Goal: Information Seeking & Learning: Check status

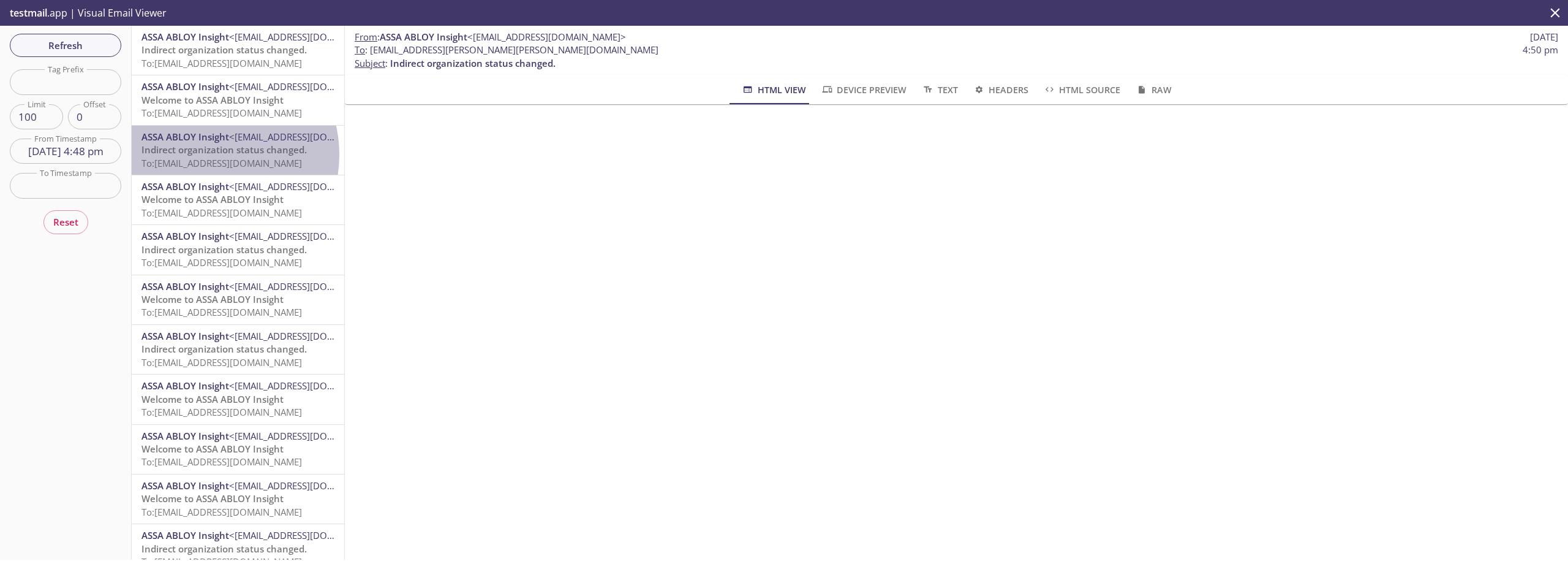
click at [206, 155] on span "Indirect organization status changed." at bounding box center [224, 149] width 165 height 13
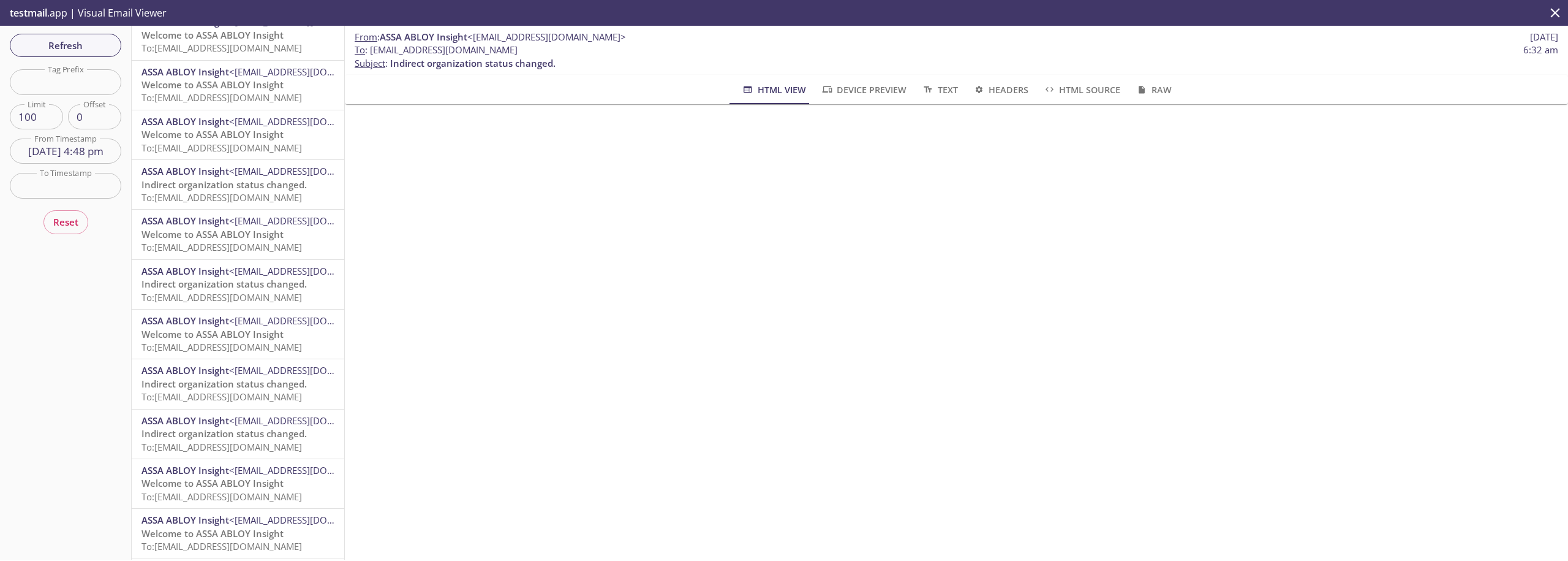
scroll to position [2544, 0]
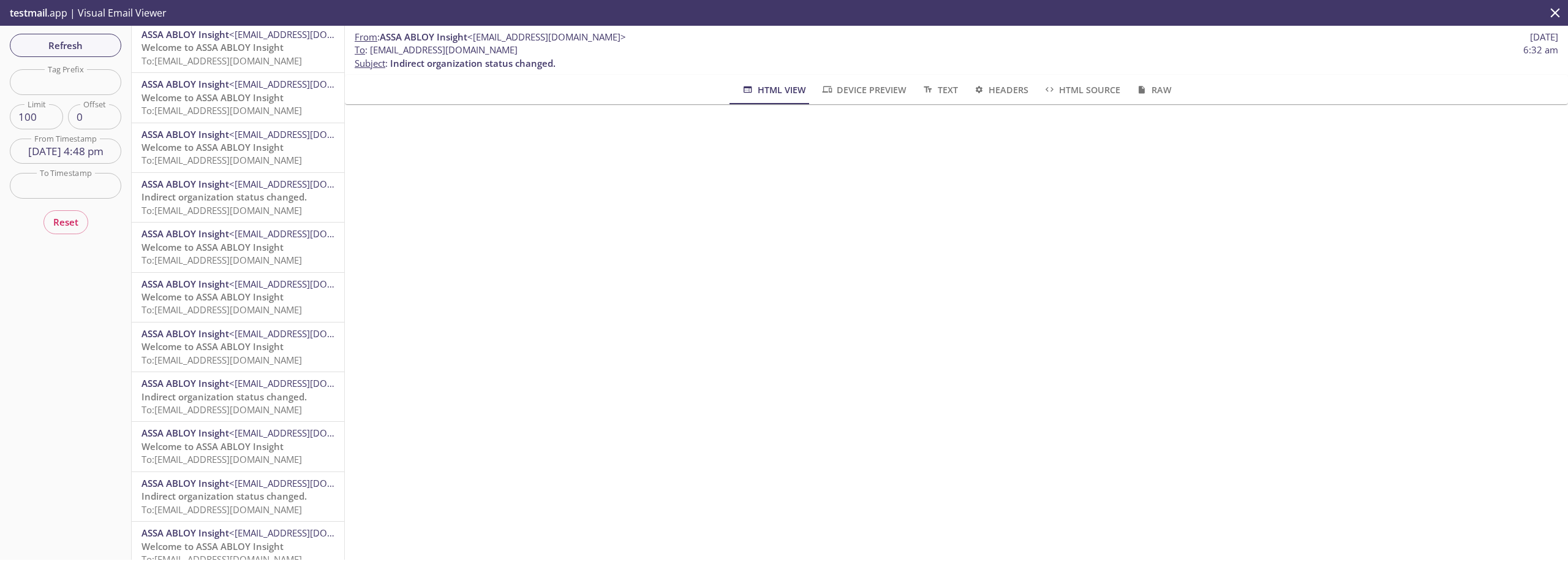
click at [226, 442] on span "Welcome to ASSA ABLOY Insight" at bounding box center [213, 446] width 142 height 13
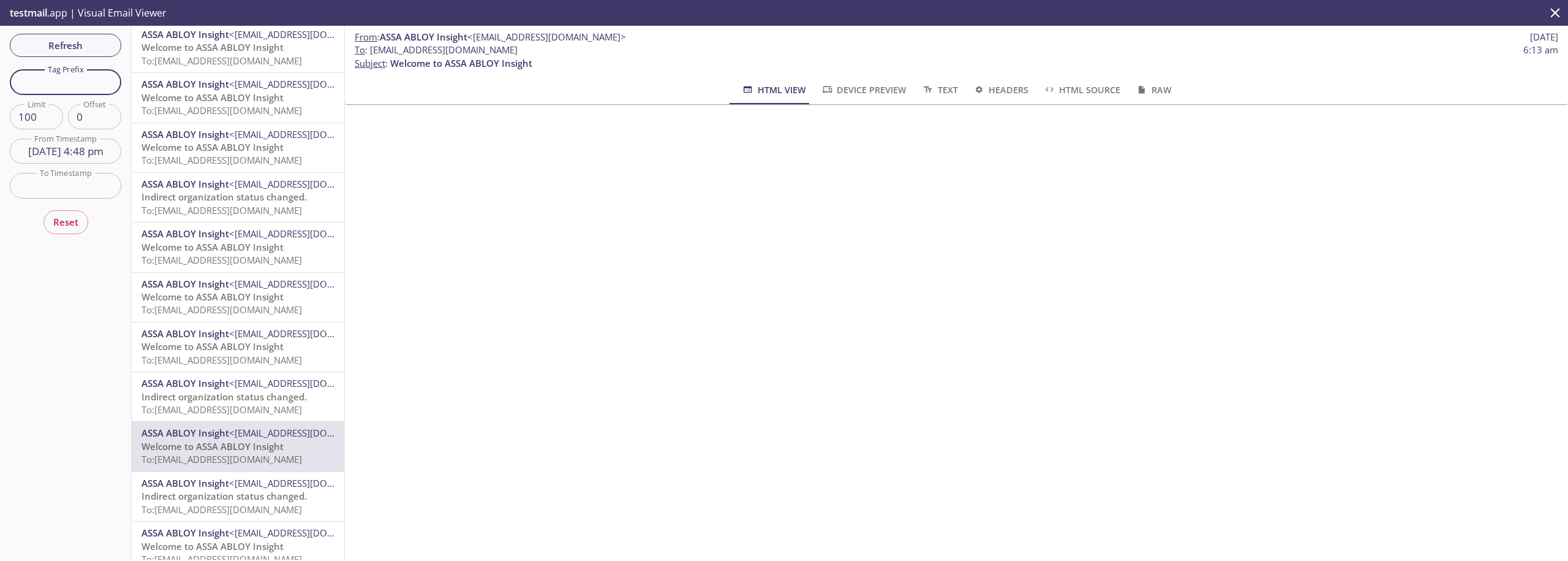
click at [80, 76] on input "text" at bounding box center [65, 82] width 111 height 25
type input "e"
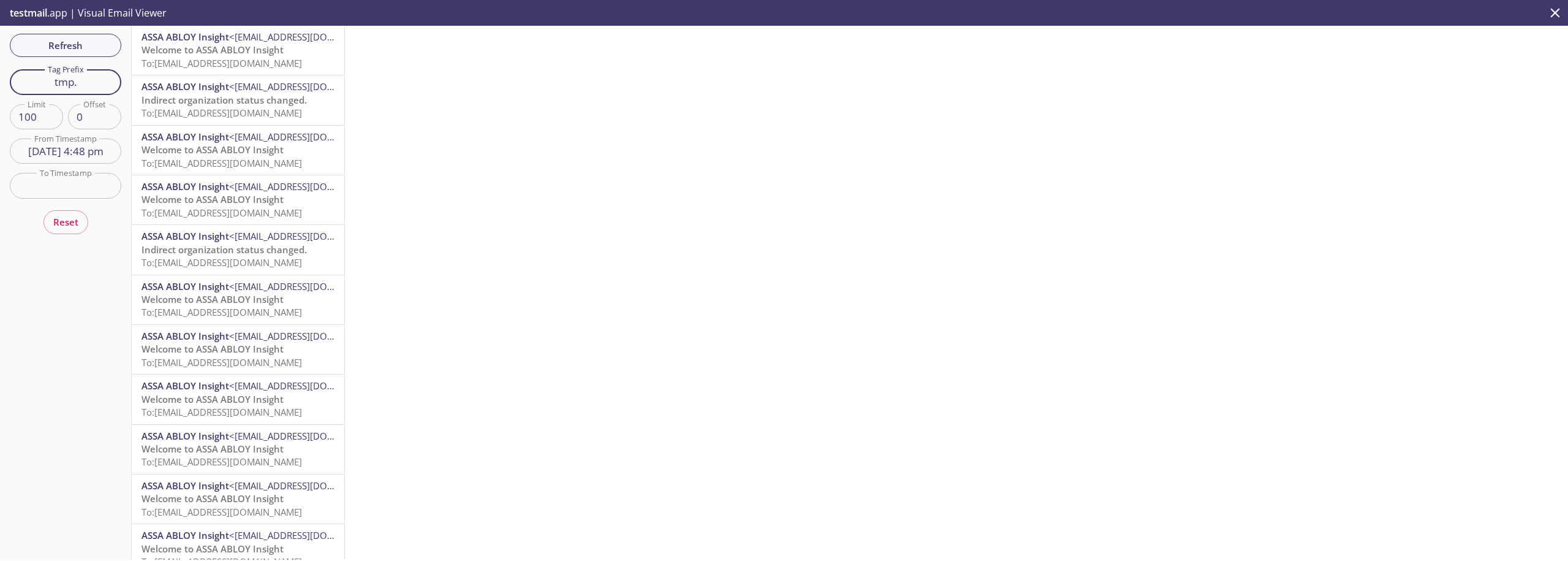
click at [82, 88] on input "tmp." at bounding box center [65, 82] width 111 height 25
click at [109, 87] on input "tmp.2509" at bounding box center [65, 82] width 111 height 25
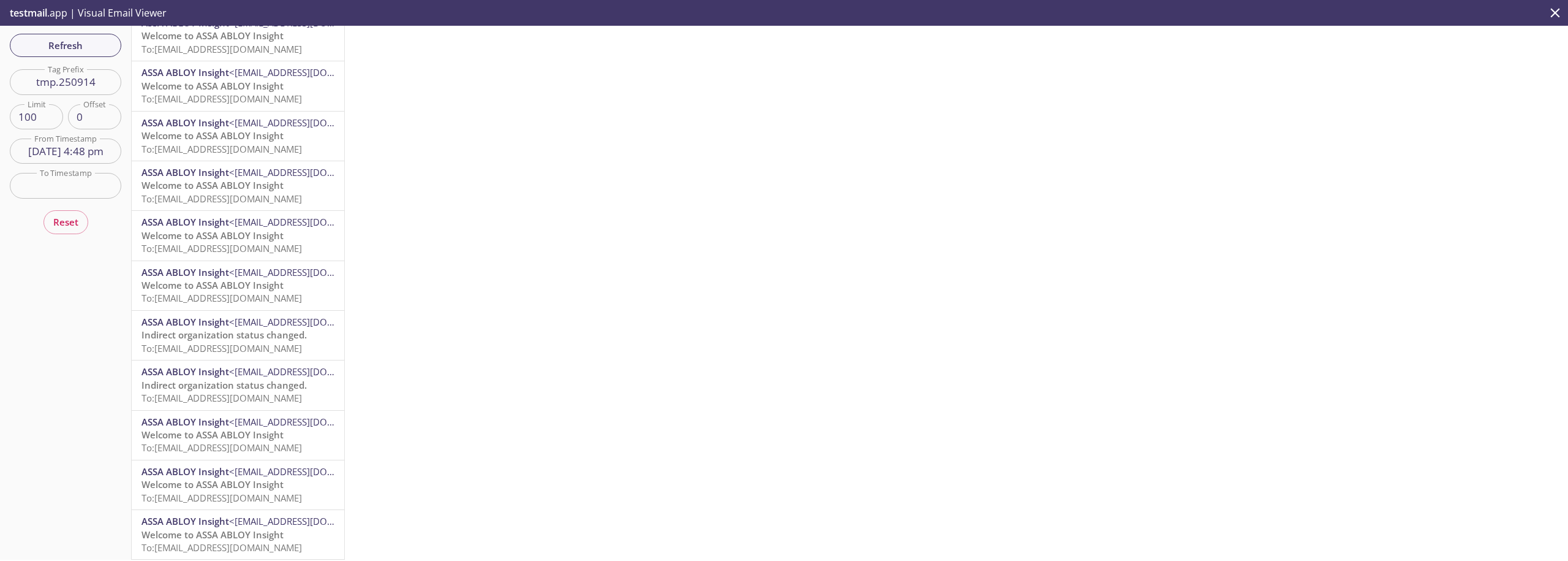
click at [240, 528] on span "Welcome to ASSA ABLOY Insight" at bounding box center [213, 534] width 142 height 13
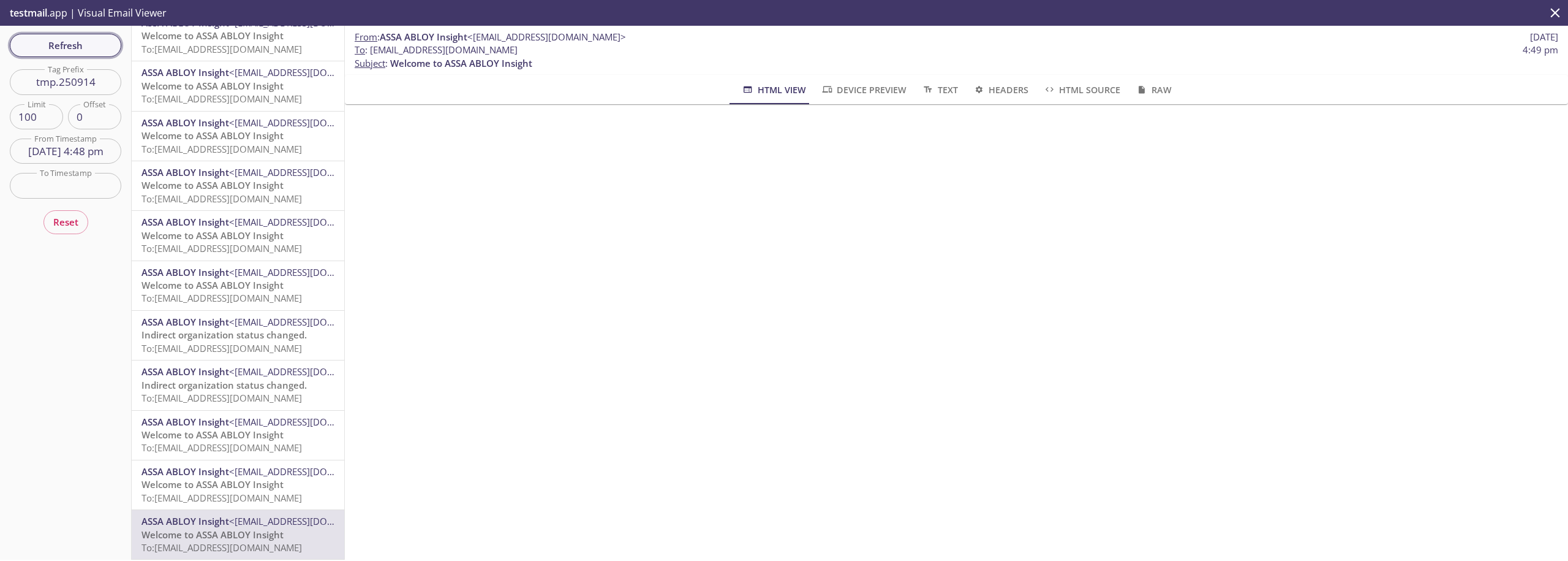
click at [80, 36] on button "Refresh" at bounding box center [65, 45] width 111 height 23
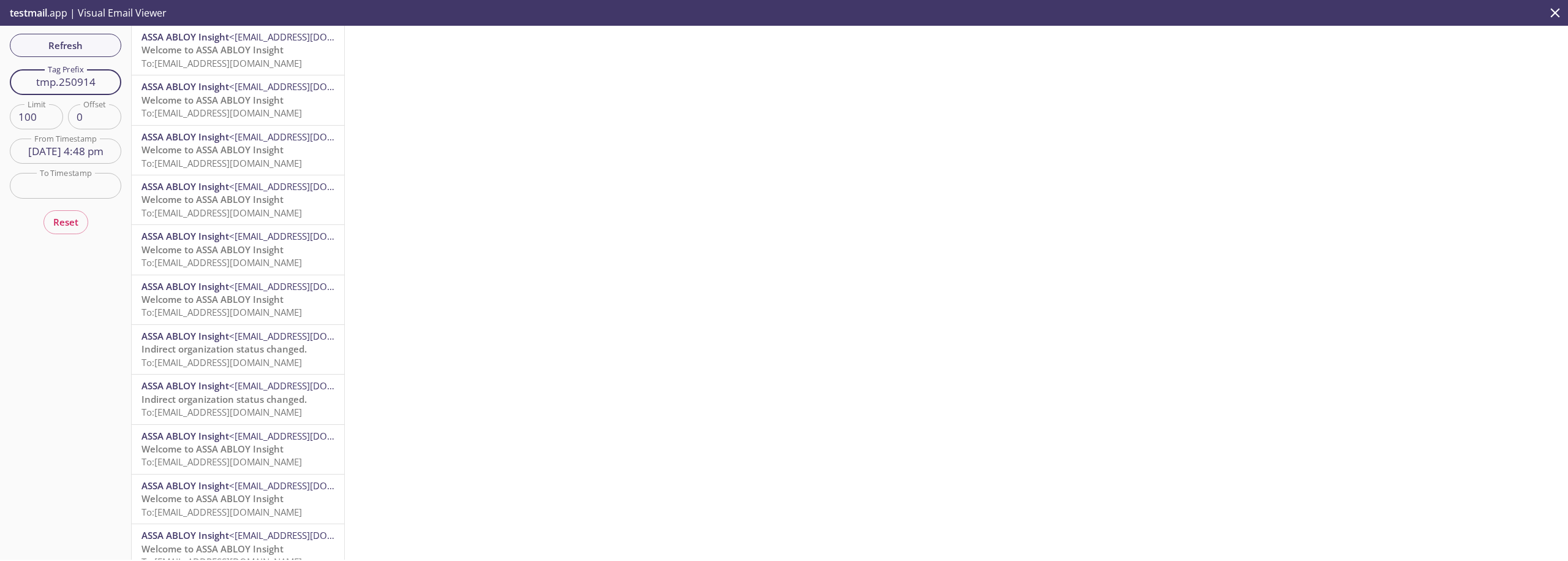
drag, startPoint x: 91, startPoint y: 77, endPoint x: 0, endPoint y: 66, distance: 91.7
click at [10, 69] on input "tmp.250914" at bounding box center [65, 82] width 111 height 25
type input "t"
click at [226, 44] on span "Indirect organization status changed." at bounding box center [224, 49] width 165 height 13
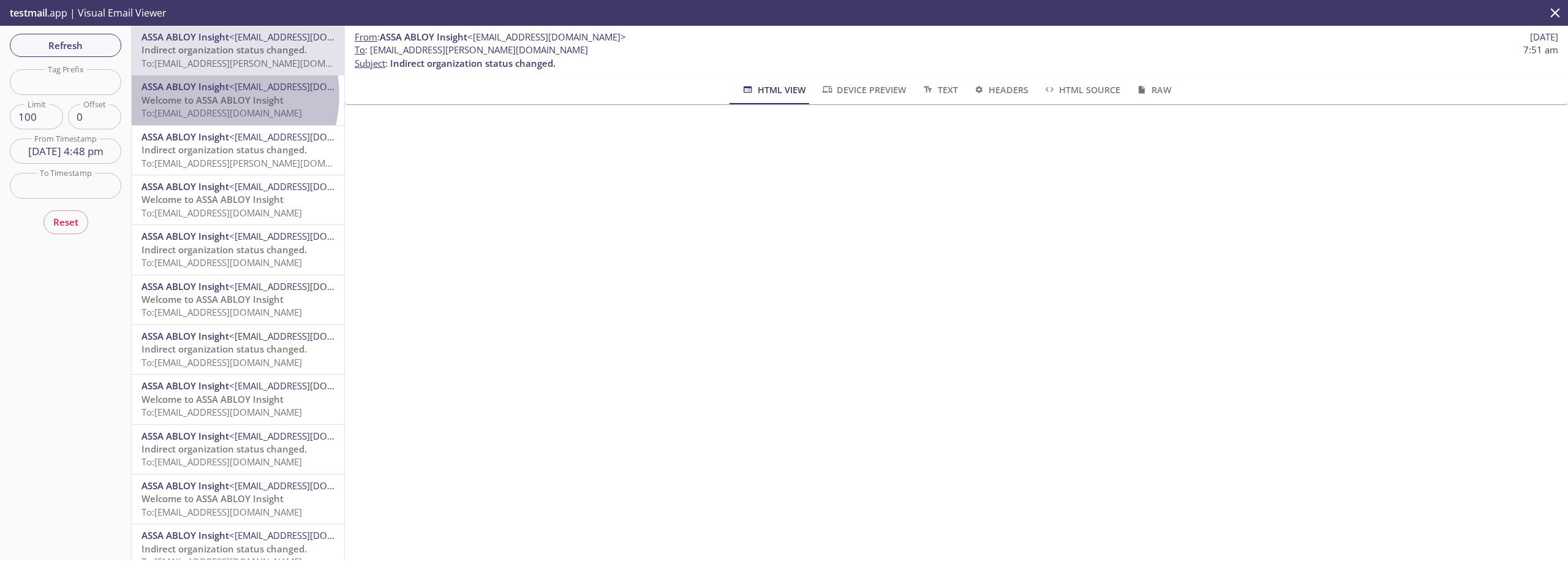
click at [213, 95] on span "Welcome to ASSA ABLOY Insight" at bounding box center [213, 99] width 142 height 13
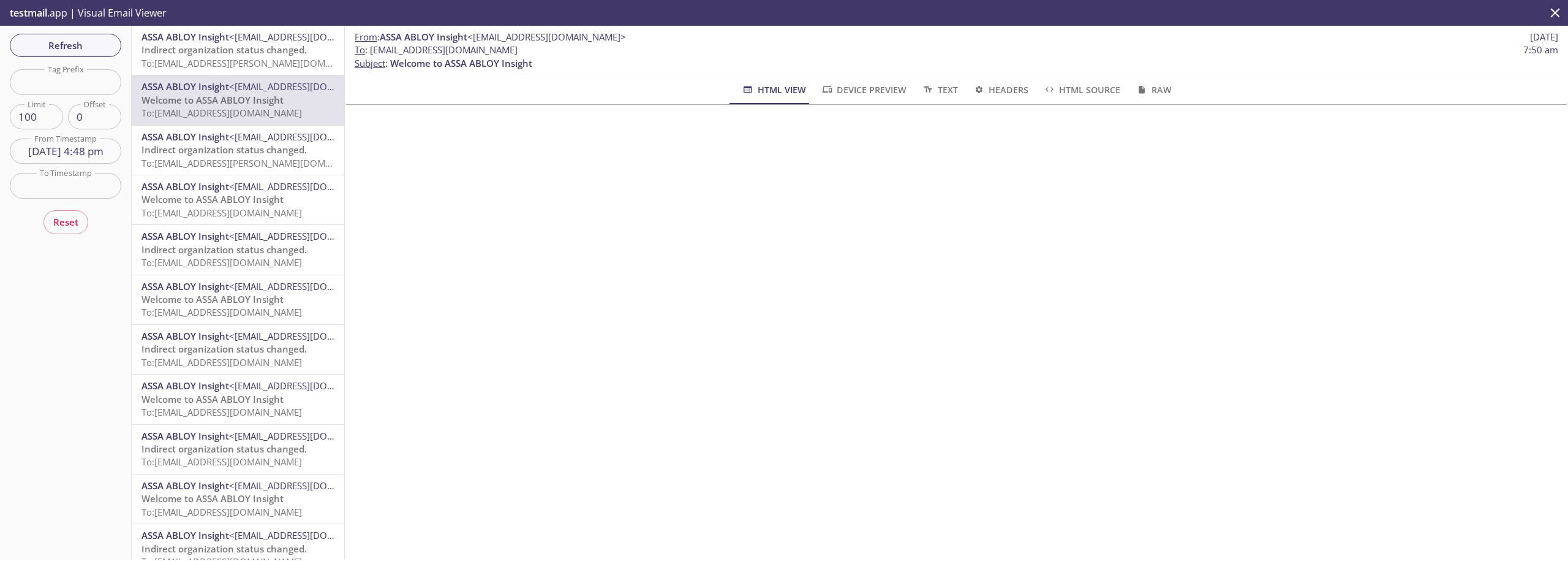
click at [208, 145] on span "Indirect organization status changed." at bounding box center [224, 149] width 165 height 13
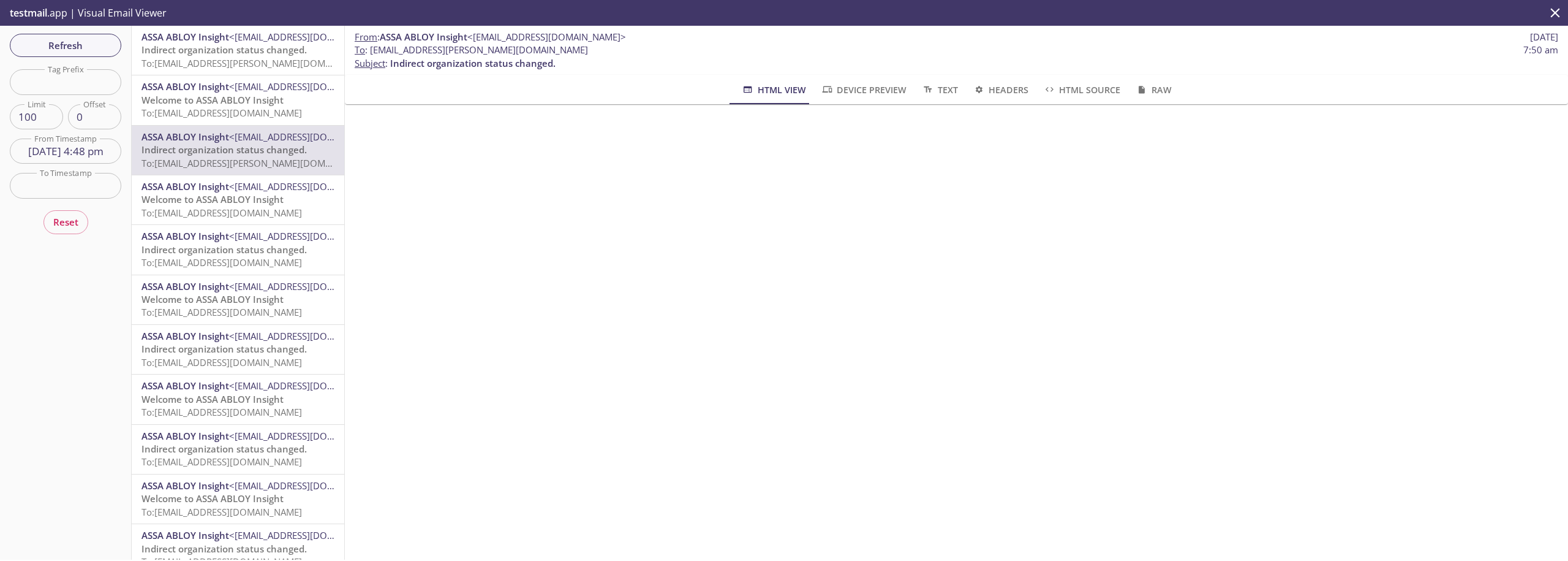
click at [39, 155] on input "[DATE] 4:48 pm" at bounding box center [65, 151] width 111 height 25
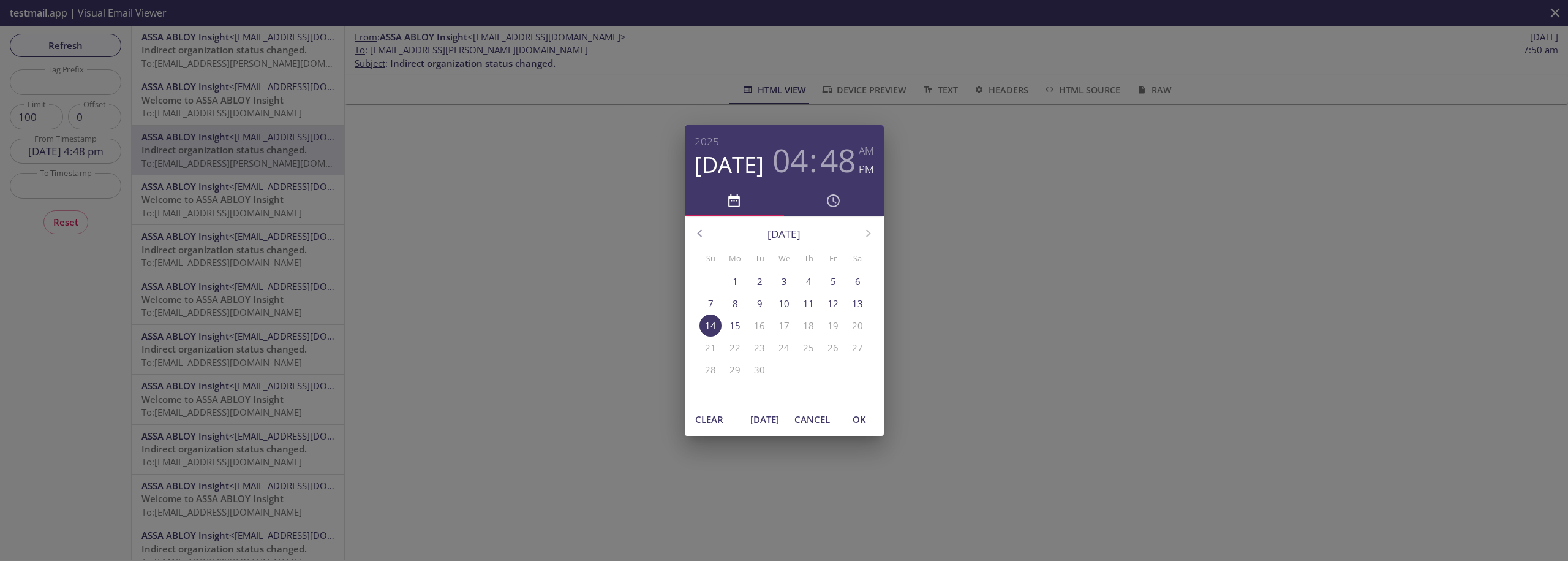
click at [759, 417] on span "[DATE]" at bounding box center [765, 419] width 30 height 16
click at [857, 420] on span "OK" at bounding box center [859, 419] width 30 height 16
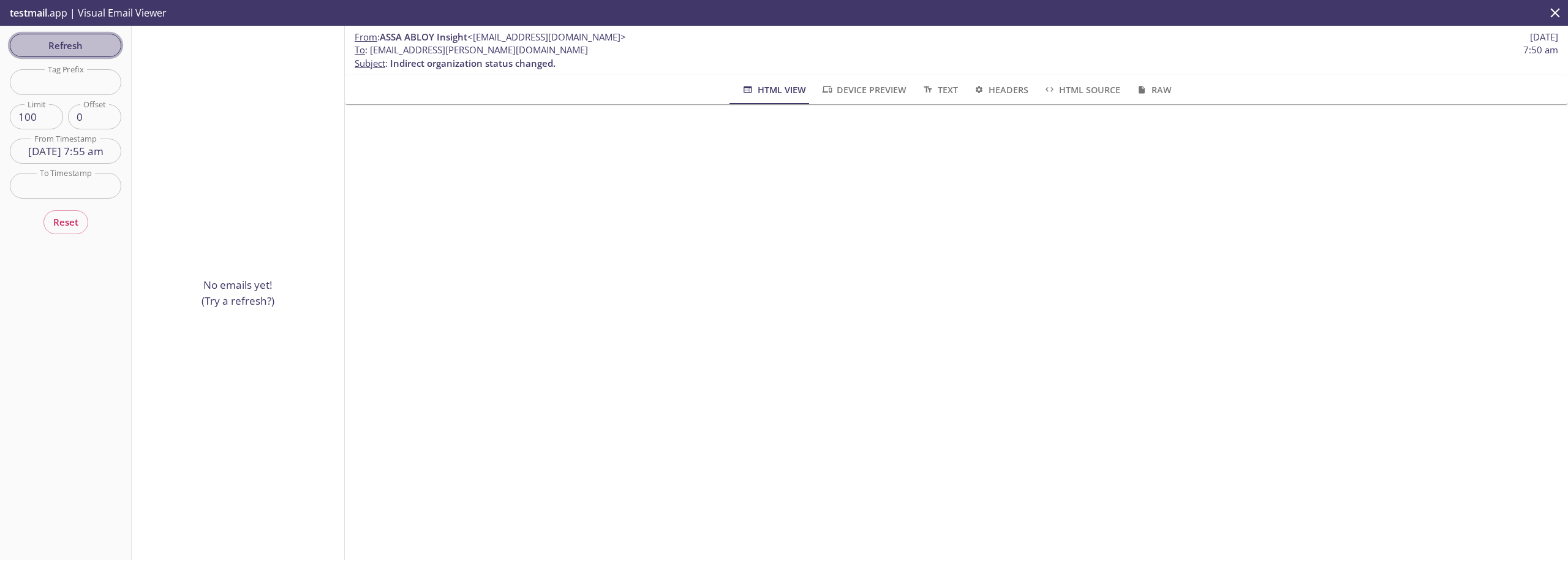
click at [72, 43] on span "Refresh" at bounding box center [66, 45] width 92 height 16
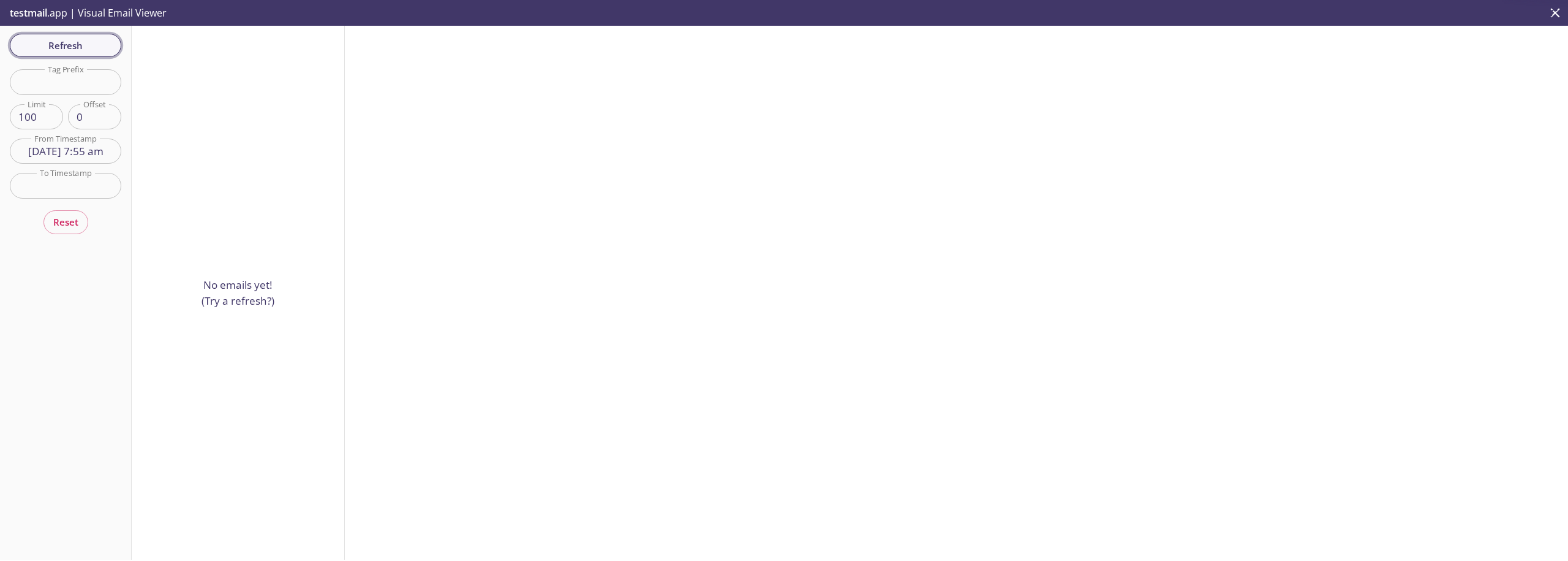
click at [72, 43] on span "Refresh" at bounding box center [66, 45] width 92 height 16
click at [91, 45] on span "Refresh" at bounding box center [66, 45] width 92 height 16
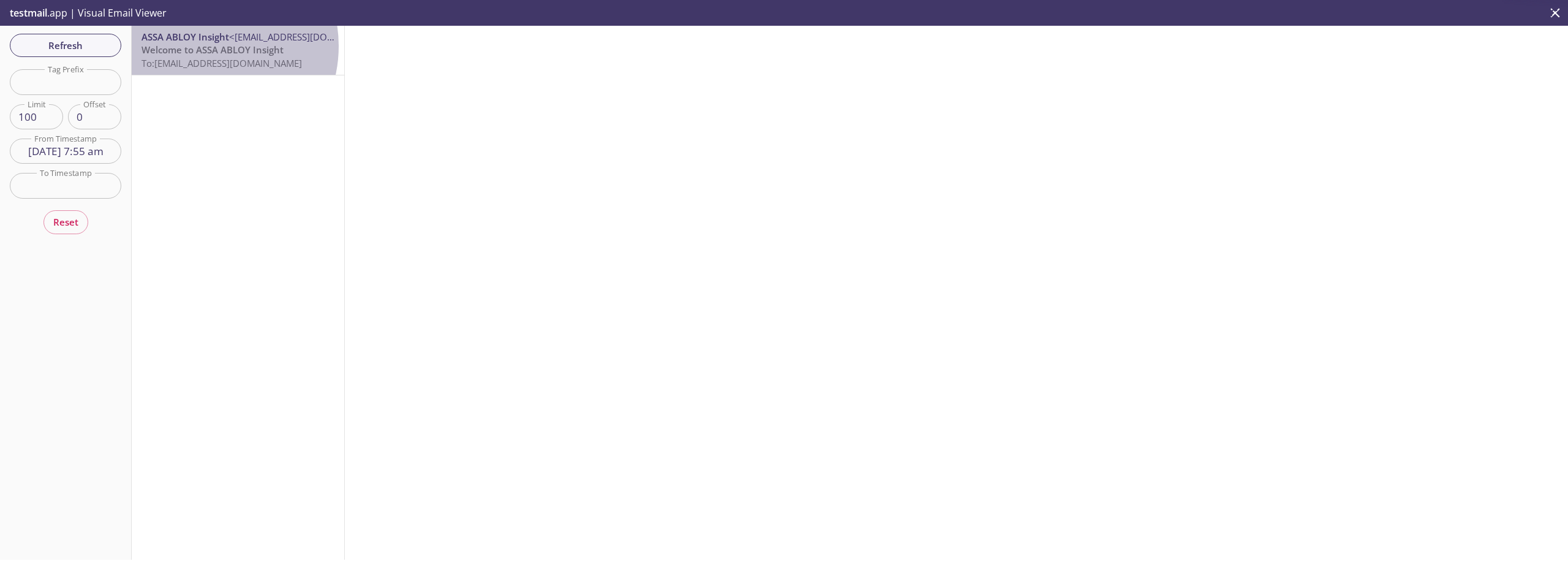
click at [202, 46] on span "Welcome to ASSA ABLOY Insight" at bounding box center [213, 49] width 142 height 13
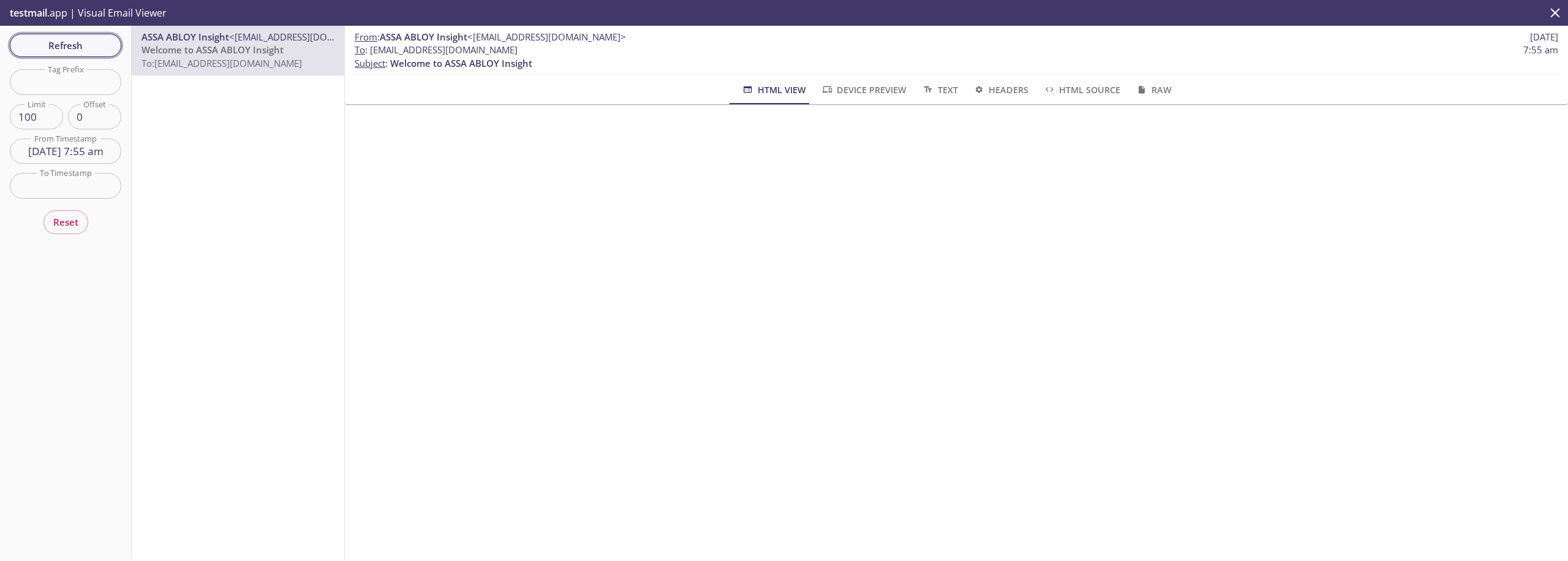
click at [89, 46] on span "Refresh" at bounding box center [66, 45] width 92 height 16
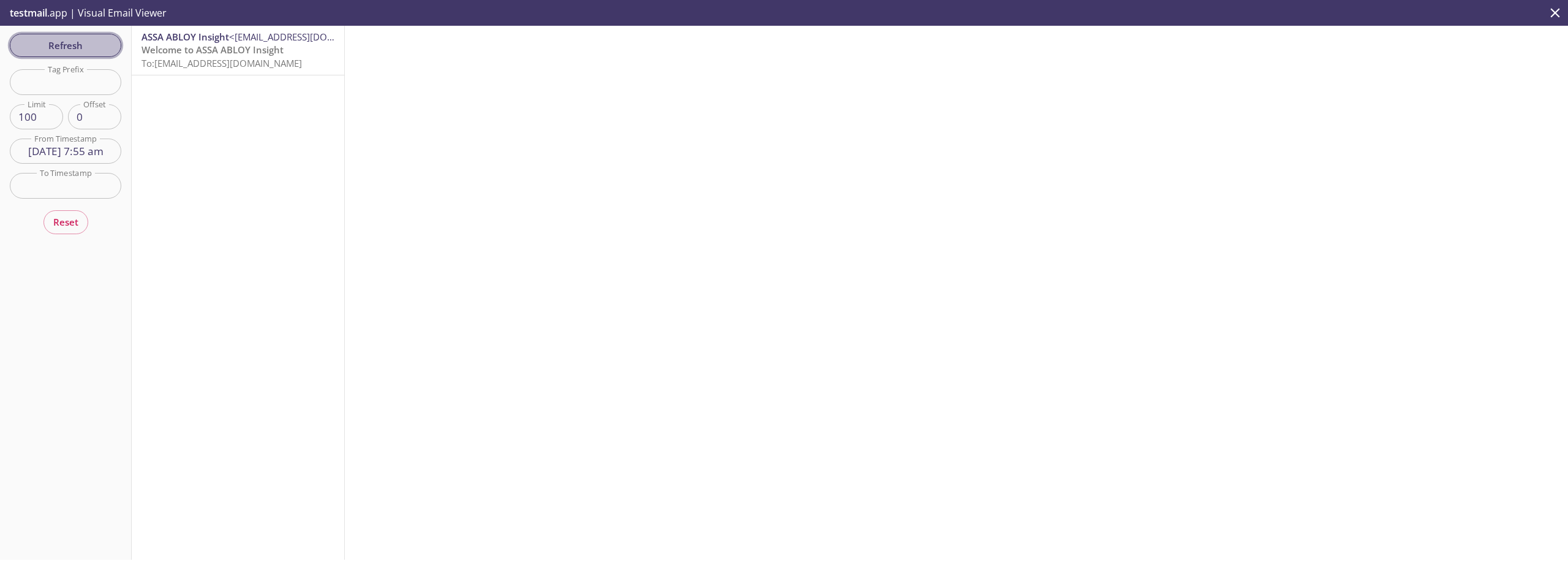
click at [70, 45] on span "Refresh" at bounding box center [66, 45] width 92 height 16
click at [70, 46] on span "Refresh" at bounding box center [66, 45] width 92 height 16
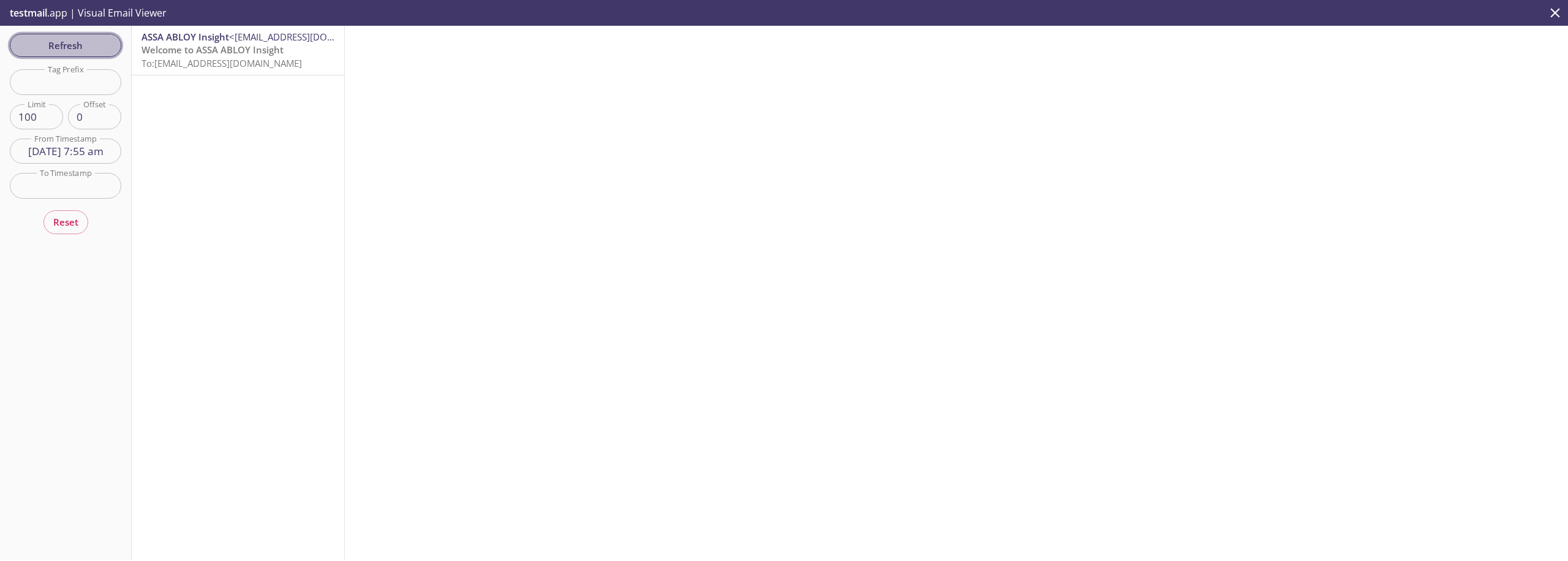
click at [70, 46] on span "Refresh" at bounding box center [66, 45] width 92 height 16
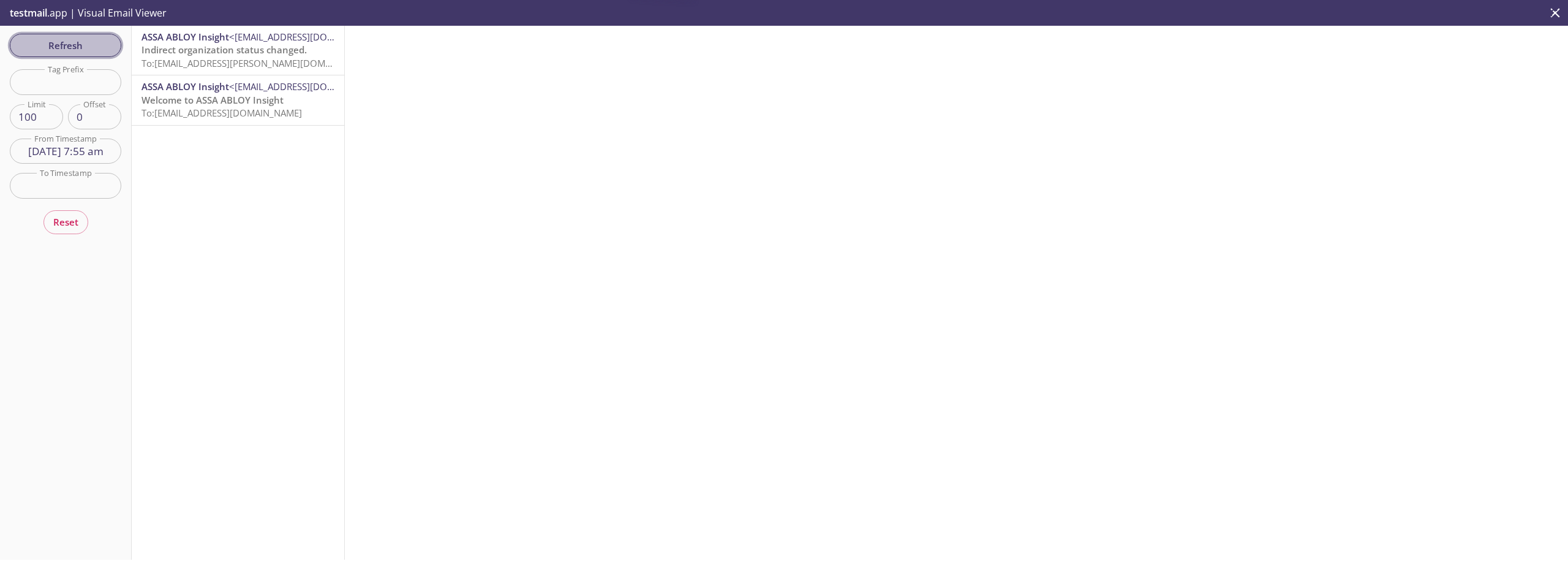
click at [70, 46] on span "Refresh" at bounding box center [66, 45] width 92 height 16
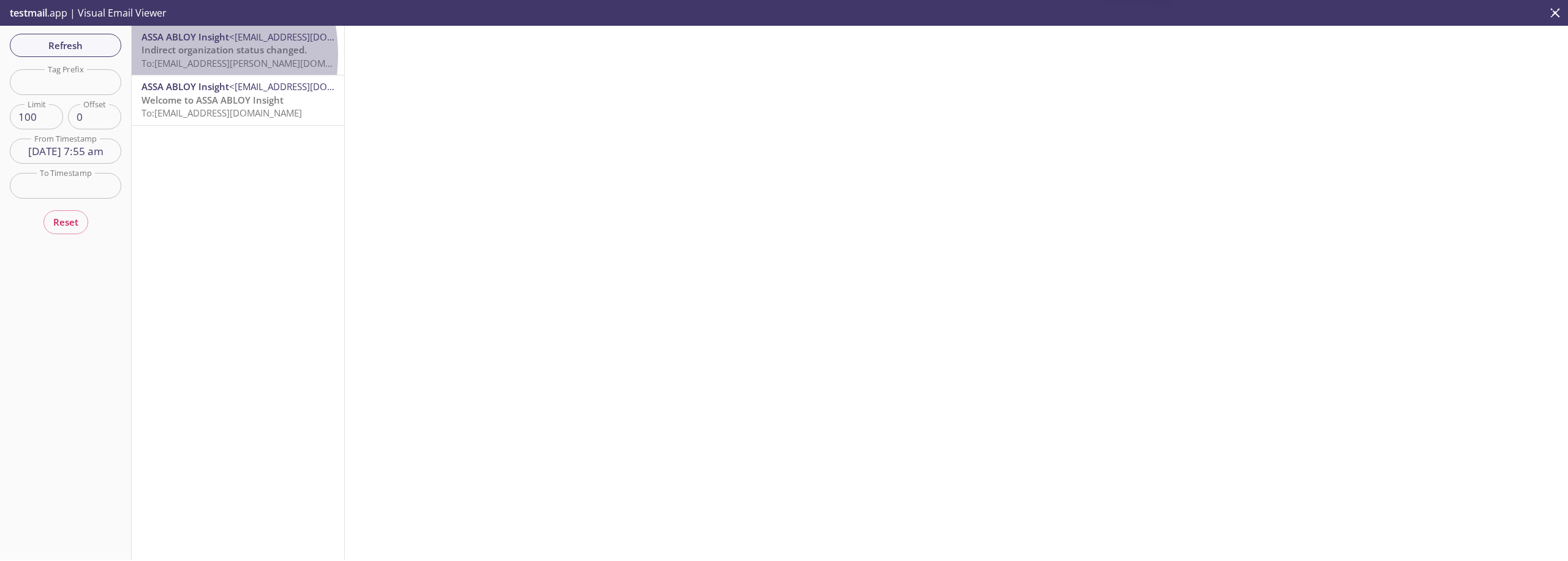
click at [164, 55] on span "Indirect organization status changed." at bounding box center [224, 49] width 165 height 13
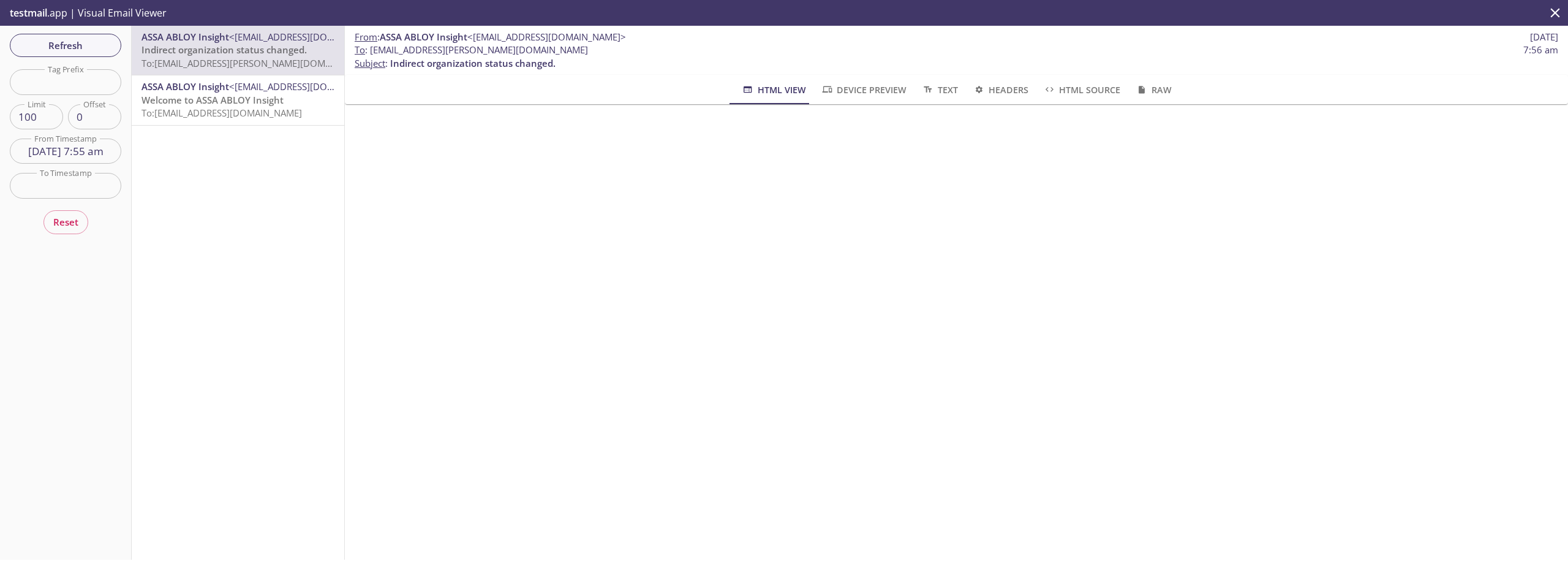
click at [191, 81] on span "ASSA ABLOY Insight" at bounding box center [185, 86] width 88 height 13
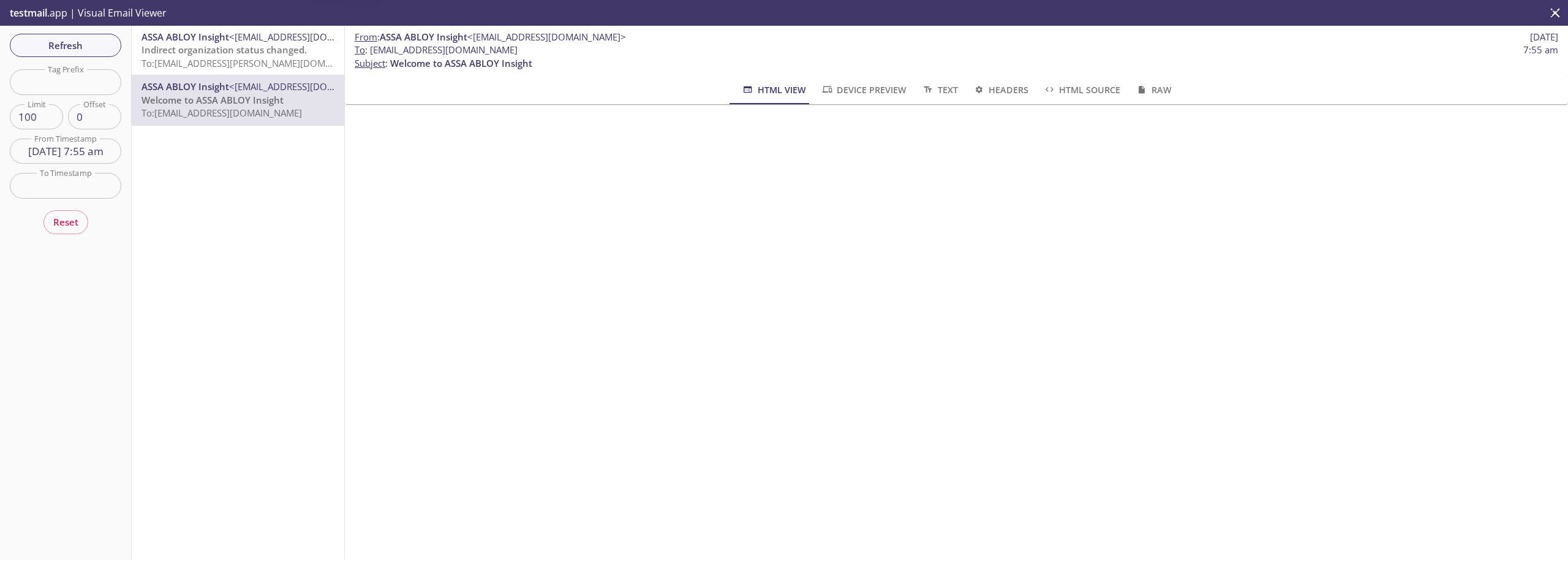
click at [195, 49] on span "Indirect organization status changed." at bounding box center [224, 49] width 165 height 13
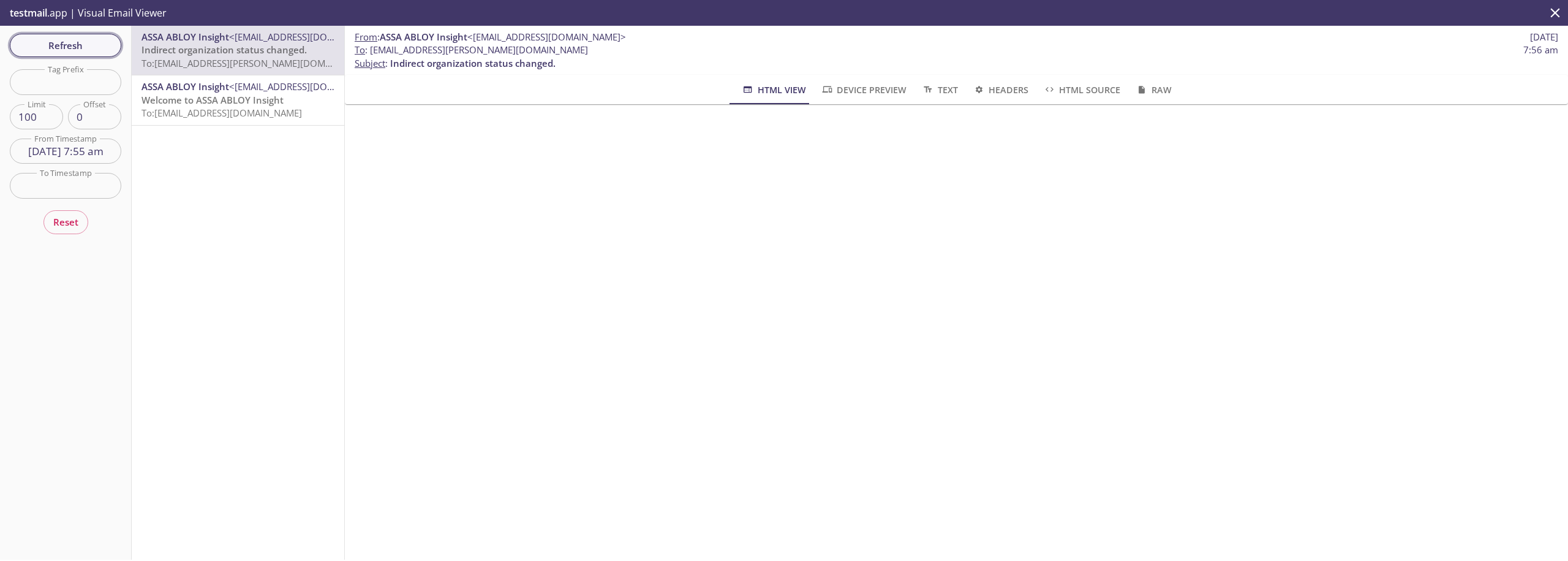
click at [80, 53] on span "Refresh" at bounding box center [66, 45] width 92 height 16
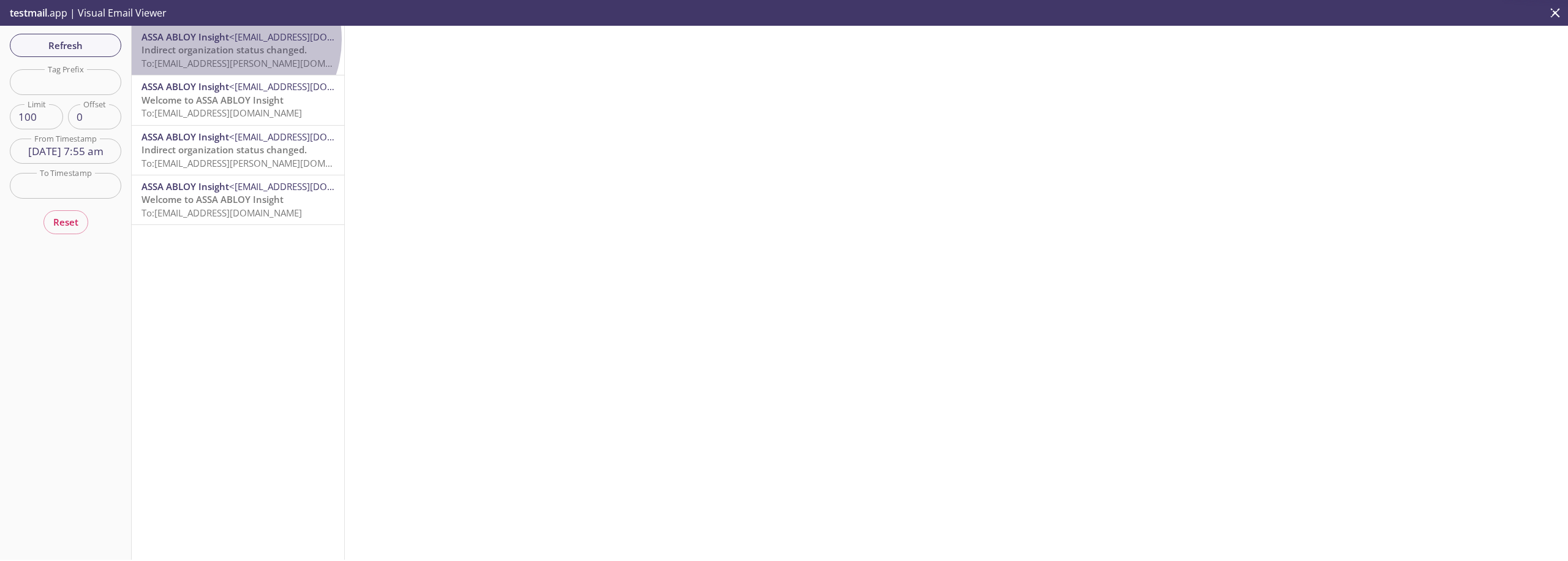
click at [230, 40] on span "<[EMAIL_ADDRESS][DOMAIN_NAME]>" at bounding box center [308, 37] width 159 height 13
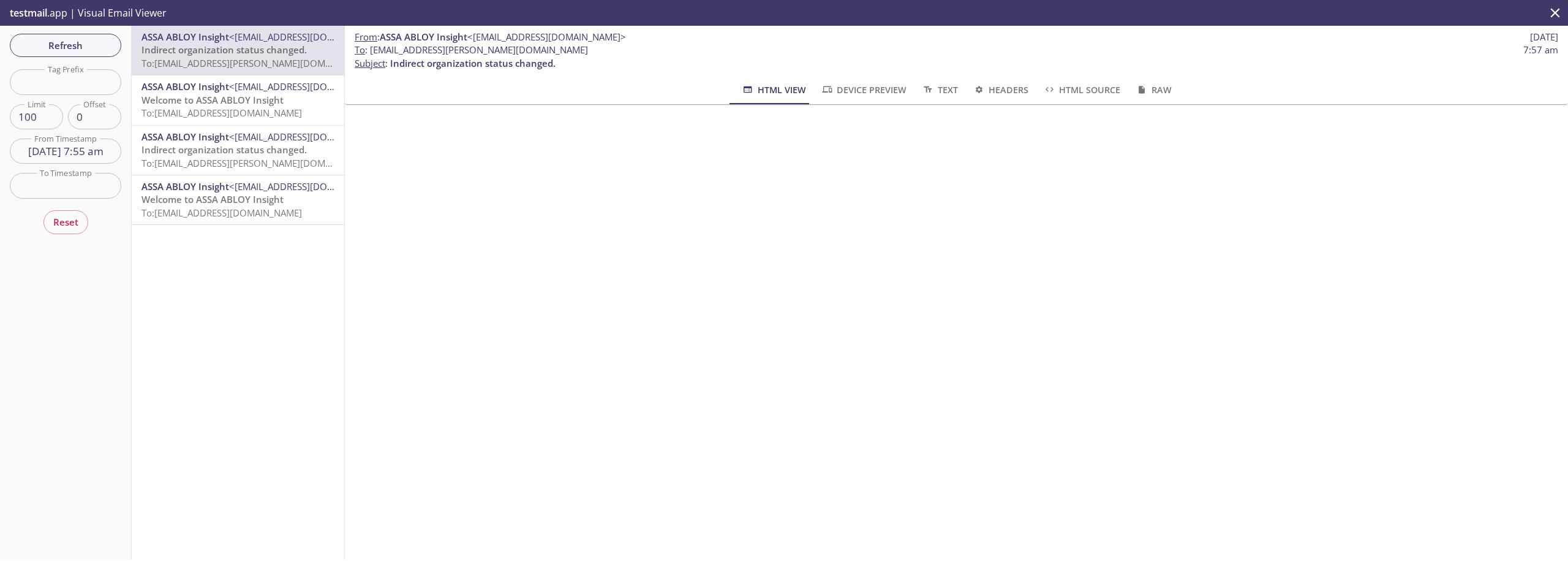
click at [61, 154] on input "[DATE] 7:55 am" at bounding box center [65, 151] width 111 height 25
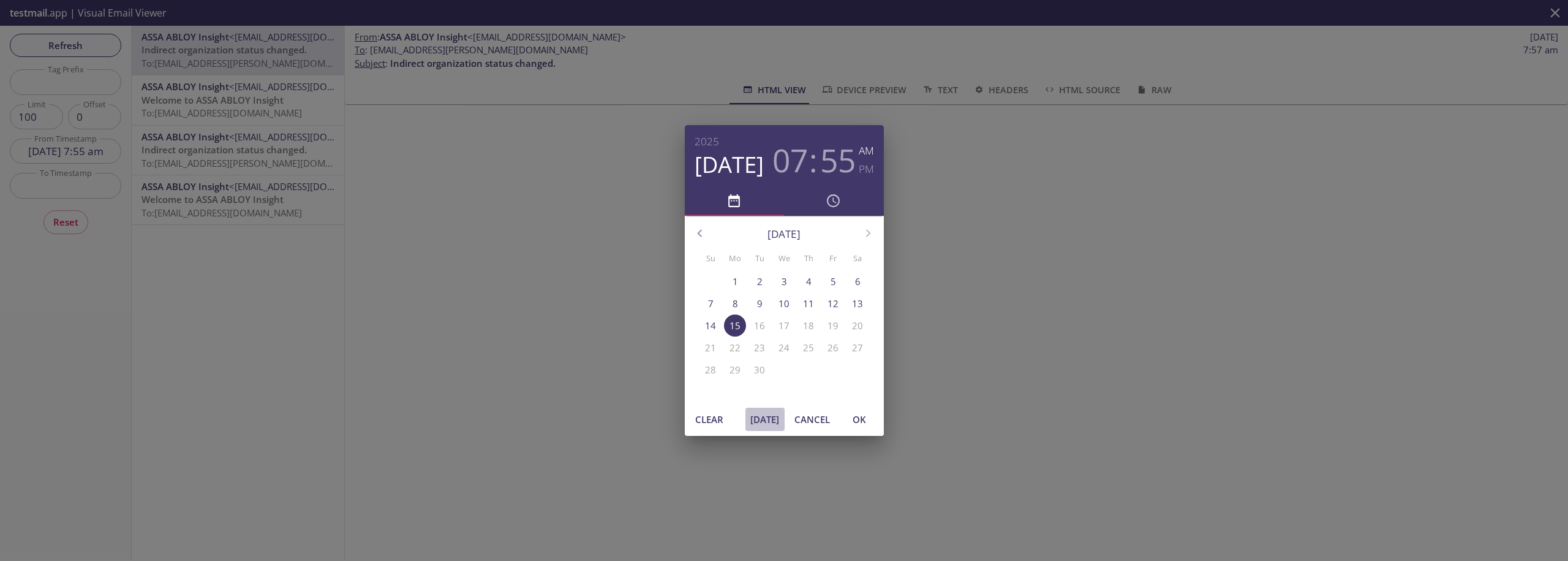
click at [768, 423] on span "[DATE]" at bounding box center [765, 419] width 30 height 16
click at [867, 423] on span "OK" at bounding box center [859, 419] width 30 height 16
type input "[DATE] 7:57 am"
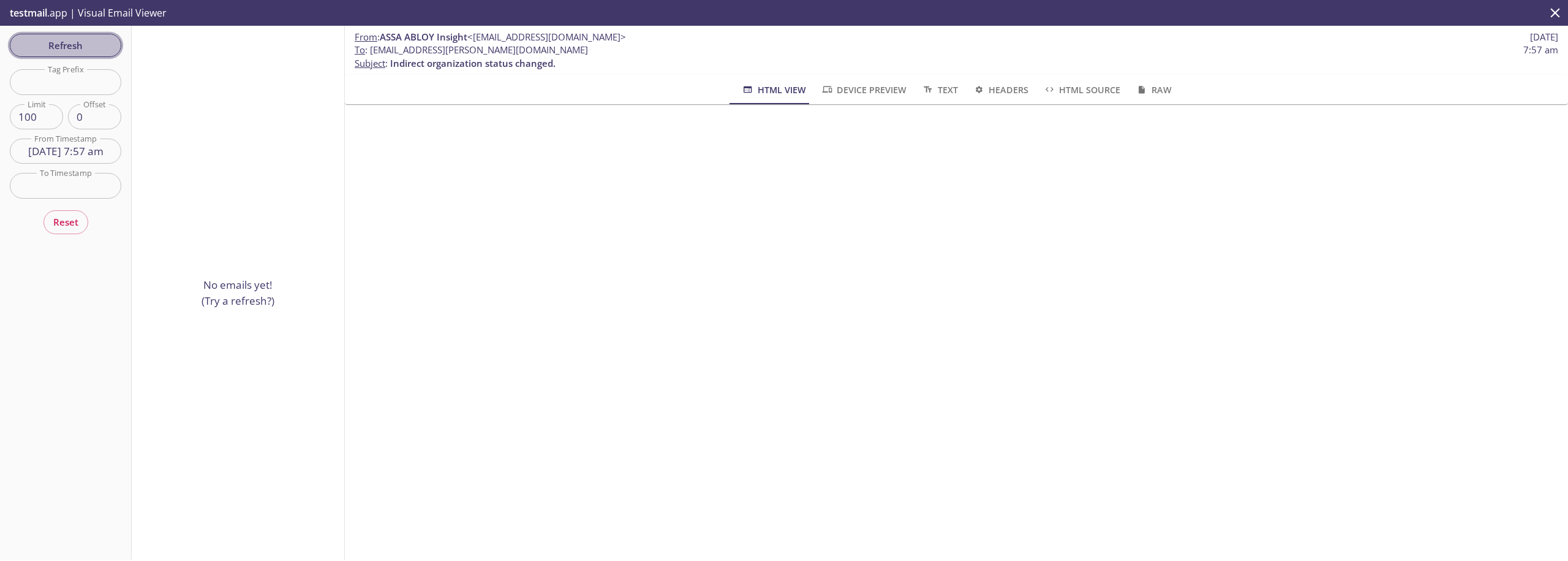
click at [78, 47] on span "Refresh" at bounding box center [66, 45] width 92 height 16
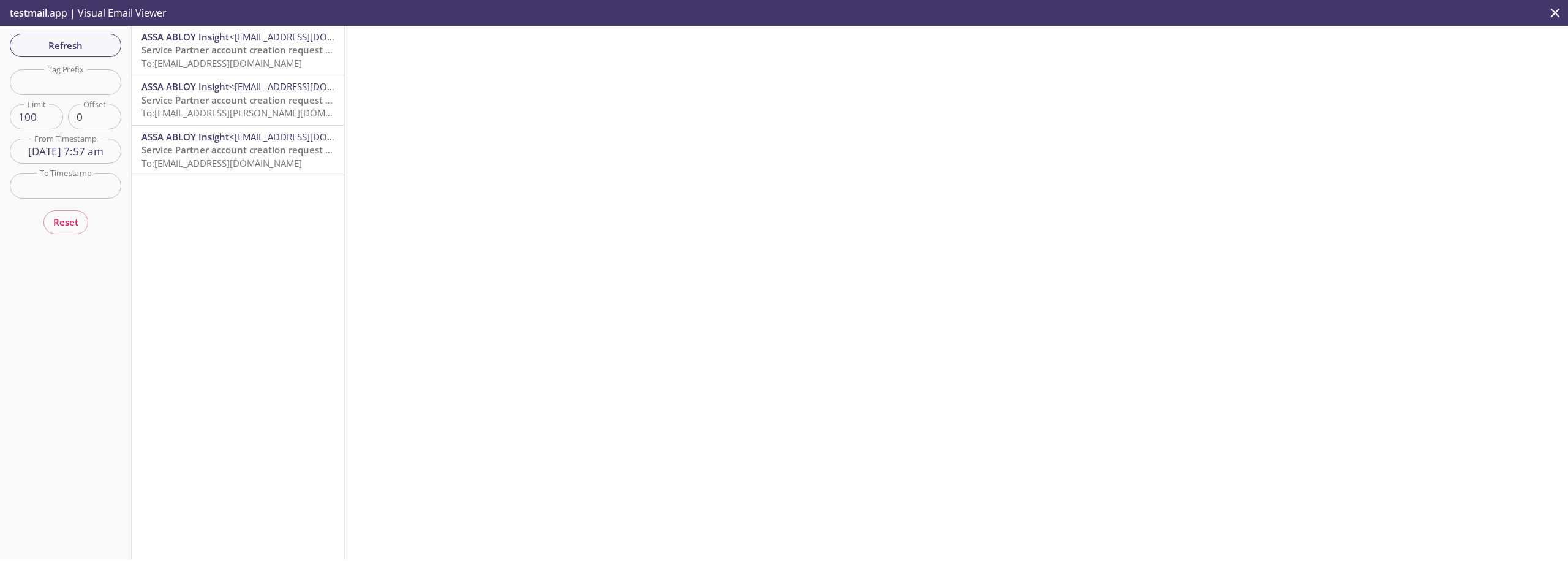
click at [200, 146] on span "Service Partner account creation request submitted" at bounding box center [256, 149] width 229 height 13
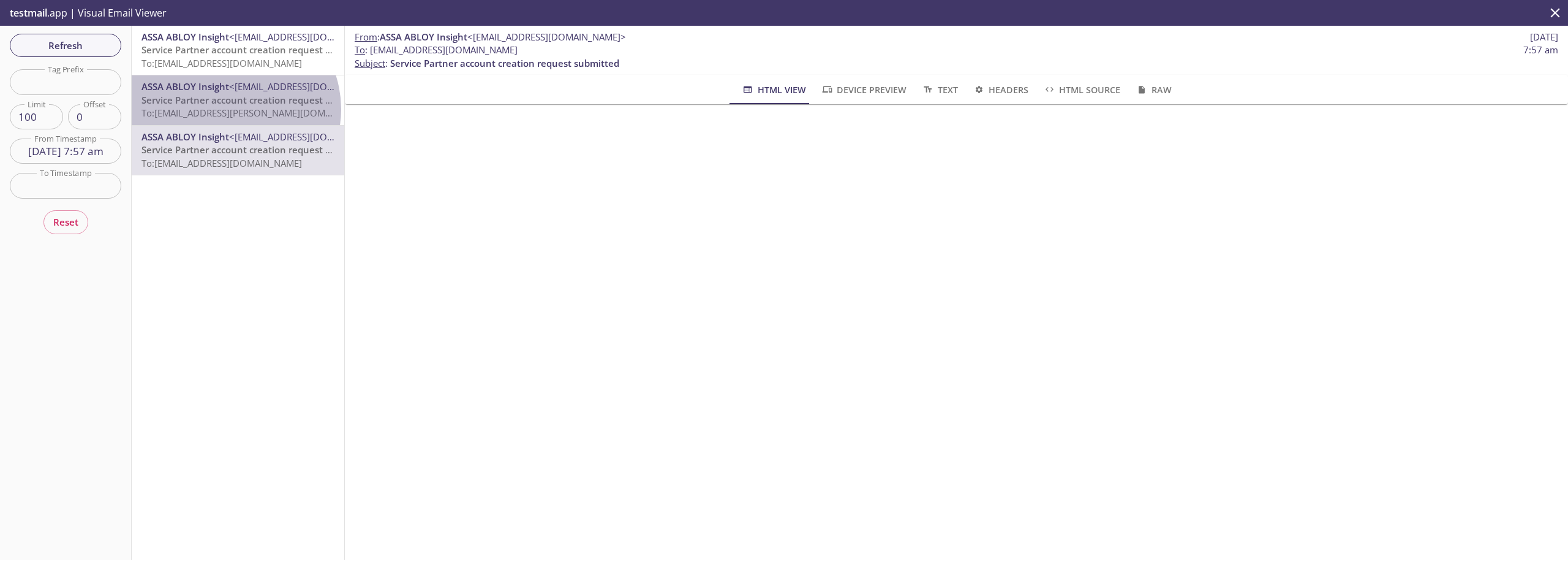
click at [231, 109] on span "To: [EMAIL_ADDRESS][PERSON_NAME][DOMAIN_NAME]" at bounding box center [257, 113] width 231 height 13
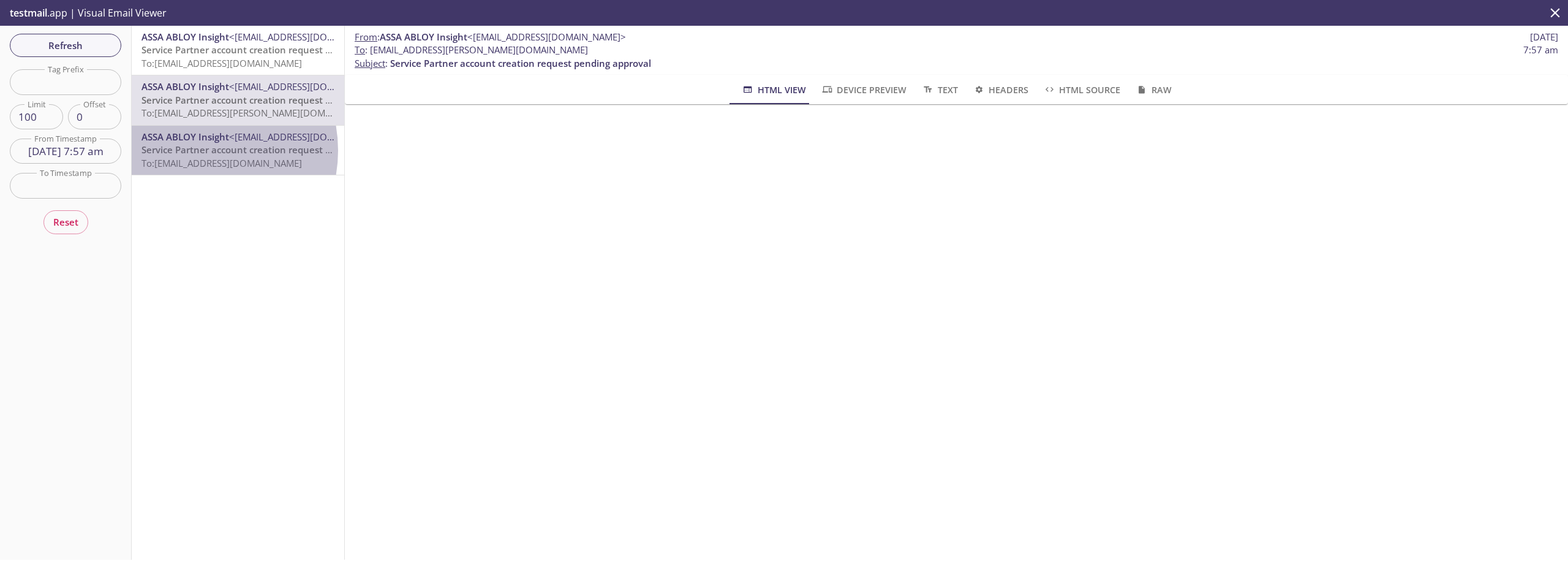
click at [191, 150] on span "Service Partner account creation request submitted" at bounding box center [256, 149] width 229 height 13
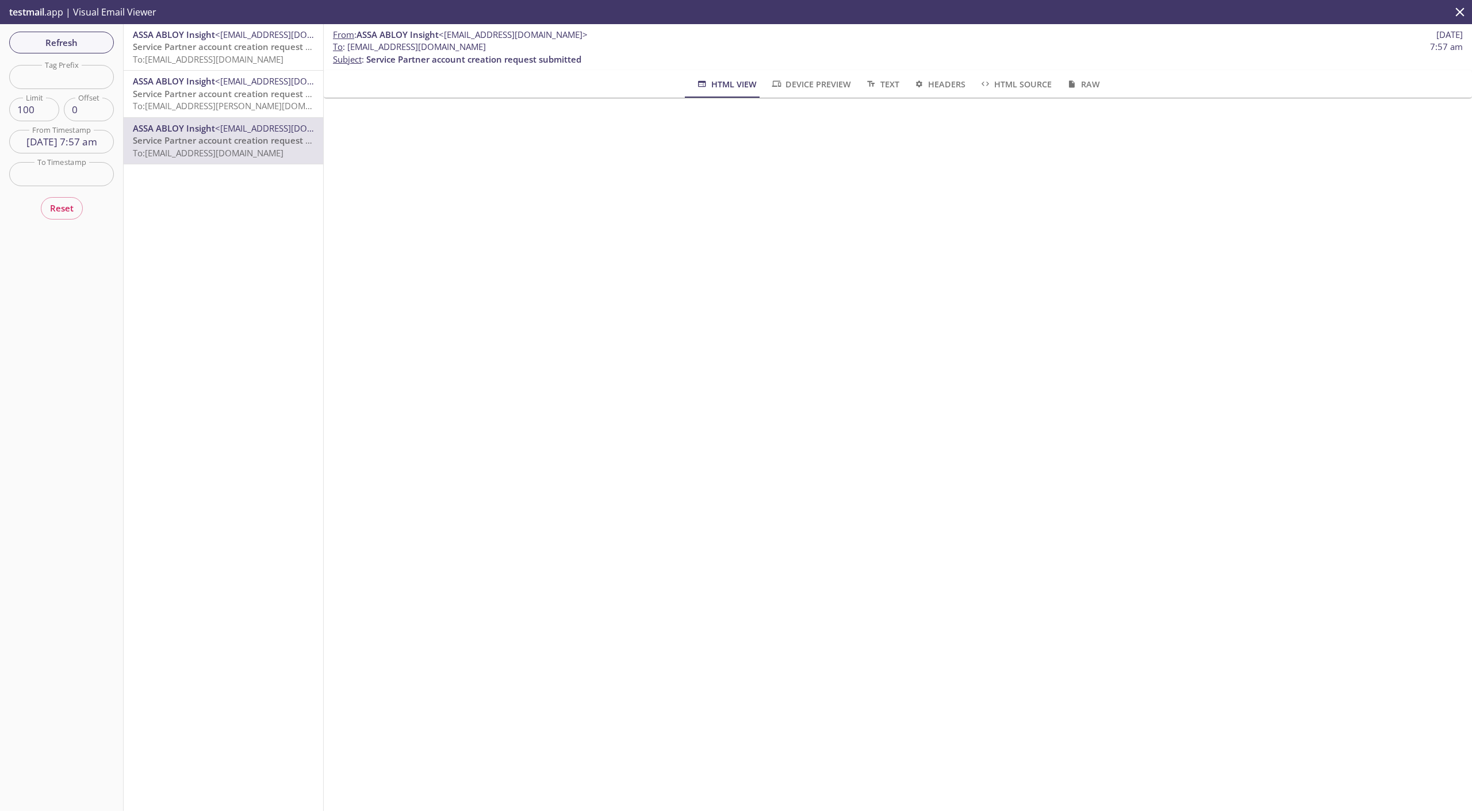
click at [217, 89] on span "Service Partner account creation request pending approval" at bounding box center [255, 93] width 245 height 12
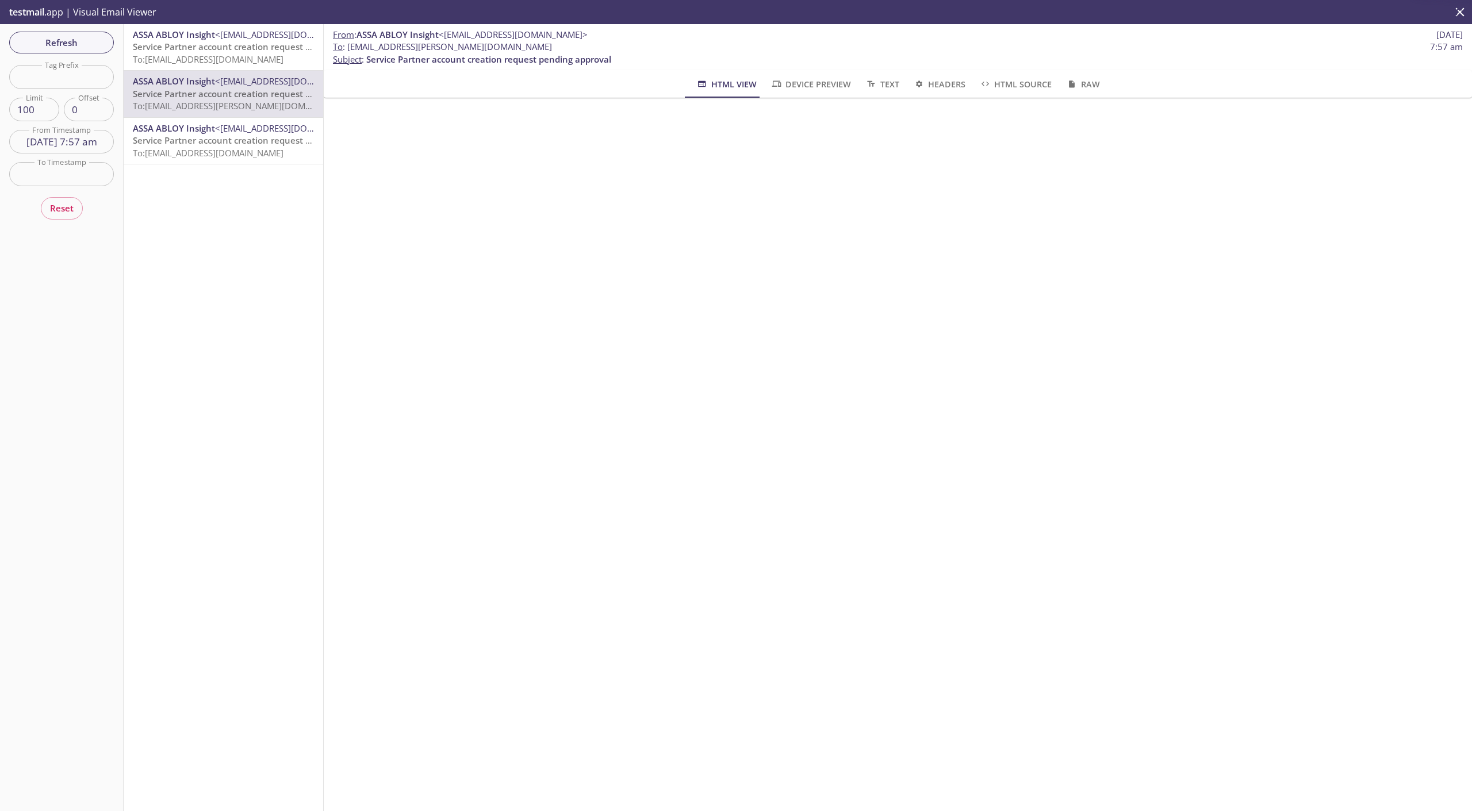
click at [224, 56] on span "To: [EMAIL_ADDRESS][DOMAIN_NAME]" at bounding box center [208, 59] width 151 height 12
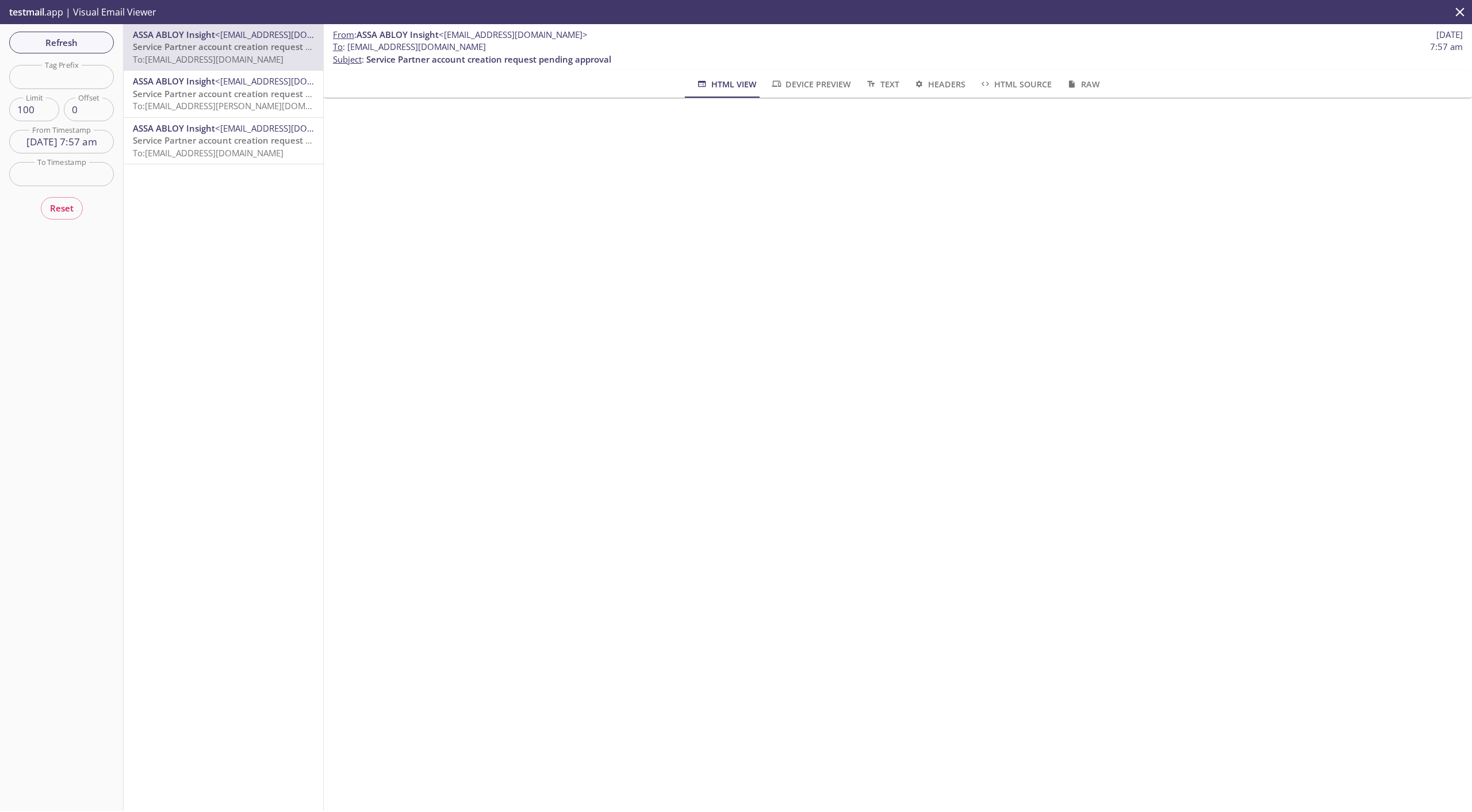
click at [222, 104] on span "To: [EMAIL_ADDRESS][PERSON_NAME][DOMAIN_NAME]" at bounding box center [241, 106] width 217 height 12
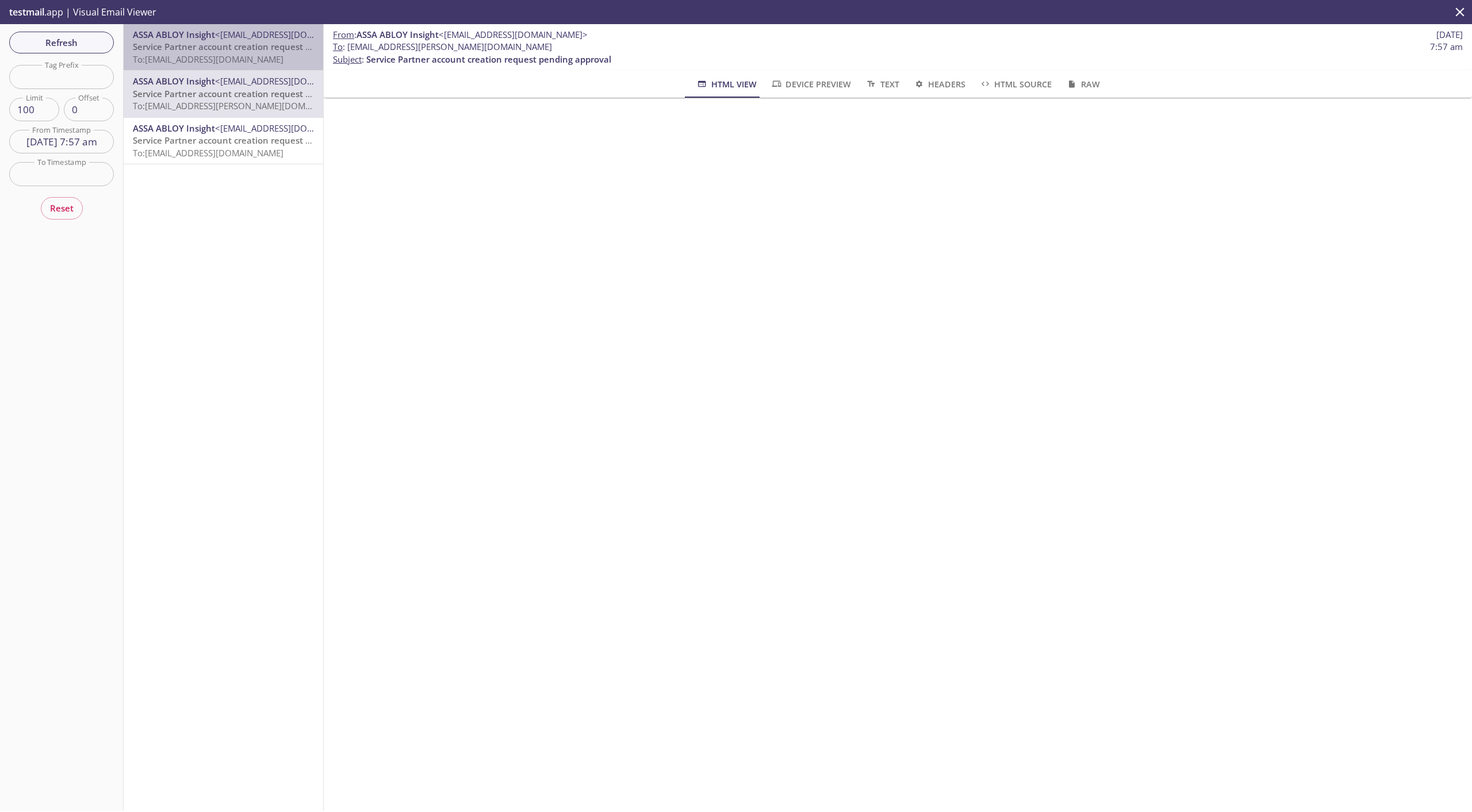
click at [231, 43] on span "Service Partner account creation request pending approval" at bounding box center [255, 46] width 245 height 12
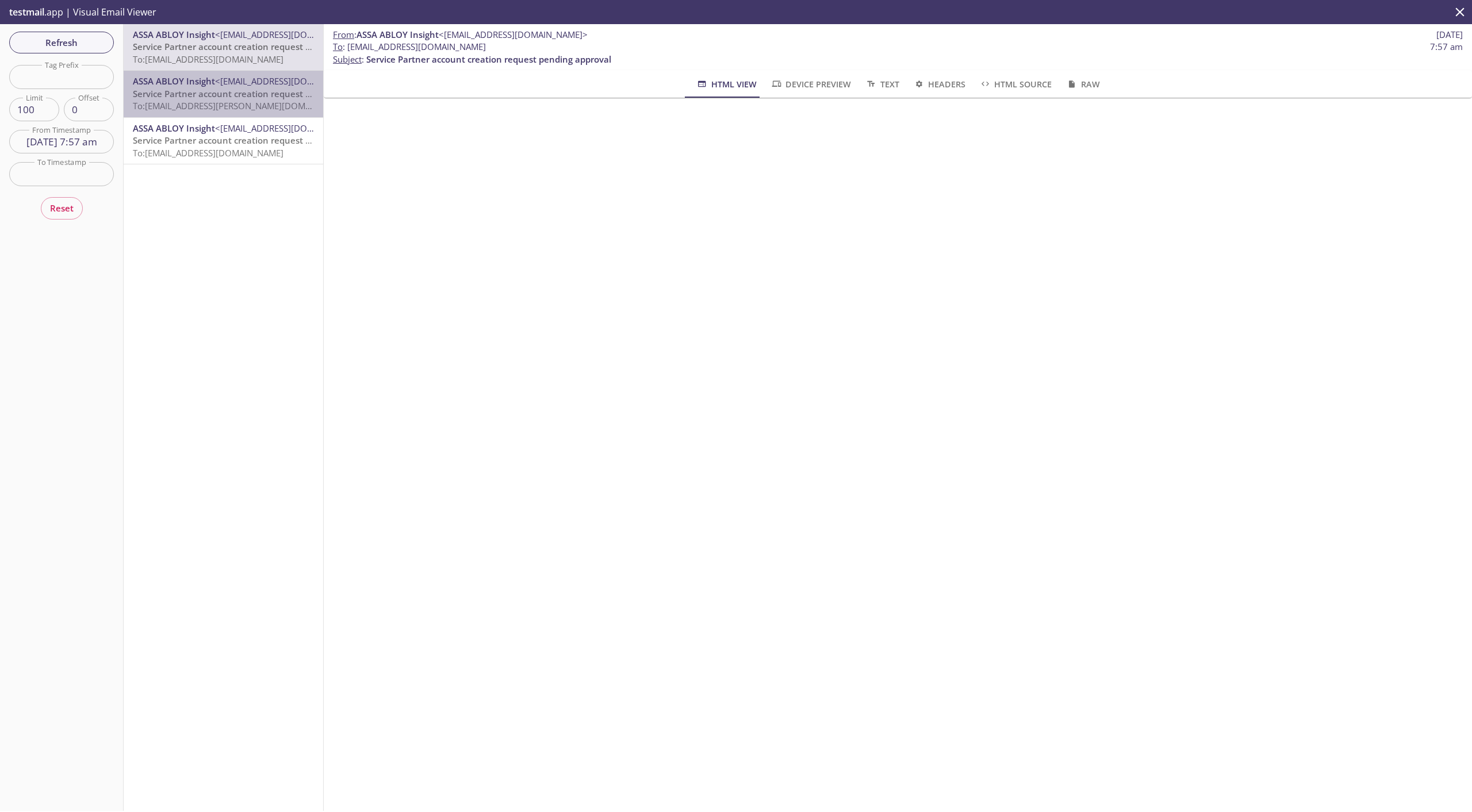
click at [229, 78] on span "<[EMAIL_ADDRESS][DOMAIN_NAME]>" at bounding box center [289, 81] width 149 height 12
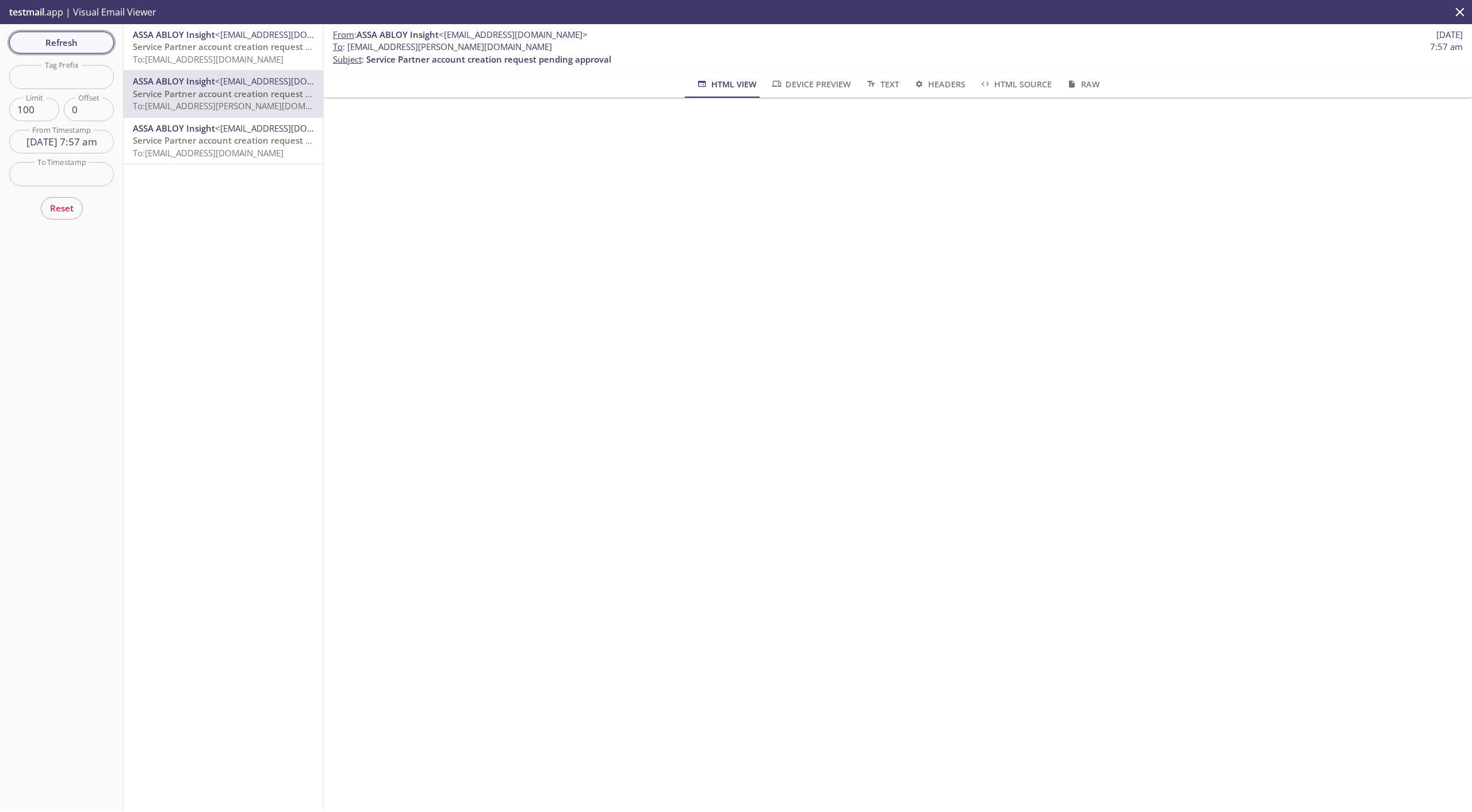
click at [49, 41] on span "Refresh" at bounding box center [62, 43] width 86 height 15
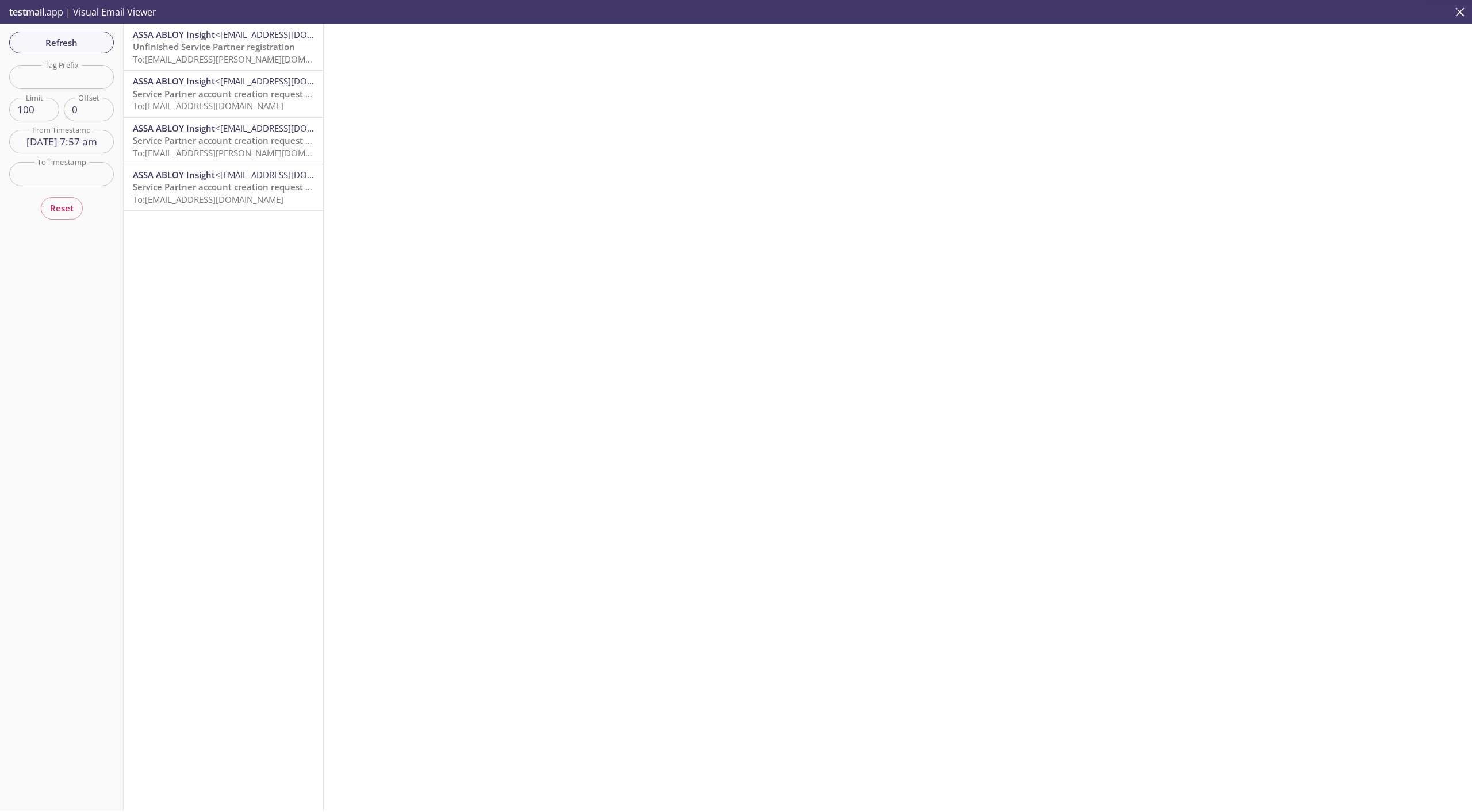
click at [161, 58] on span "To: [EMAIL_ADDRESS][PERSON_NAME][DOMAIN_NAME]" at bounding box center [241, 59] width 217 height 12
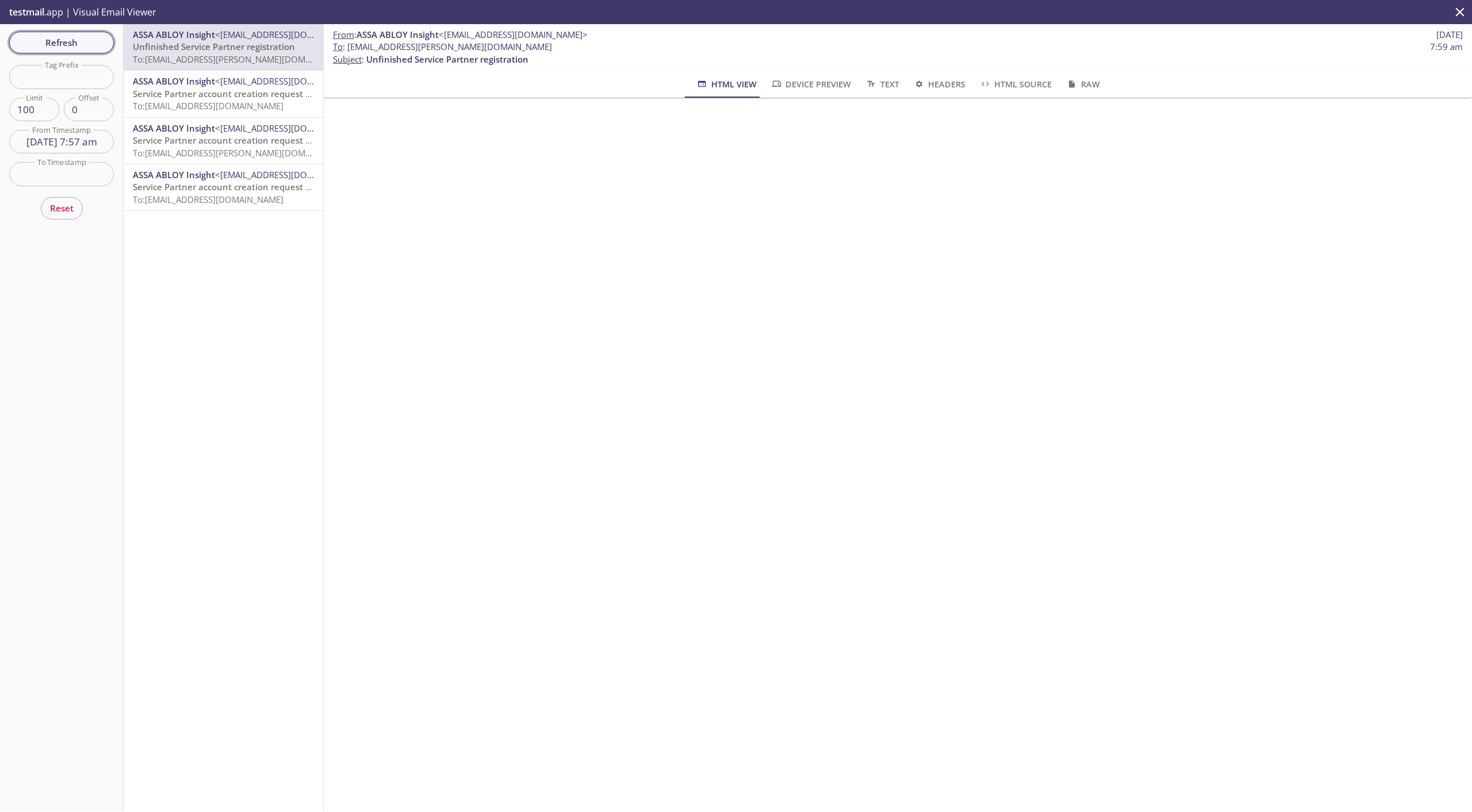
click at [92, 46] on span "Refresh" at bounding box center [62, 43] width 86 height 15
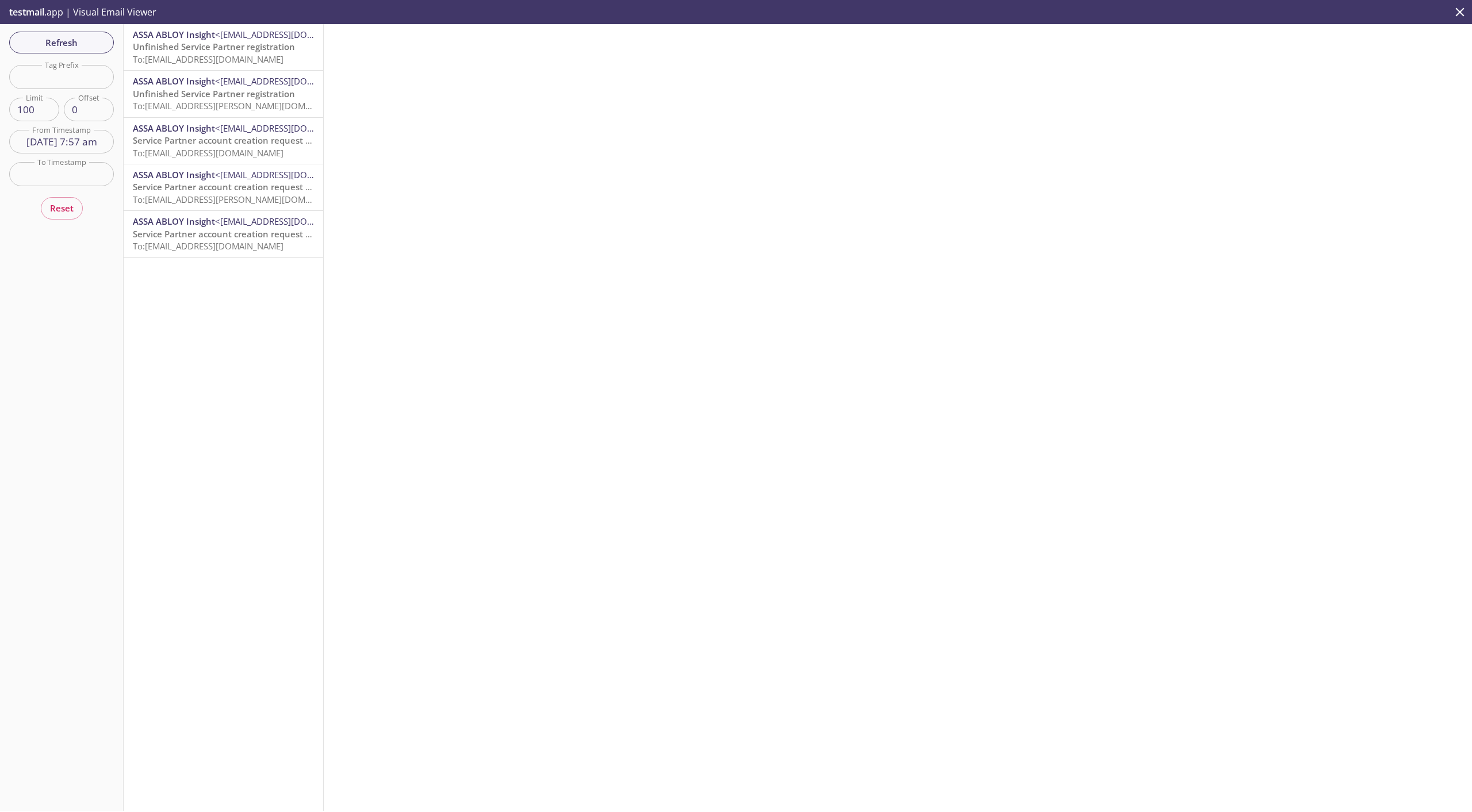
click at [200, 52] on span "Unfinished Service Partner registration" at bounding box center [214, 46] width 162 height 12
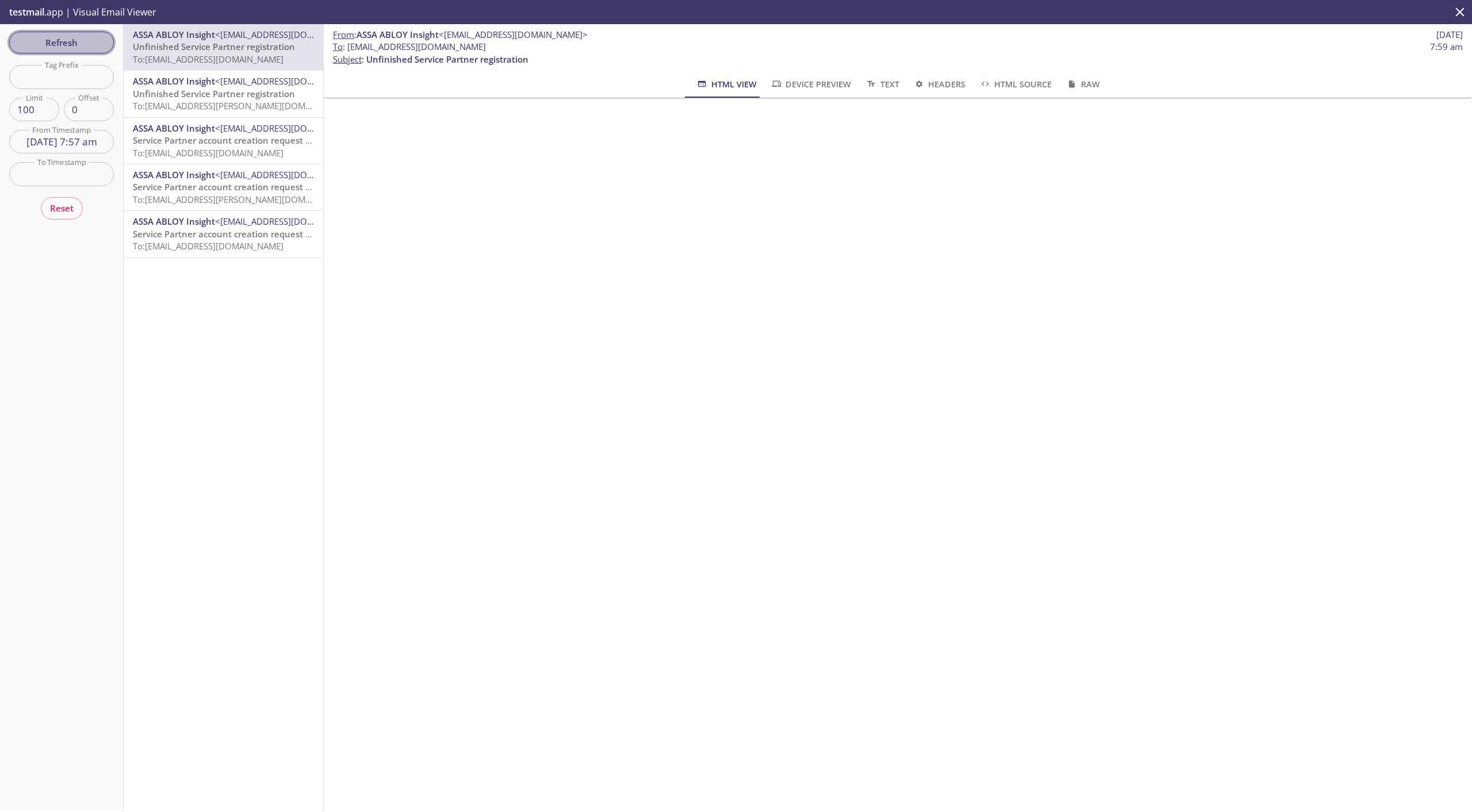
click at [103, 44] on span "Refresh" at bounding box center [62, 43] width 86 height 15
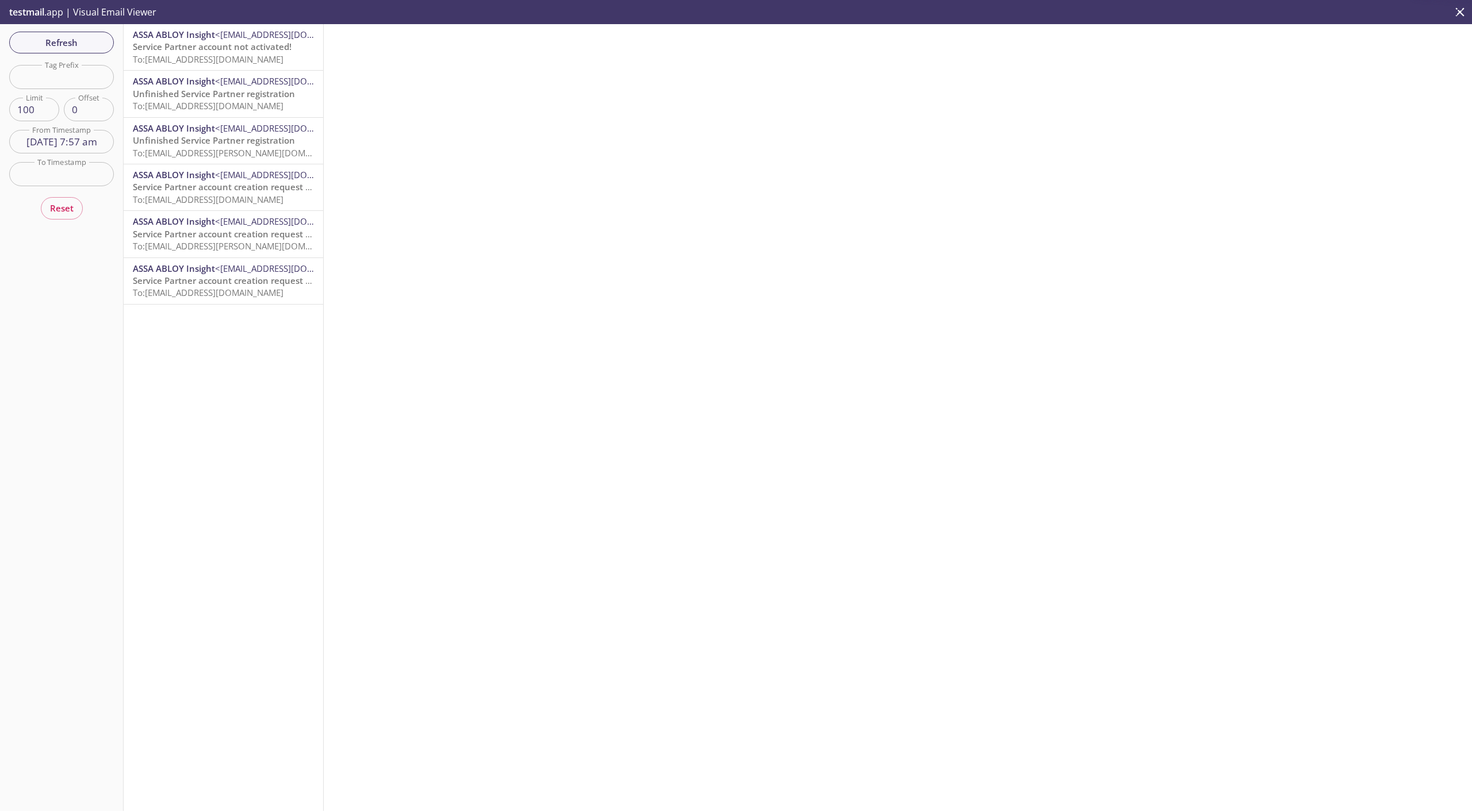
click at [198, 57] on span "To: [EMAIL_ADDRESS][DOMAIN_NAME]" at bounding box center [208, 59] width 151 height 12
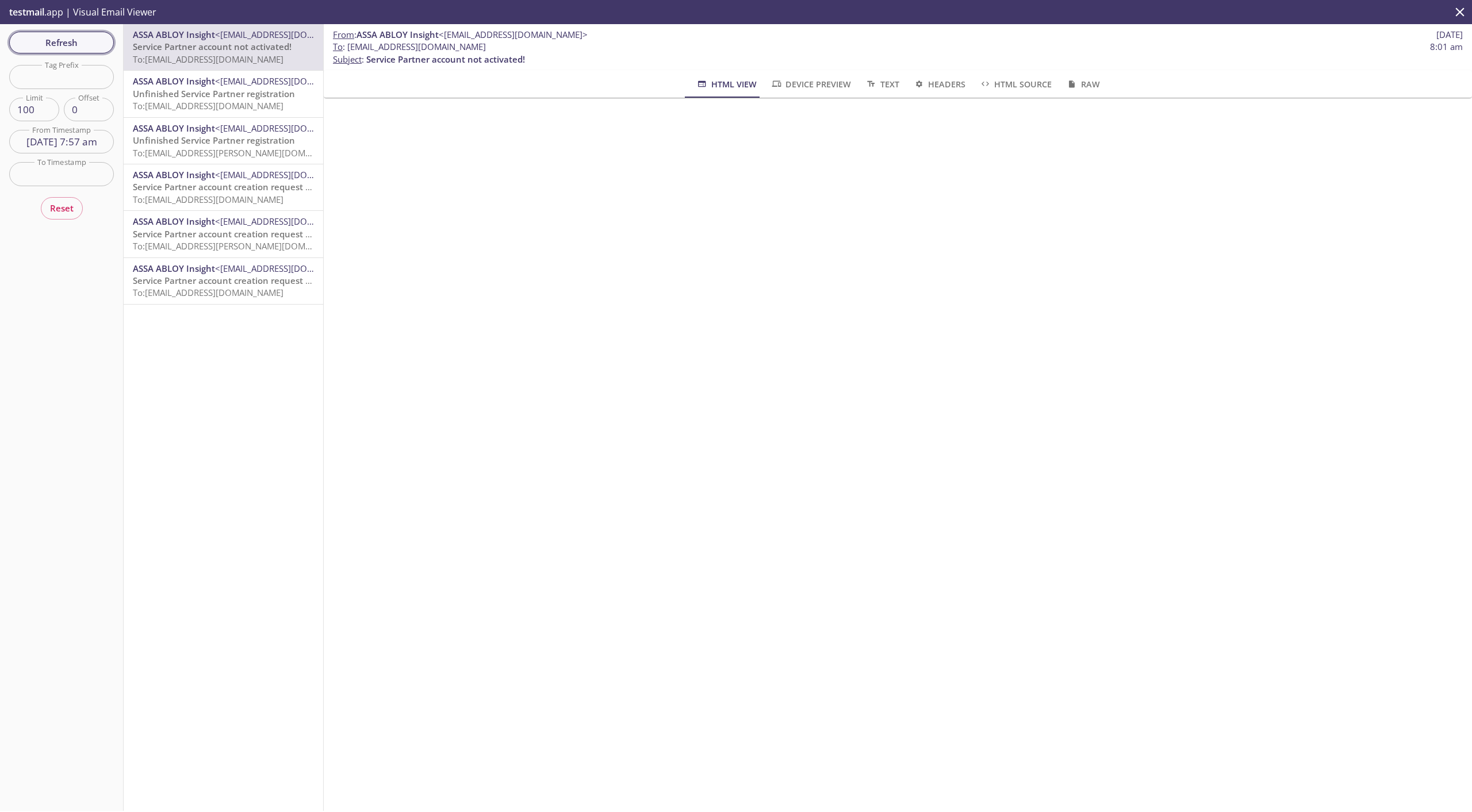
click at [85, 49] on span "Refresh" at bounding box center [62, 43] width 86 height 15
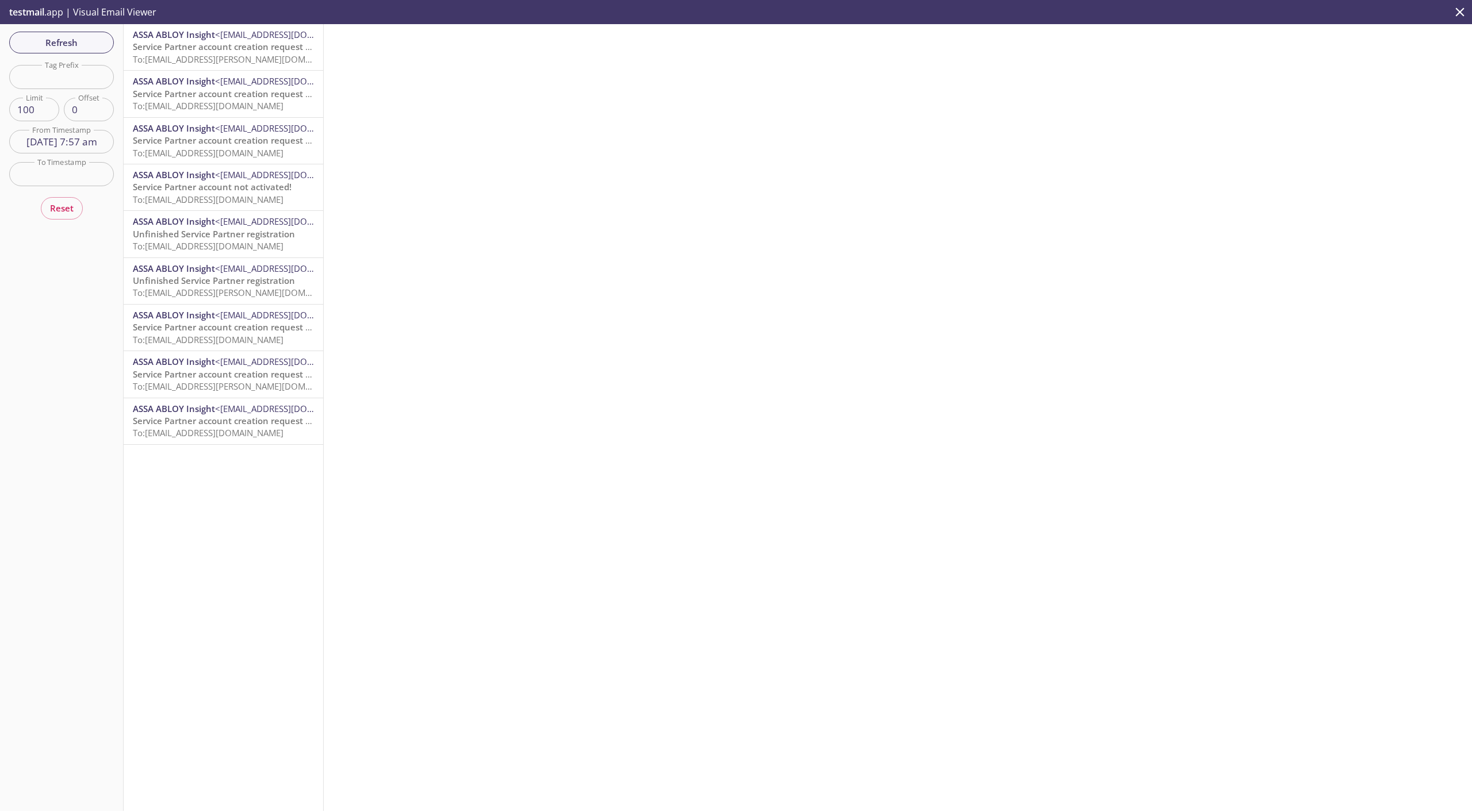
click at [78, 177] on input "text" at bounding box center [61, 174] width 104 height 23
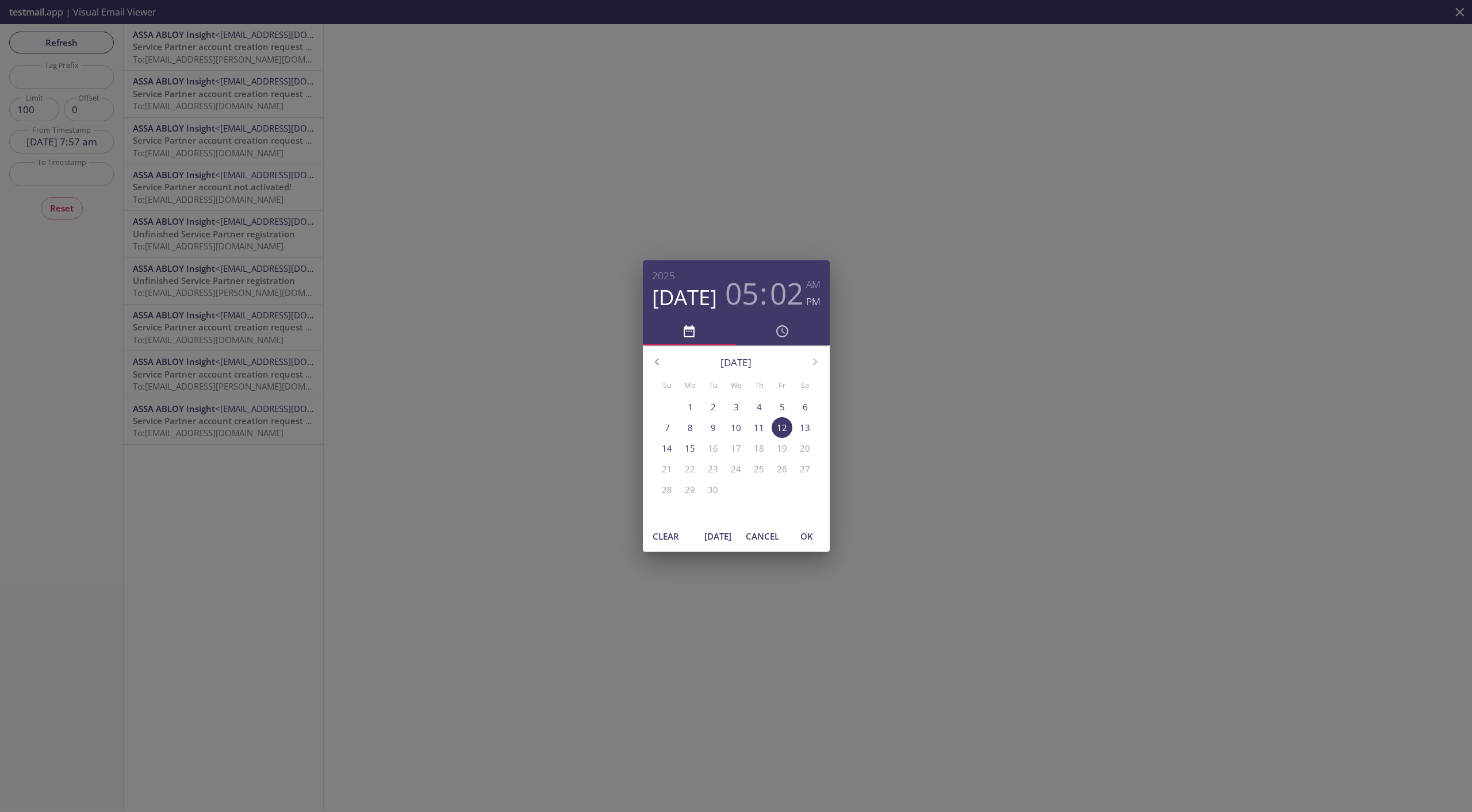
click at [709, 525] on span "[DATE]" at bounding box center [718, 536] width 28 height 15
click at [801, 525] on span "OK" at bounding box center [806, 536] width 28 height 15
type input "[DATE] 8:03 am"
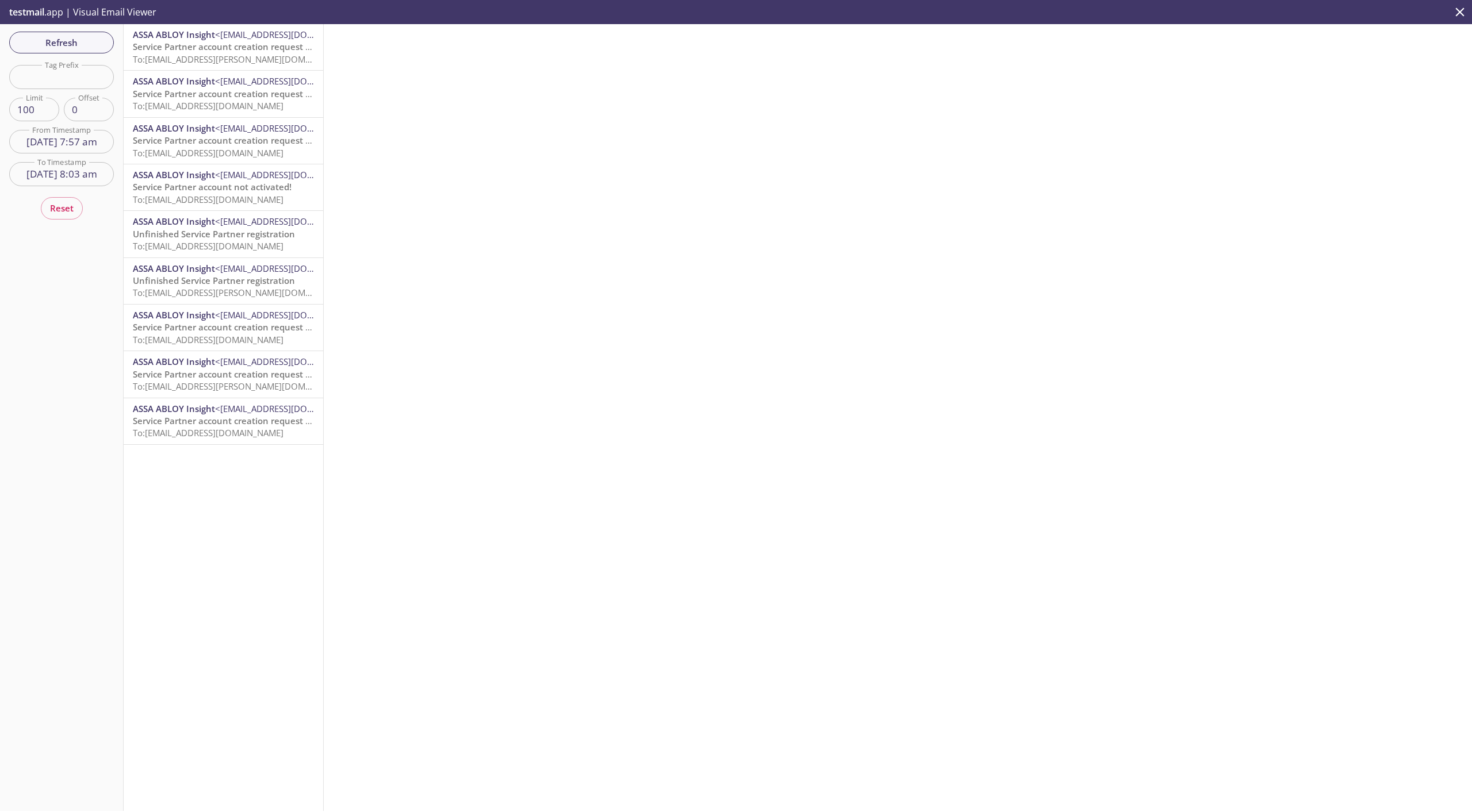
click at [85, 176] on input "[DATE] 8:03 am" at bounding box center [61, 174] width 104 height 23
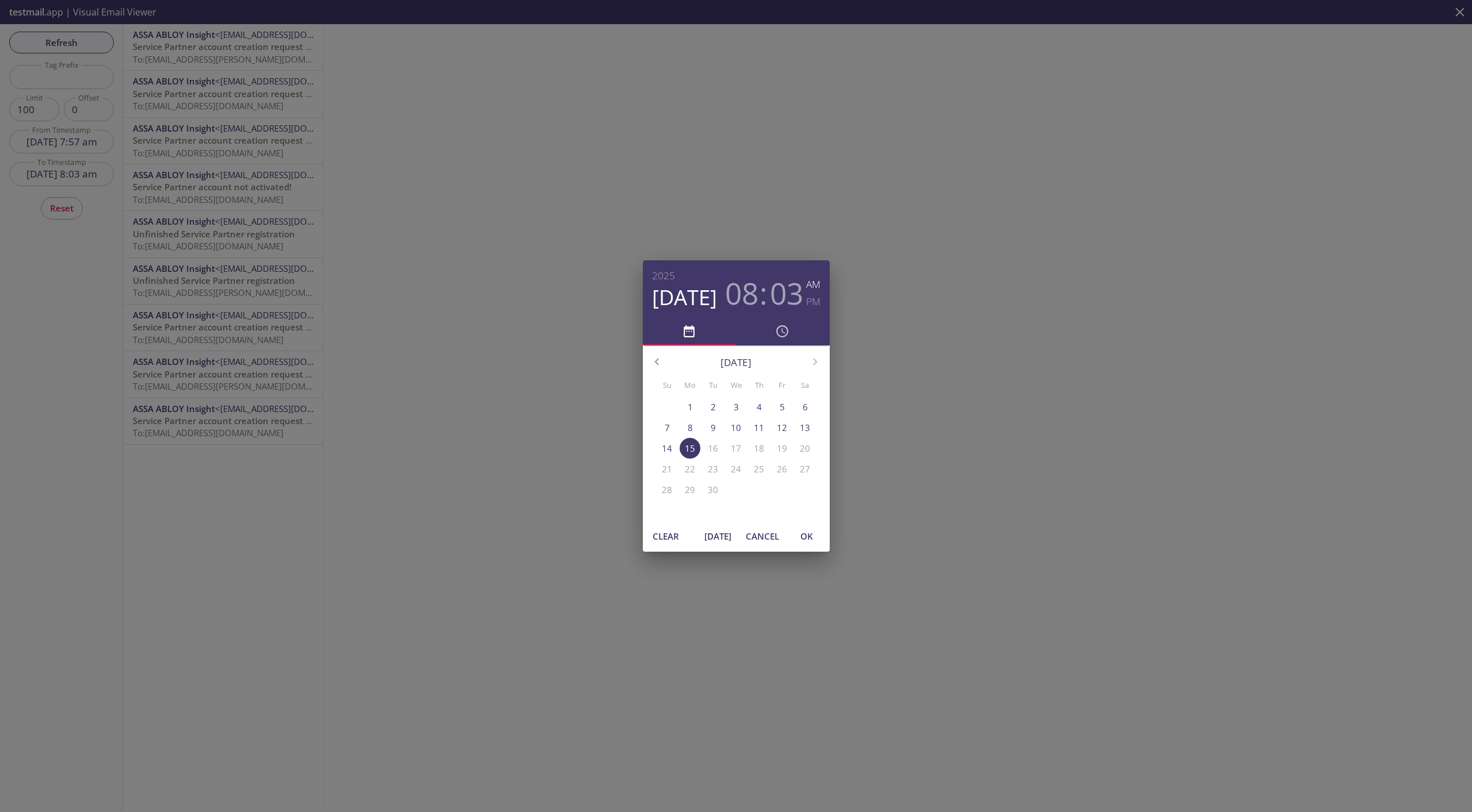
click at [662, 525] on span "Clear" at bounding box center [665, 536] width 28 height 15
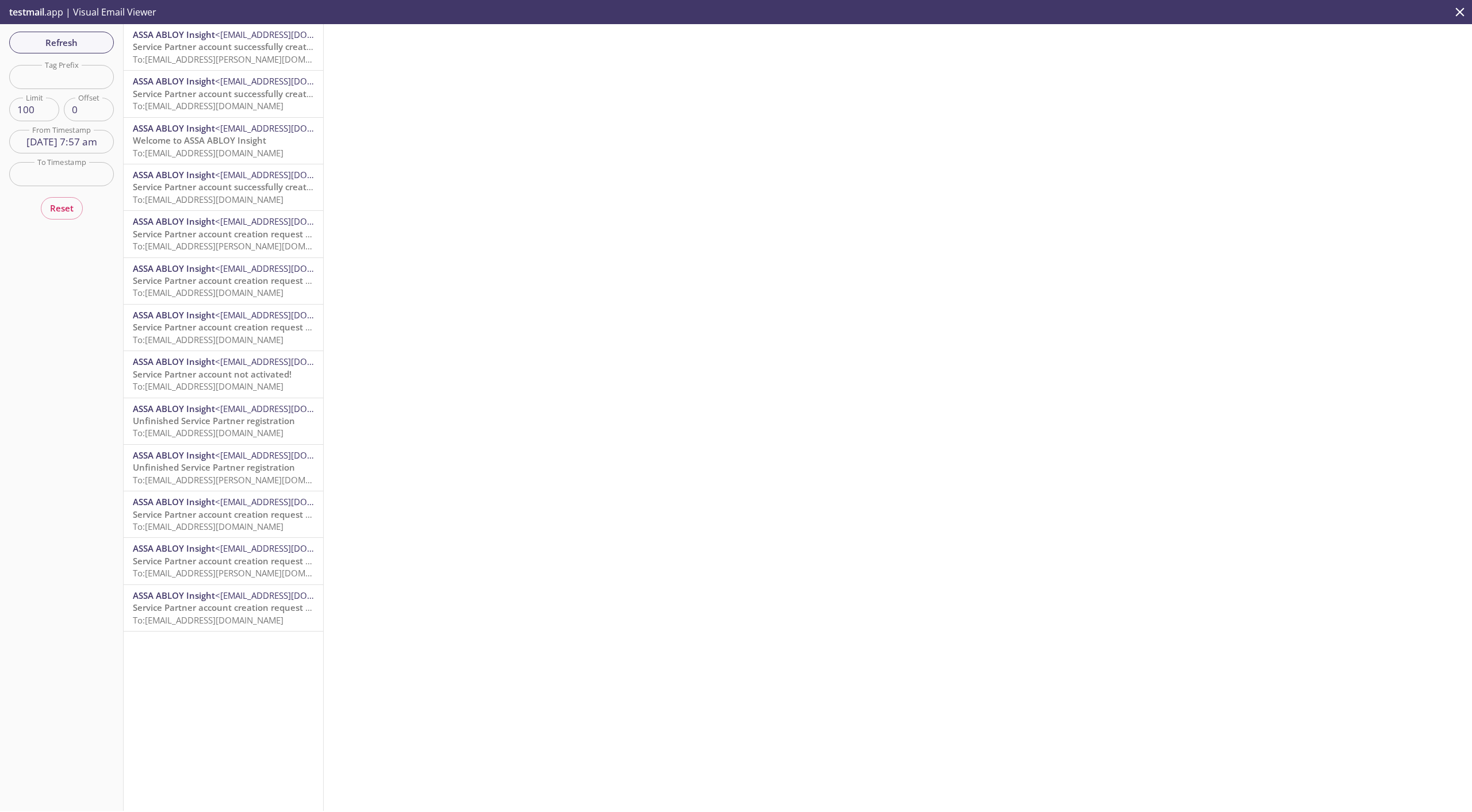
click at [208, 54] on span "To: [EMAIL_ADDRESS][PERSON_NAME][DOMAIN_NAME]" at bounding box center [241, 59] width 217 height 12
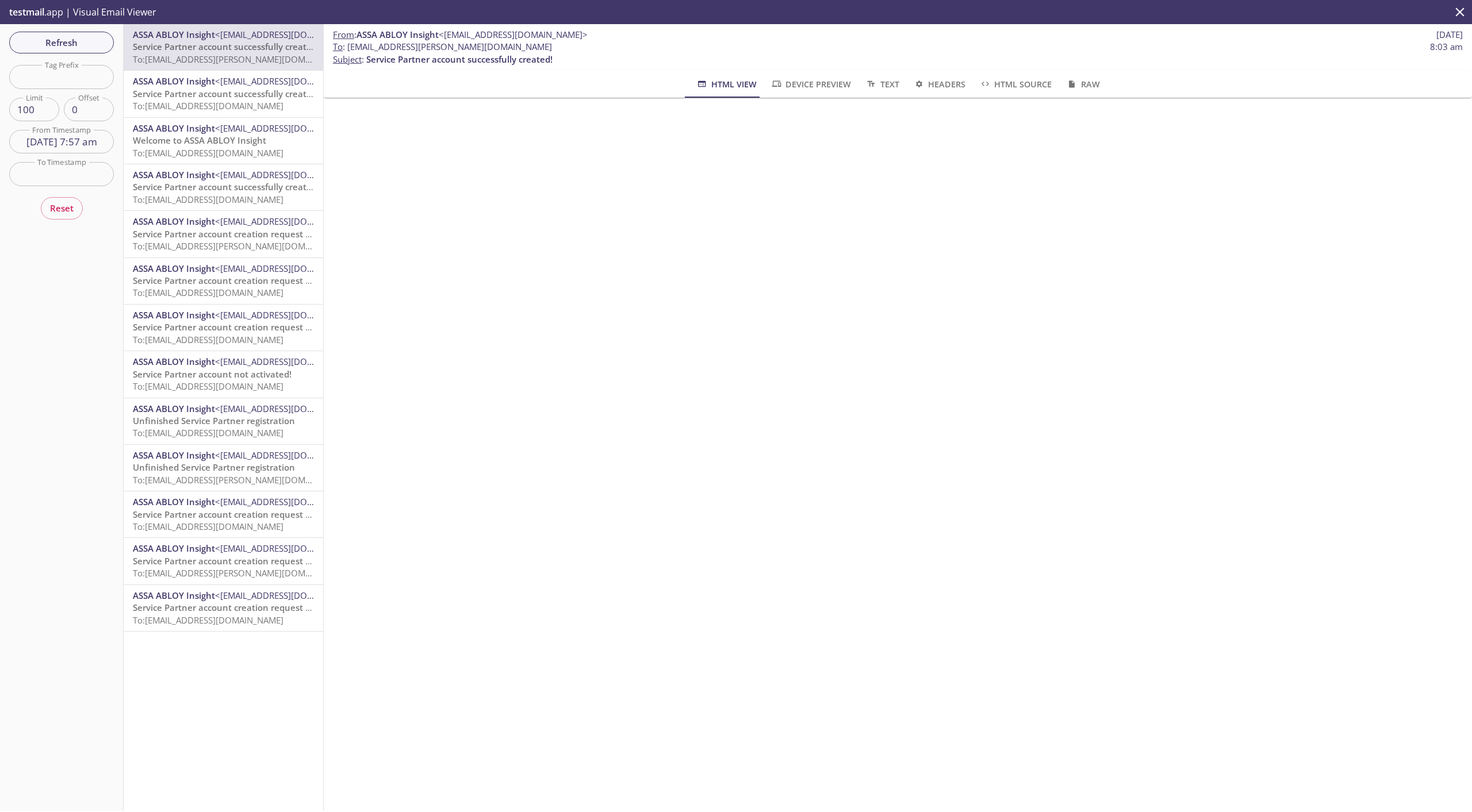
click at [198, 141] on span "Welcome to ASSA ABLOY Insight" at bounding box center [200, 140] width 133 height 12
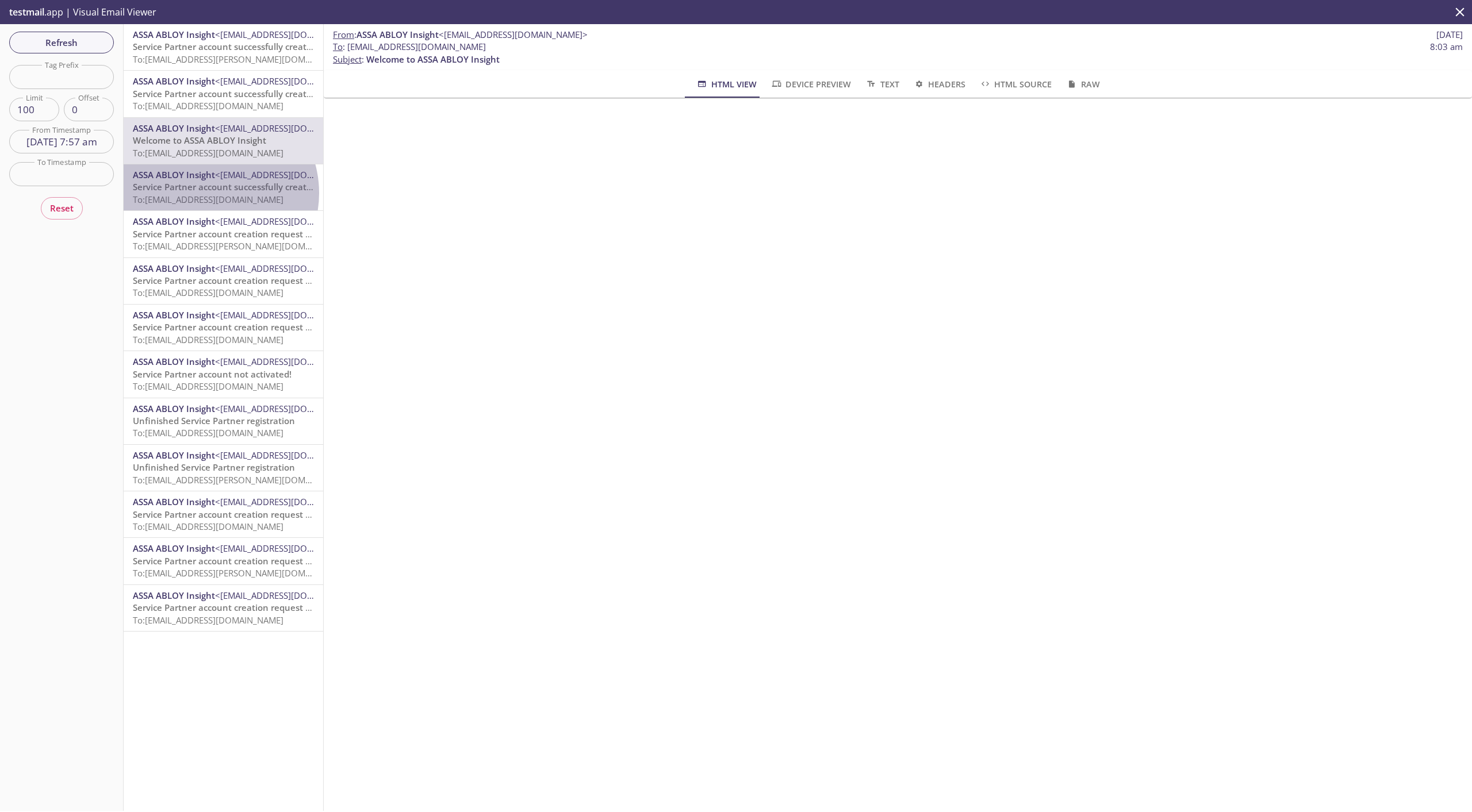
click at [209, 193] on span "Service Partner account successfully created!" at bounding box center [226, 186] width 187 height 12
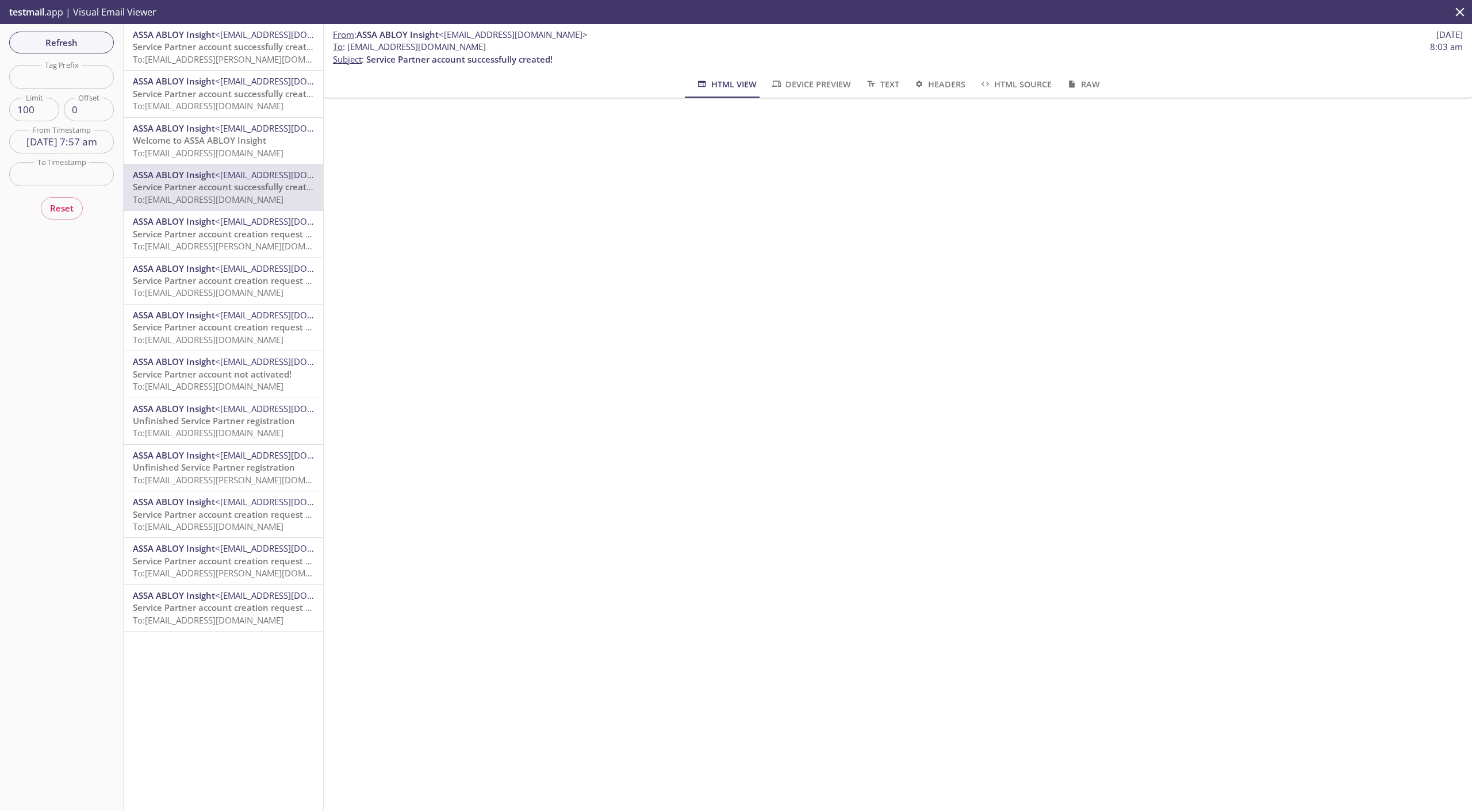
click at [214, 238] on span "Service Partner account creation request pending approval" at bounding box center [255, 233] width 245 height 12
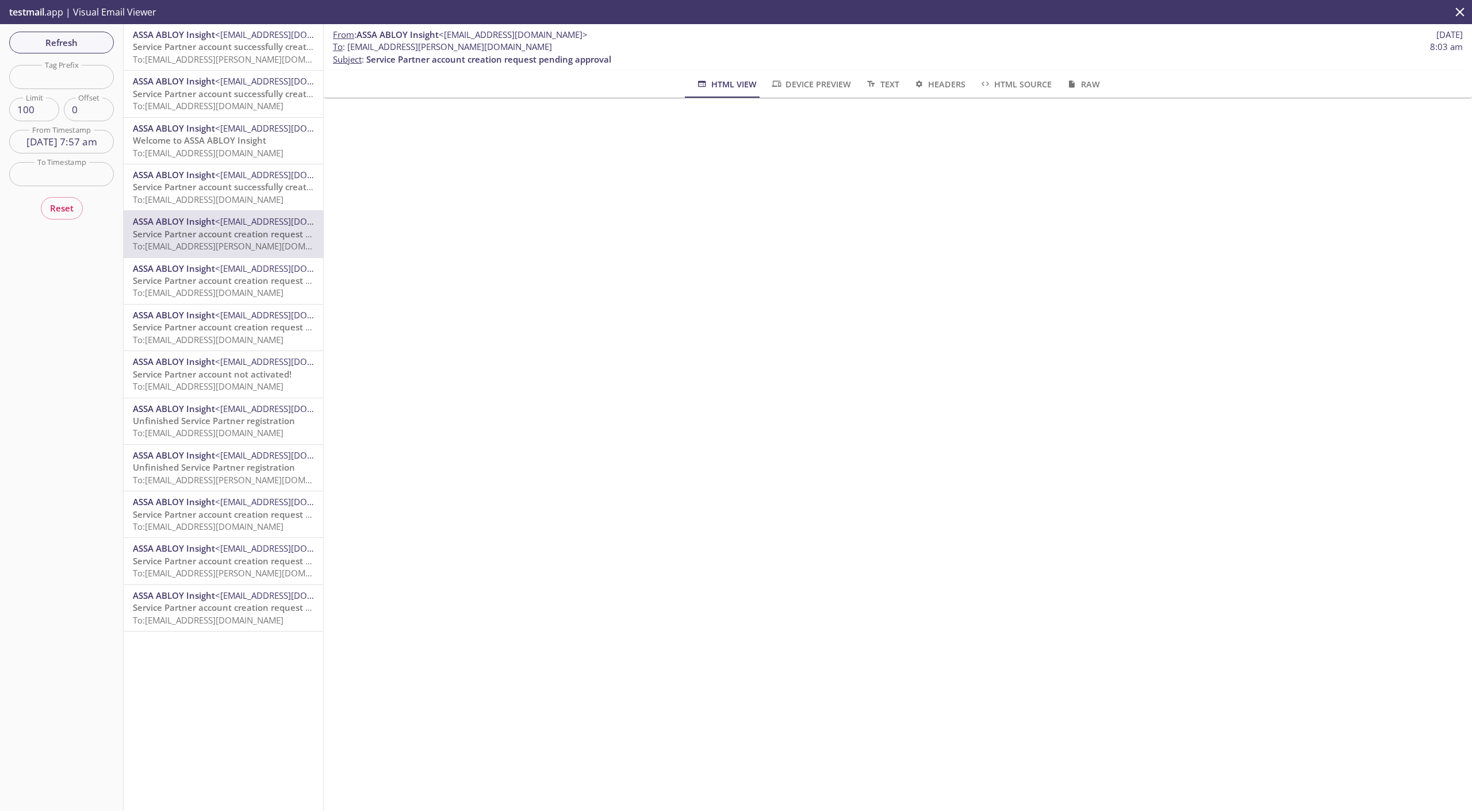
click at [203, 199] on span "To: [EMAIL_ADDRESS][DOMAIN_NAME]" at bounding box center [208, 199] width 151 height 12
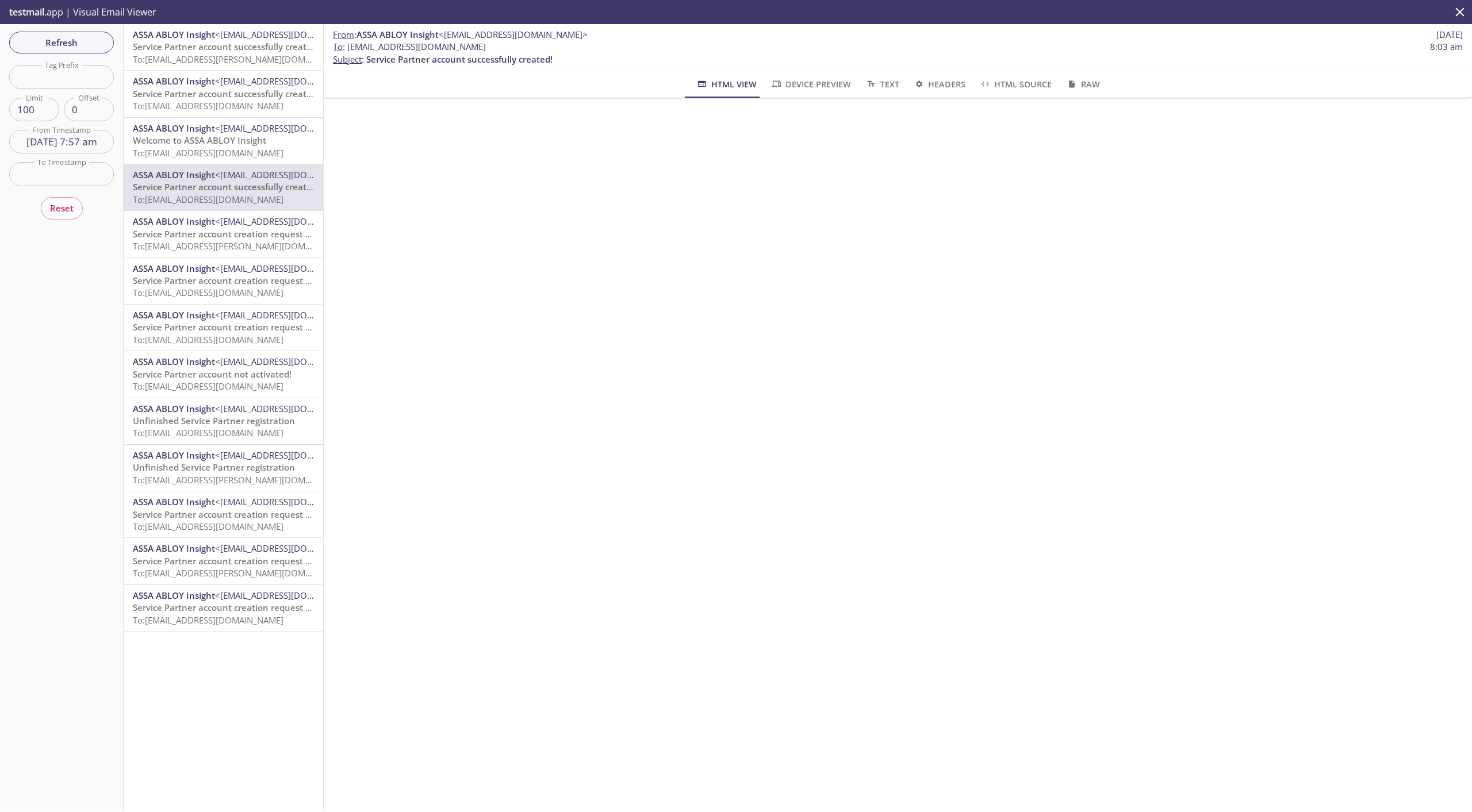
click at [202, 158] on span "To: [EMAIL_ADDRESS][DOMAIN_NAME]" at bounding box center [208, 153] width 151 height 12
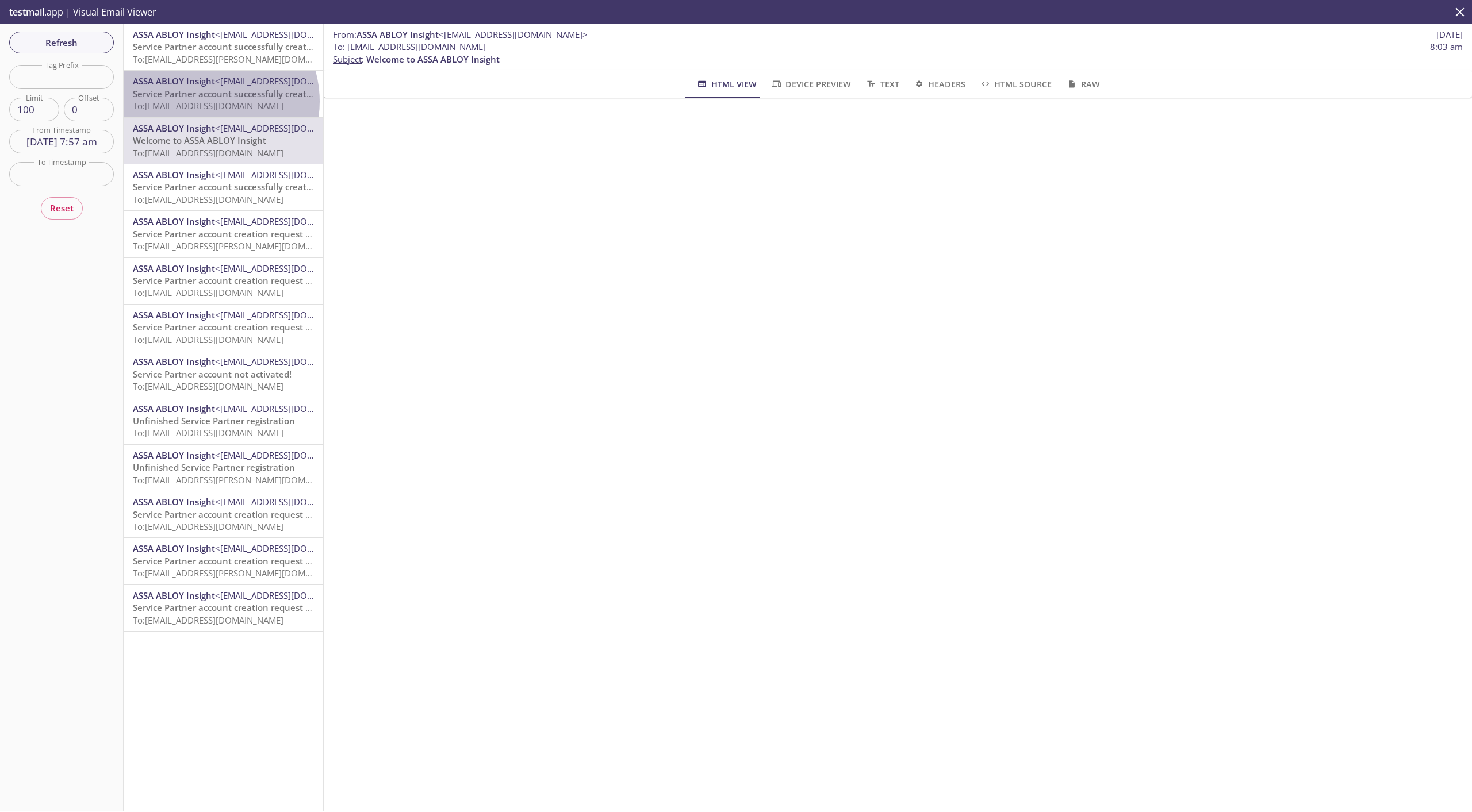
click at [206, 101] on span "To: [EMAIL_ADDRESS][DOMAIN_NAME]" at bounding box center [208, 106] width 151 height 12
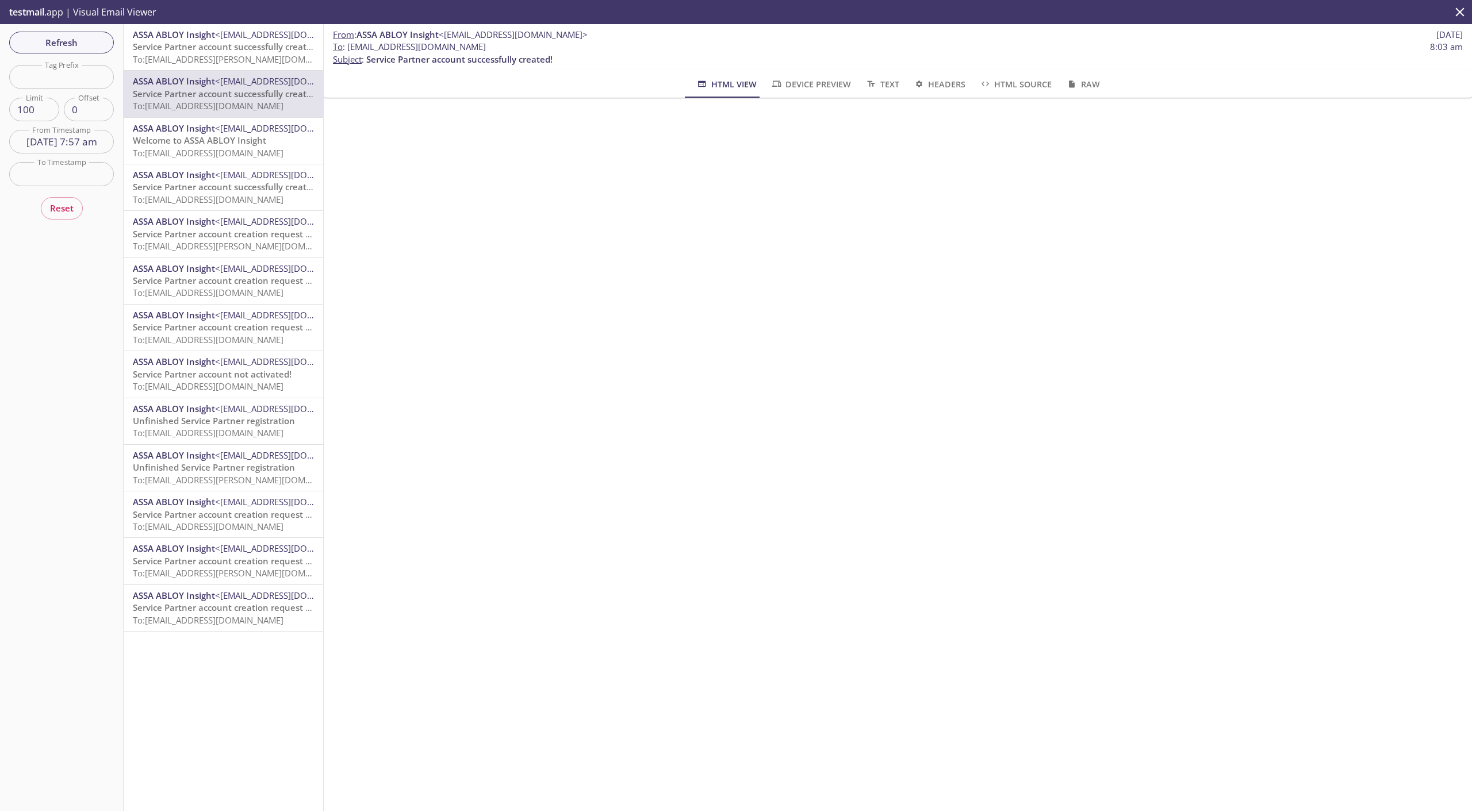
click at [187, 269] on span "ASSA ABLOY Insight" at bounding box center [174, 268] width 82 height 12
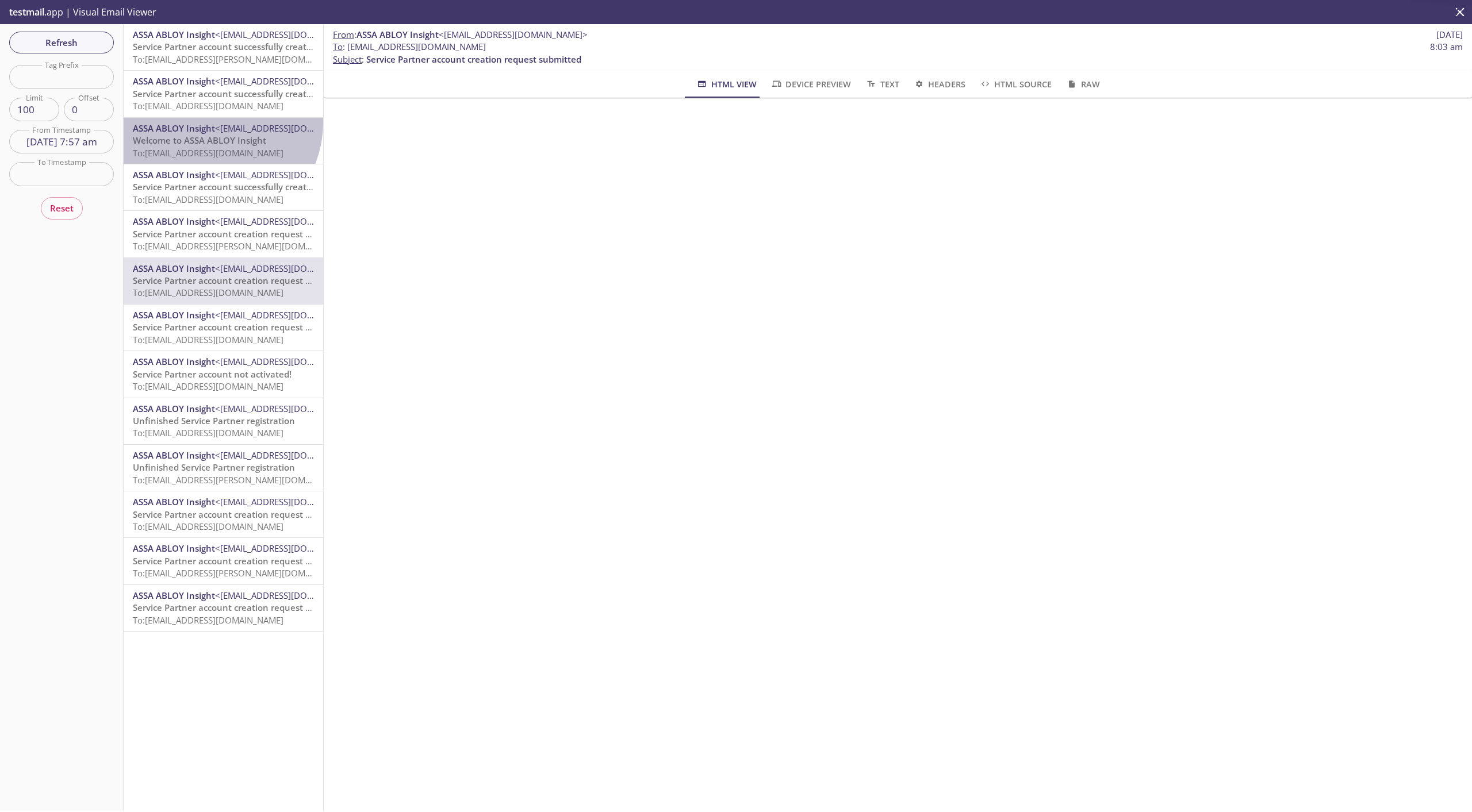
click at [209, 122] on span "ASSA ABLOY Insight" at bounding box center [174, 128] width 82 height 12
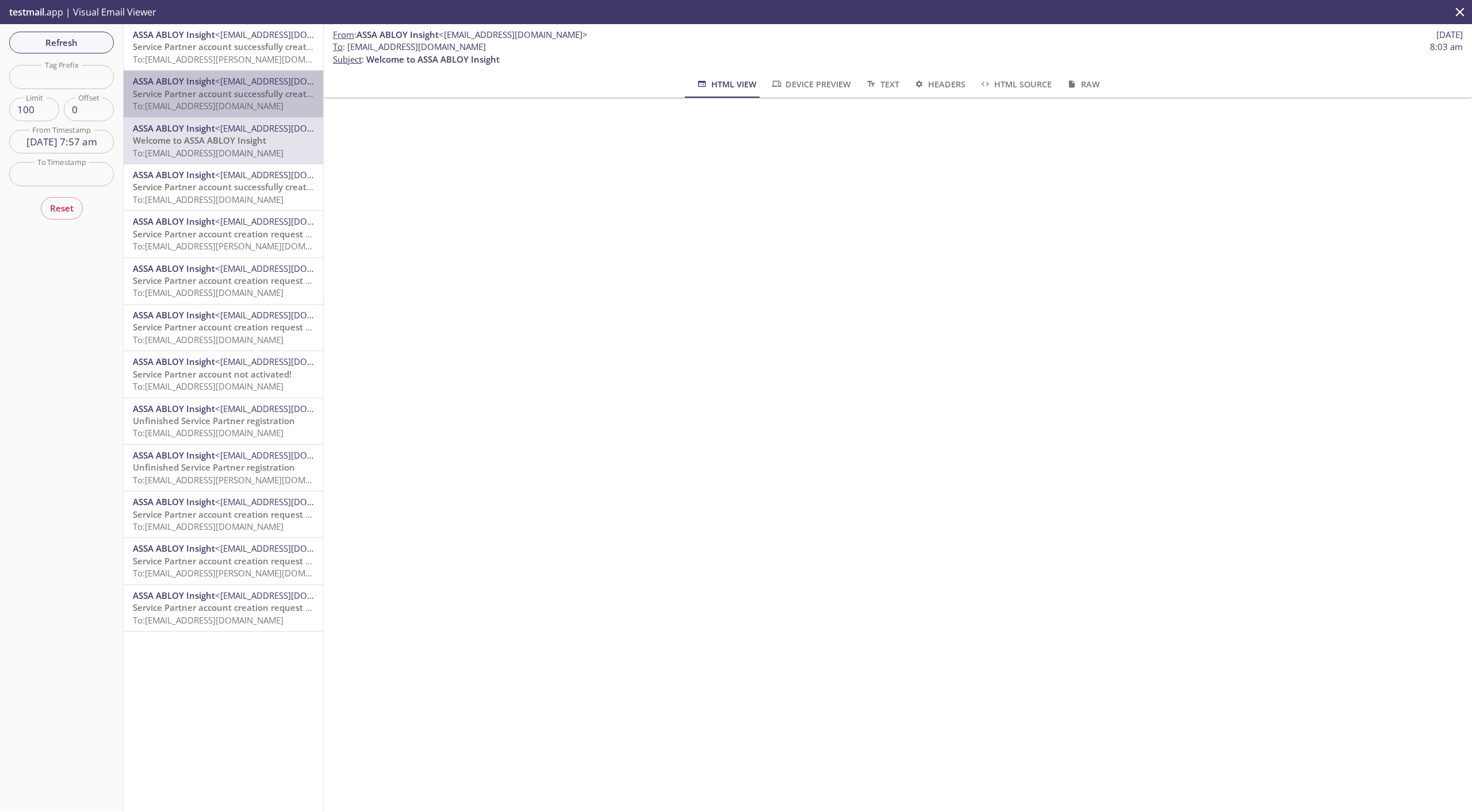
click at [225, 88] on span "Service Partner account successfully created!" at bounding box center [226, 93] width 187 height 12
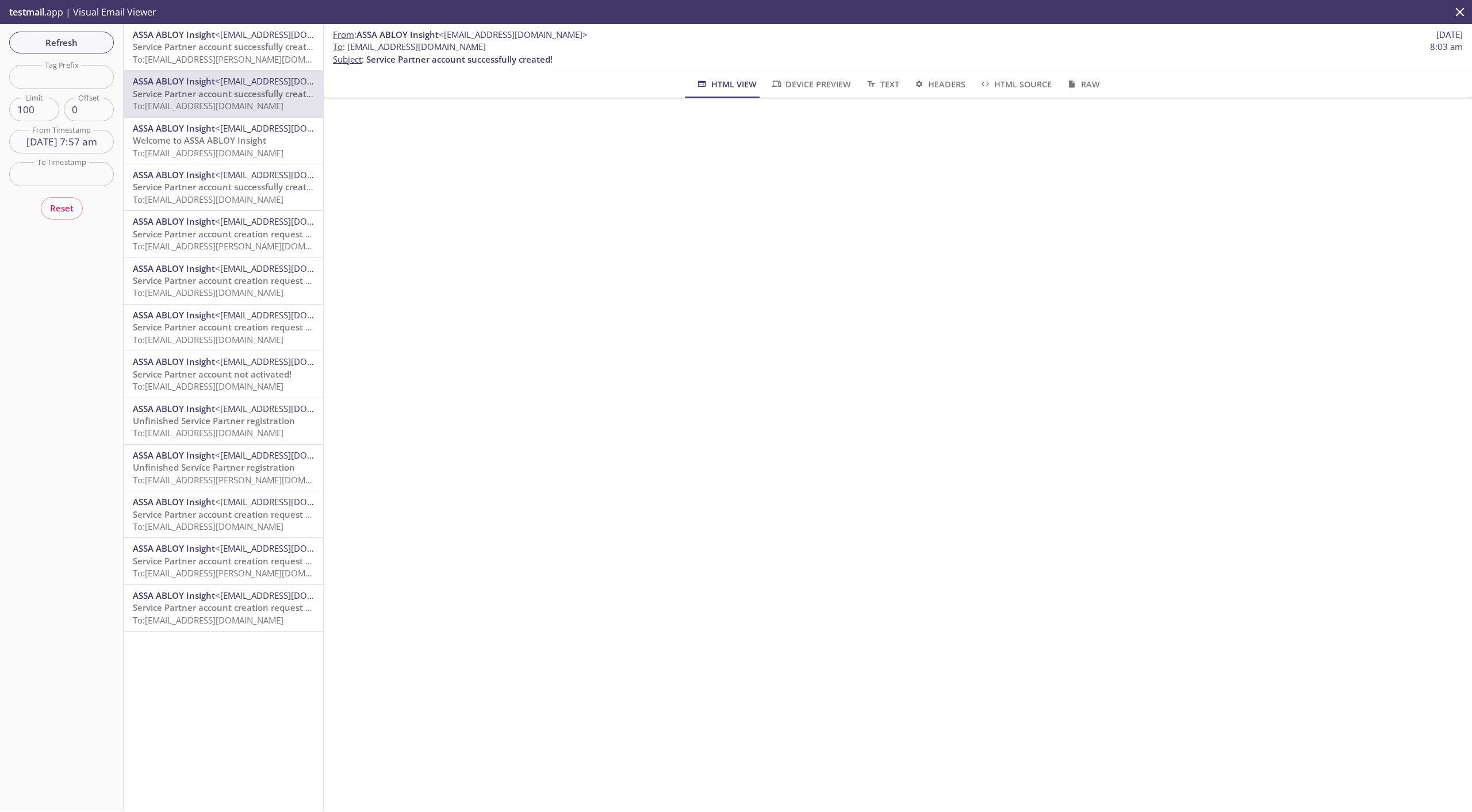
click at [201, 40] on span "ASSA ABLOY Insight" at bounding box center [174, 35] width 82 height 12
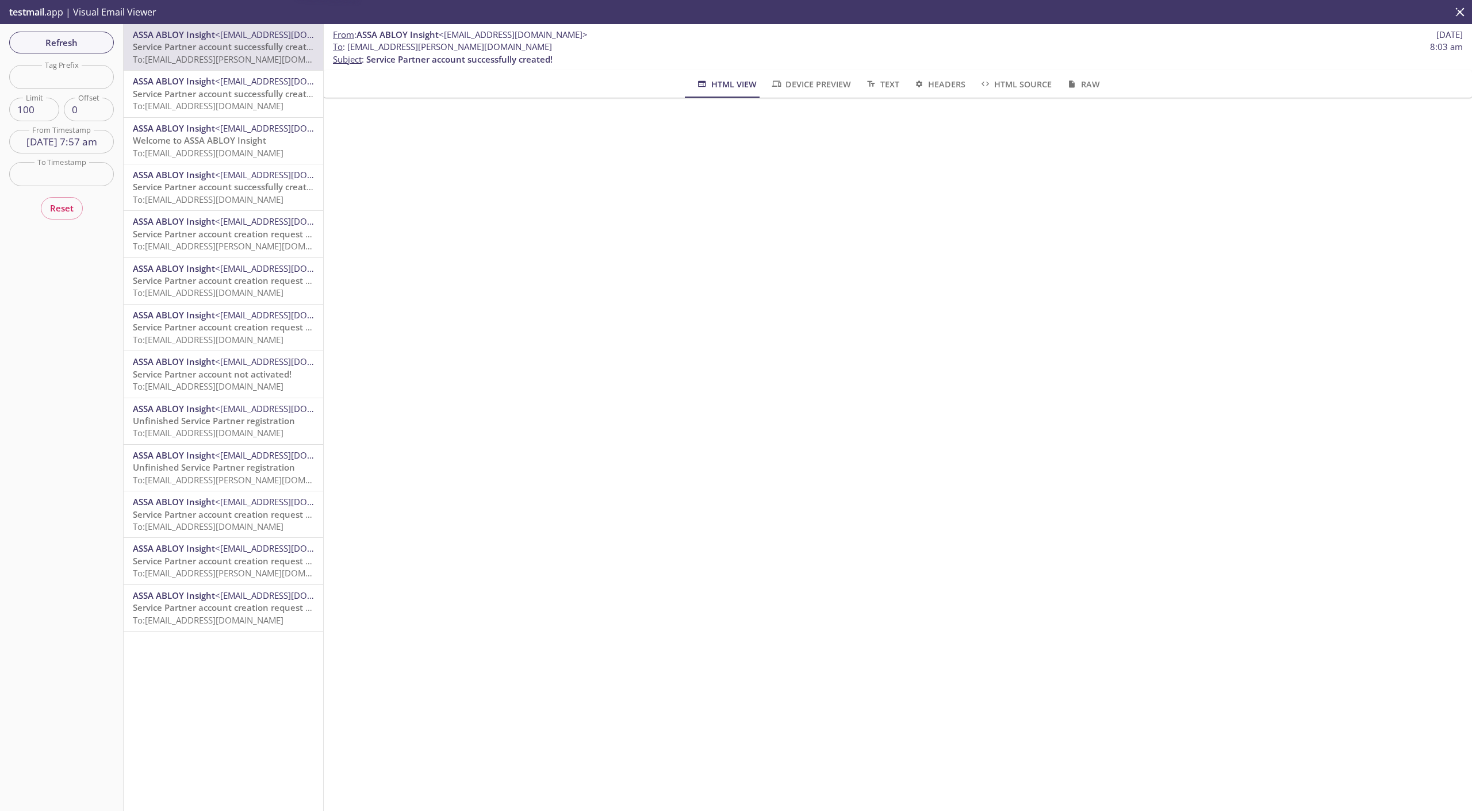
click at [224, 99] on span "Service Partner account successfully created!" at bounding box center [226, 93] width 187 height 12
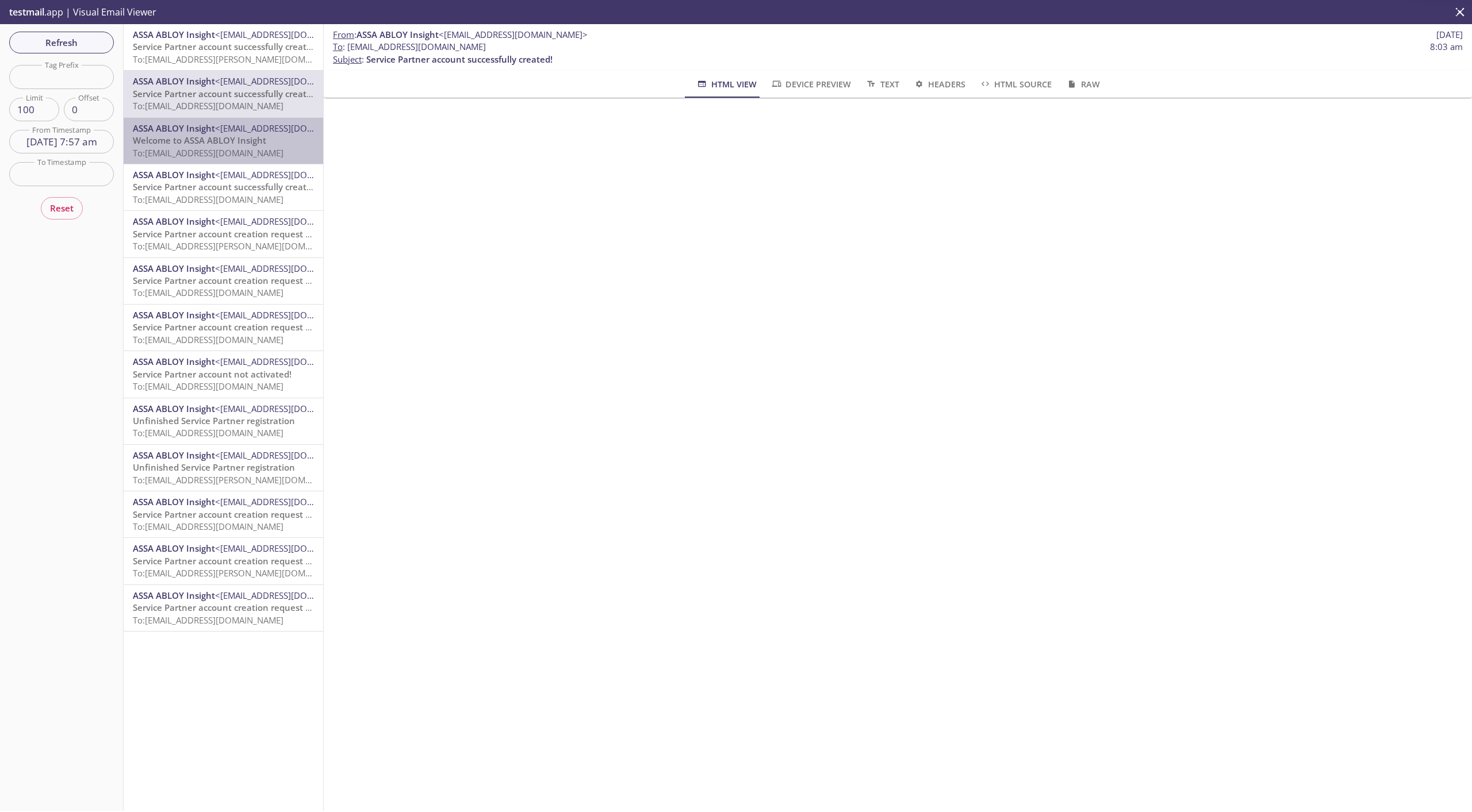
click at [227, 120] on div "ASSA ABLOY Insight <[EMAIL_ADDRESS][DOMAIN_NAME]> Welcome to ASSA ABLOY Insight…" at bounding box center [223, 141] width 200 height 46
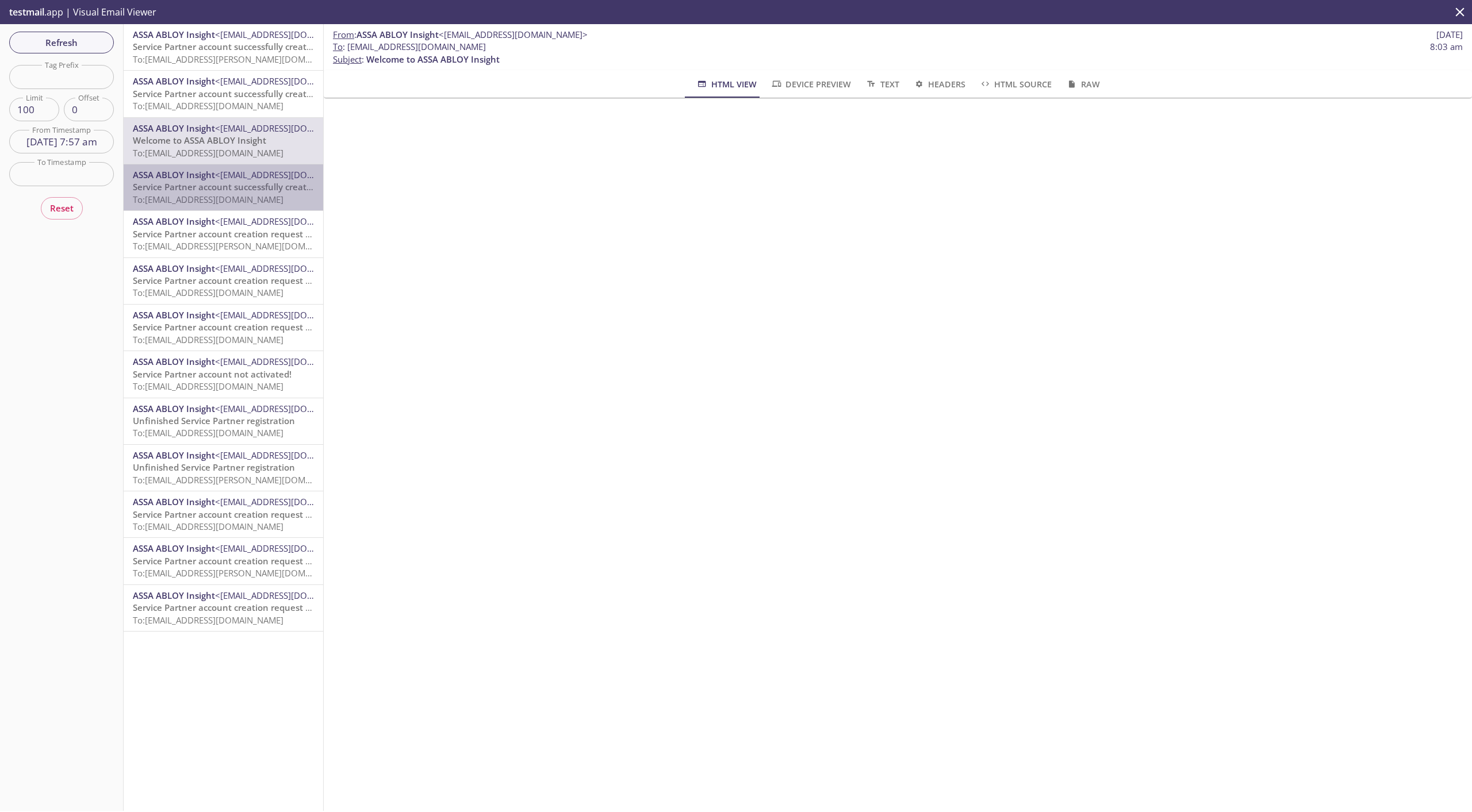
click at [248, 172] on span "<[EMAIL_ADDRESS][DOMAIN_NAME]>" at bounding box center [289, 175] width 149 height 12
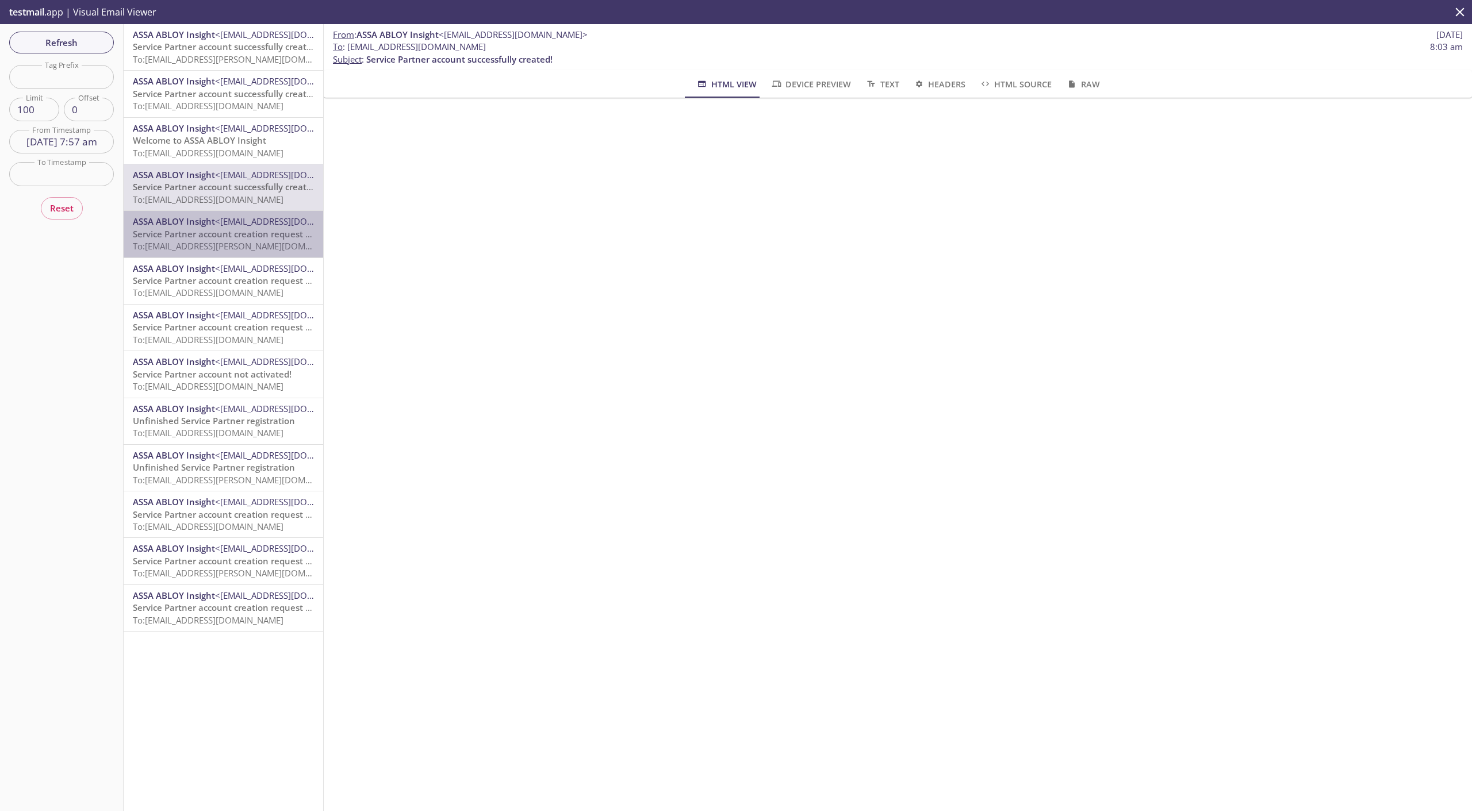
click at [254, 232] on span "Service Partner account creation request pending approval" at bounding box center [255, 233] width 245 height 12
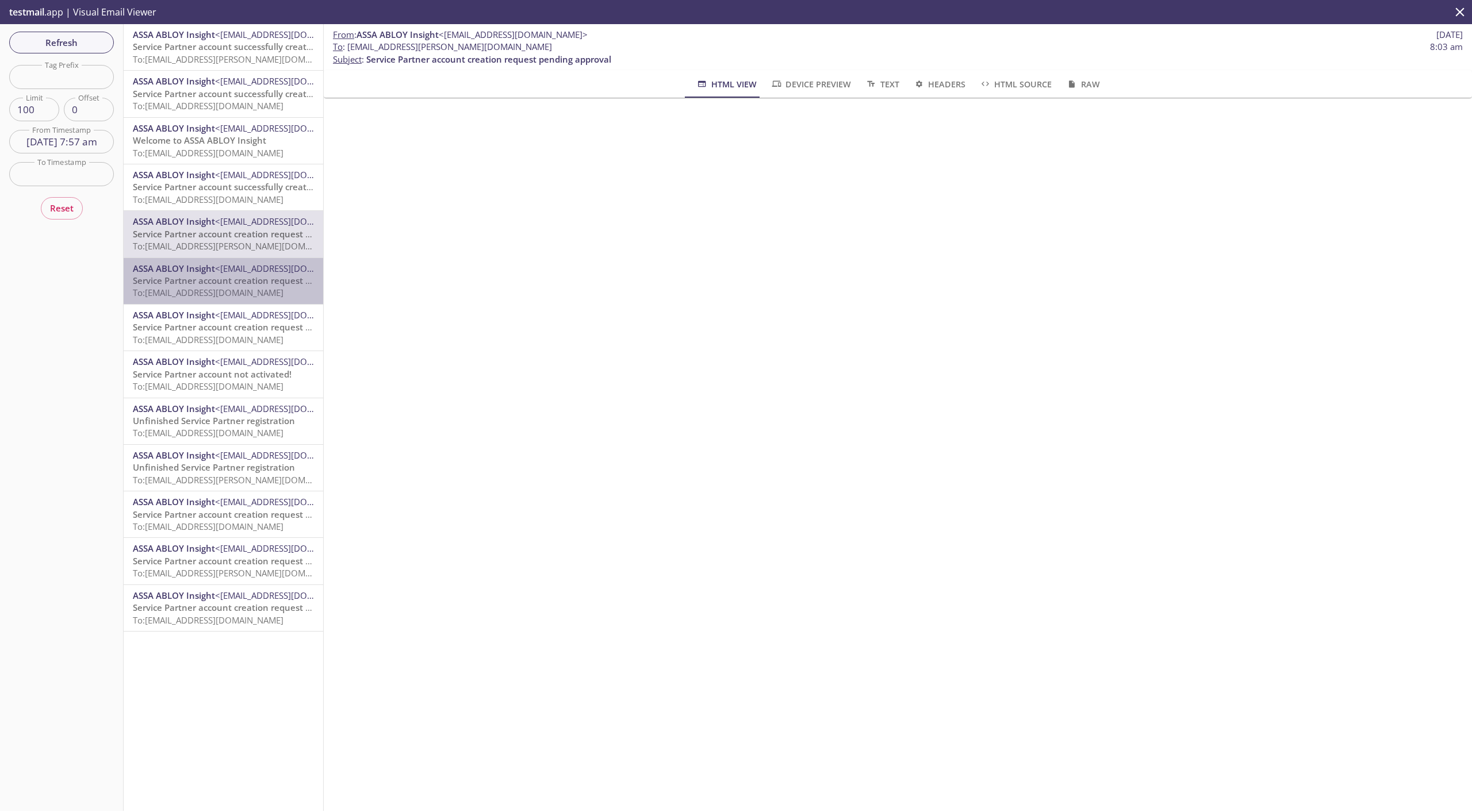
click at [253, 267] on span "<[EMAIL_ADDRESS][DOMAIN_NAME]>" at bounding box center [289, 268] width 149 height 12
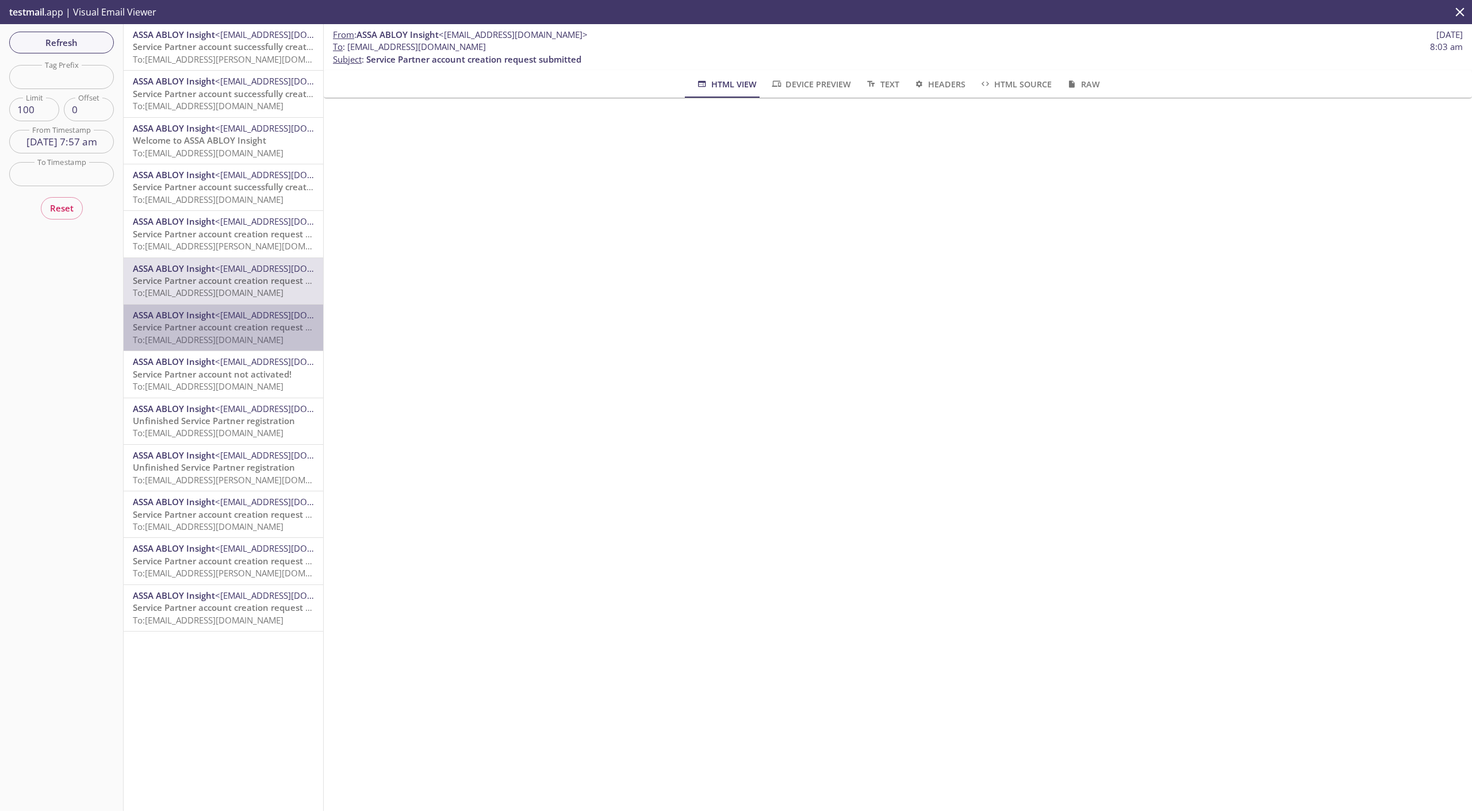
click at [260, 319] on span "<[EMAIL_ADDRESS][DOMAIN_NAME]>" at bounding box center [289, 315] width 149 height 12
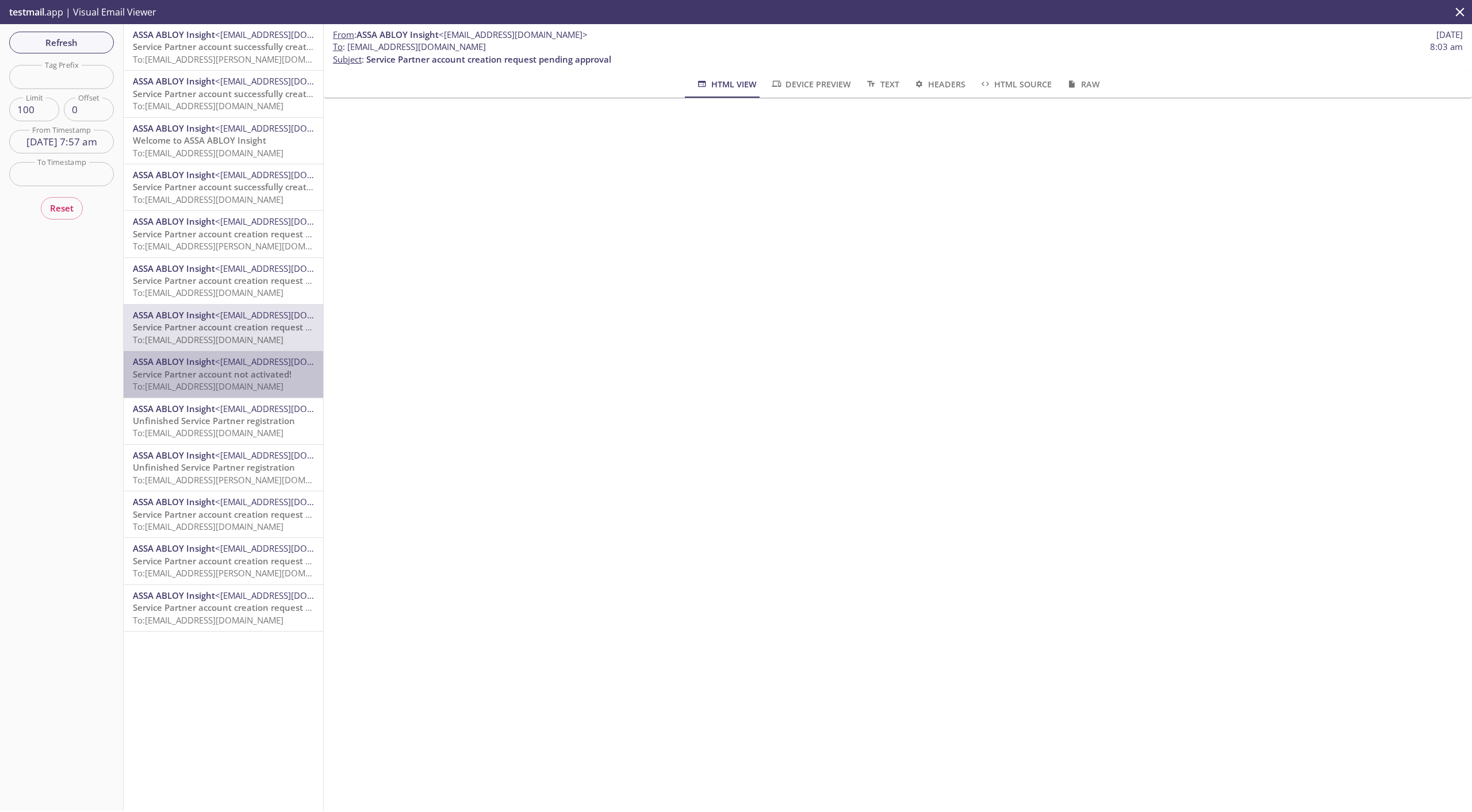
click at [241, 377] on span "Service Partner account not activated!" at bounding box center [212, 374] width 159 height 12
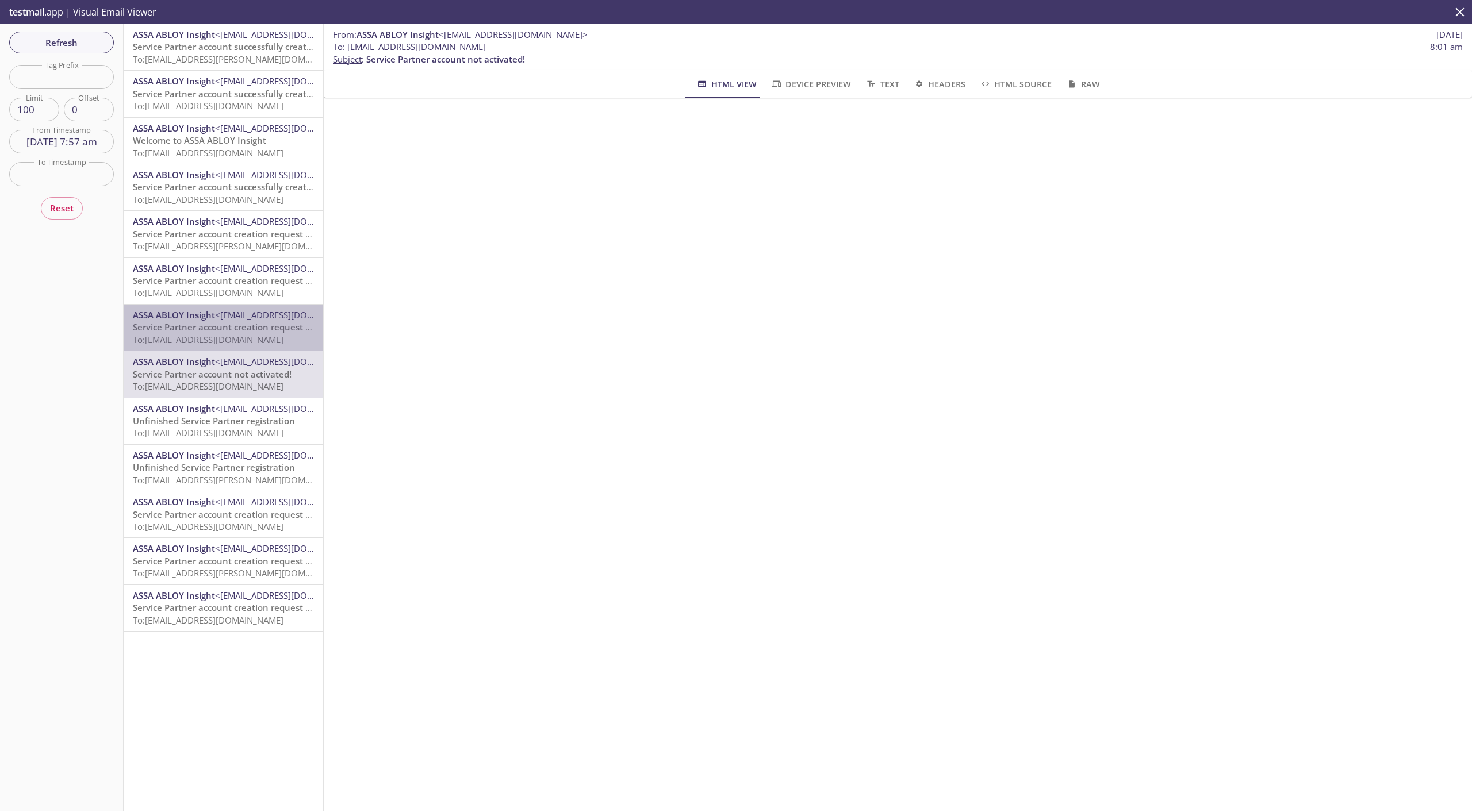
click at [243, 324] on span "Service Partner account creation request pending approval" at bounding box center [255, 327] width 245 height 12
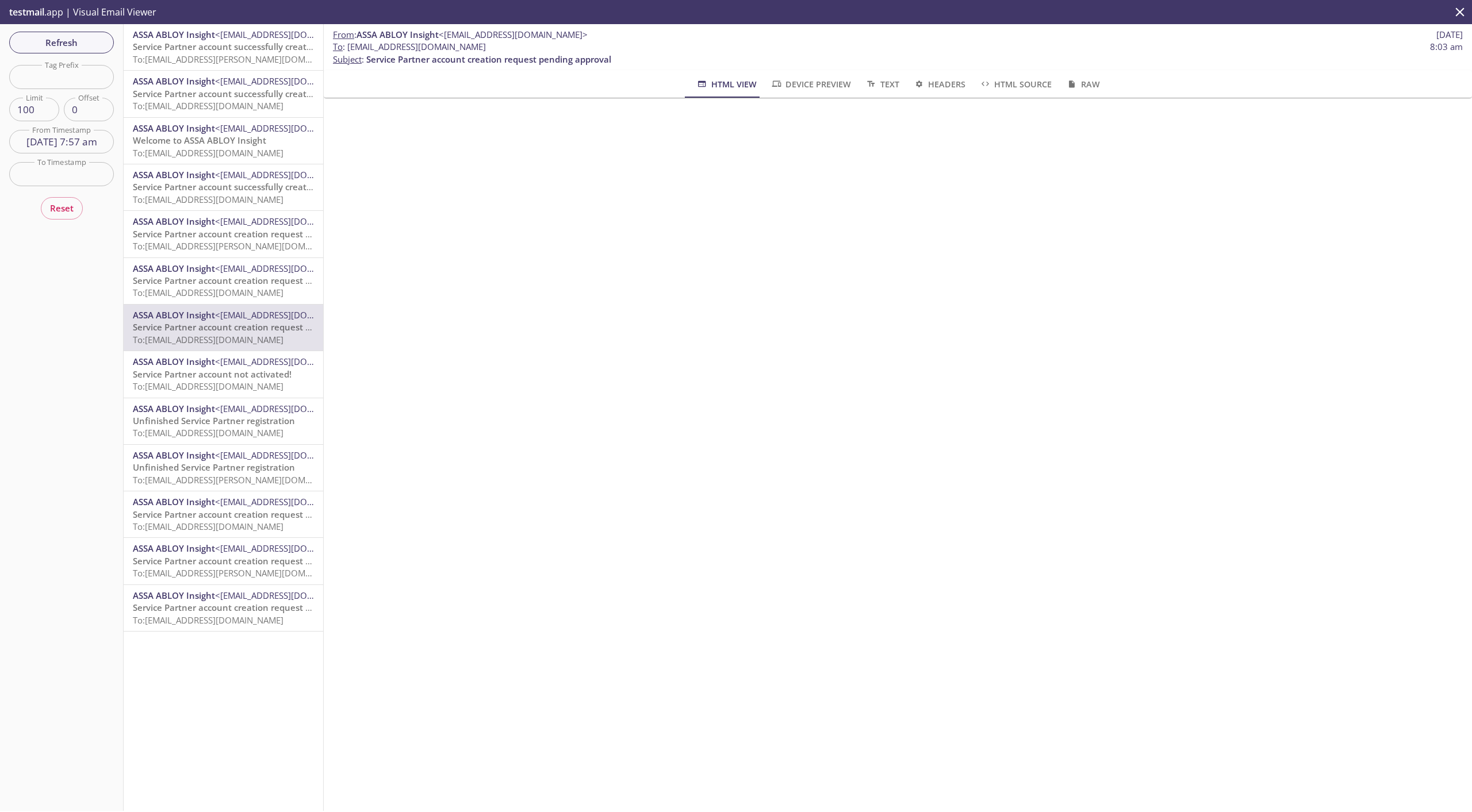
click at [232, 293] on span "To: [EMAIL_ADDRESS][DOMAIN_NAME]" at bounding box center [208, 292] width 151 height 12
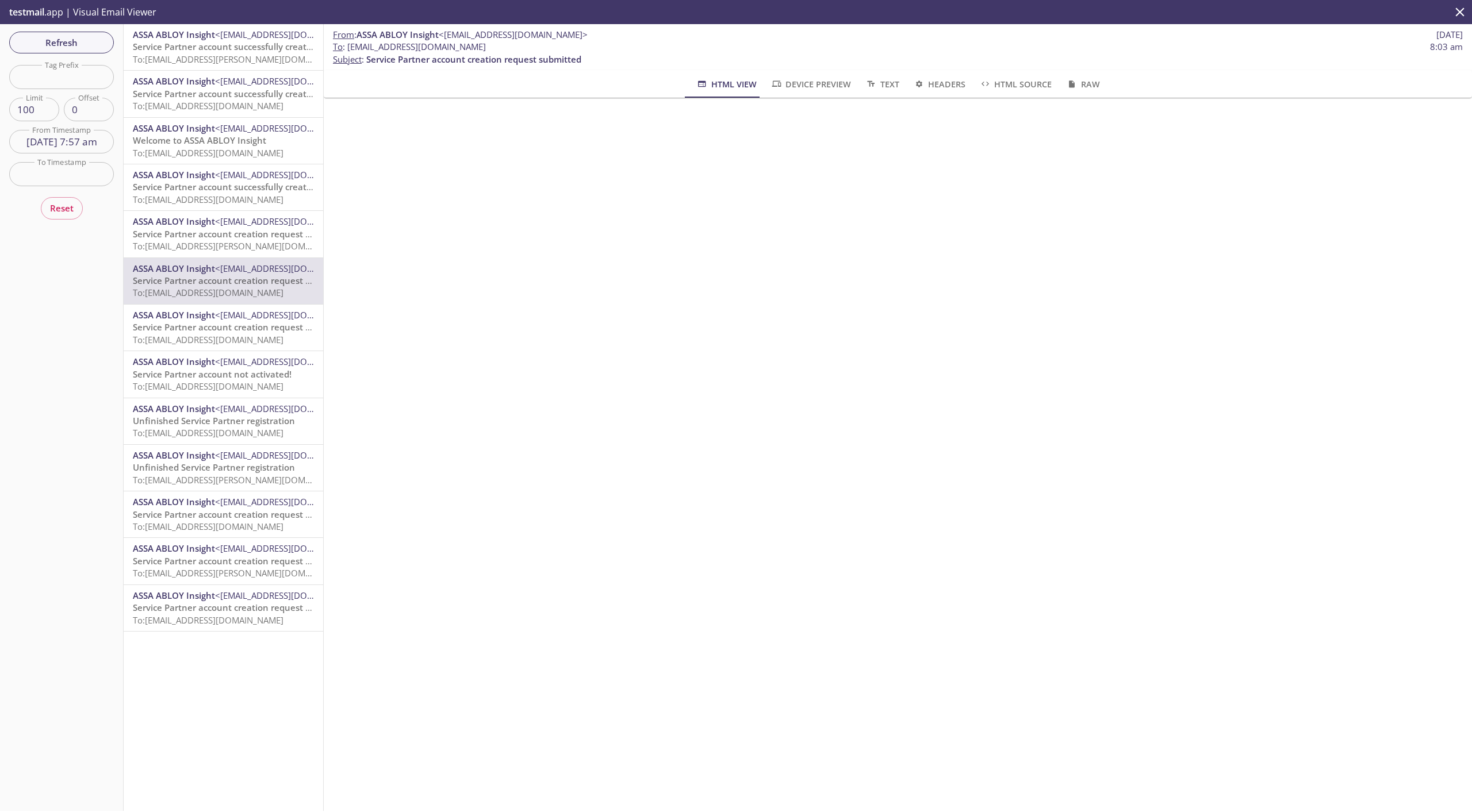
click at [177, 235] on span "Service Partner account creation request pending approval" at bounding box center [255, 233] width 245 height 12
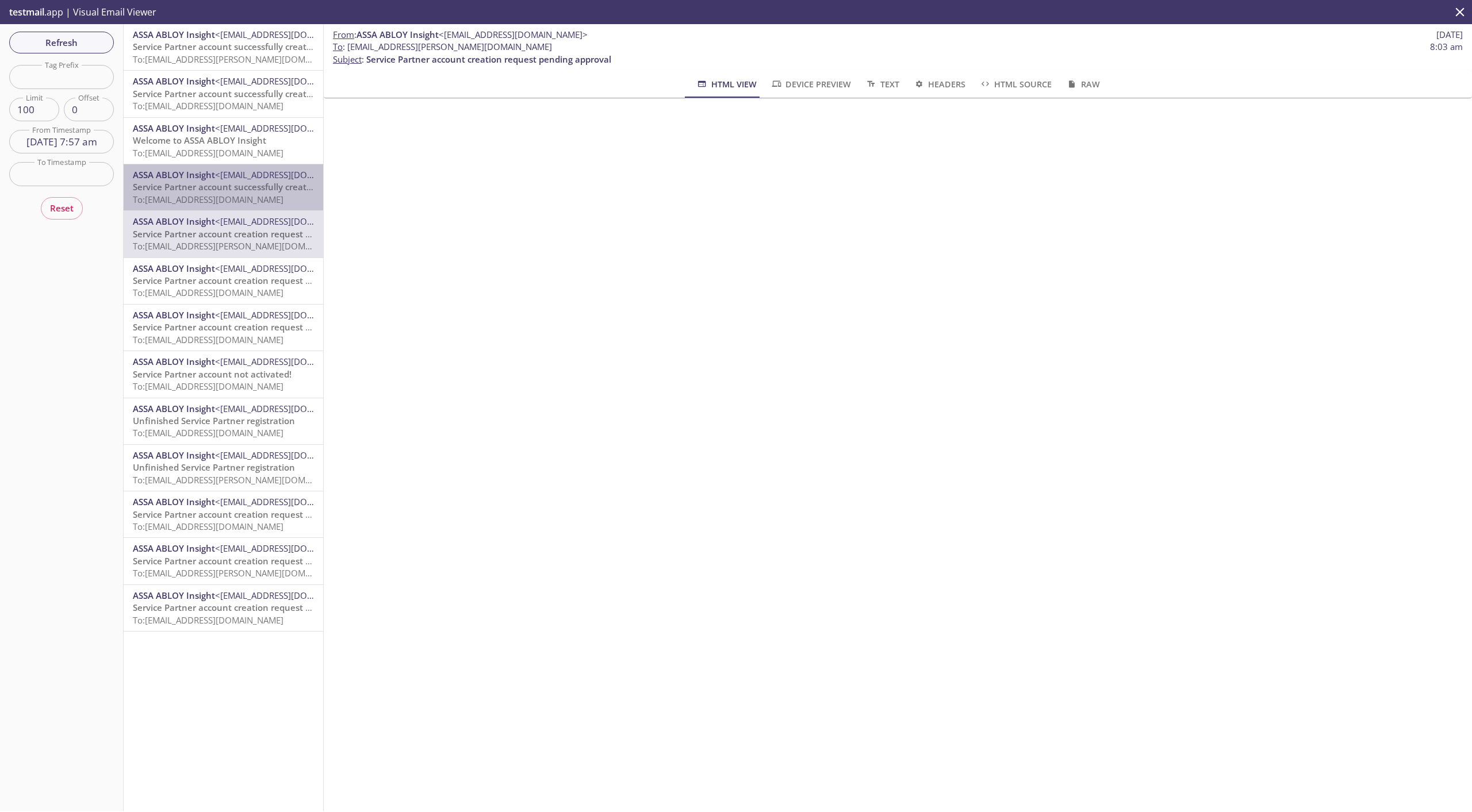
click at [262, 196] on span "To: [EMAIL_ADDRESS][DOMAIN_NAME]" at bounding box center [208, 199] width 151 height 12
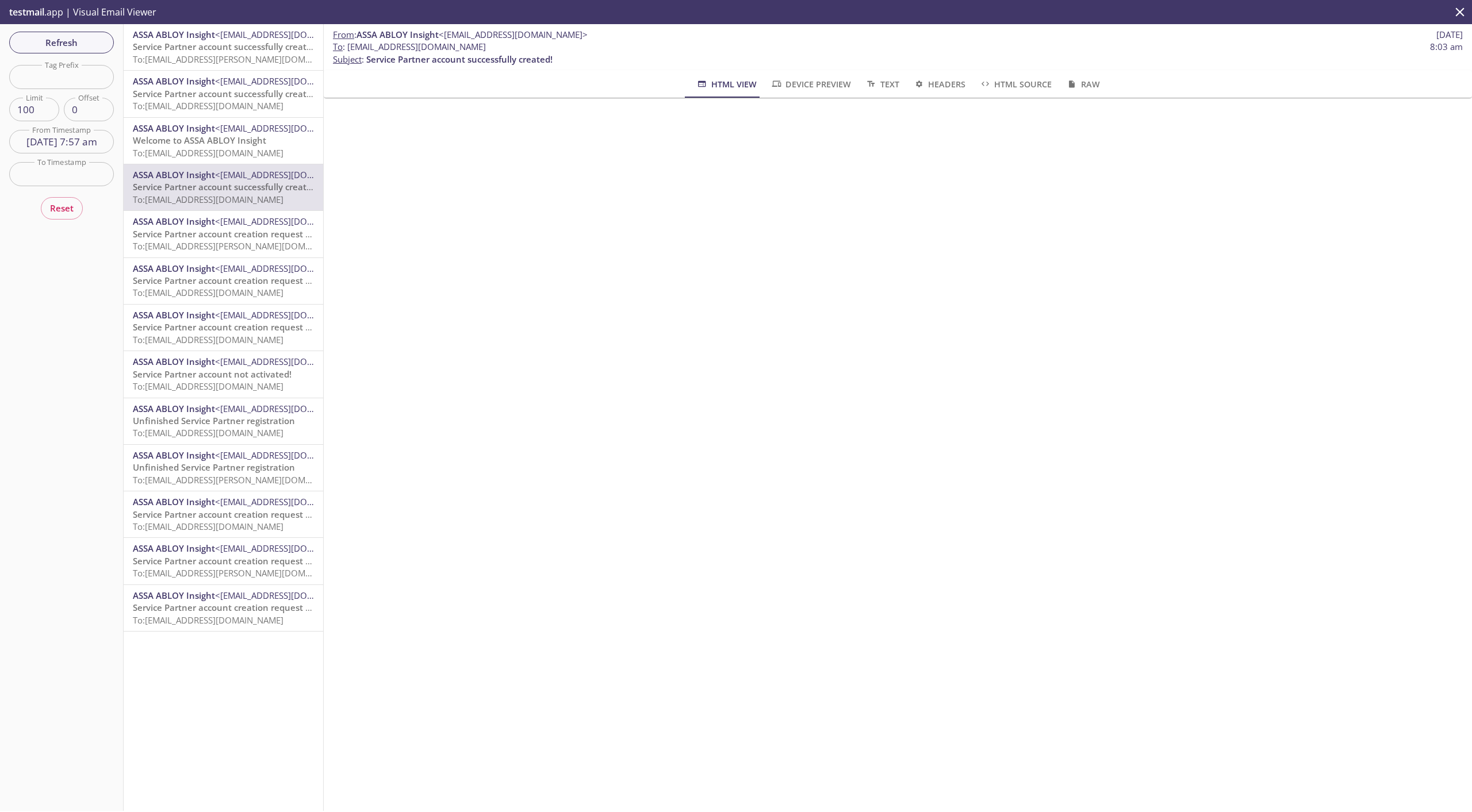
click at [238, 140] on span "Welcome to ASSA ABLOY Insight" at bounding box center [200, 140] width 133 height 12
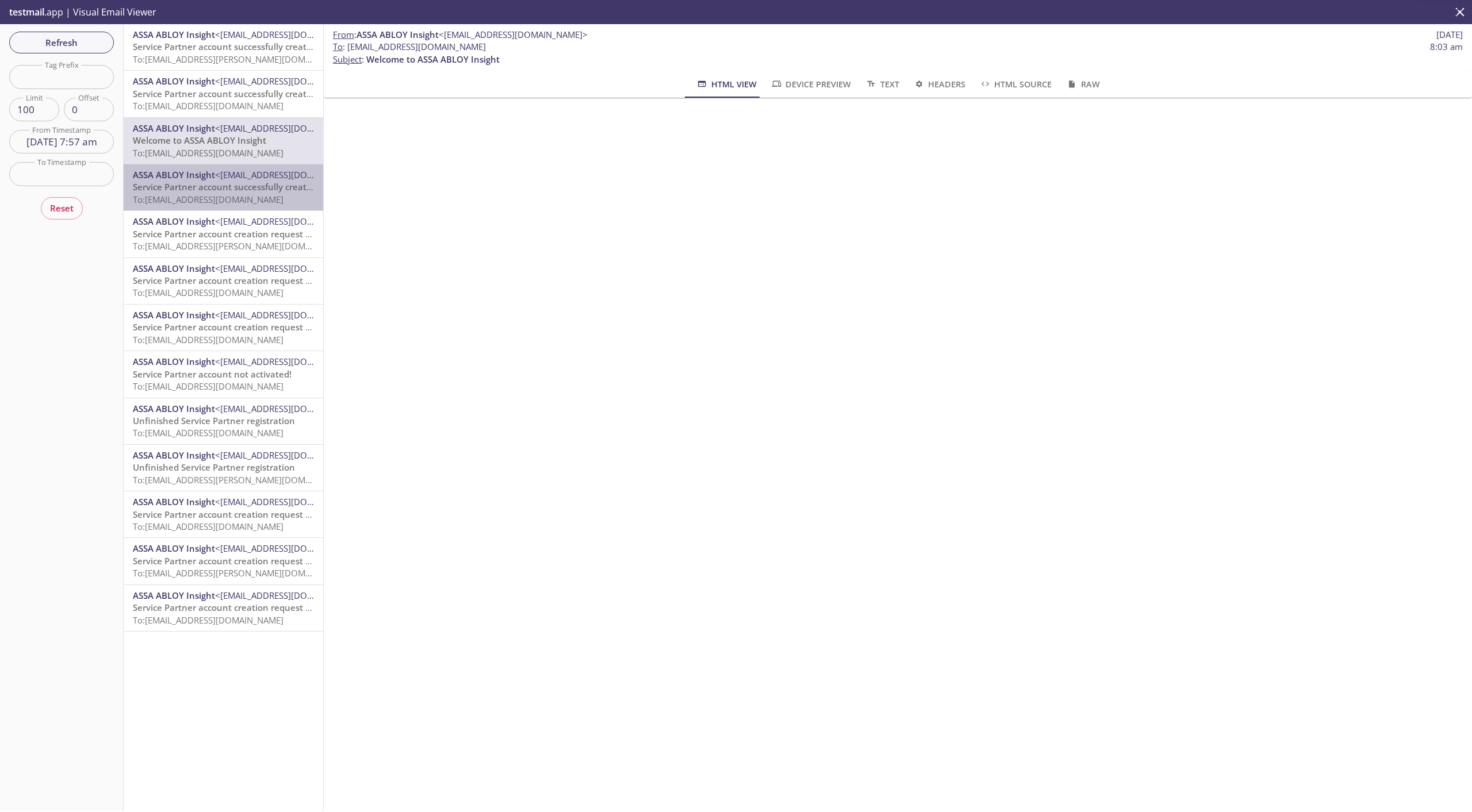
click at [237, 182] on span "Service Partner account successfully created!" at bounding box center [226, 186] width 187 height 12
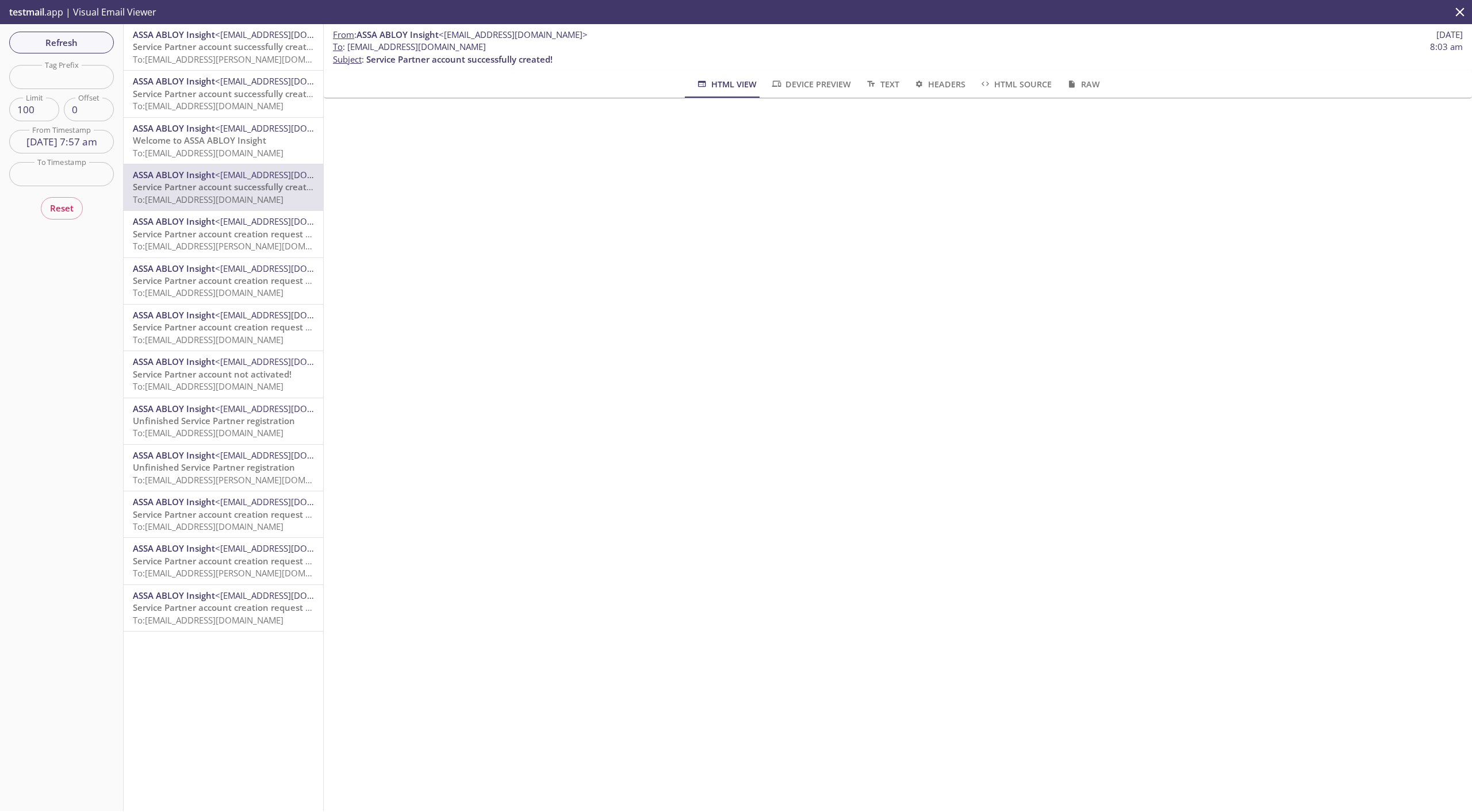
click at [215, 88] on span "Service Partner account successfully created!" at bounding box center [226, 93] width 187 height 12
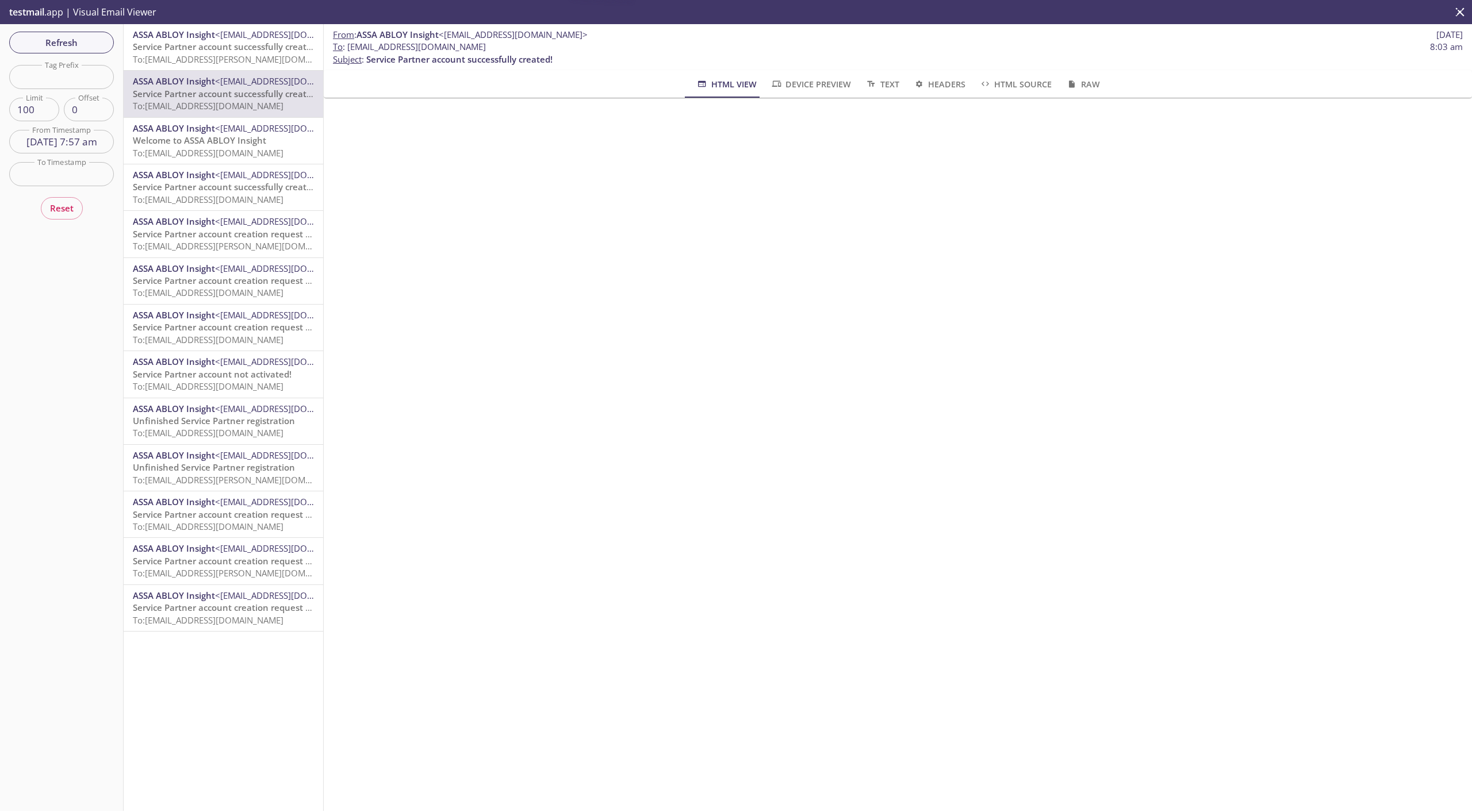
click at [218, 69] on div "ASSA ABLOY Insight <[EMAIL_ADDRESS][DOMAIN_NAME]> Service Partner account succe…" at bounding box center [223, 47] width 200 height 46
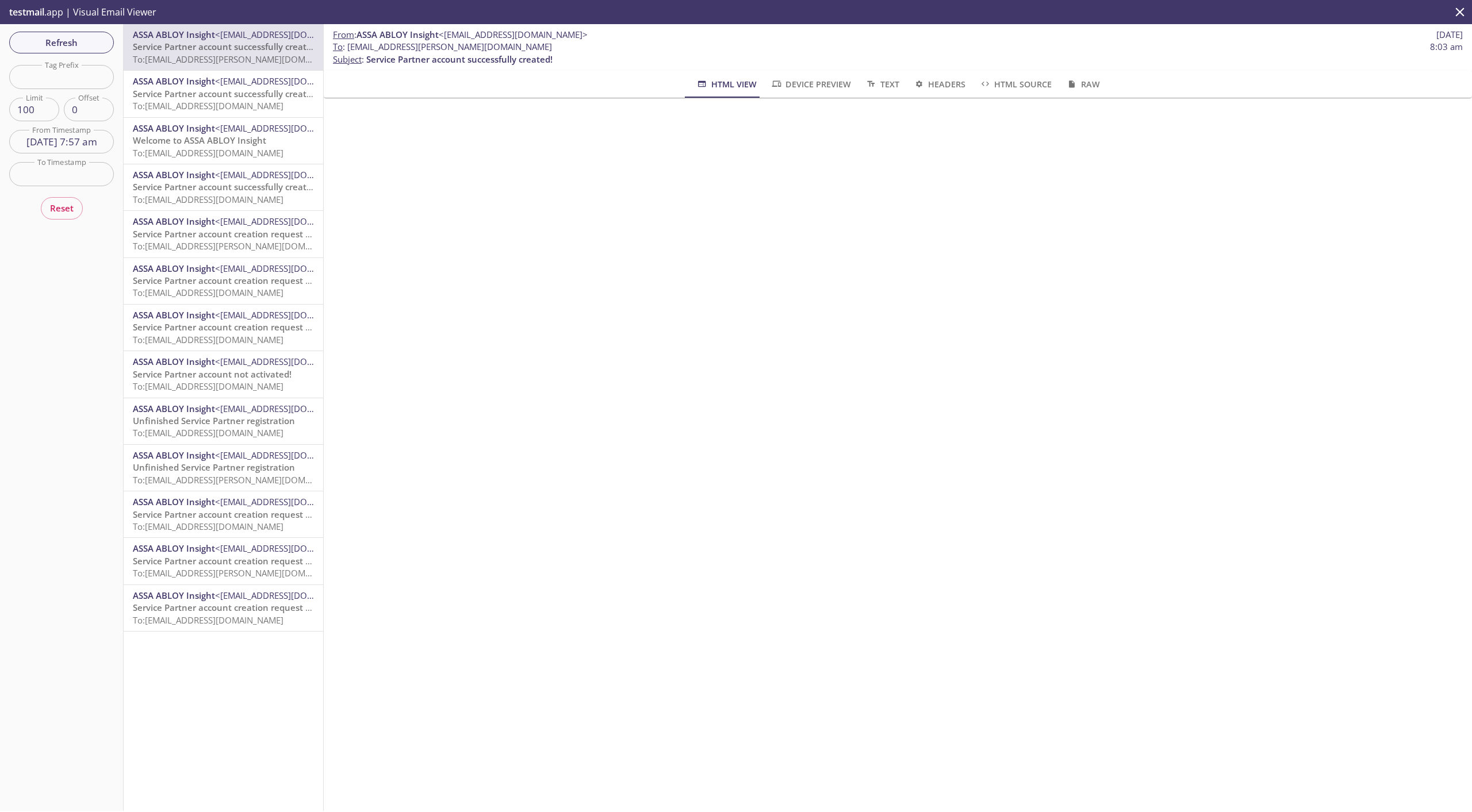
click at [215, 96] on span "Service Partner account successfully created!" at bounding box center [226, 93] width 187 height 12
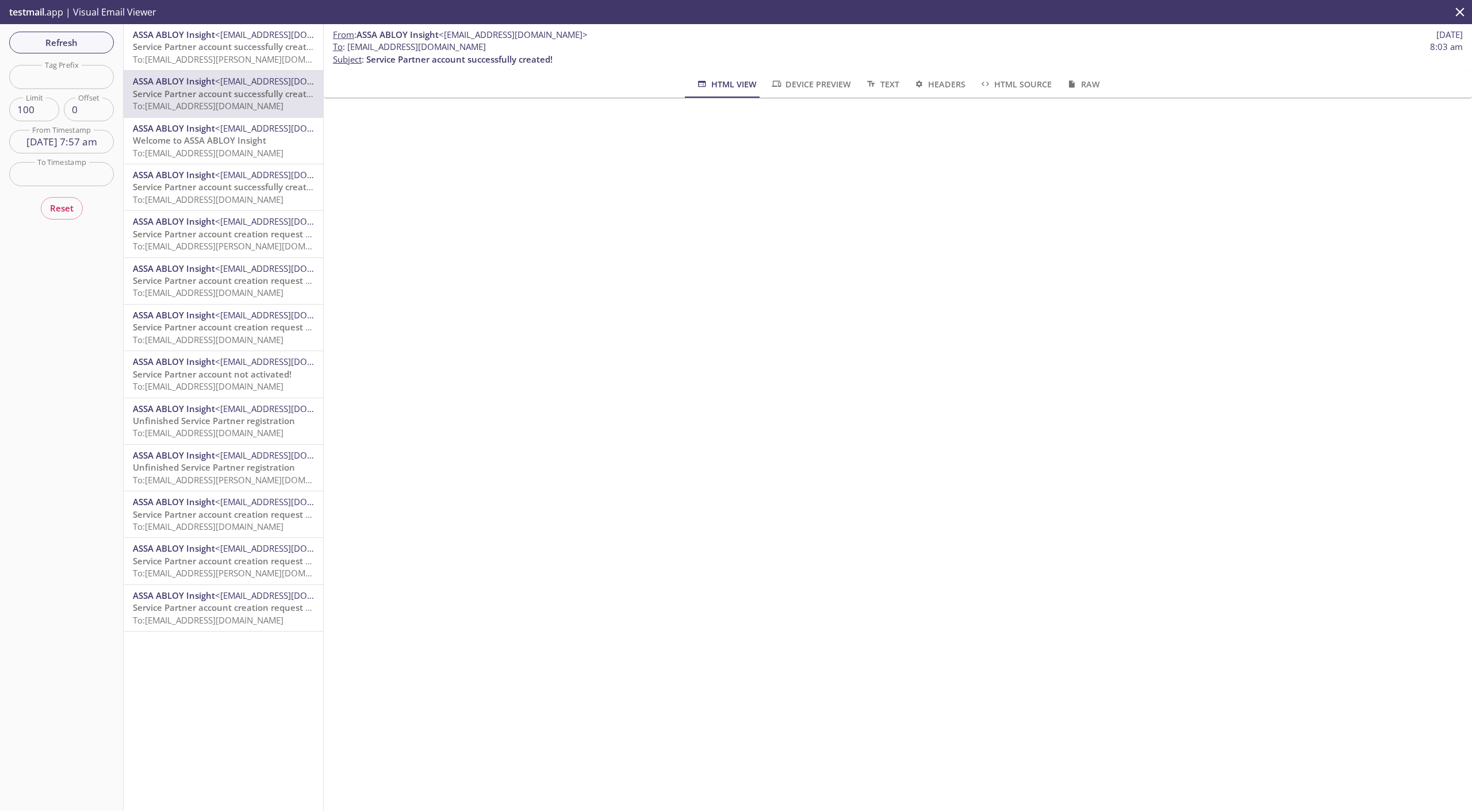
click at [225, 191] on span "Service Partner account successfully created!" at bounding box center [226, 186] width 187 height 12
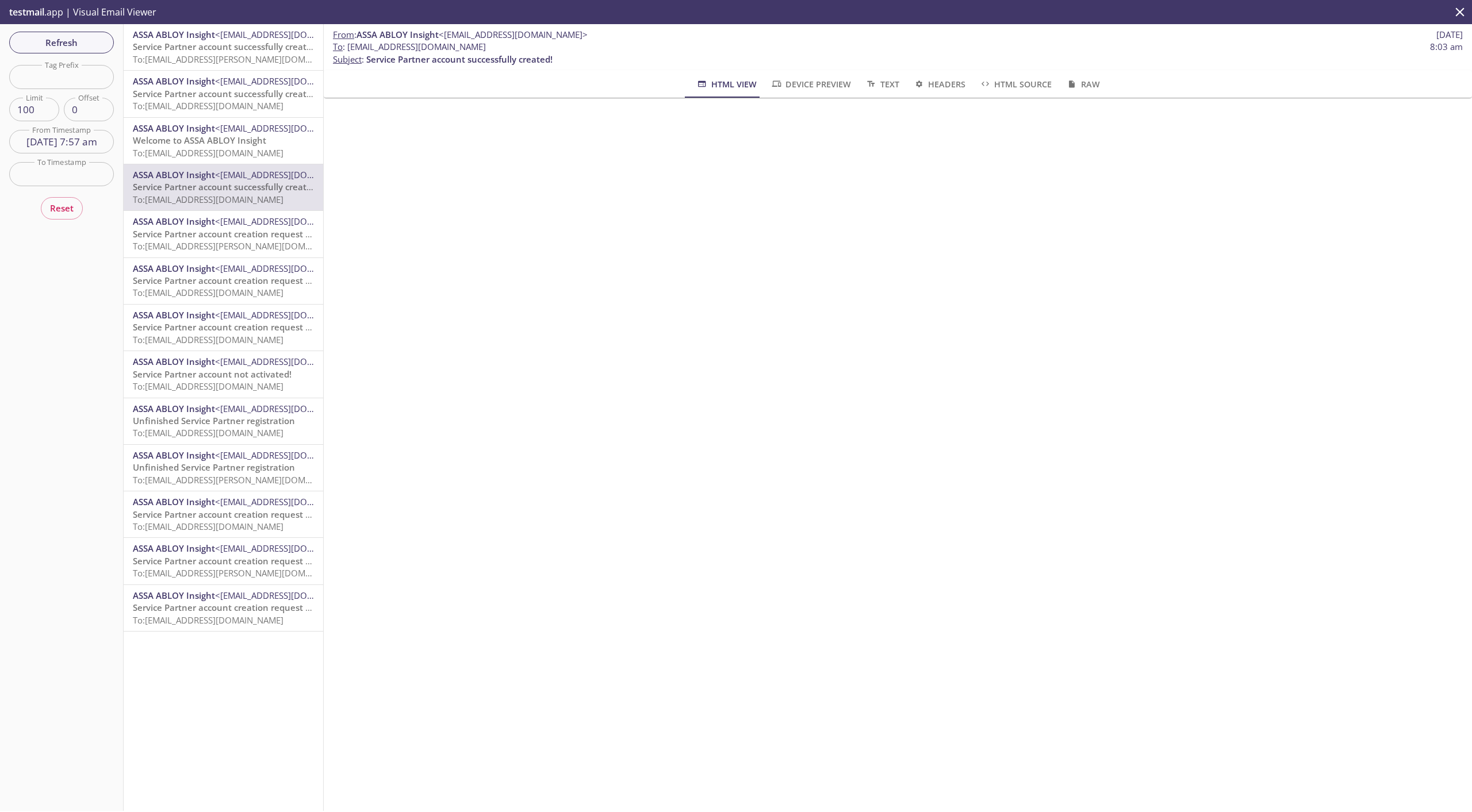
click at [210, 99] on span "Service Partner account successfully created!" at bounding box center [226, 93] width 187 height 12
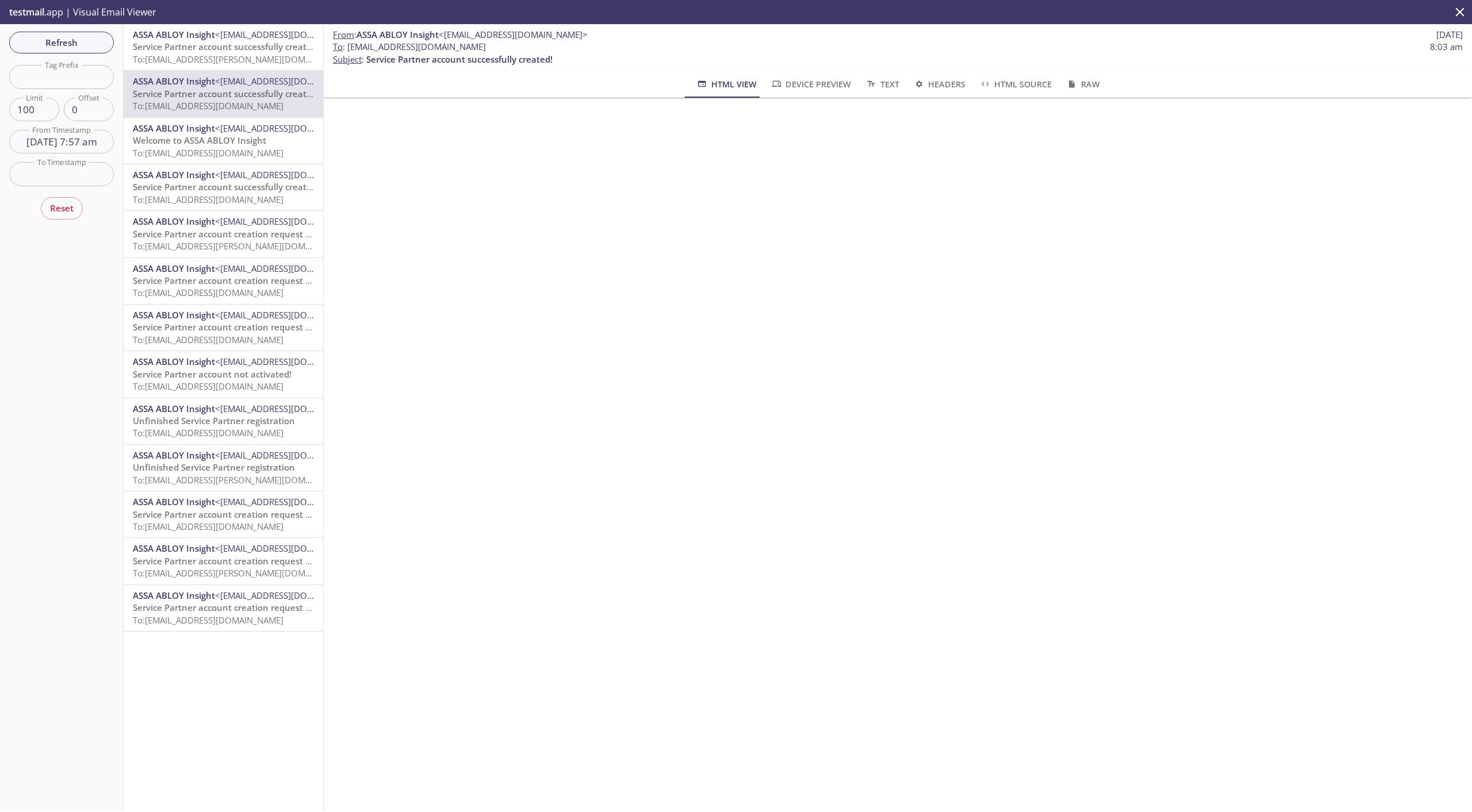
click at [172, 154] on span "To: [EMAIL_ADDRESS][DOMAIN_NAME]" at bounding box center [208, 153] width 151 height 12
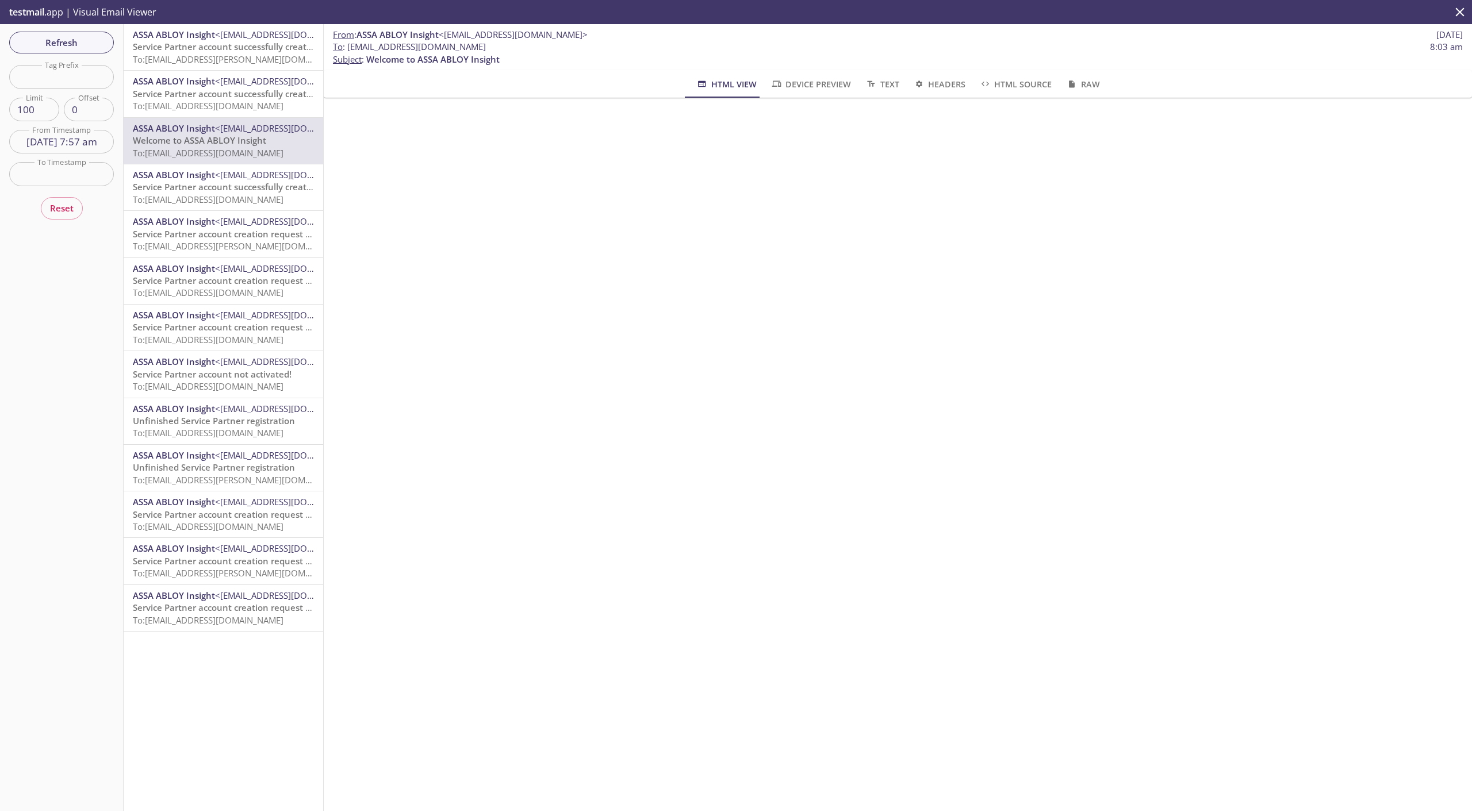
drag, startPoint x: 349, startPoint y: 48, endPoint x: 570, endPoint y: 44, distance: 221.0
click at [570, 44] on span "To : [EMAIL_ADDRESS][DOMAIN_NAME] 8:03 am" at bounding box center [898, 47] width 1130 height 12
click at [568, 46] on span "To : [EMAIL_ADDRESS][DOMAIN_NAME] 8:03 am" at bounding box center [898, 47] width 1130 height 12
drag, startPoint x: 540, startPoint y: 47, endPoint x: 348, endPoint y: 49, distance: 192.0
click at [348, 49] on span "To : [EMAIL_ADDRESS][DOMAIN_NAME] 8:03 am" at bounding box center [898, 47] width 1130 height 12
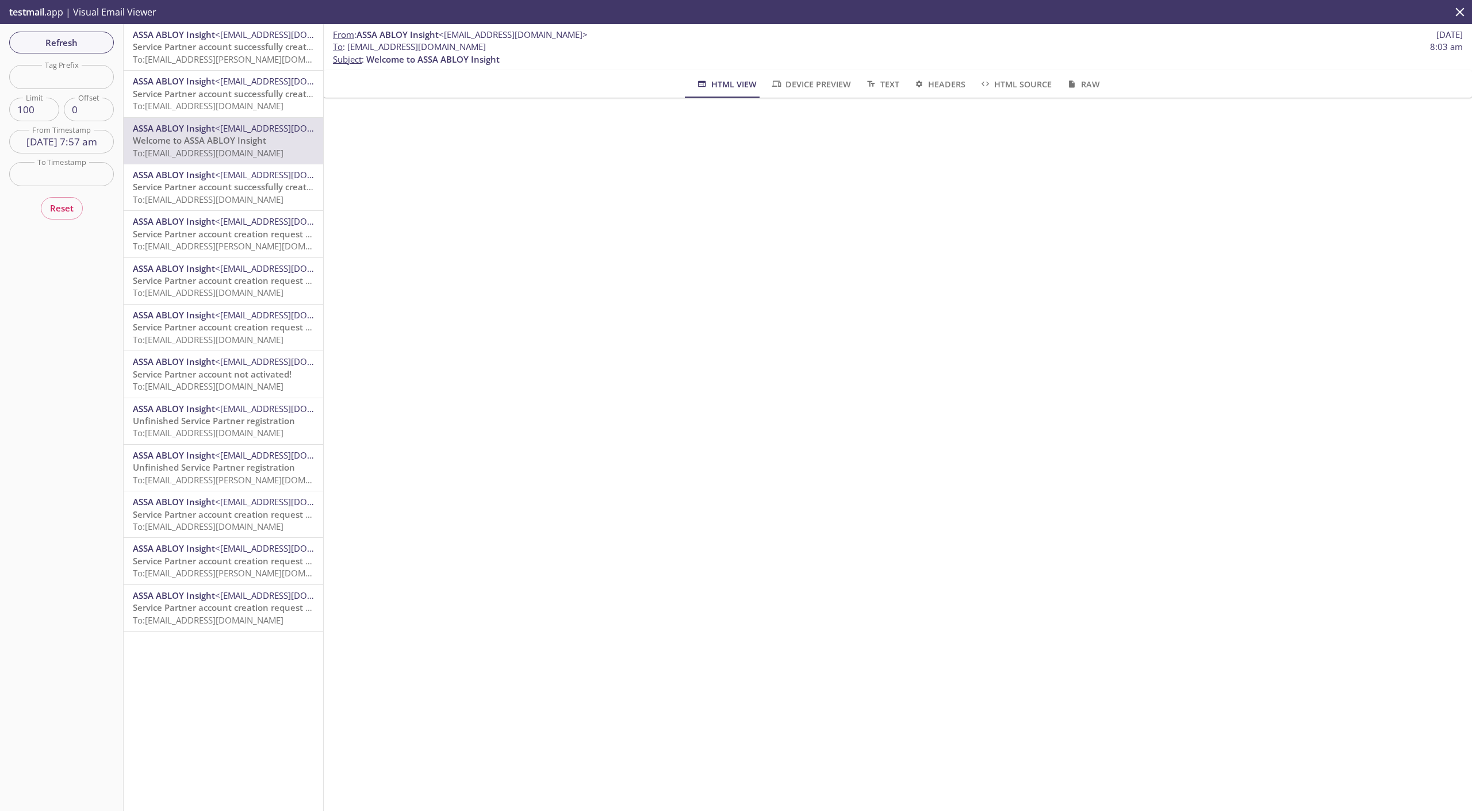
copy span "[EMAIL_ADDRESS][DOMAIN_NAME]"
click at [54, 43] on span "Refresh" at bounding box center [62, 43] width 86 height 15
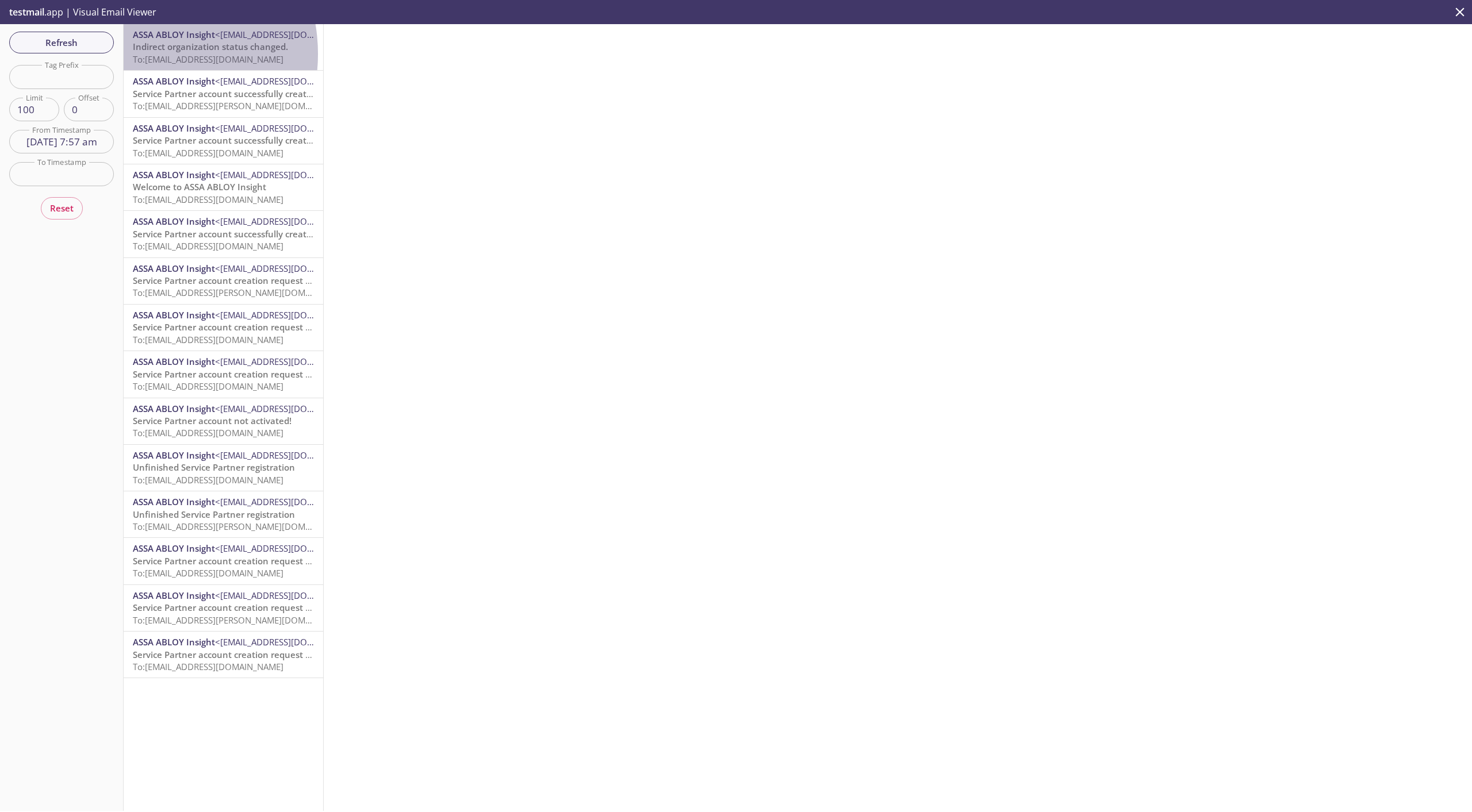
click at [141, 54] on span "To: [EMAIL_ADDRESS][DOMAIN_NAME]" at bounding box center [208, 59] width 151 height 12
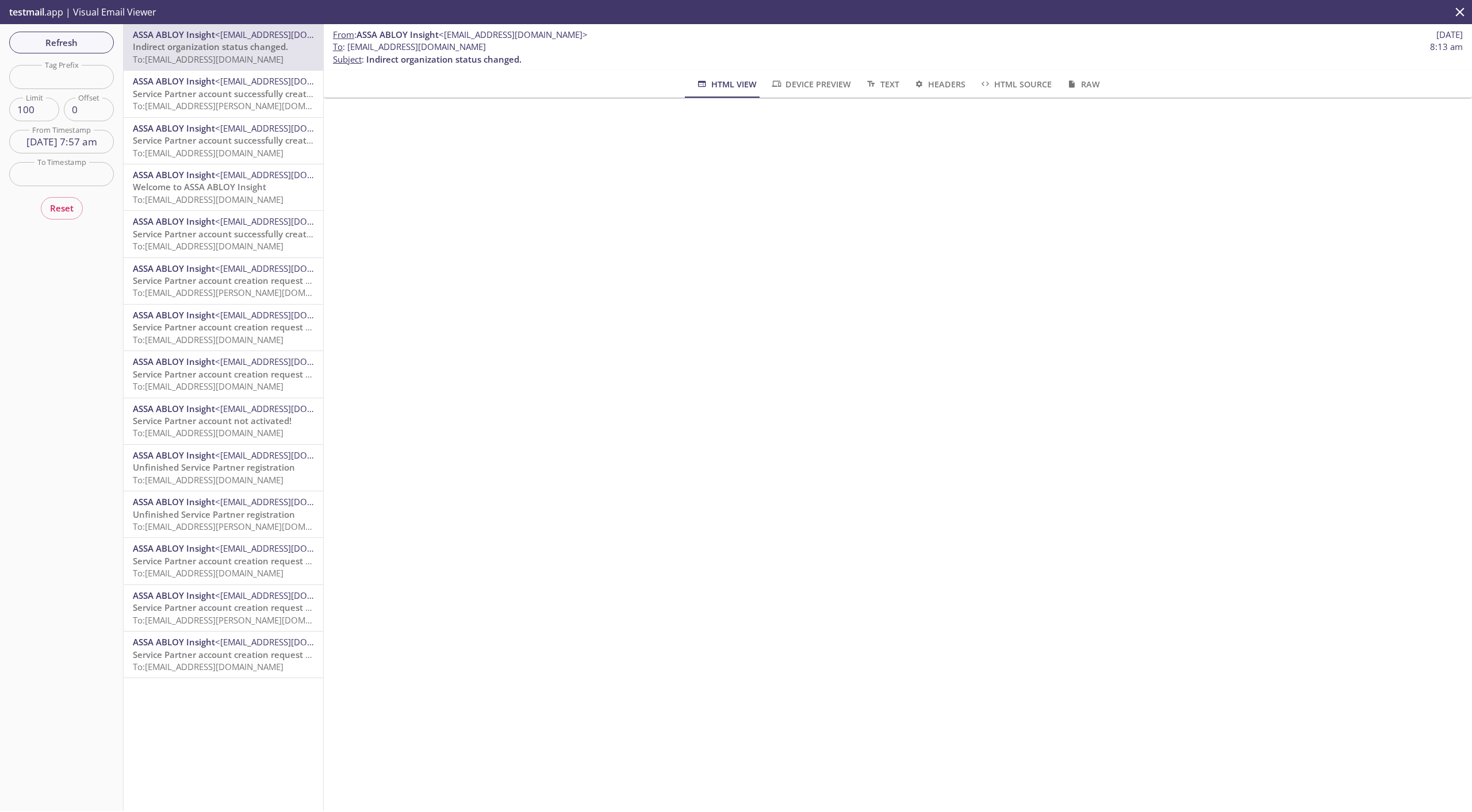
click at [196, 104] on span "To: [EMAIL_ADDRESS][PERSON_NAME][DOMAIN_NAME]" at bounding box center [241, 106] width 217 height 12
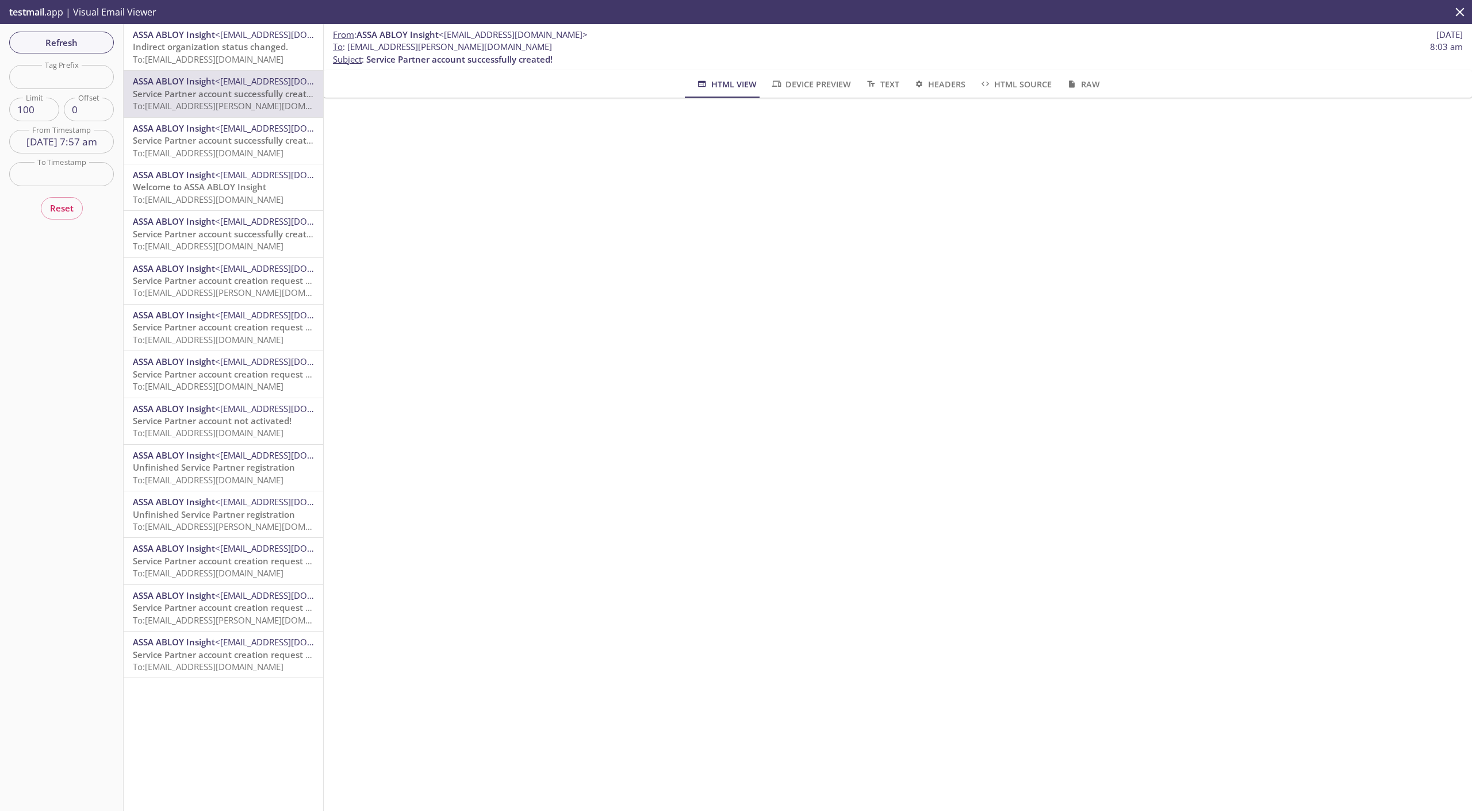
click at [221, 67] on div "ASSA ABLOY Insight <[EMAIL_ADDRESS][DOMAIN_NAME]> Indirect organization status …" at bounding box center [223, 47] width 200 height 46
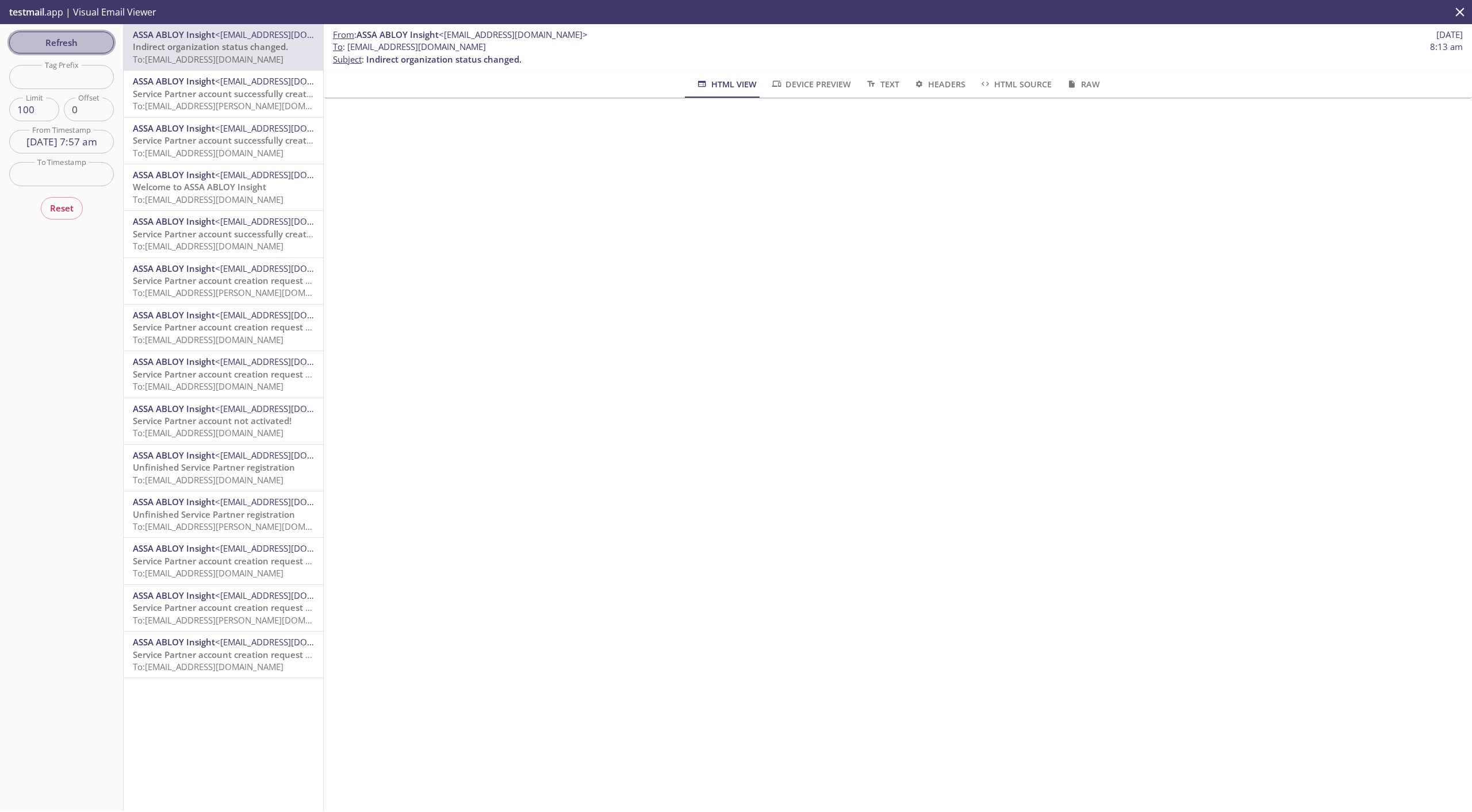
click at [74, 41] on span "Refresh" at bounding box center [62, 43] width 86 height 15
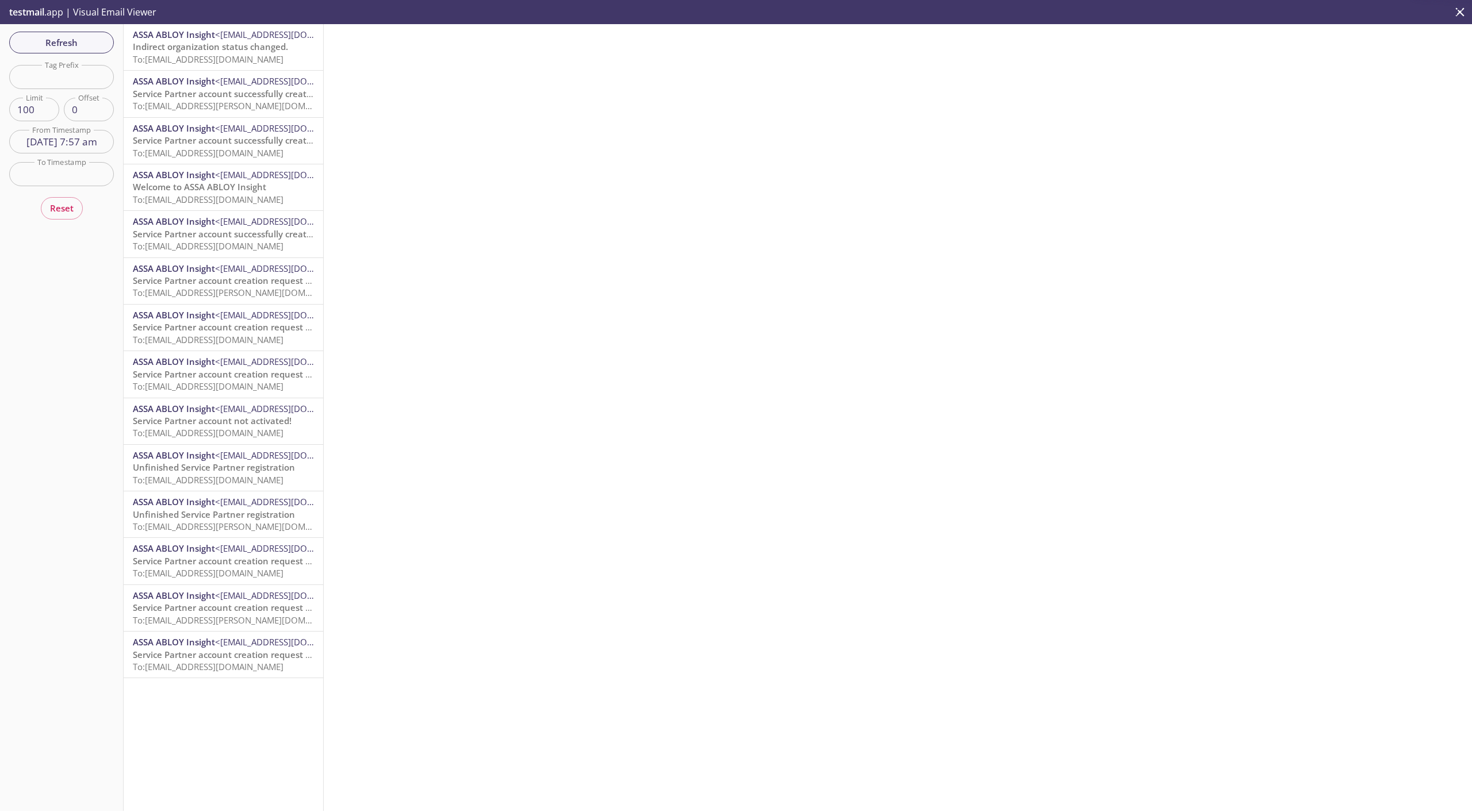
click at [175, 57] on span "To: [EMAIL_ADDRESS][DOMAIN_NAME]" at bounding box center [208, 59] width 151 height 12
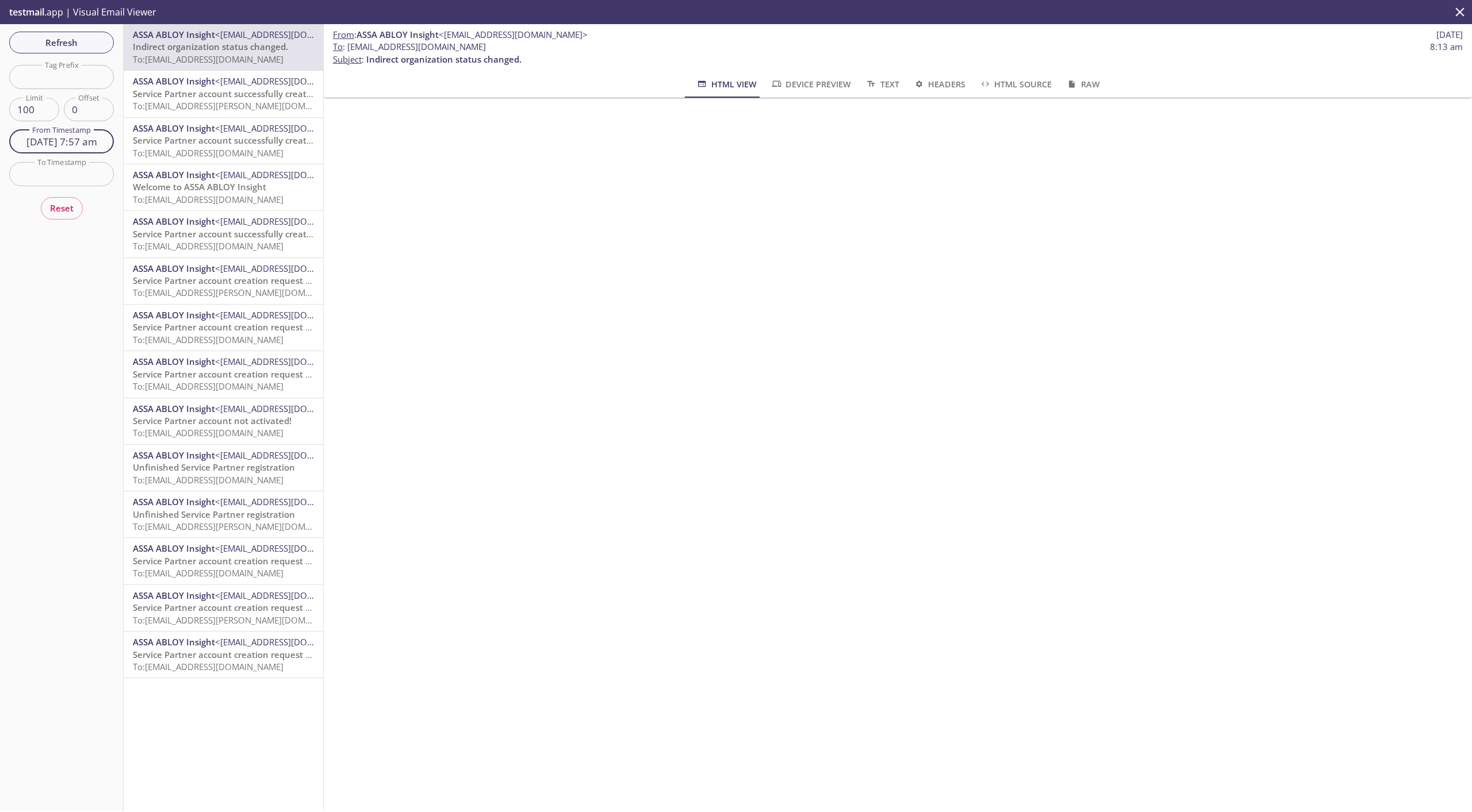
click at [76, 140] on input "[DATE] 7:57 am" at bounding box center [61, 141] width 104 height 23
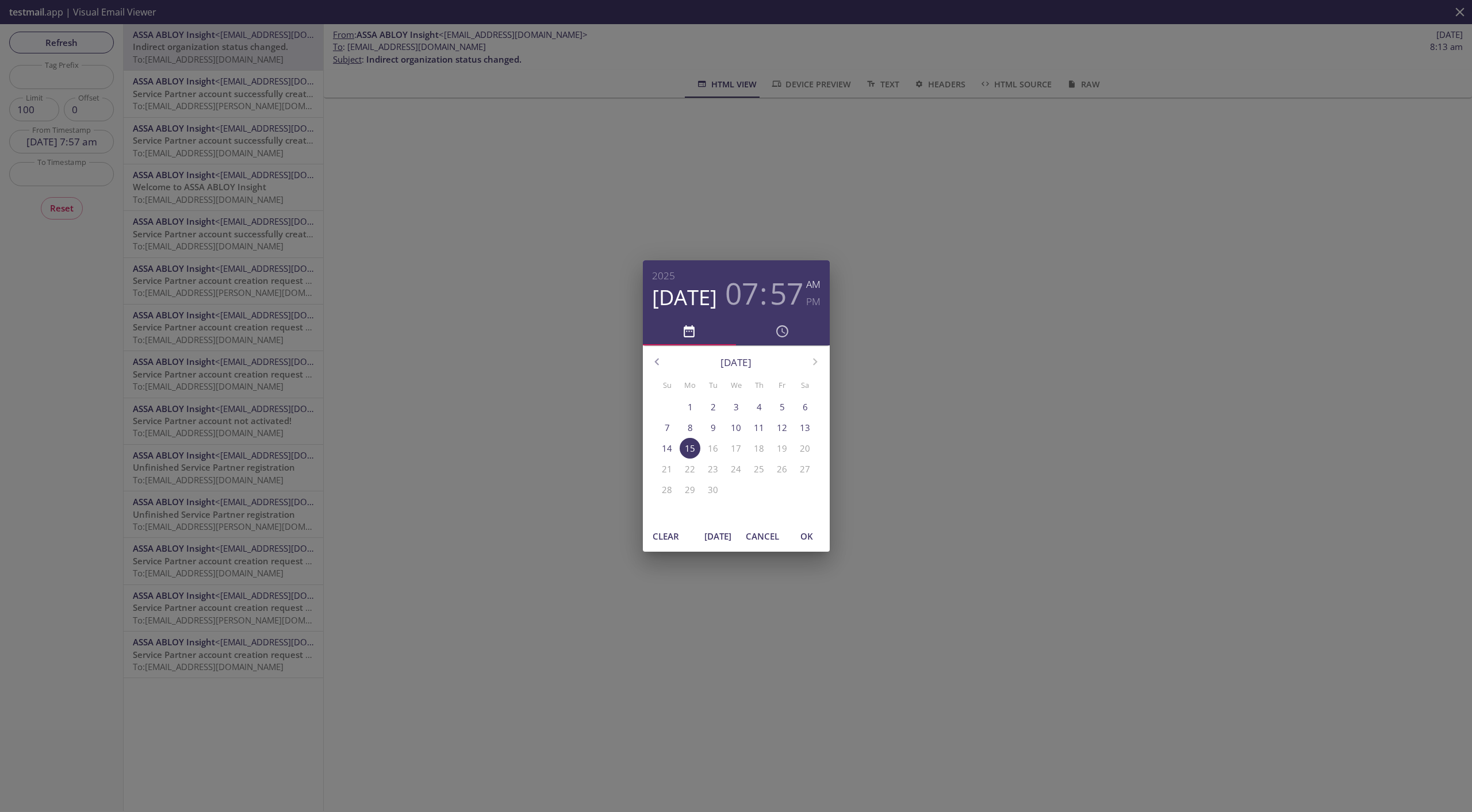
click at [694, 525] on div "Clear [DATE] Cancel OK" at bounding box center [736, 536] width 187 height 31
click at [742, 525] on button "Cancel" at bounding box center [762, 536] width 43 height 22
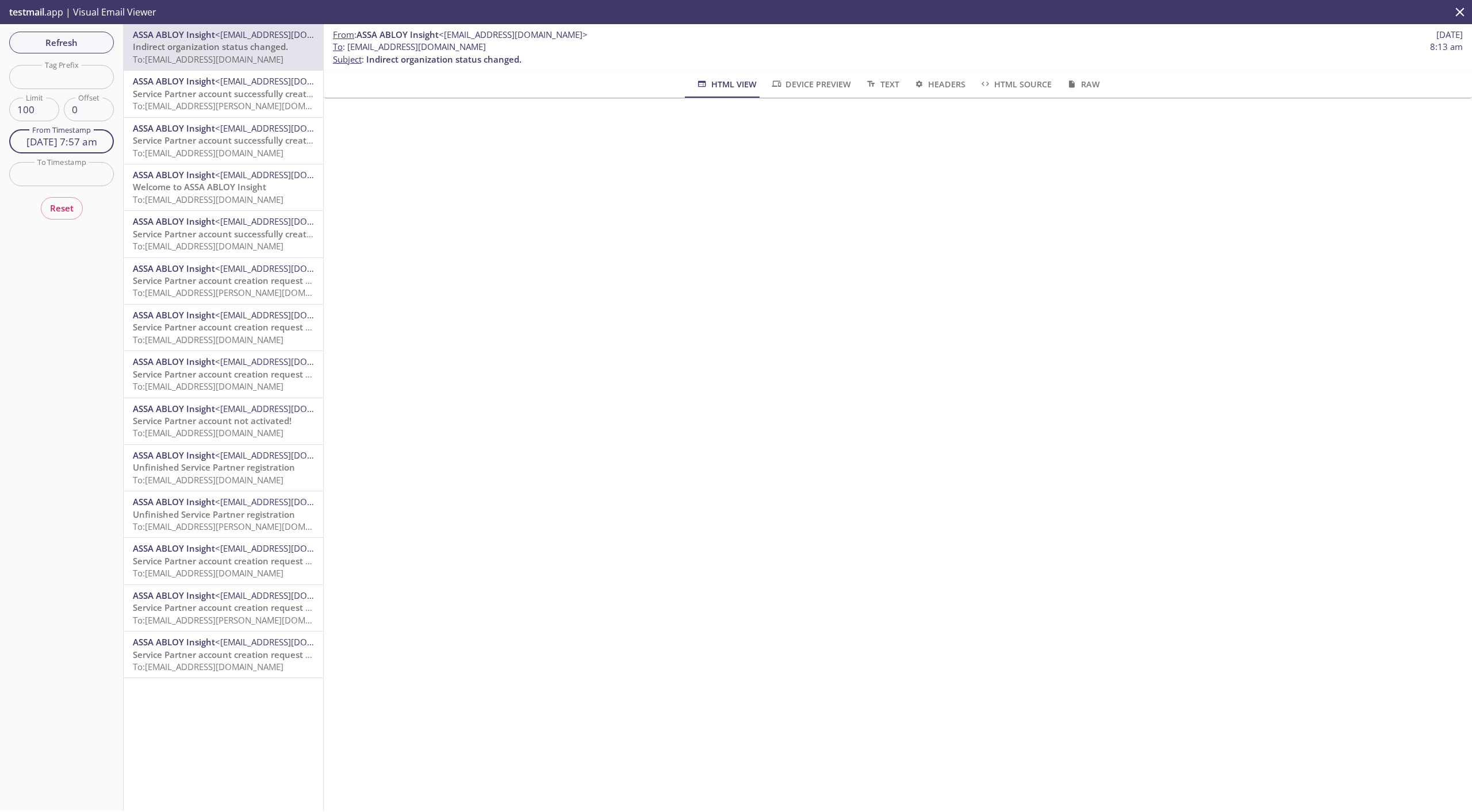
click at [93, 148] on input "[DATE] 7:57 am" at bounding box center [61, 141] width 104 height 23
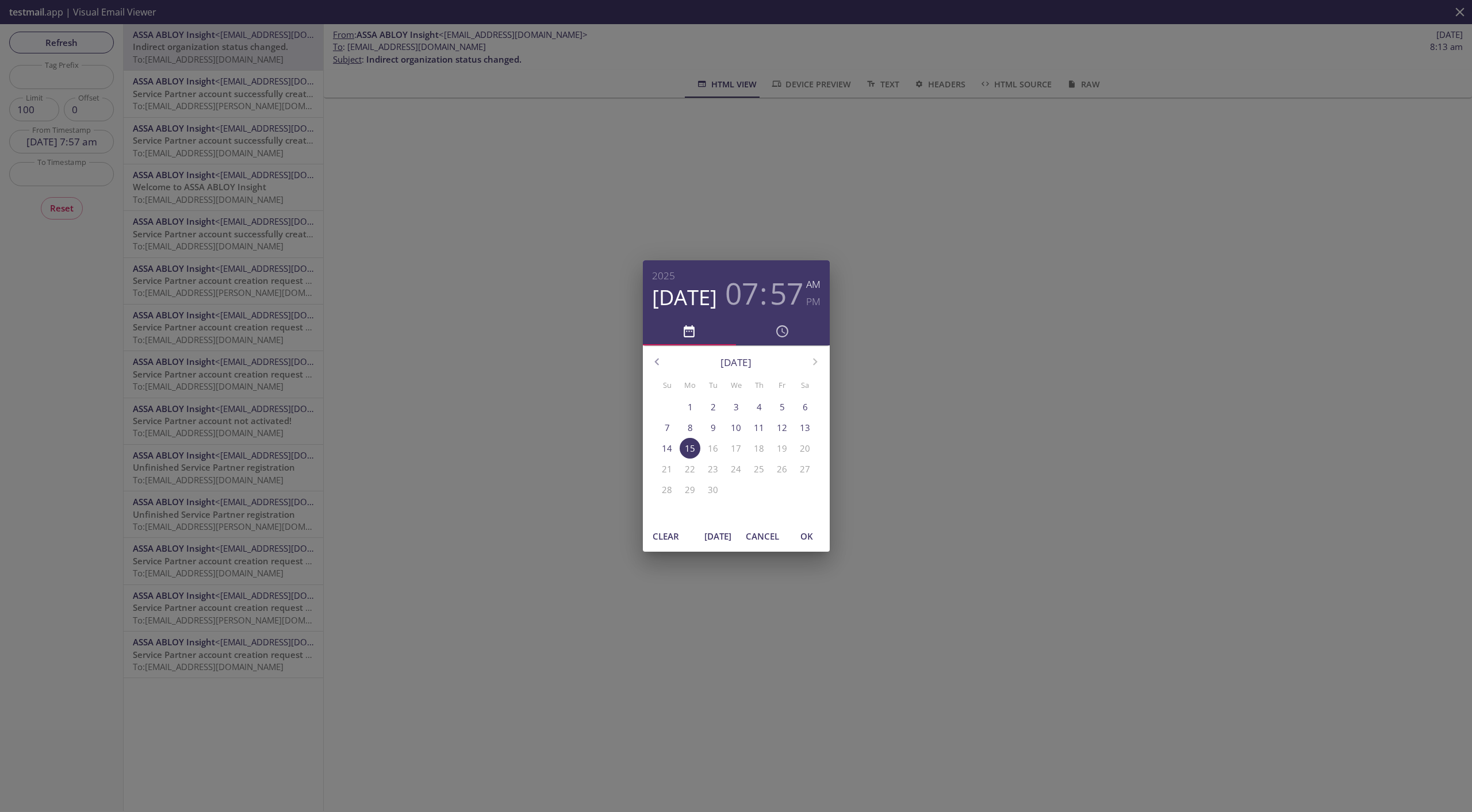
click at [720, 525] on span "[DATE]" at bounding box center [718, 536] width 28 height 15
drag, startPoint x: 810, startPoint y: 536, endPoint x: 731, endPoint y: 482, distance: 95.7
click at [810, 525] on span "OK" at bounding box center [806, 536] width 28 height 15
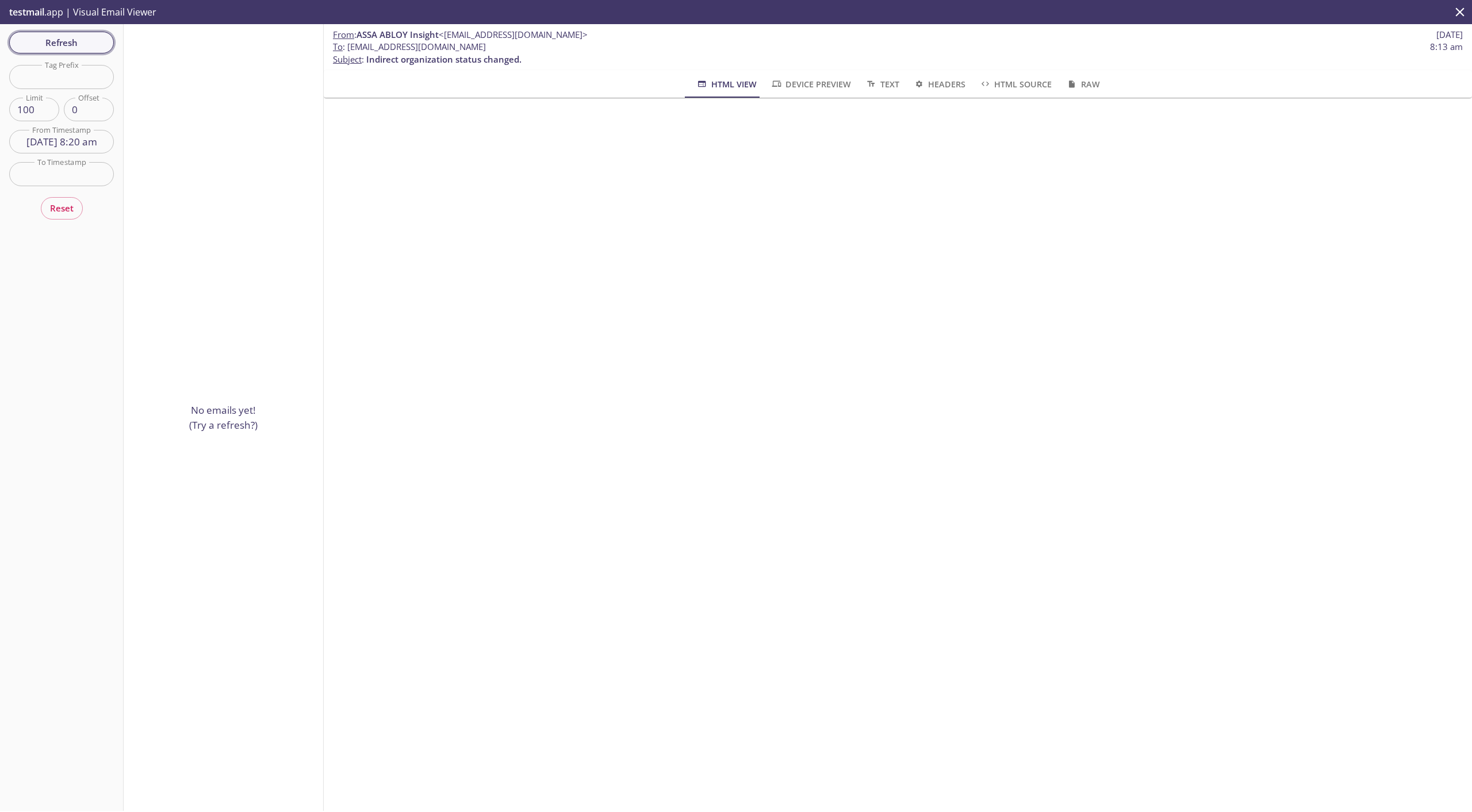
click at [53, 46] on span "Refresh" at bounding box center [62, 43] width 86 height 15
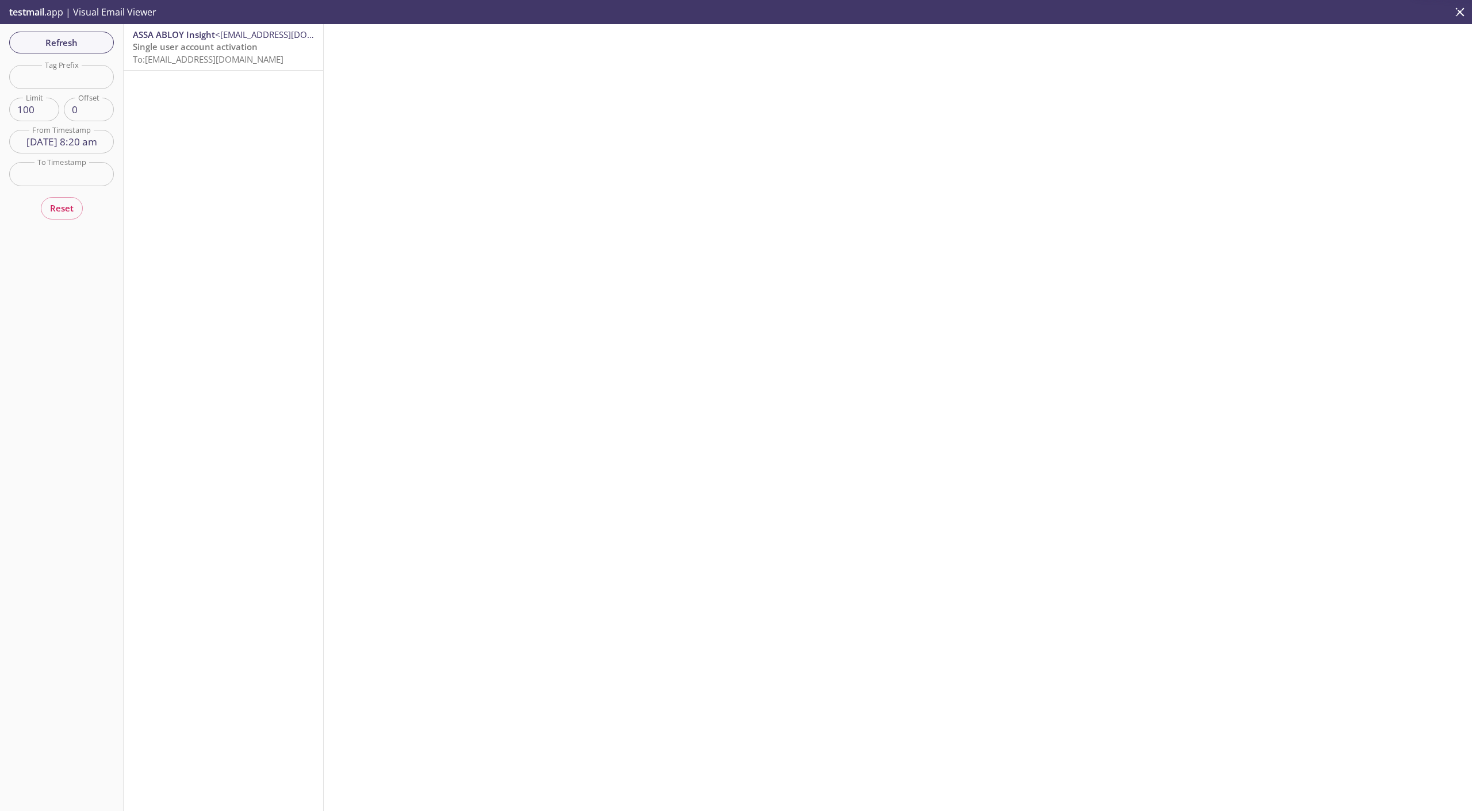
click at [178, 57] on span "To: [EMAIL_ADDRESS][DOMAIN_NAME]" at bounding box center [208, 59] width 151 height 12
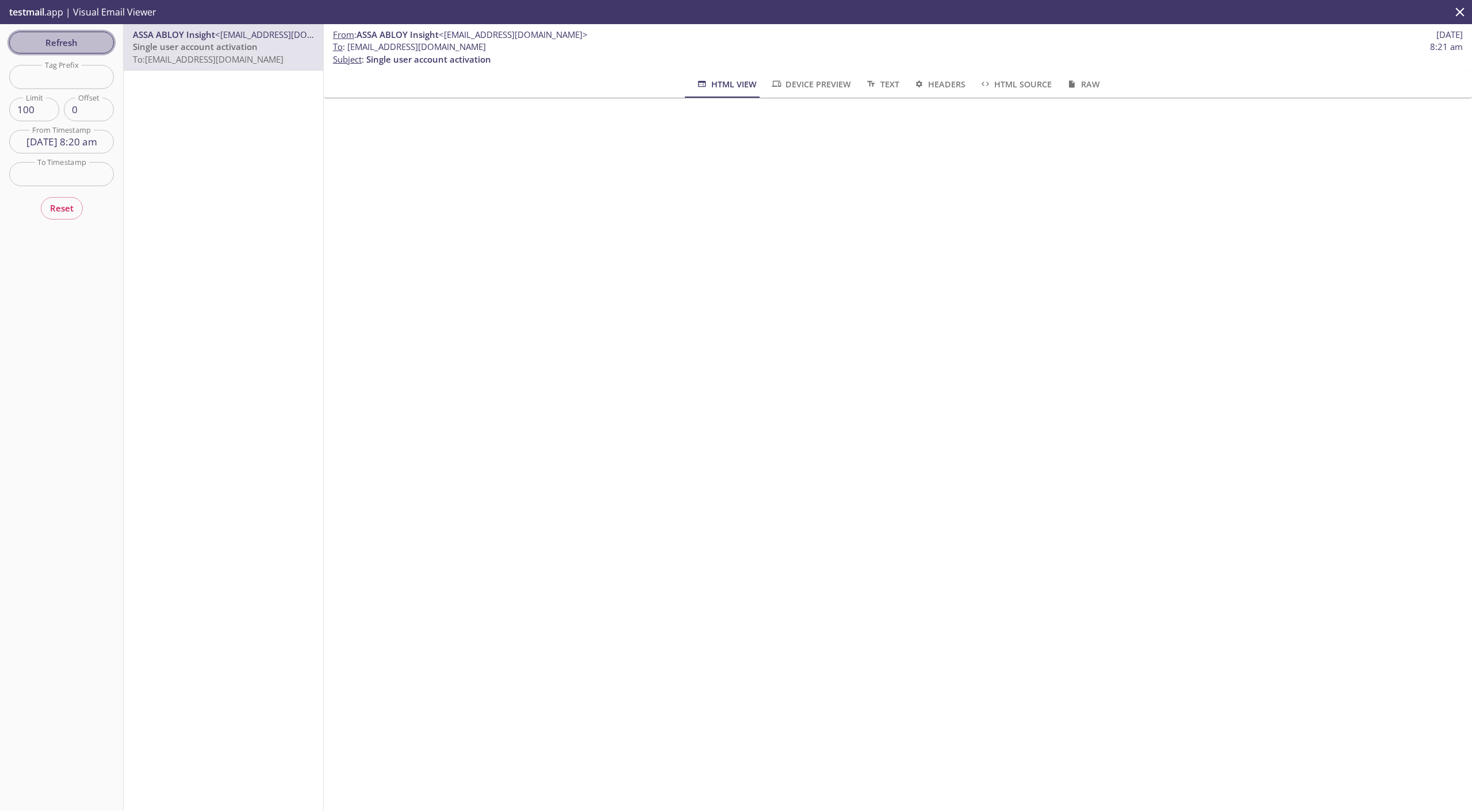
click at [82, 50] on span "Refresh" at bounding box center [62, 43] width 86 height 15
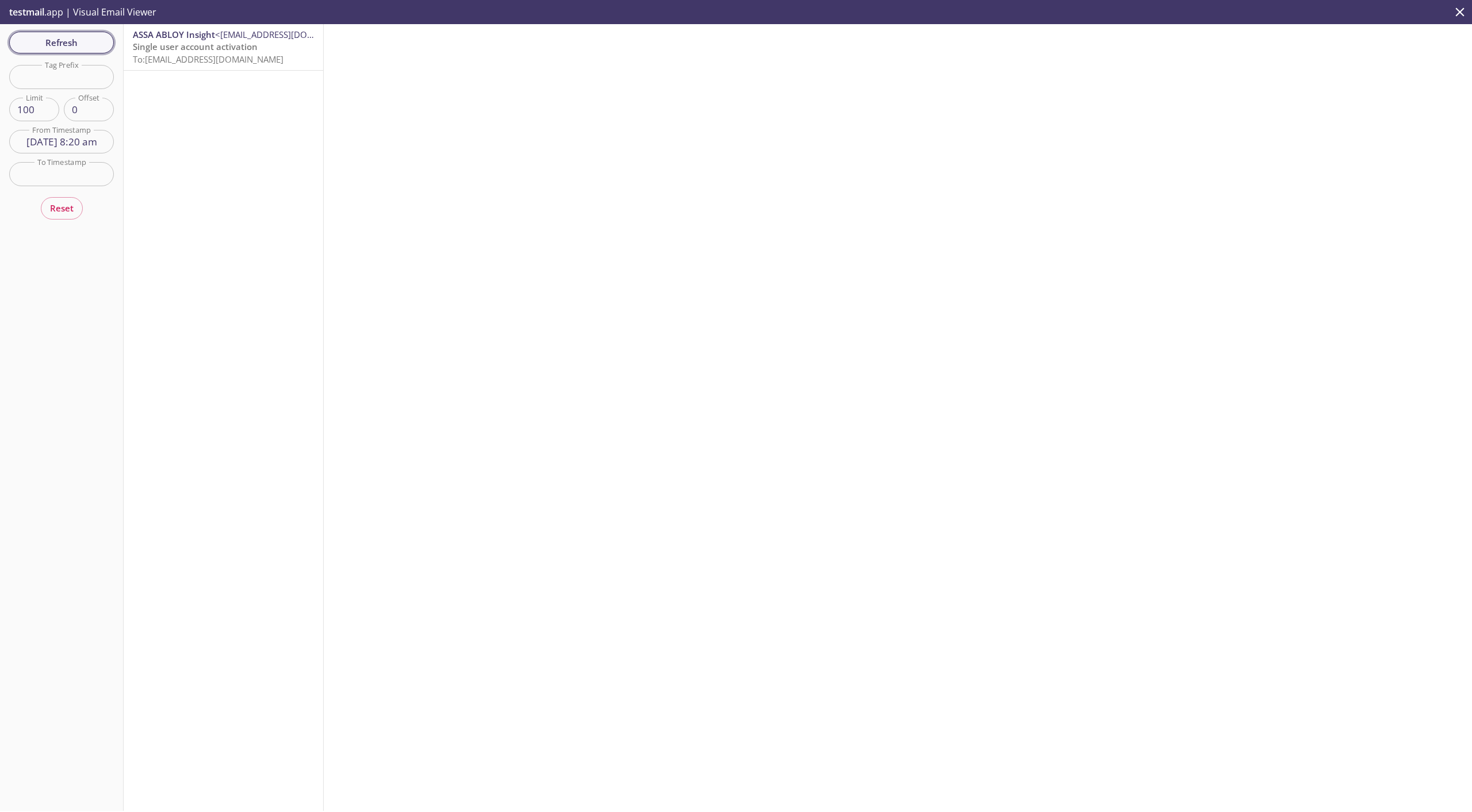
click at [85, 43] on span "Refresh" at bounding box center [62, 43] width 86 height 15
click at [69, 43] on span "Refresh" at bounding box center [62, 43] width 86 height 15
click at [163, 97] on span "Single user account activation" at bounding box center [195, 93] width 125 height 12
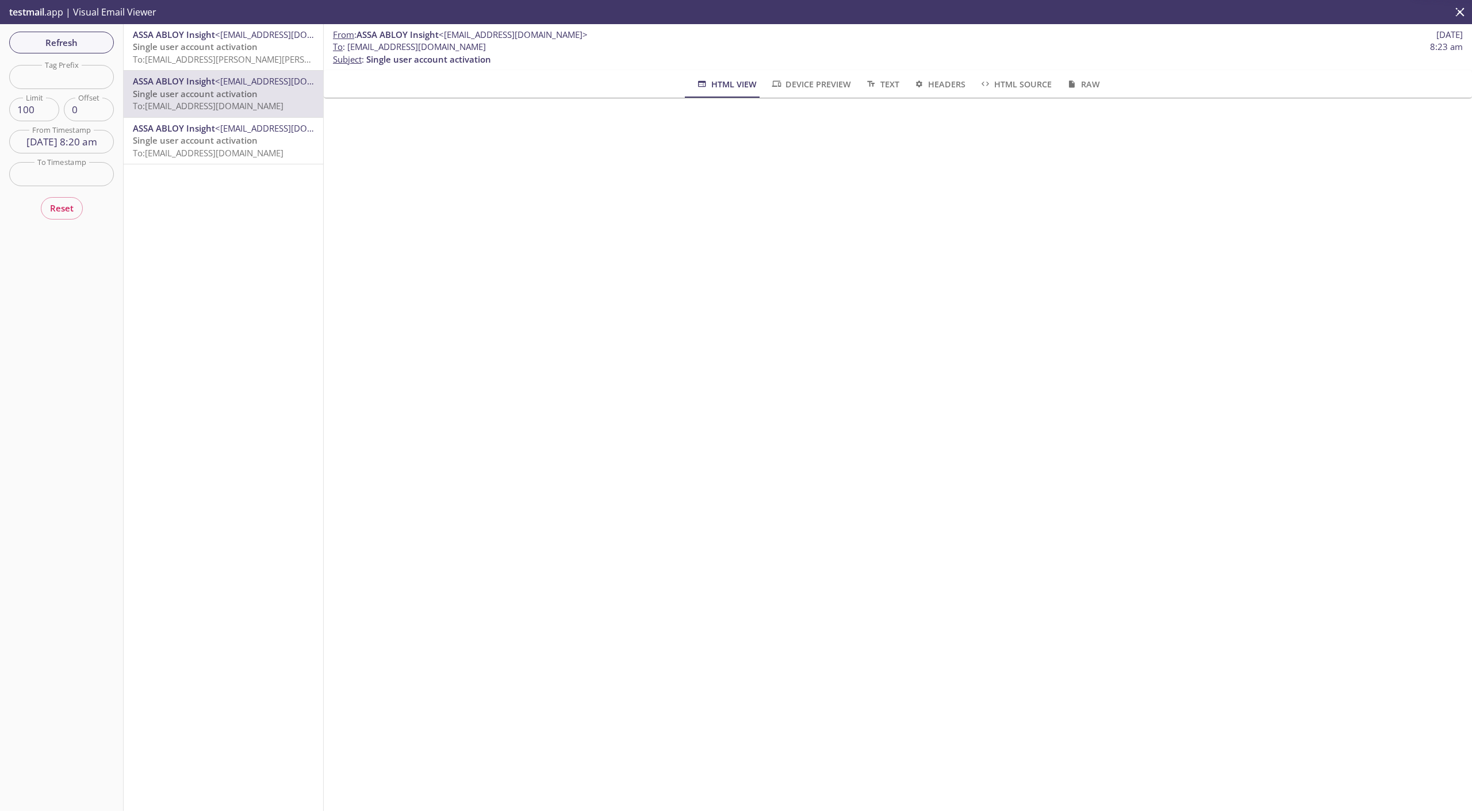
click at [181, 62] on span "To: [EMAIL_ADDRESS][PERSON_NAME][PERSON_NAME][DOMAIN_NAME]" at bounding box center [274, 59] width 283 height 12
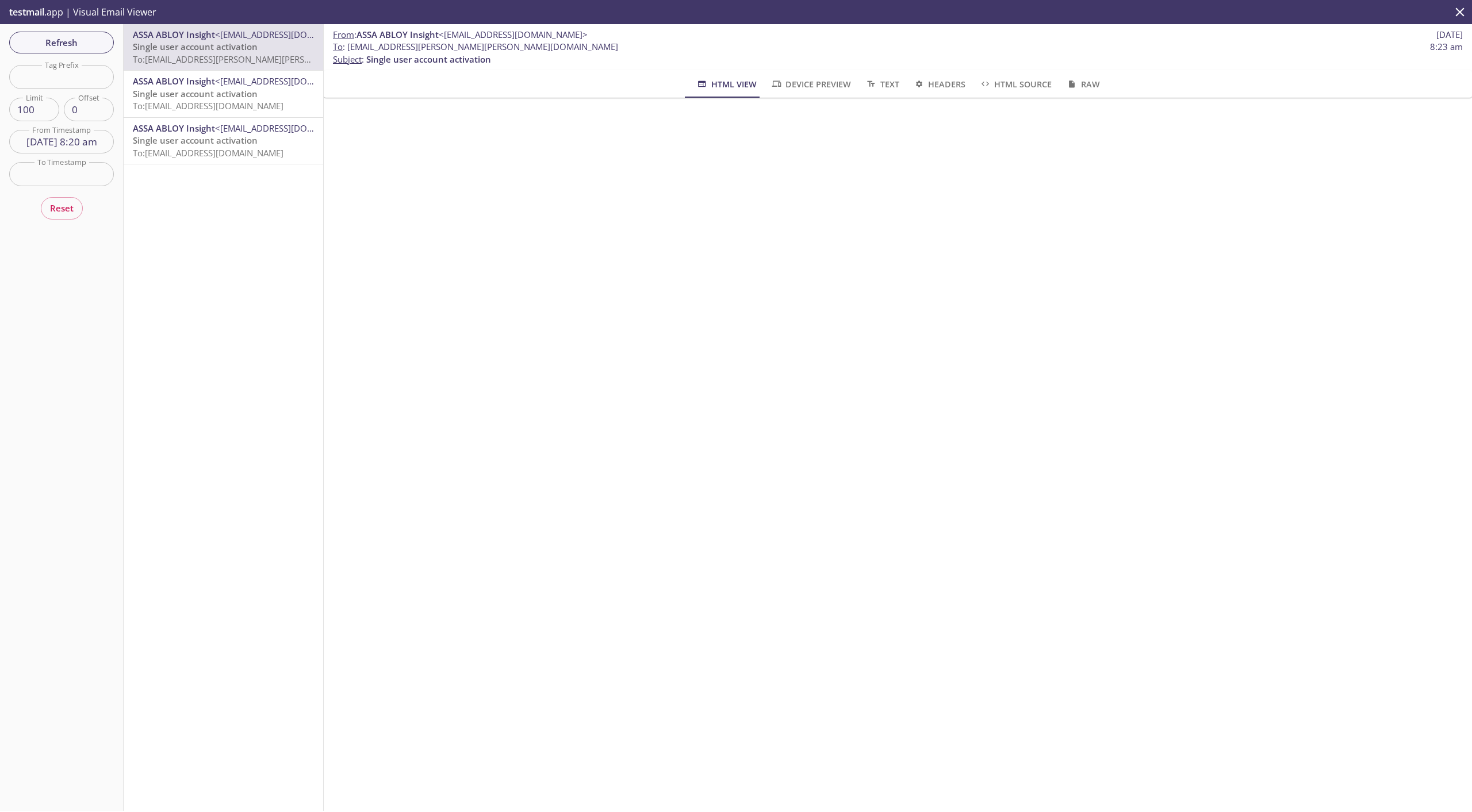
click at [182, 77] on span "ASSA ABLOY Insight" at bounding box center [174, 81] width 82 height 12
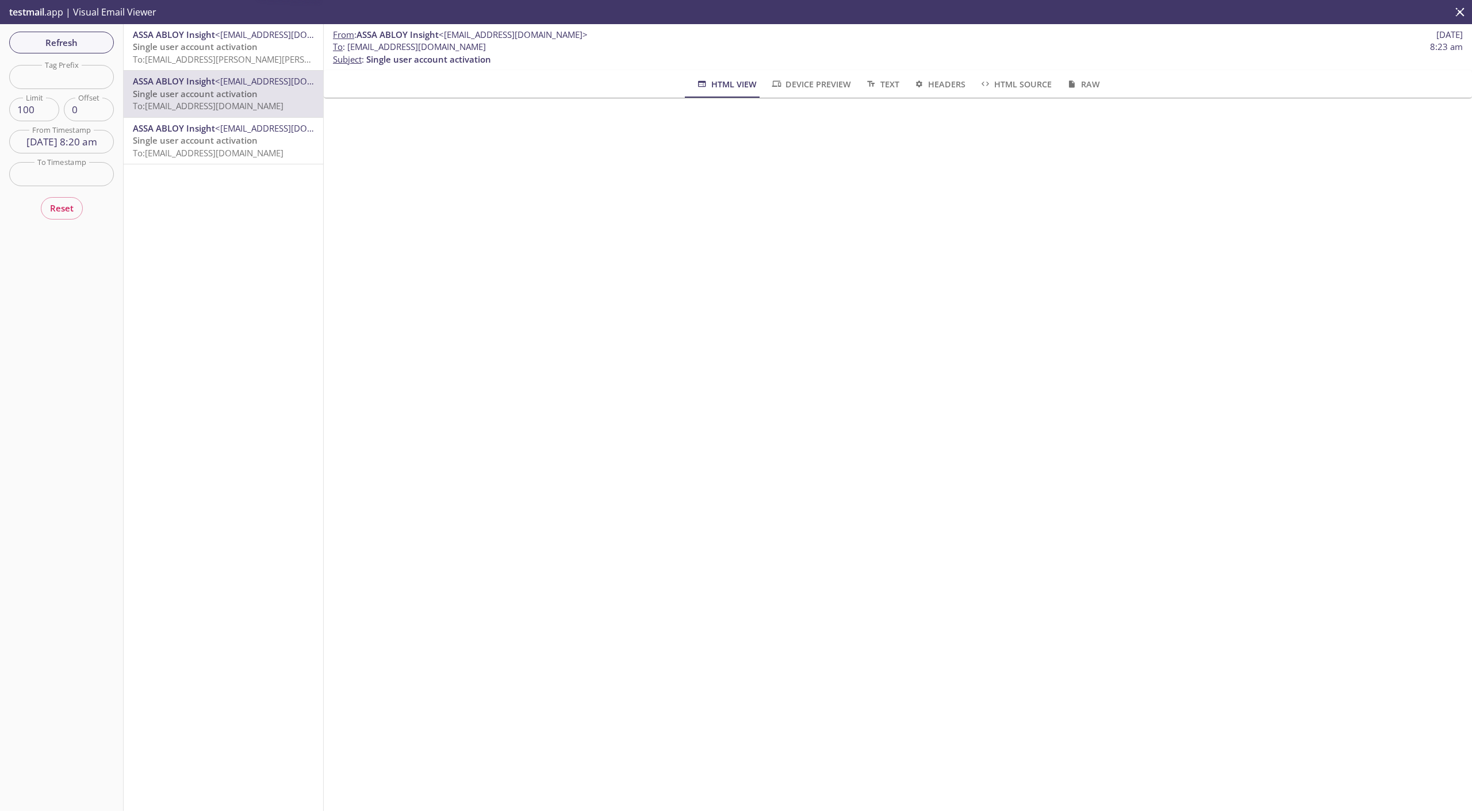
click at [187, 60] on span "To: [EMAIL_ADDRESS][PERSON_NAME][PERSON_NAME][DOMAIN_NAME]" at bounding box center [274, 59] width 283 height 12
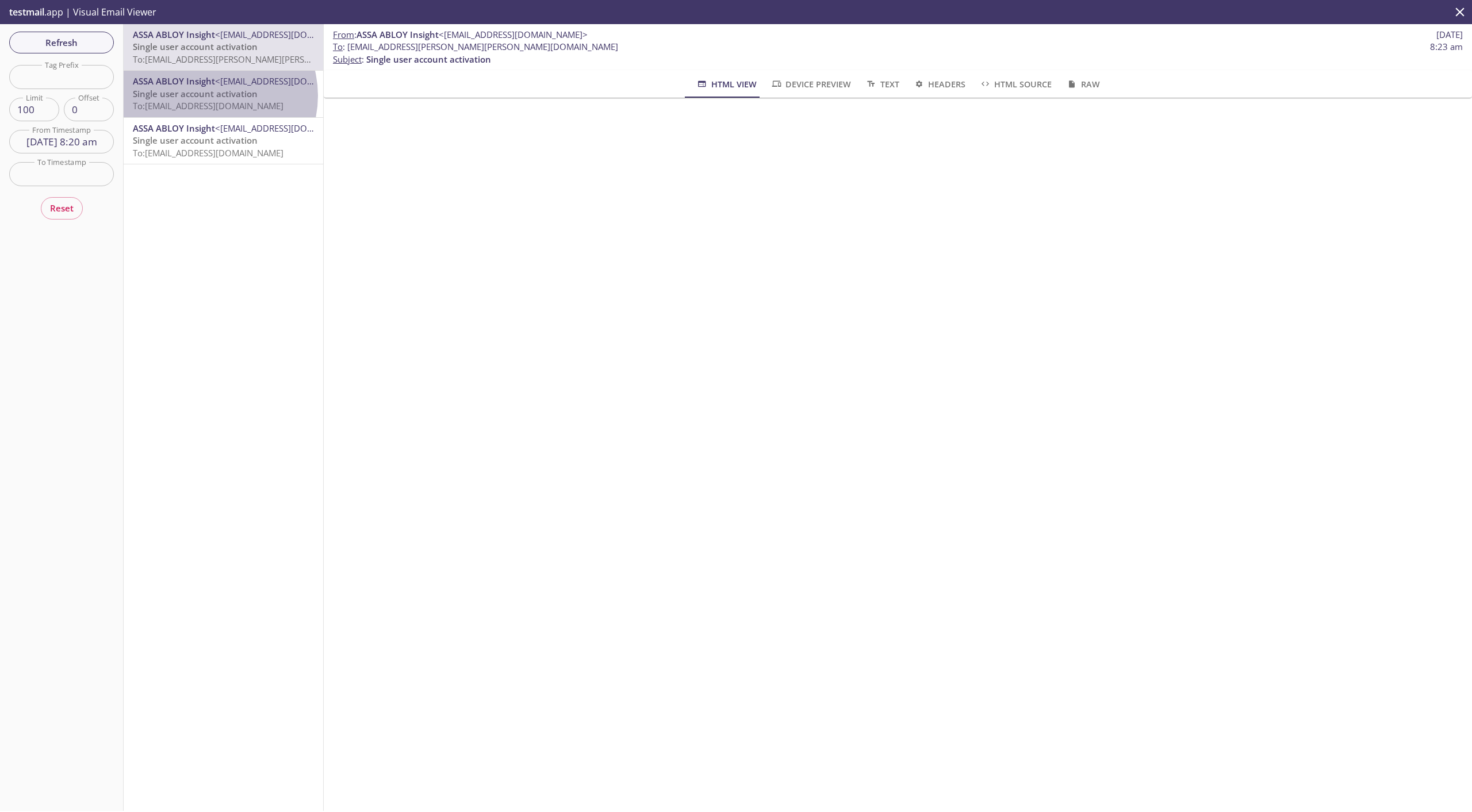
click at [212, 95] on span "Single user account activation" at bounding box center [195, 93] width 125 height 12
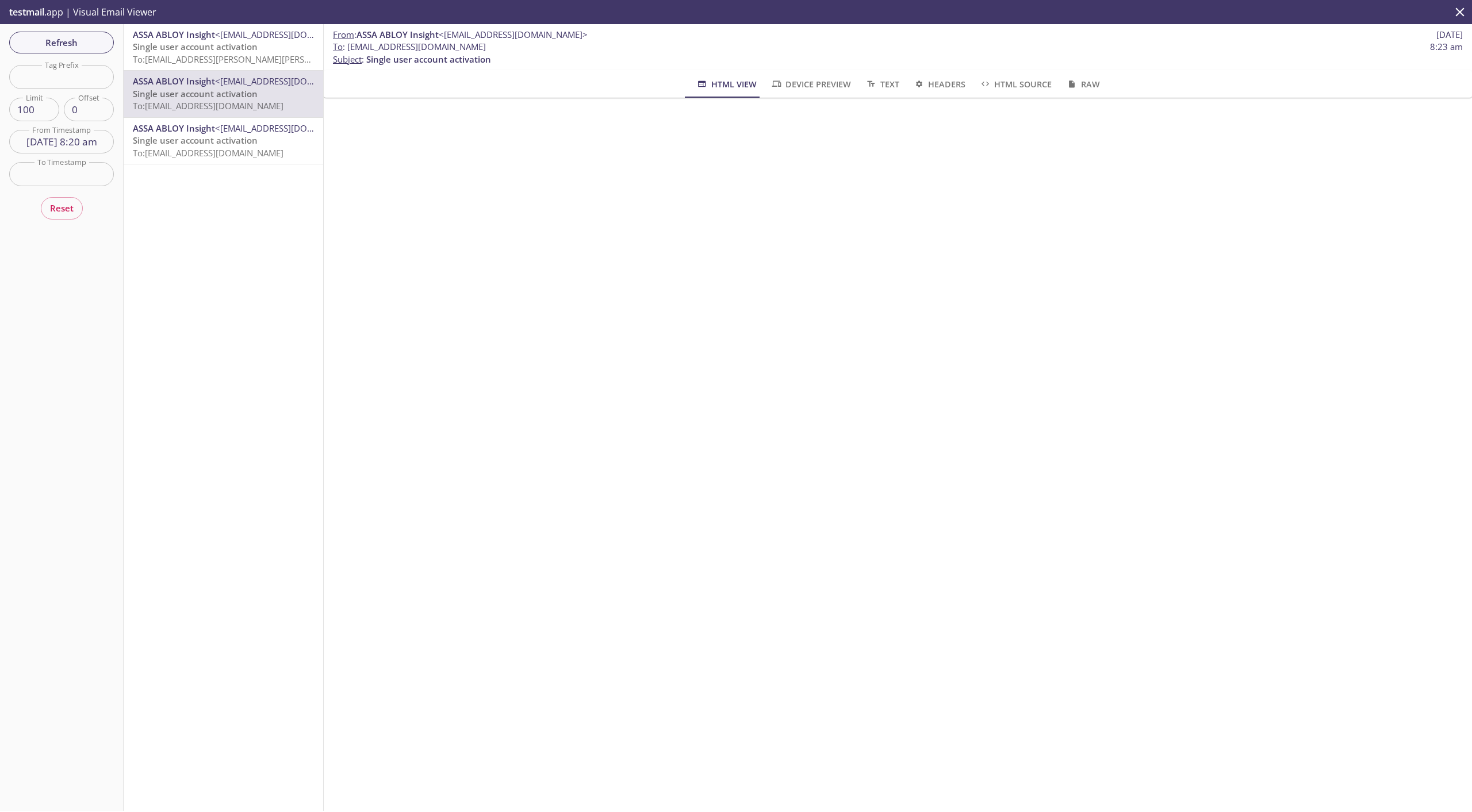
click at [229, 62] on span "To: [EMAIL_ADDRESS][PERSON_NAME][PERSON_NAME][DOMAIN_NAME]" at bounding box center [274, 59] width 283 height 12
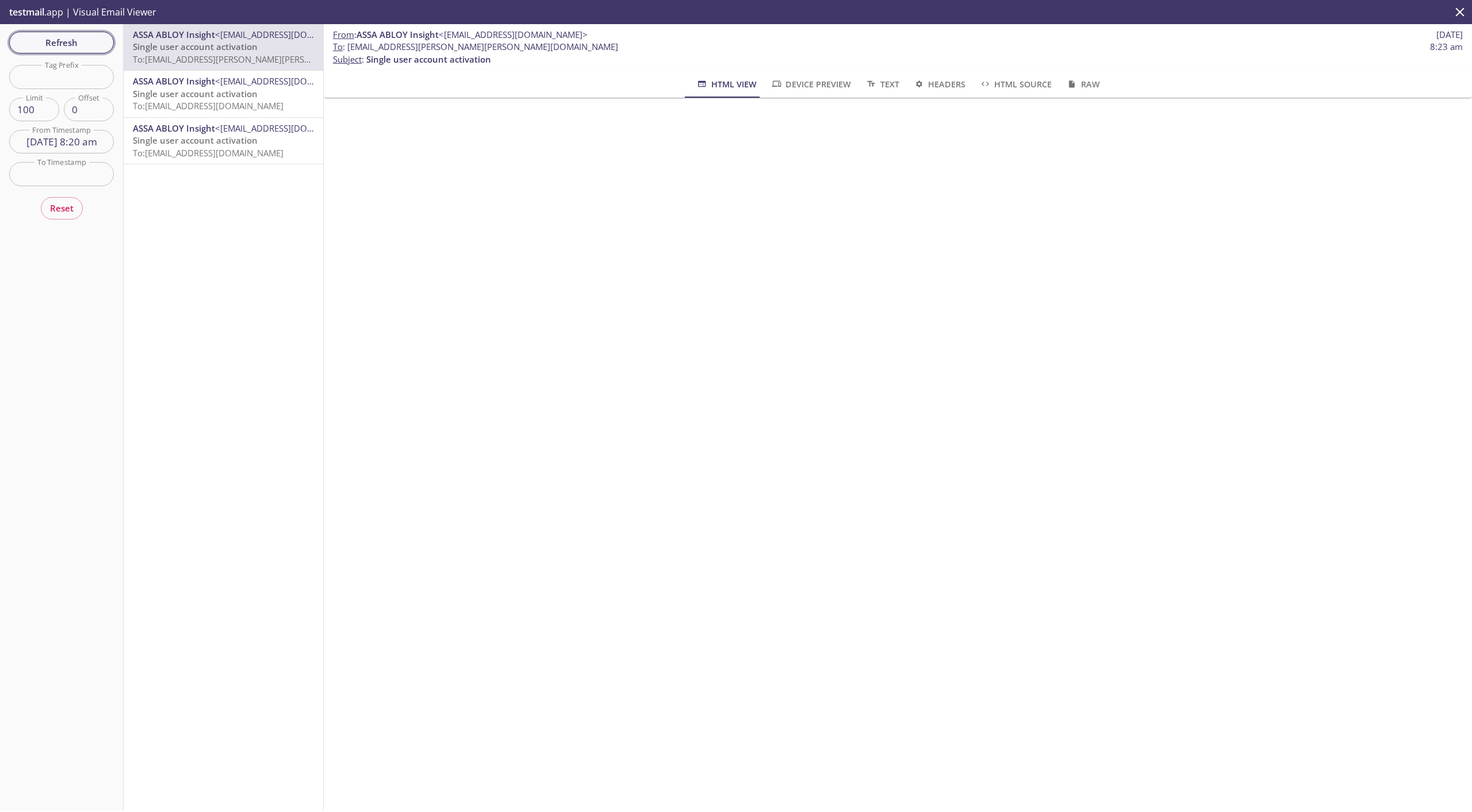
click at [78, 43] on span "Refresh" at bounding box center [62, 43] width 86 height 15
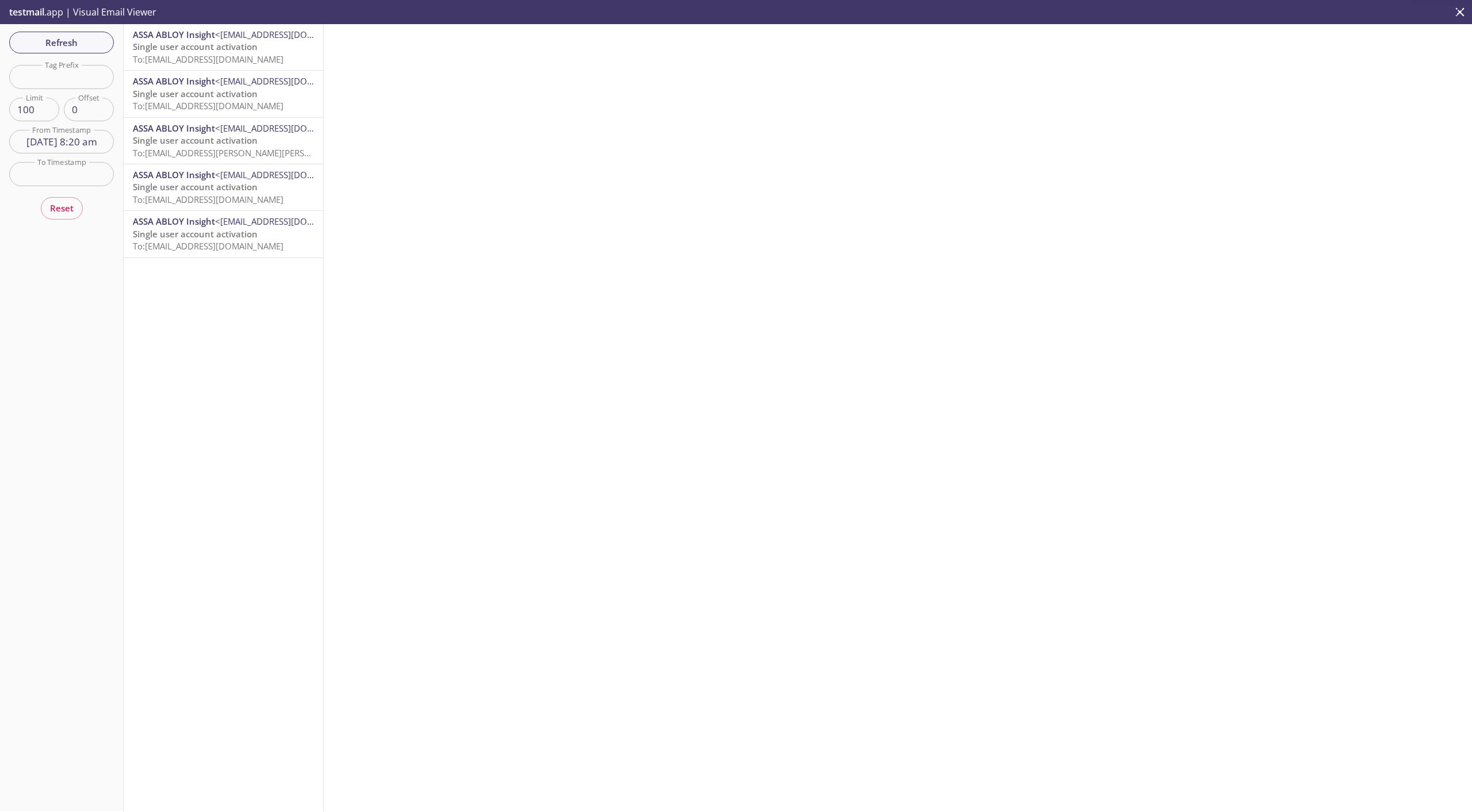
click at [153, 48] on span "Single user account activation" at bounding box center [195, 46] width 125 height 12
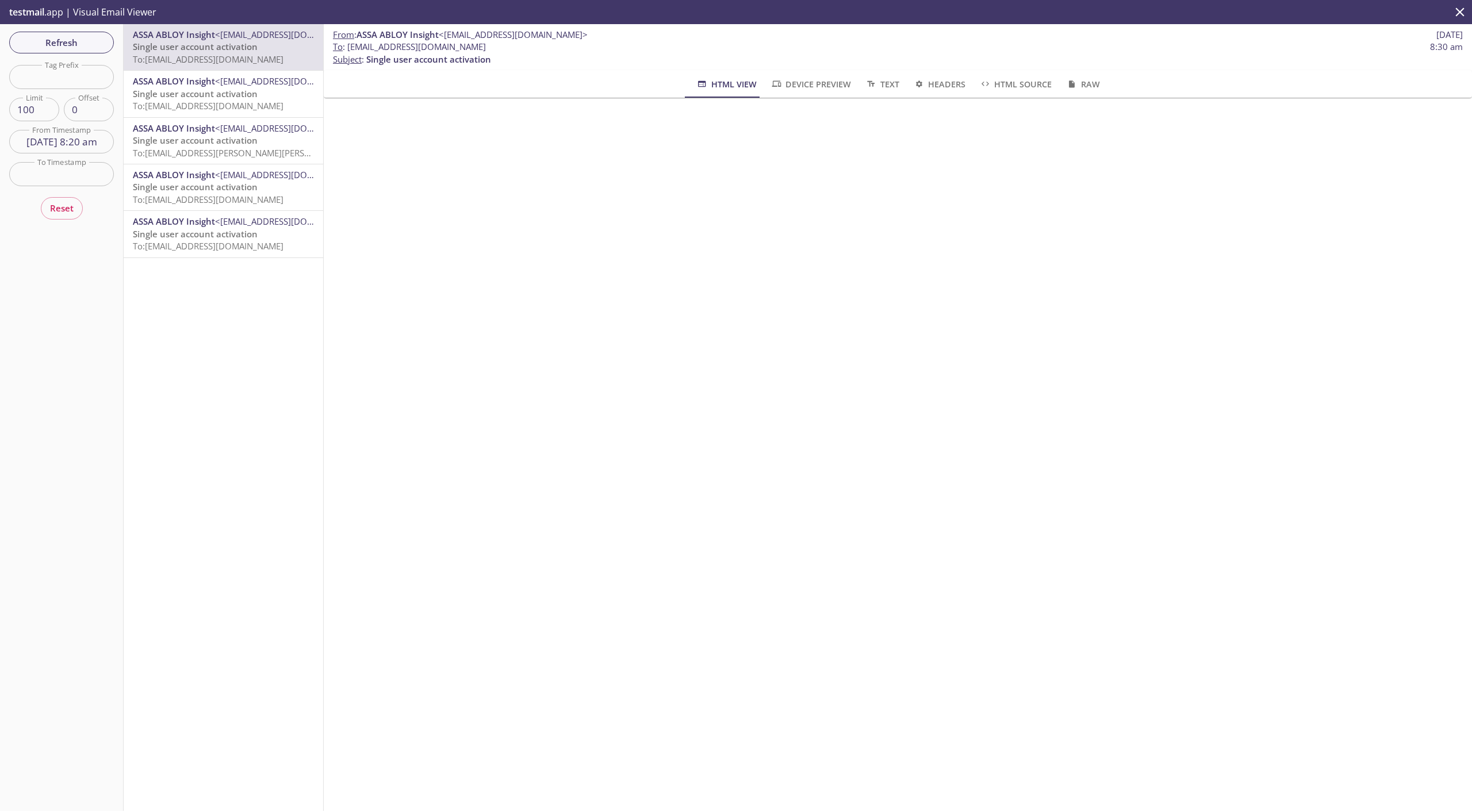
click at [169, 92] on span "Single user account activation" at bounding box center [195, 93] width 125 height 12
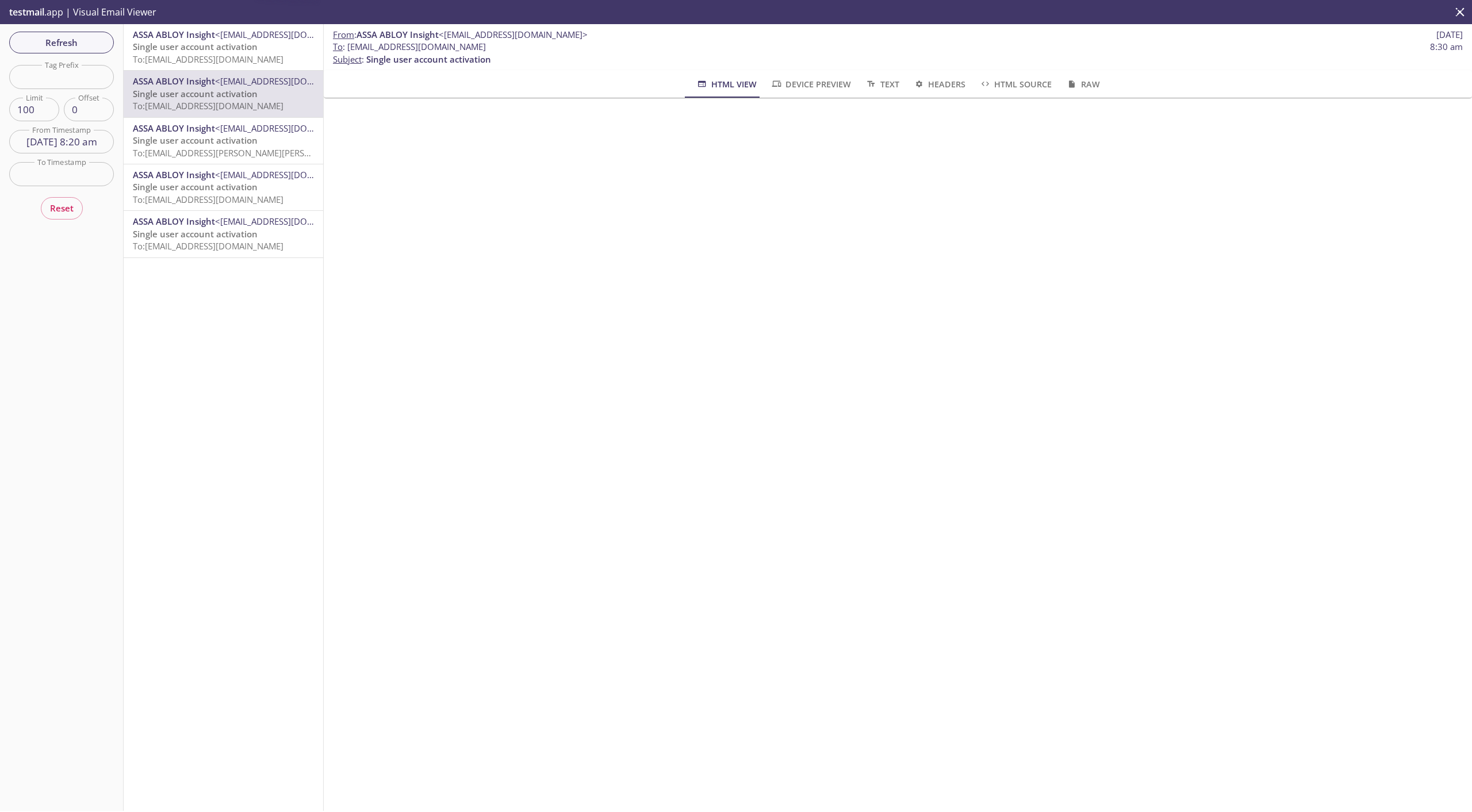
click at [185, 64] on span "To: [EMAIL_ADDRESS][DOMAIN_NAME]" at bounding box center [208, 59] width 151 height 12
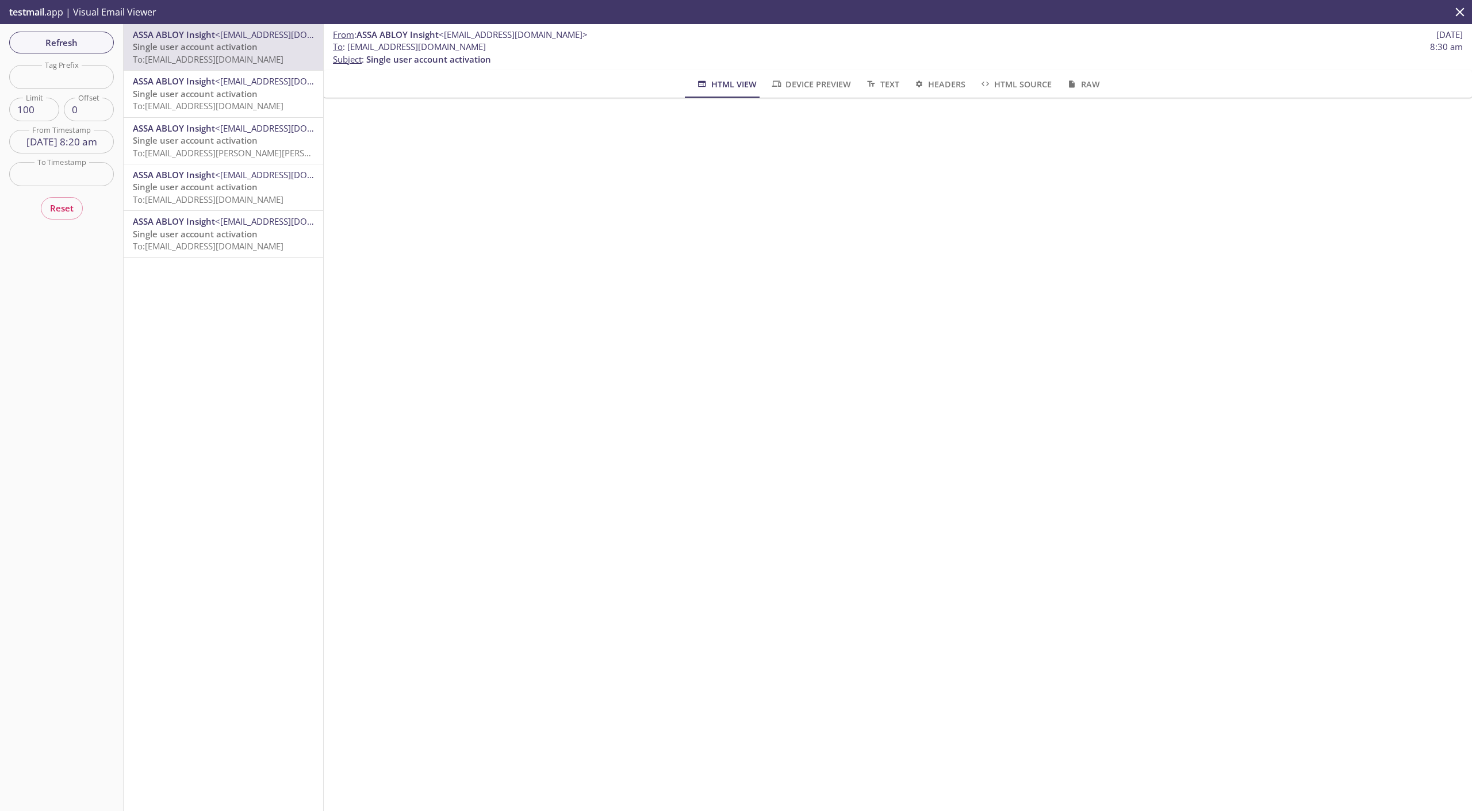
click at [183, 97] on span "Single user account activation" at bounding box center [195, 93] width 125 height 12
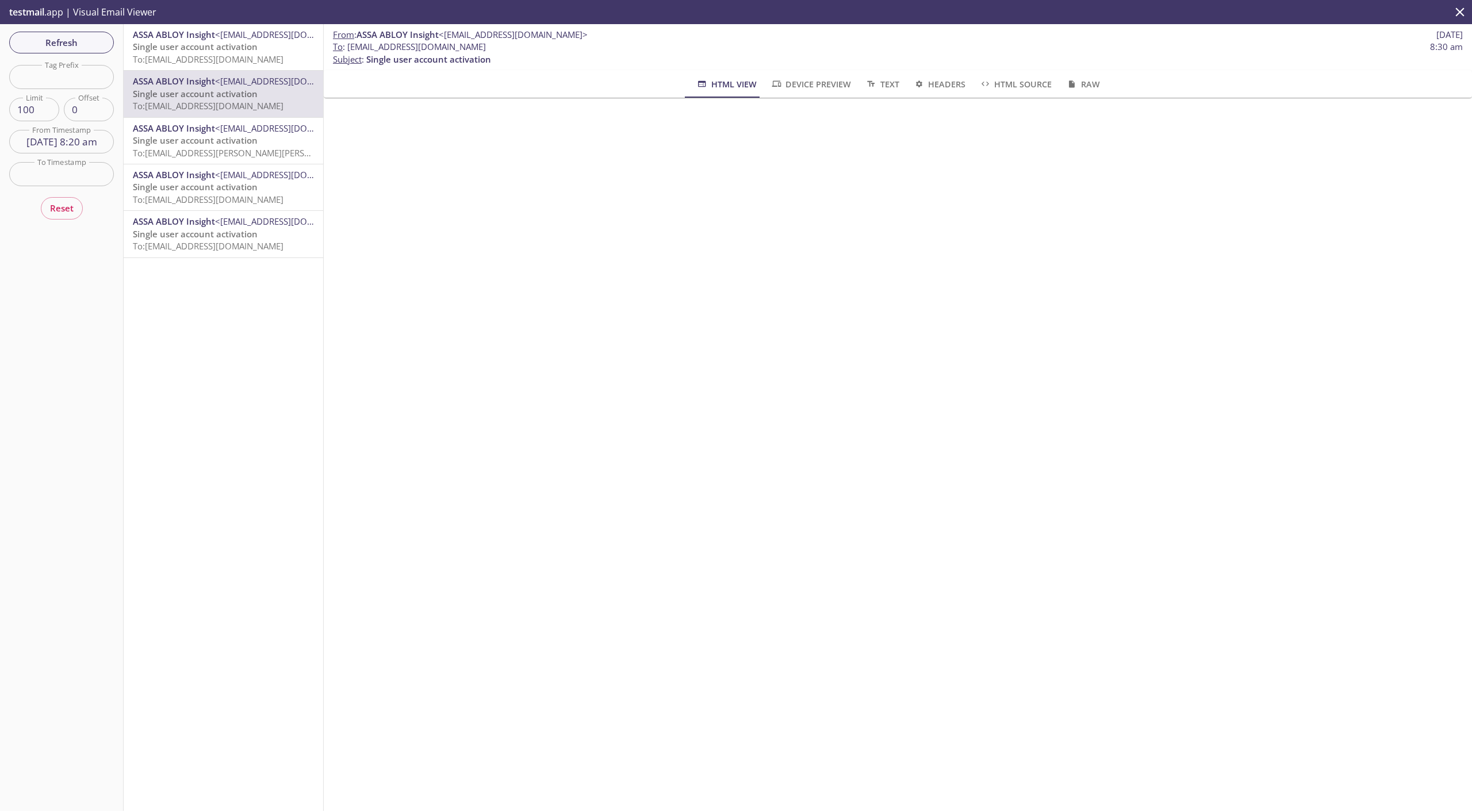
click at [194, 52] on span "Single user account activation" at bounding box center [195, 46] width 125 height 12
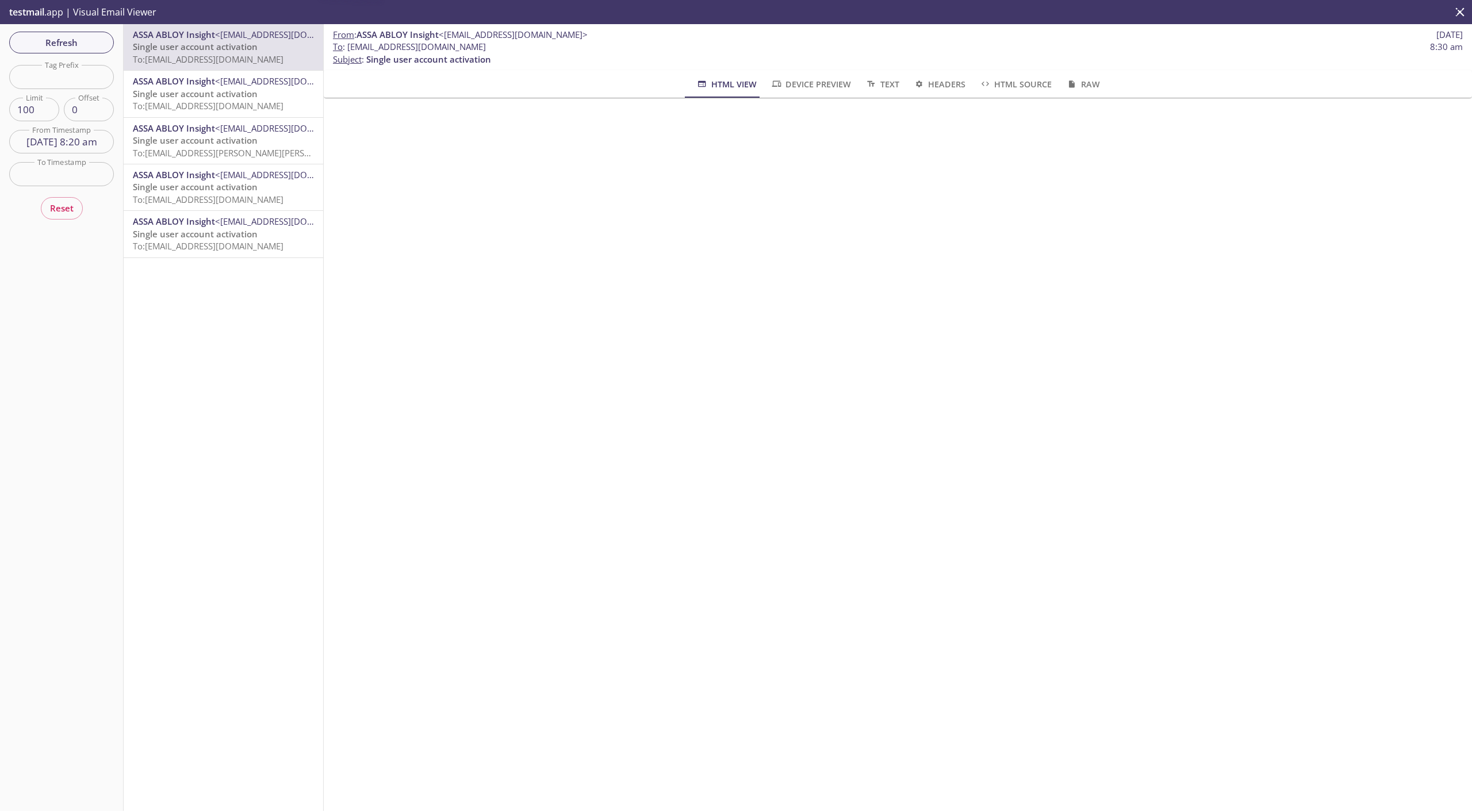
click at [195, 83] on span "ASSA ABLOY Insight" at bounding box center [174, 81] width 82 height 12
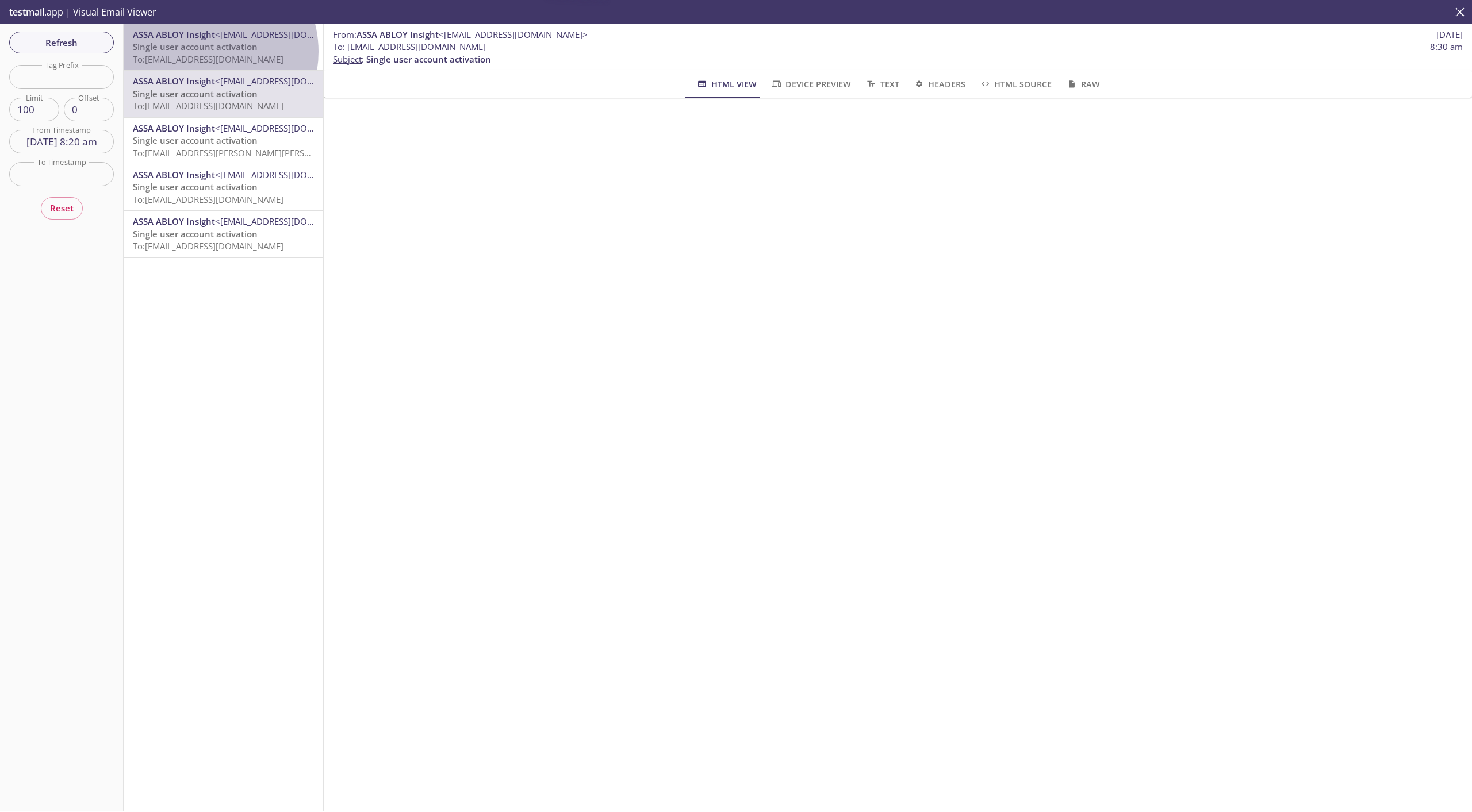
click at [203, 52] on span "Single user account activation" at bounding box center [195, 46] width 125 height 12
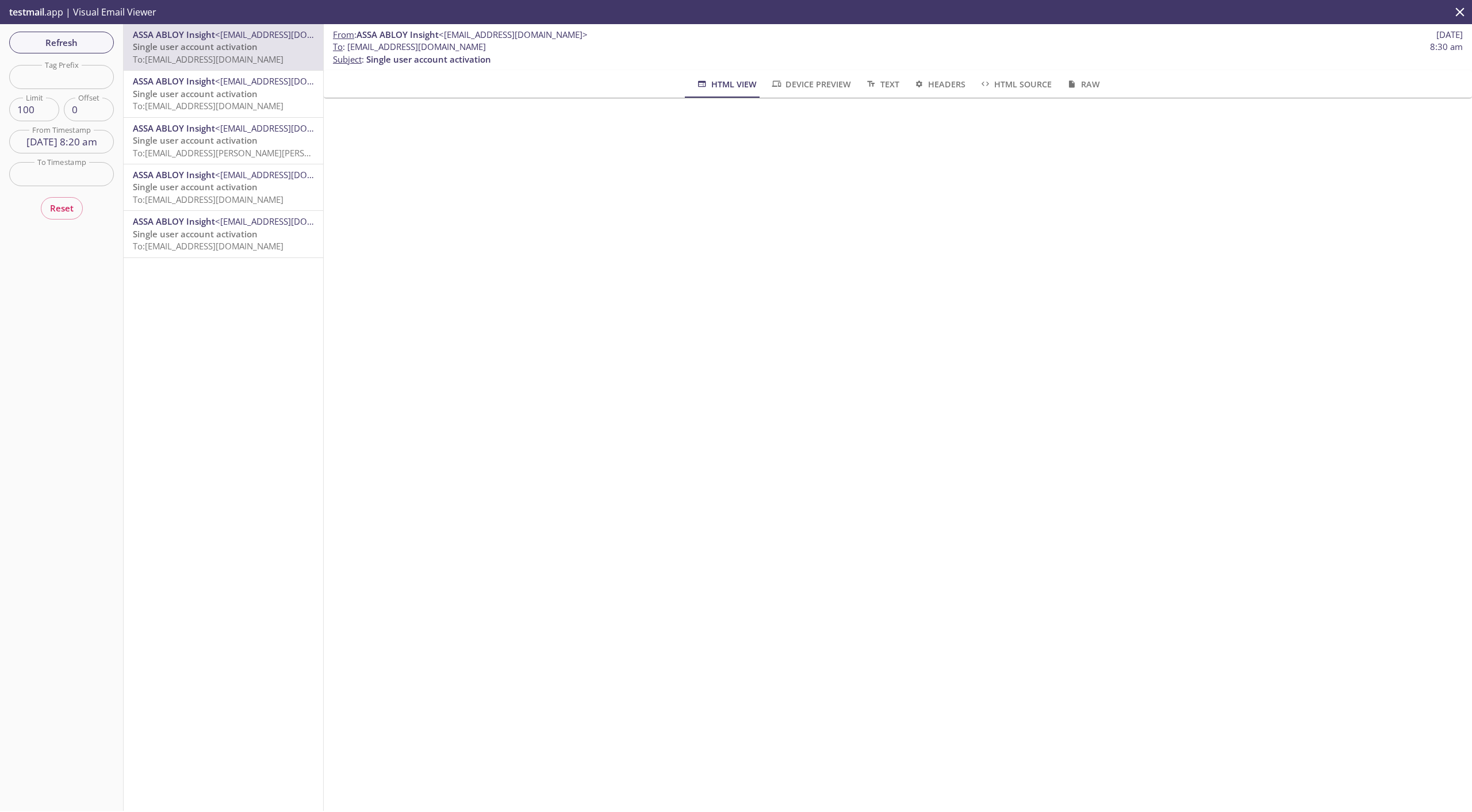
click at [220, 57] on span "To: [EMAIL_ADDRESS][DOMAIN_NAME]" at bounding box center [208, 59] width 151 height 12
click at [238, 188] on span "Single user account activation" at bounding box center [195, 186] width 125 height 12
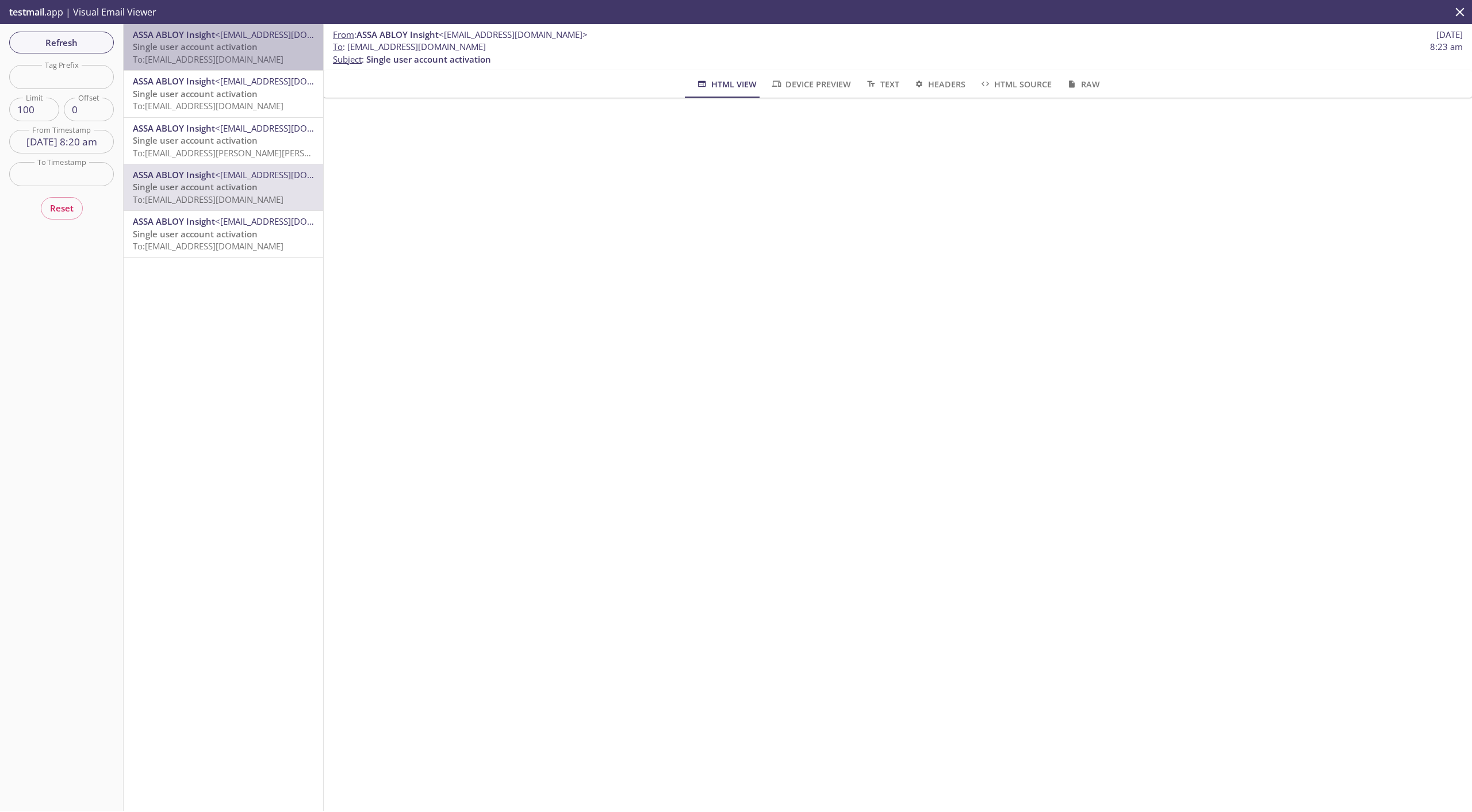
click at [250, 52] on span "Single user account activation" at bounding box center [195, 46] width 125 height 12
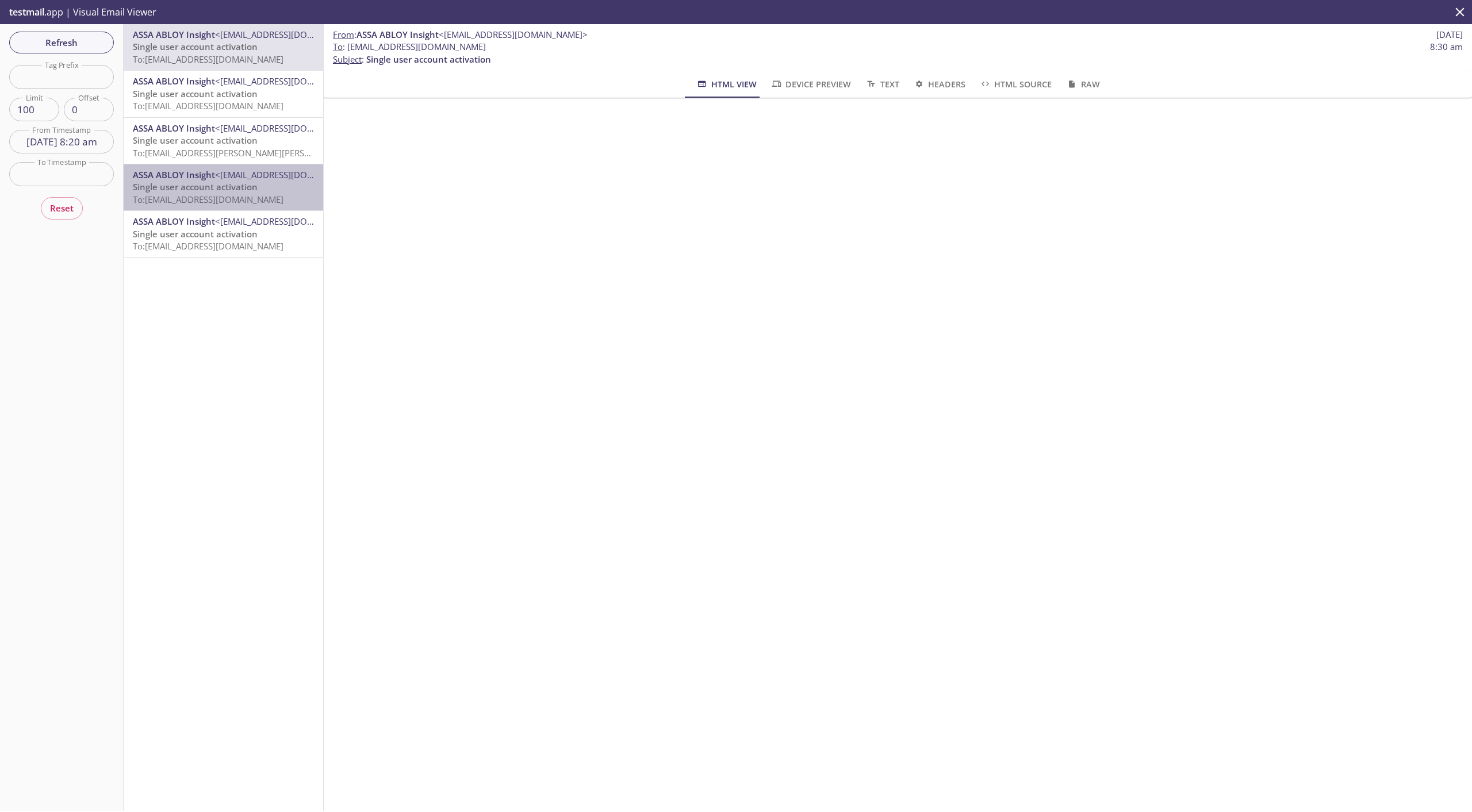
click at [253, 184] on span "Single user account activation" at bounding box center [195, 186] width 125 height 12
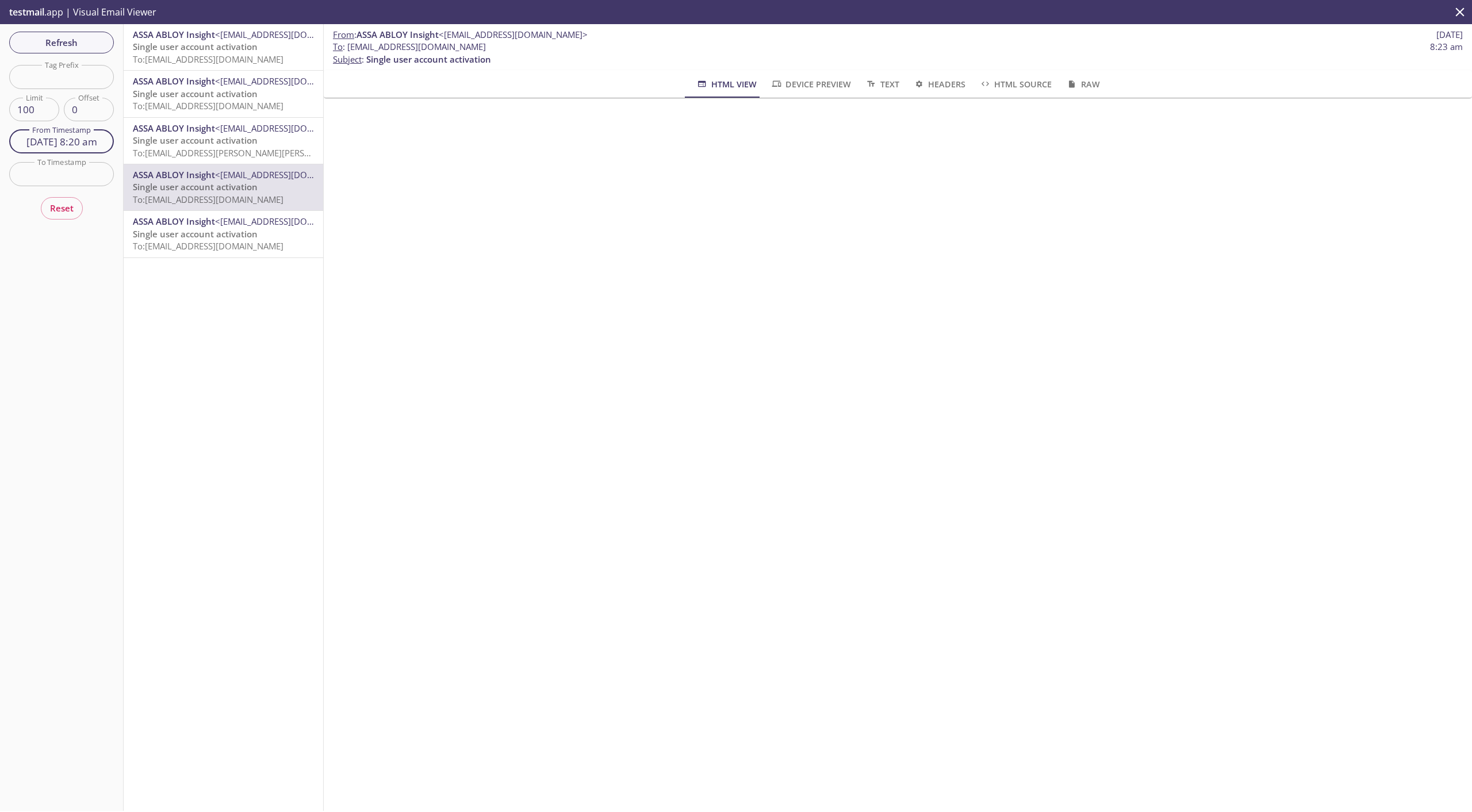
click at [78, 138] on input "[DATE] 8:20 am" at bounding box center [61, 141] width 104 height 23
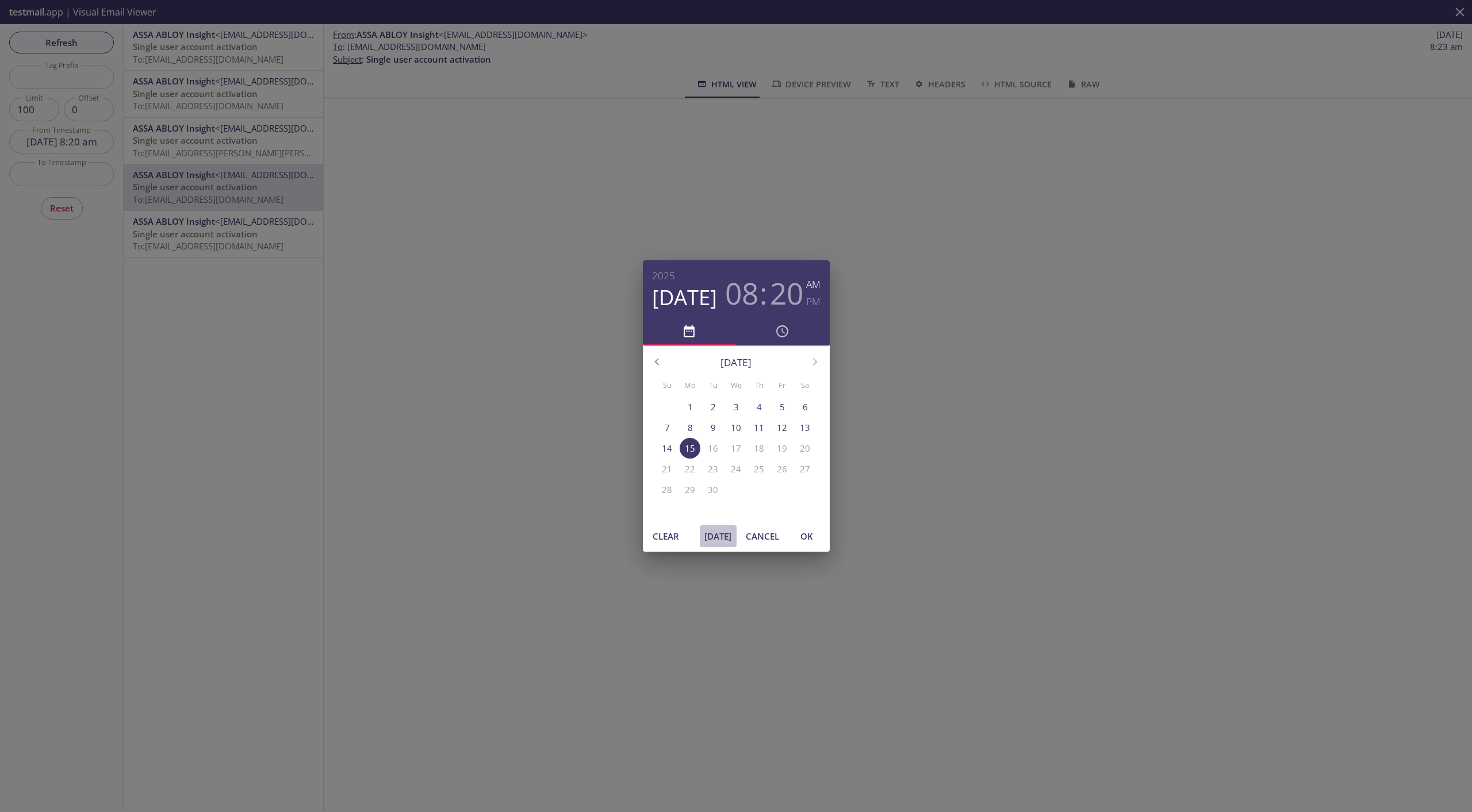
click at [715, 525] on button "[DATE]" at bounding box center [718, 536] width 37 height 22
click at [809, 525] on span "OK" at bounding box center [806, 536] width 28 height 15
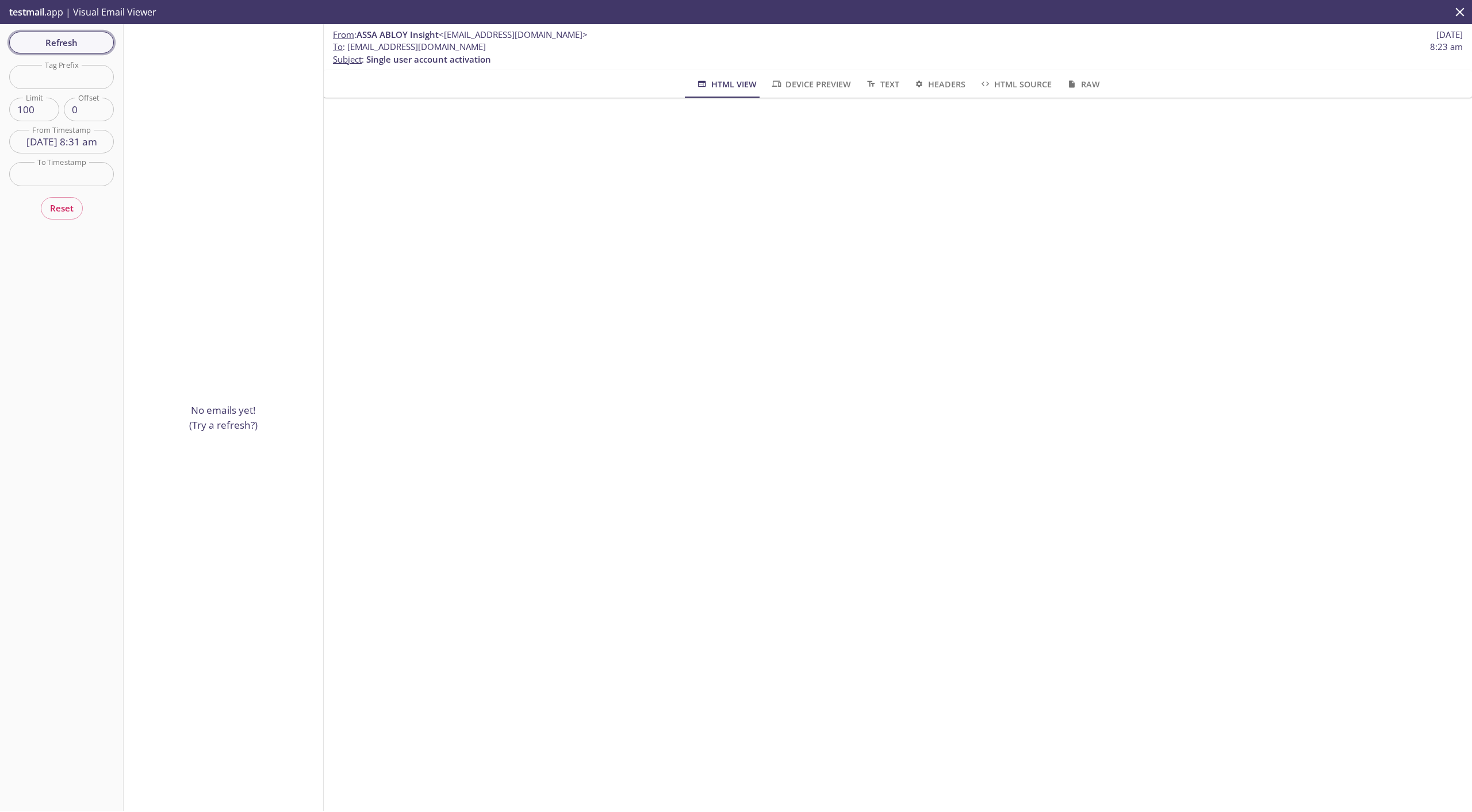
click at [64, 41] on span "Refresh" at bounding box center [62, 43] width 86 height 15
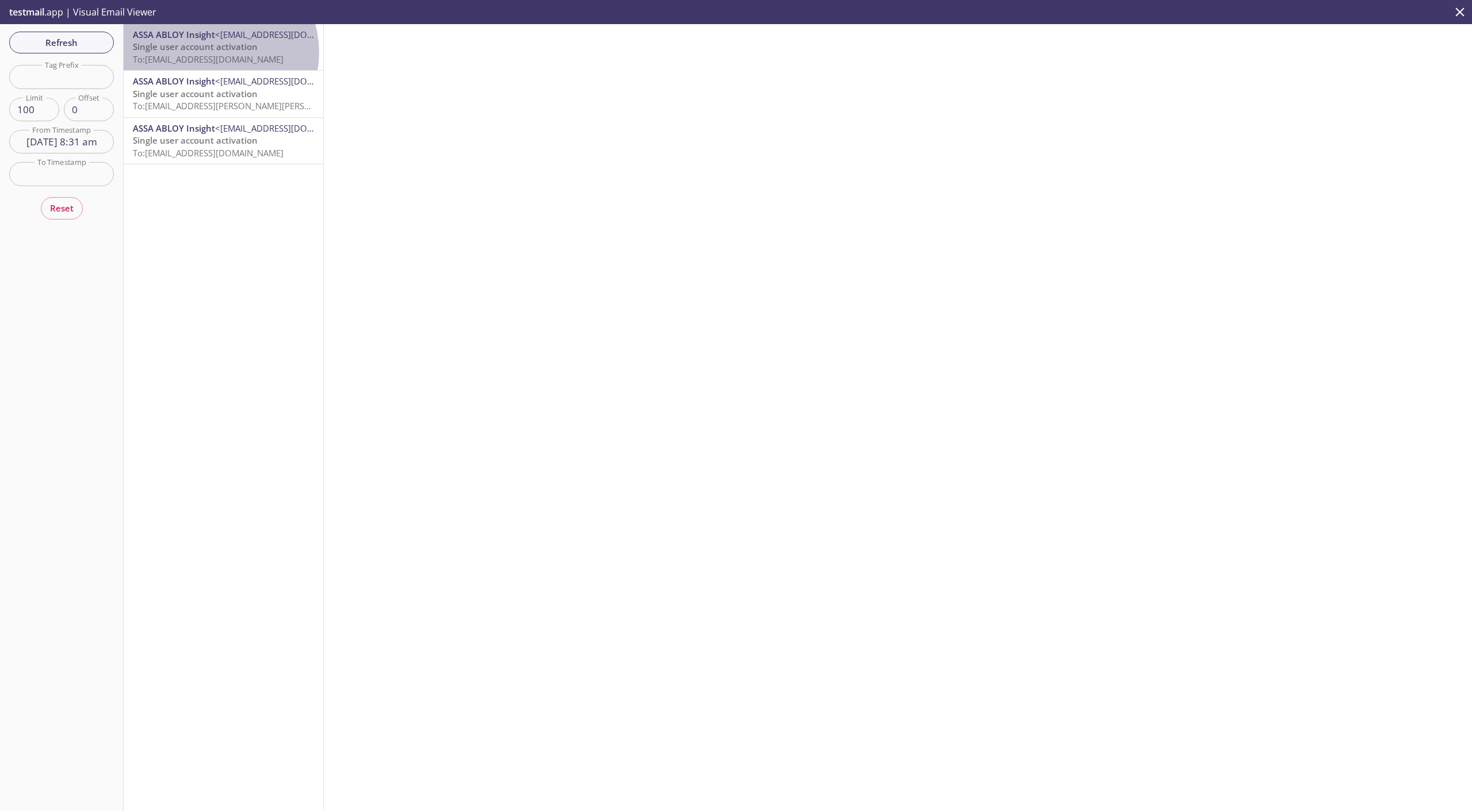
click at [214, 52] on span "Single user account activation" at bounding box center [195, 46] width 125 height 12
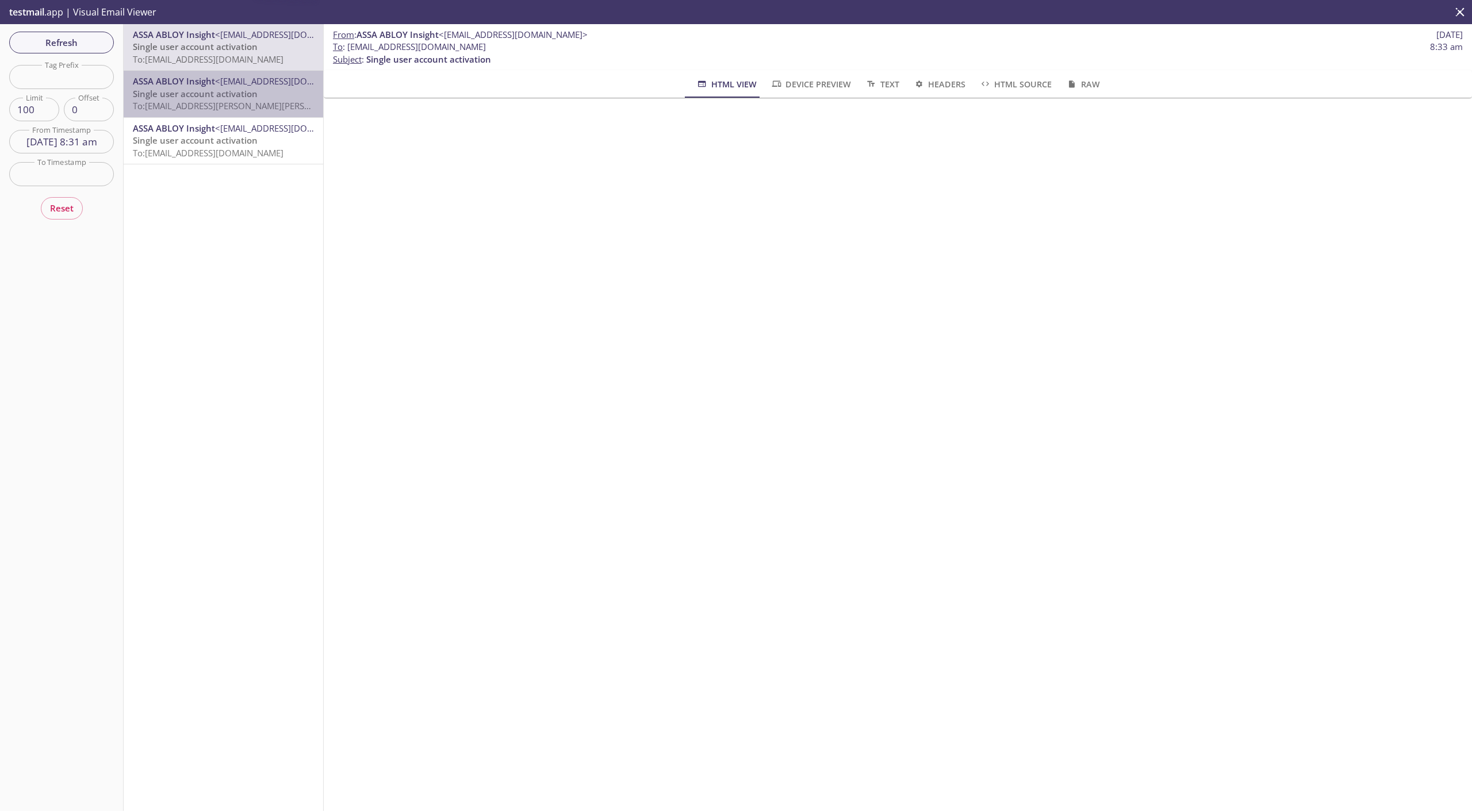
click at [232, 104] on span "To: [EMAIL_ADDRESS][PERSON_NAME][PERSON_NAME][DOMAIN_NAME]" at bounding box center [274, 106] width 283 height 12
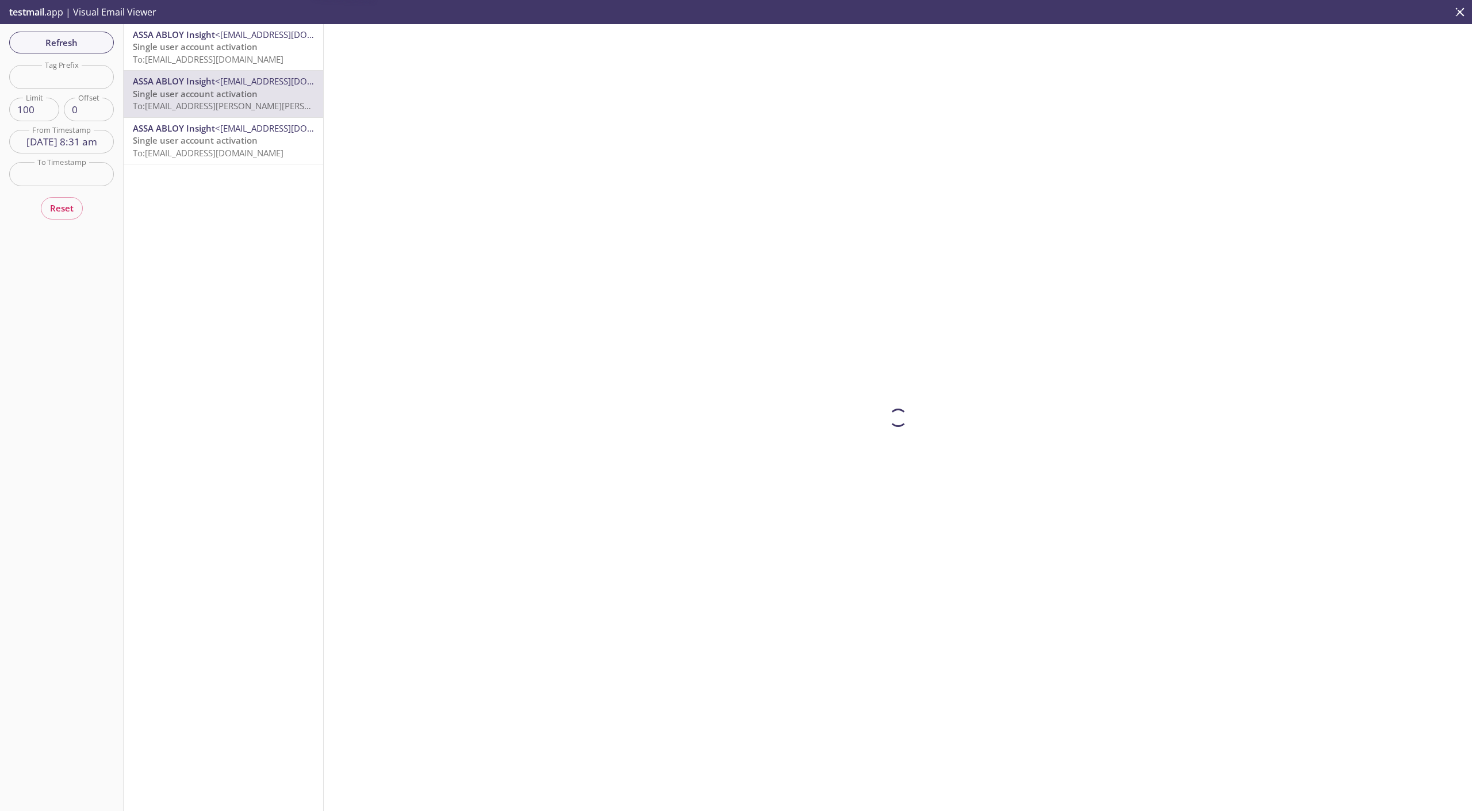
click at [240, 161] on div "ASSA ABLOY Insight <[EMAIL_ADDRESS][DOMAIN_NAME]> Single user account activatio…" at bounding box center [223, 141] width 200 height 46
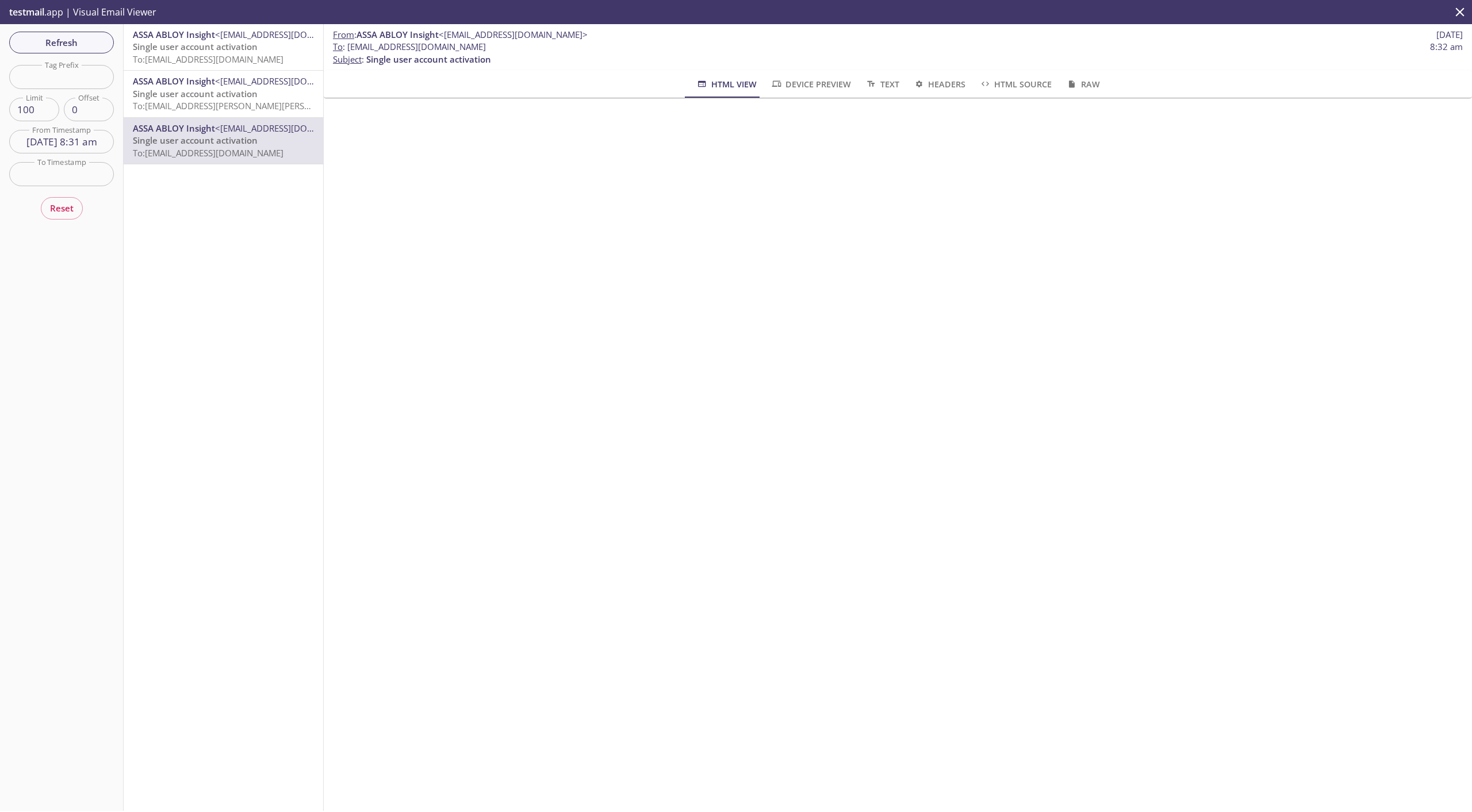
click at [82, 142] on input "[DATE] 8:31 am" at bounding box center [61, 141] width 104 height 23
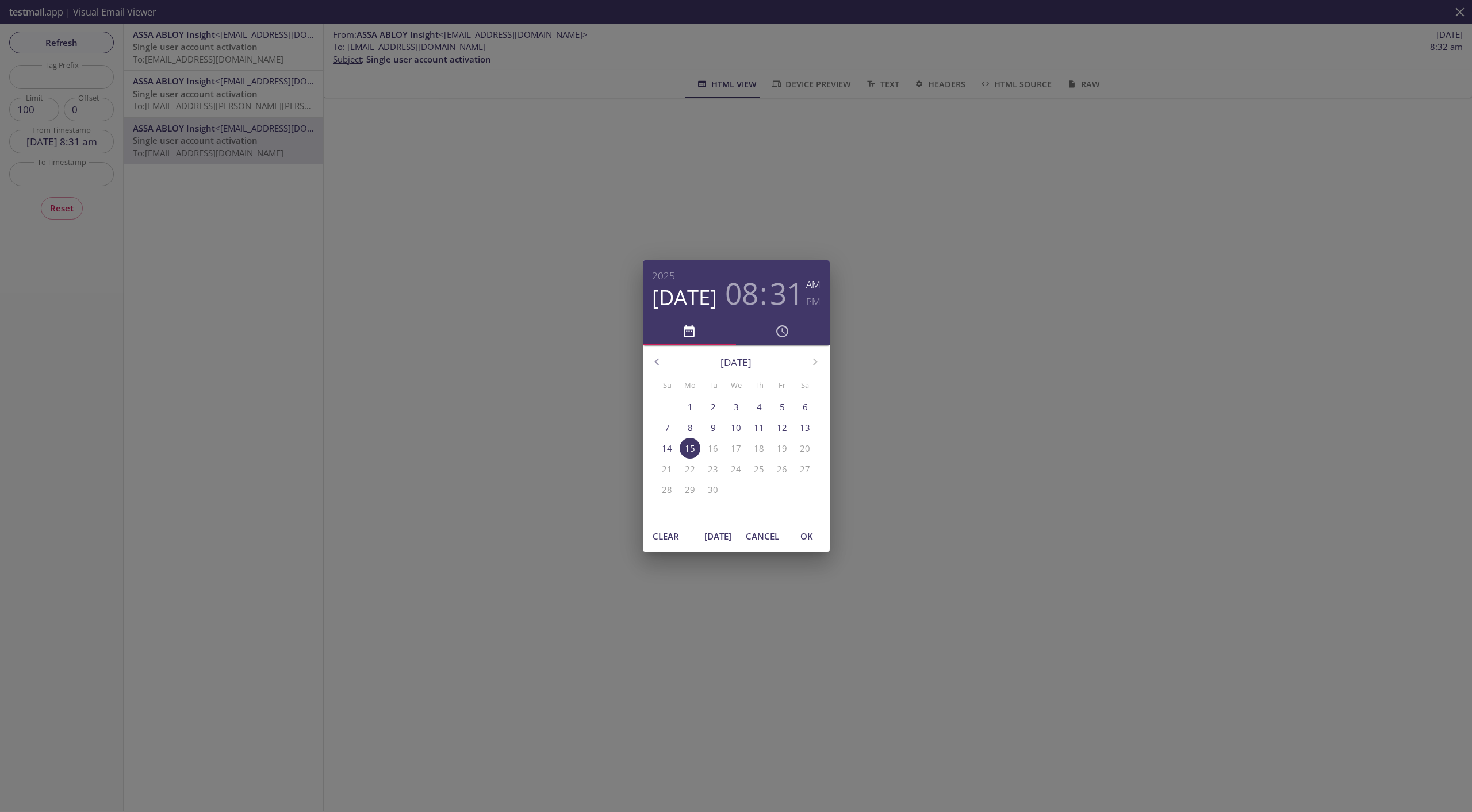
click at [725, 525] on span "[DATE]" at bounding box center [718, 536] width 28 height 15
click at [796, 525] on span "OK" at bounding box center [806, 536] width 28 height 15
type input "[DATE] 8:34 am"
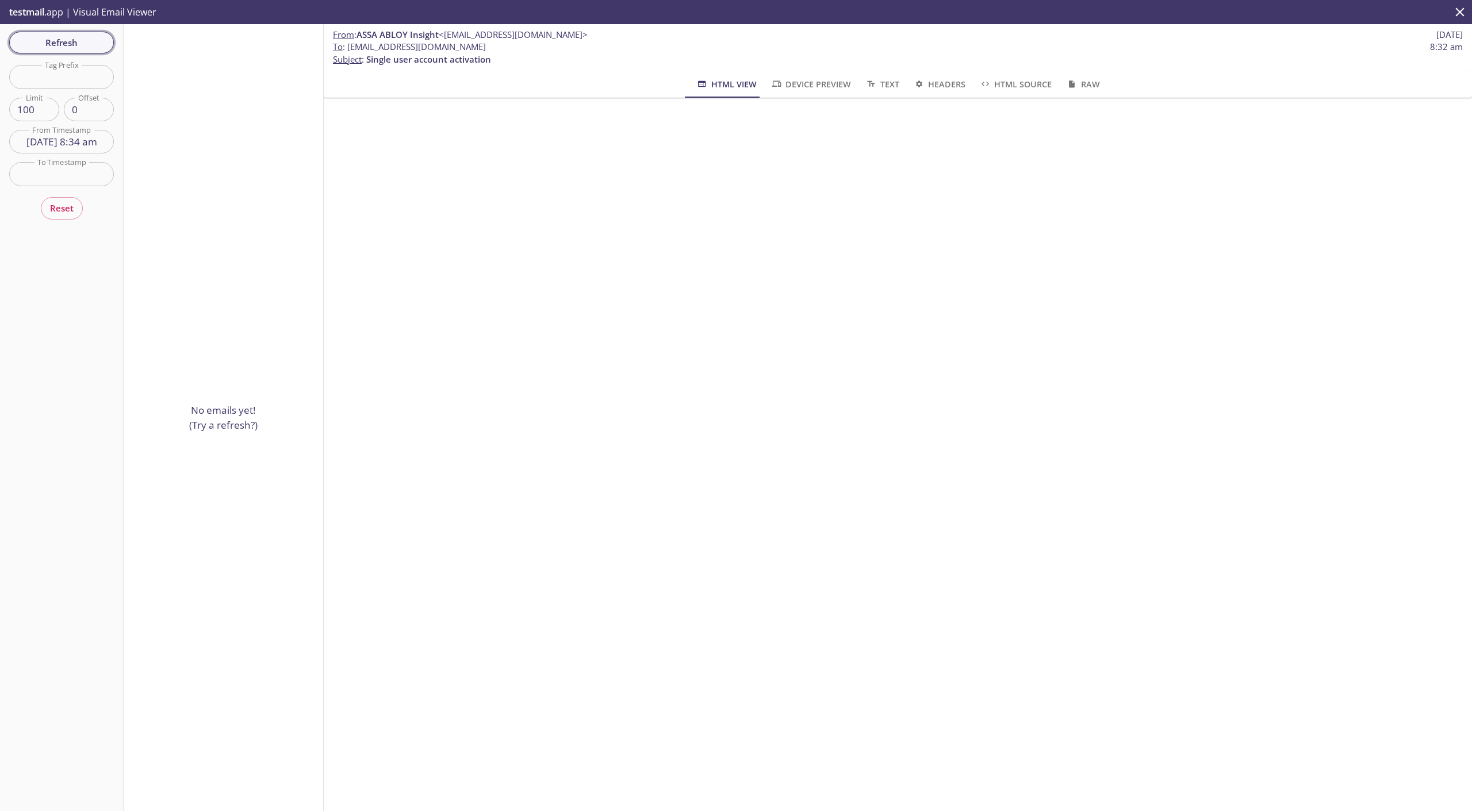
click at [79, 45] on span "Refresh" at bounding box center [62, 43] width 86 height 15
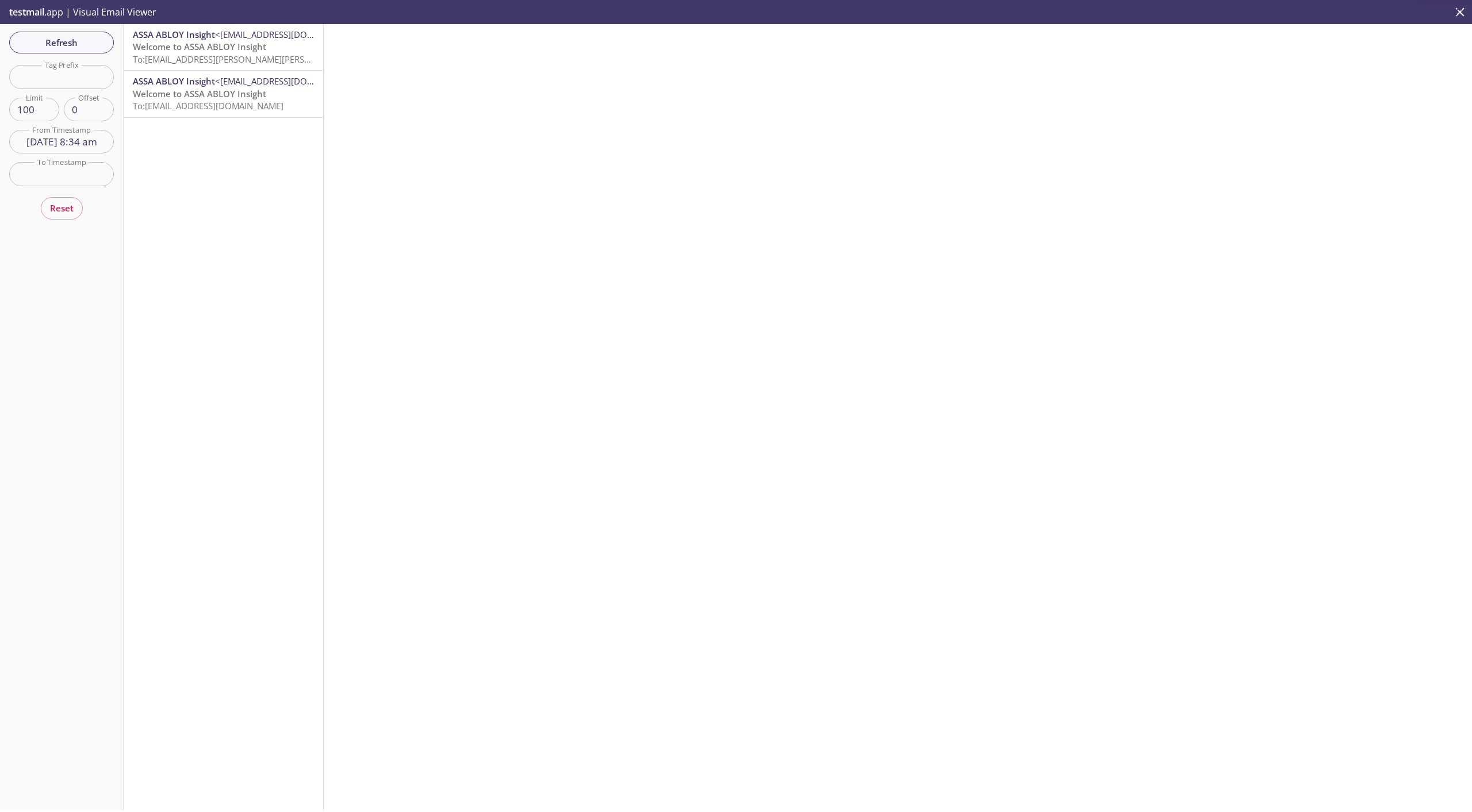
click at [195, 117] on div "ASSA ABLOY Insight <[EMAIL_ADDRESS][DOMAIN_NAME]> Welcome to ASSA ABLOY Insight…" at bounding box center [223, 93] width 200 height 46
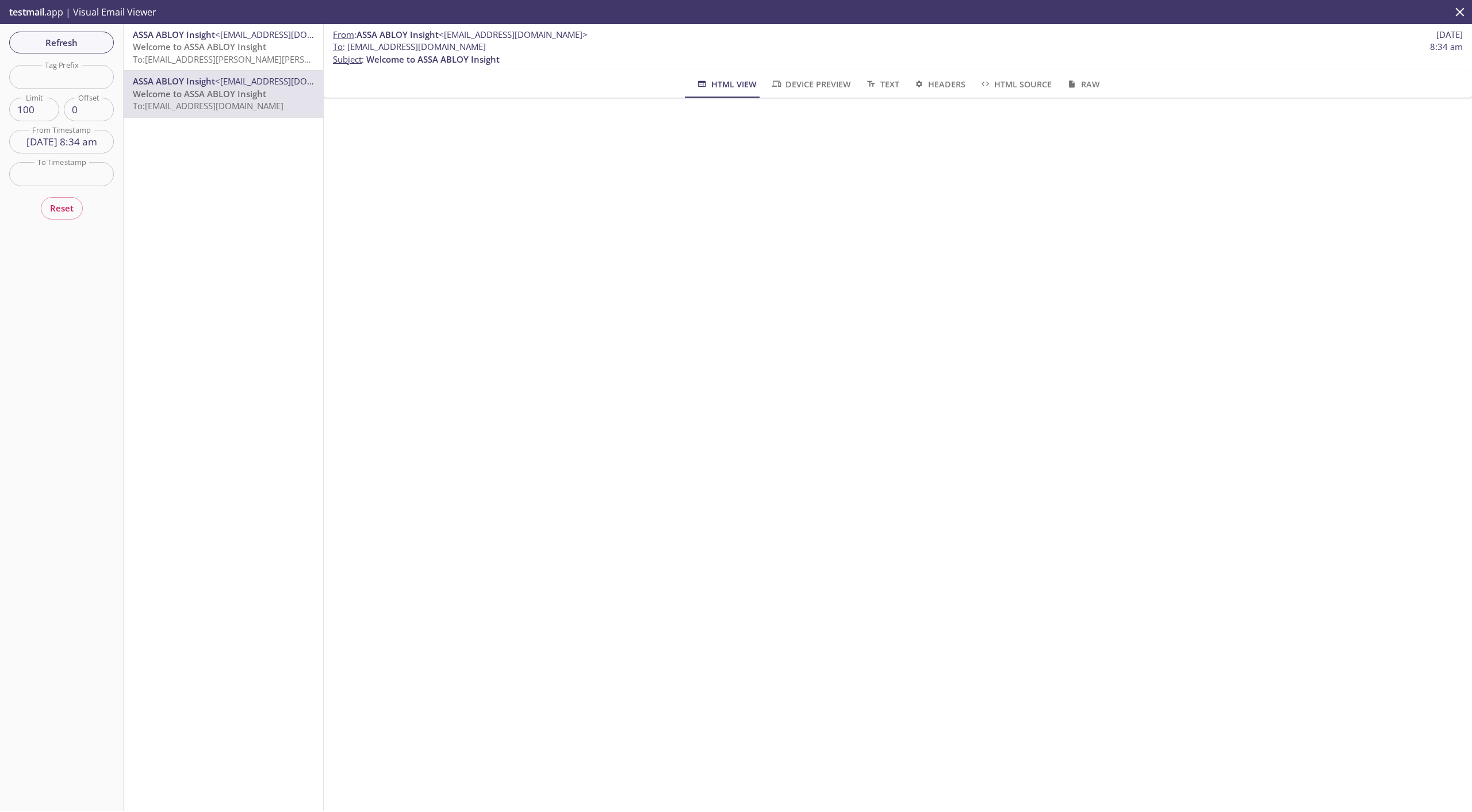
click at [203, 62] on span "To: [EMAIL_ADDRESS][PERSON_NAME][PERSON_NAME][DOMAIN_NAME]" at bounding box center [274, 59] width 283 height 12
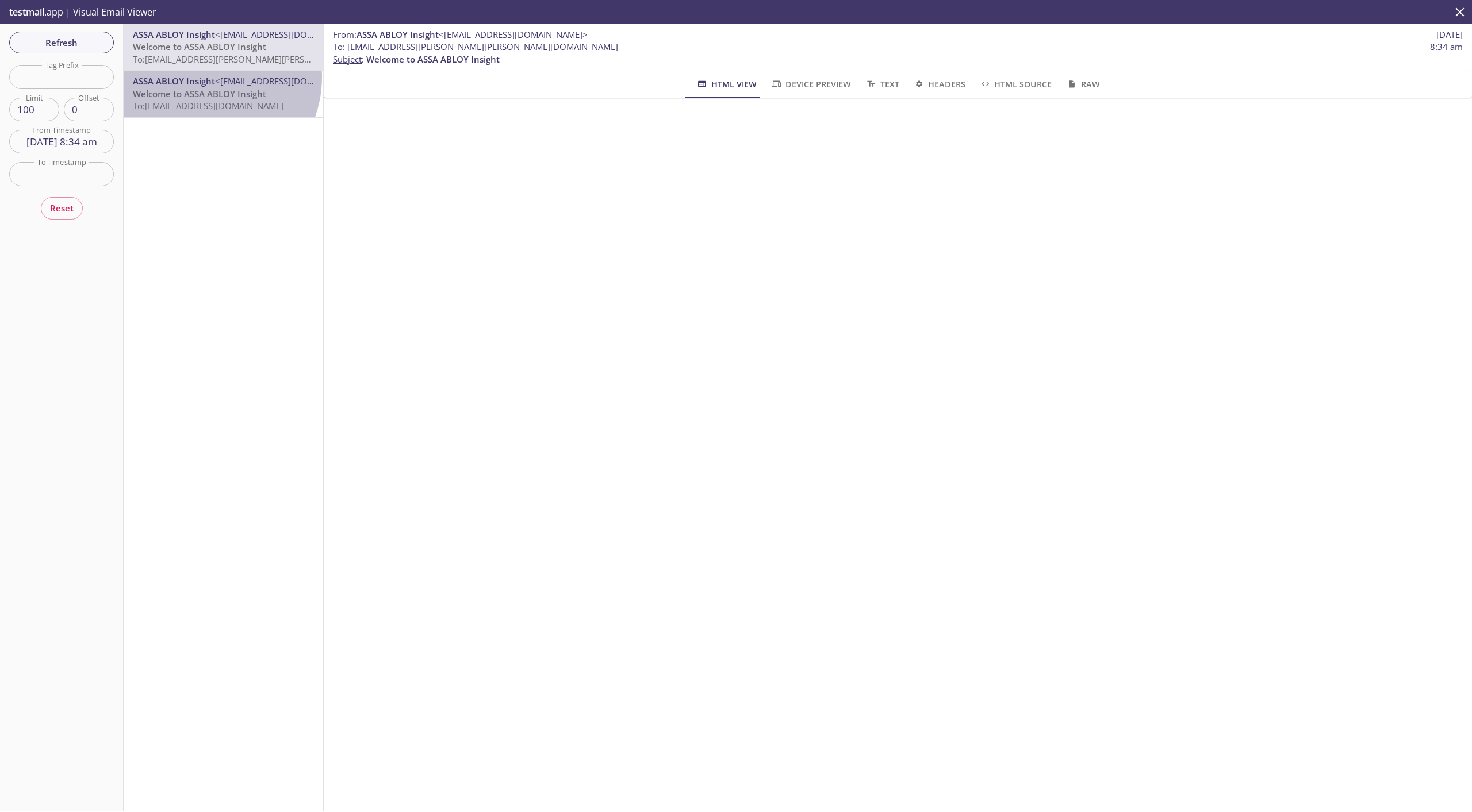
click at [202, 77] on span "ASSA ABLOY Insight" at bounding box center [174, 81] width 82 height 12
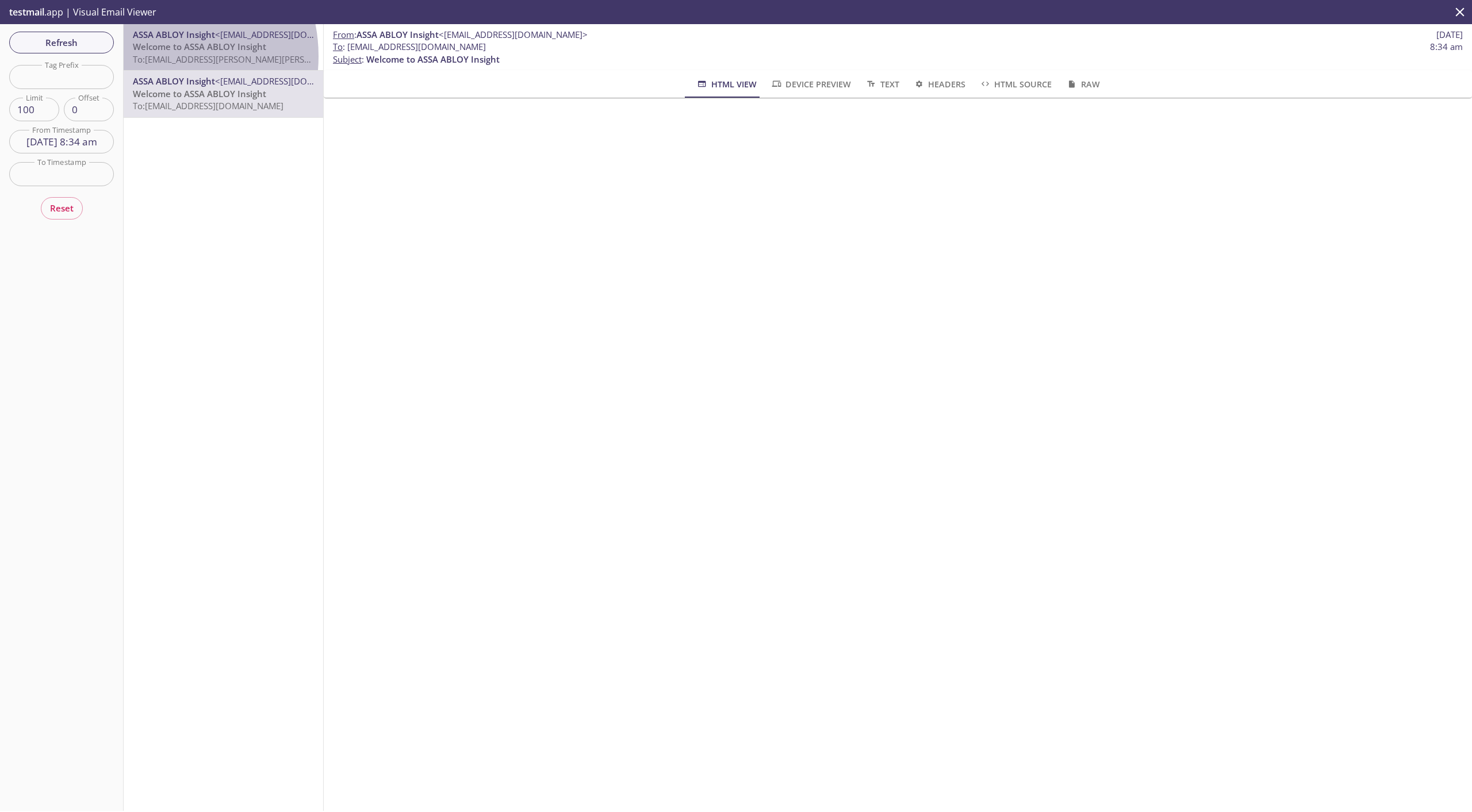
click at [152, 56] on span "To: [EMAIL_ADDRESS][PERSON_NAME][PERSON_NAME][DOMAIN_NAME]" at bounding box center [274, 59] width 283 height 12
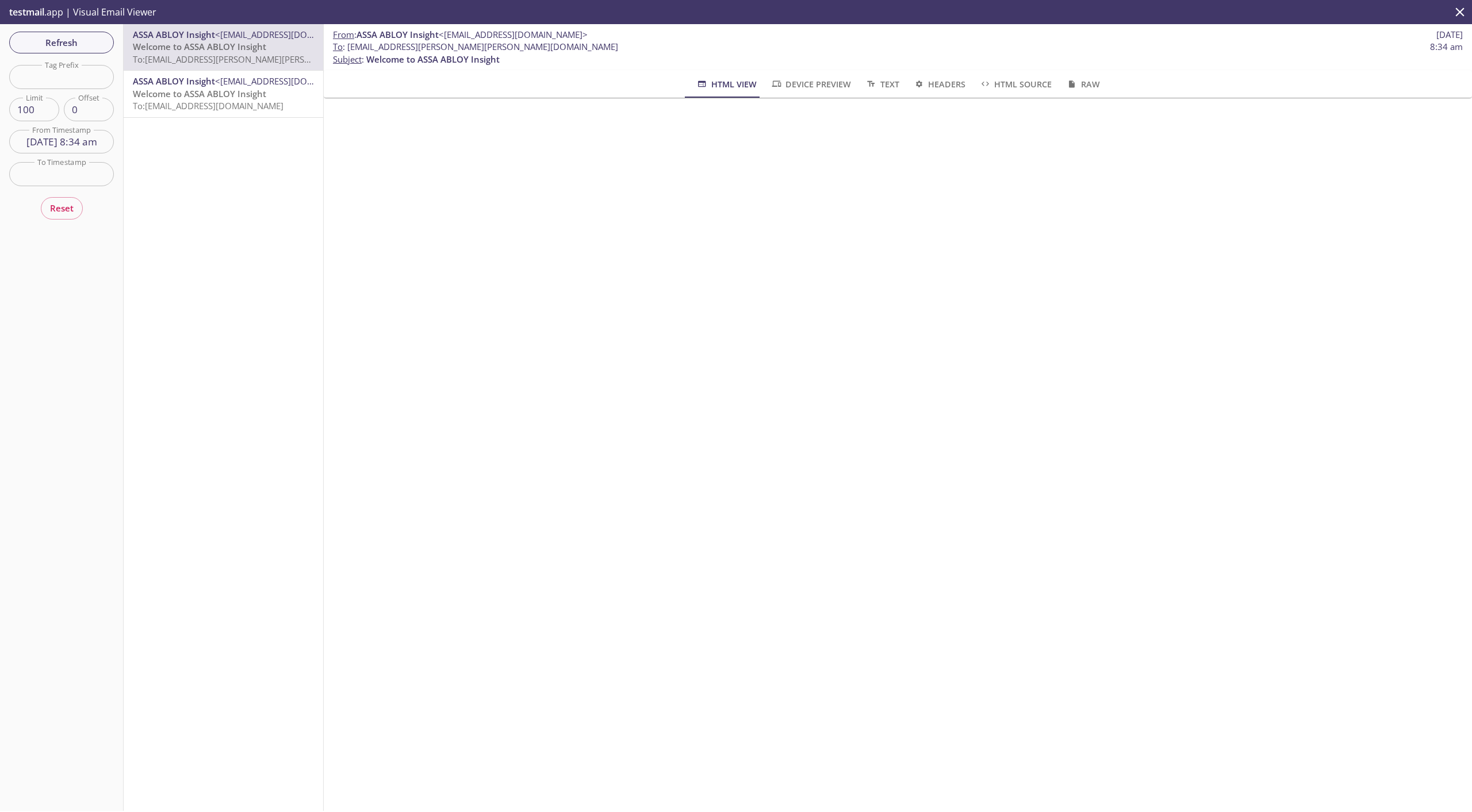
click at [216, 85] on span "<[EMAIL_ADDRESS][DOMAIN_NAME]>" at bounding box center [289, 81] width 149 height 12
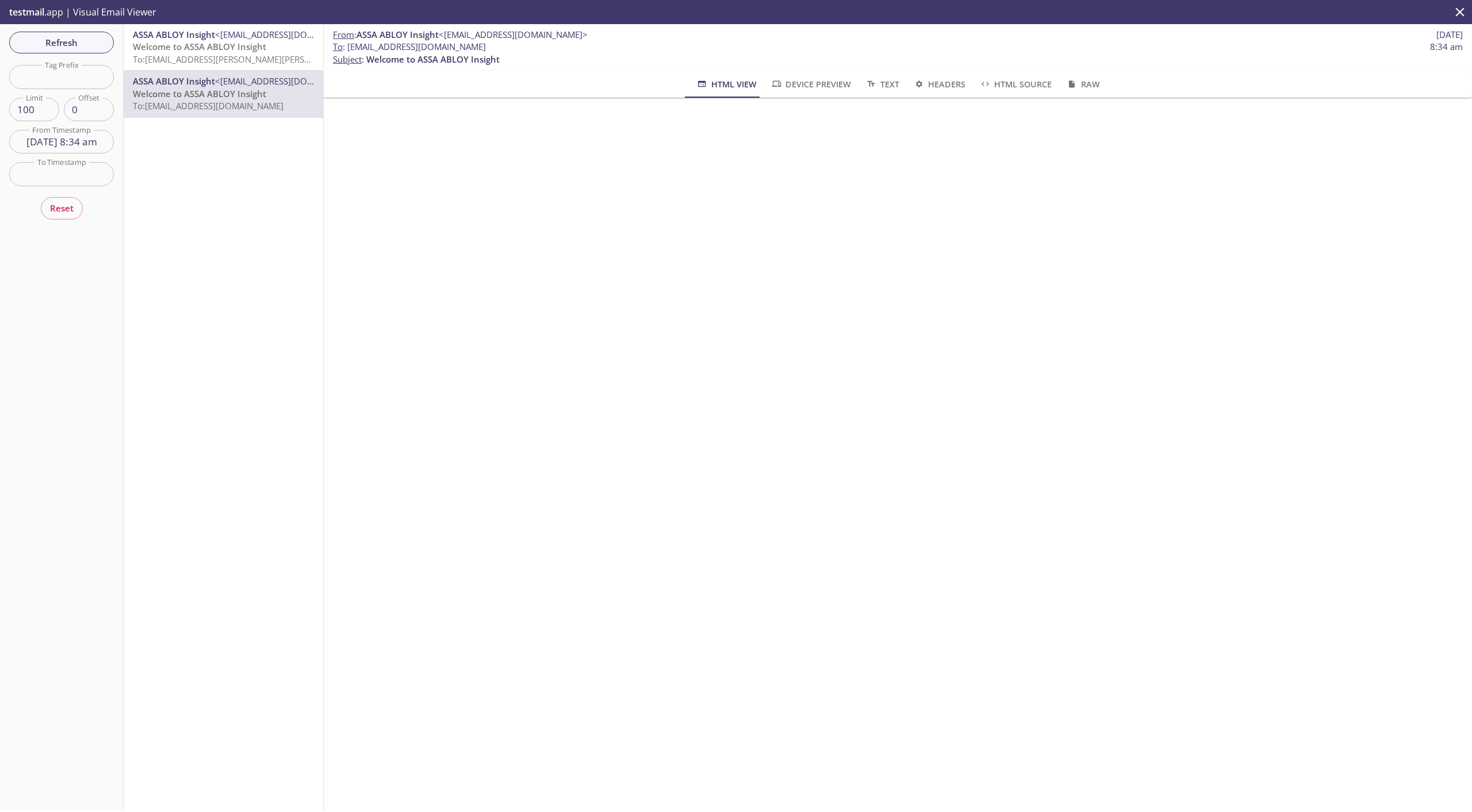
drag, startPoint x: 348, startPoint y: 46, endPoint x: 574, endPoint y: 43, distance: 226.0
click at [574, 43] on span "To : [EMAIL_ADDRESS][DOMAIN_NAME] 8:34 am" at bounding box center [898, 47] width 1130 height 12
click at [557, 47] on span "To : [EMAIL_ADDRESS][DOMAIN_NAME] 8:34 am" at bounding box center [898, 47] width 1130 height 12
drag, startPoint x: 556, startPoint y: 48, endPoint x: 347, endPoint y: 50, distance: 209.0
click at [347, 50] on span "To : [EMAIL_ADDRESS][DOMAIN_NAME] 8:34 am" at bounding box center [898, 47] width 1130 height 12
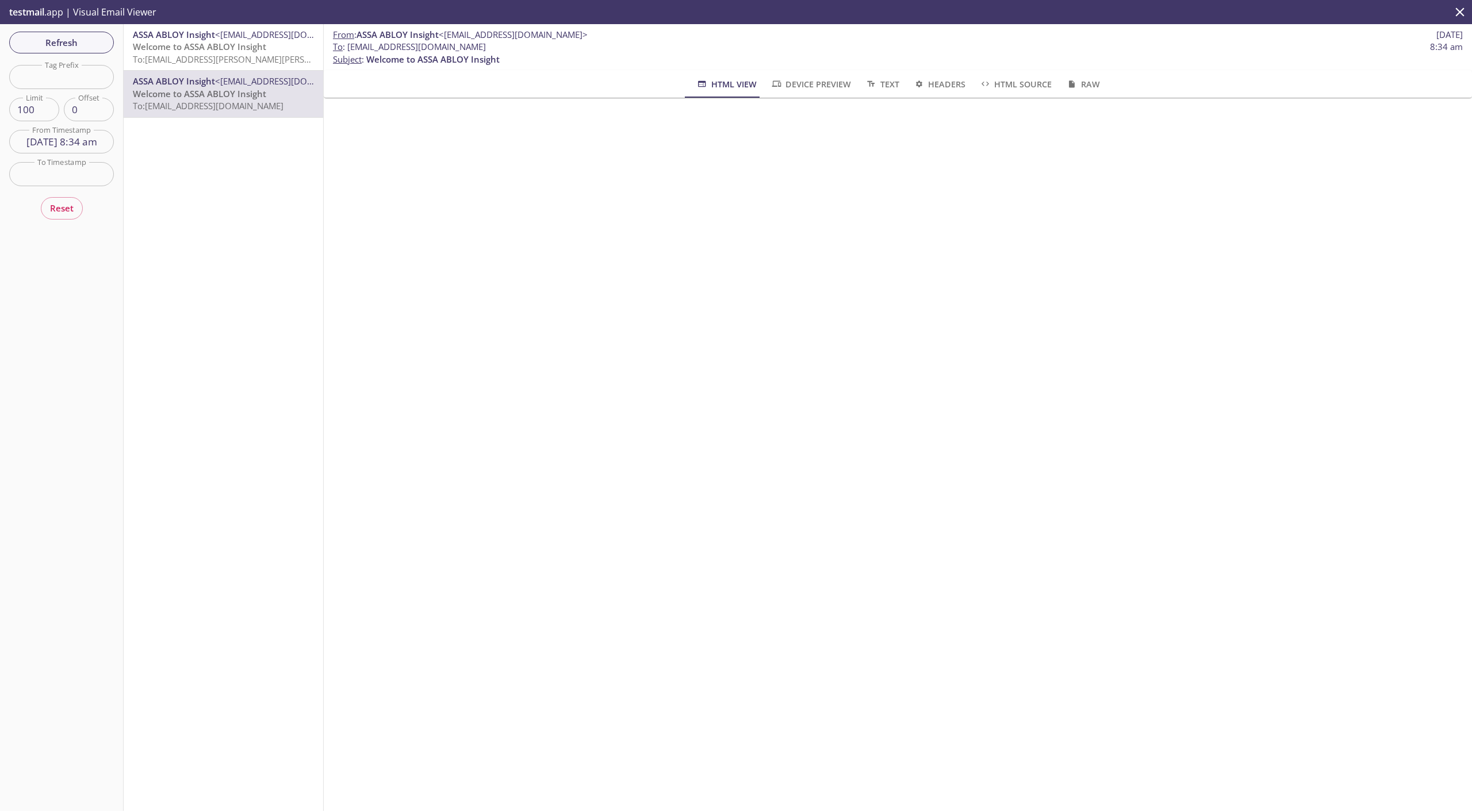
copy span "[EMAIL_ADDRESS][DOMAIN_NAME]"
click at [93, 44] on span "Refresh" at bounding box center [62, 43] width 86 height 15
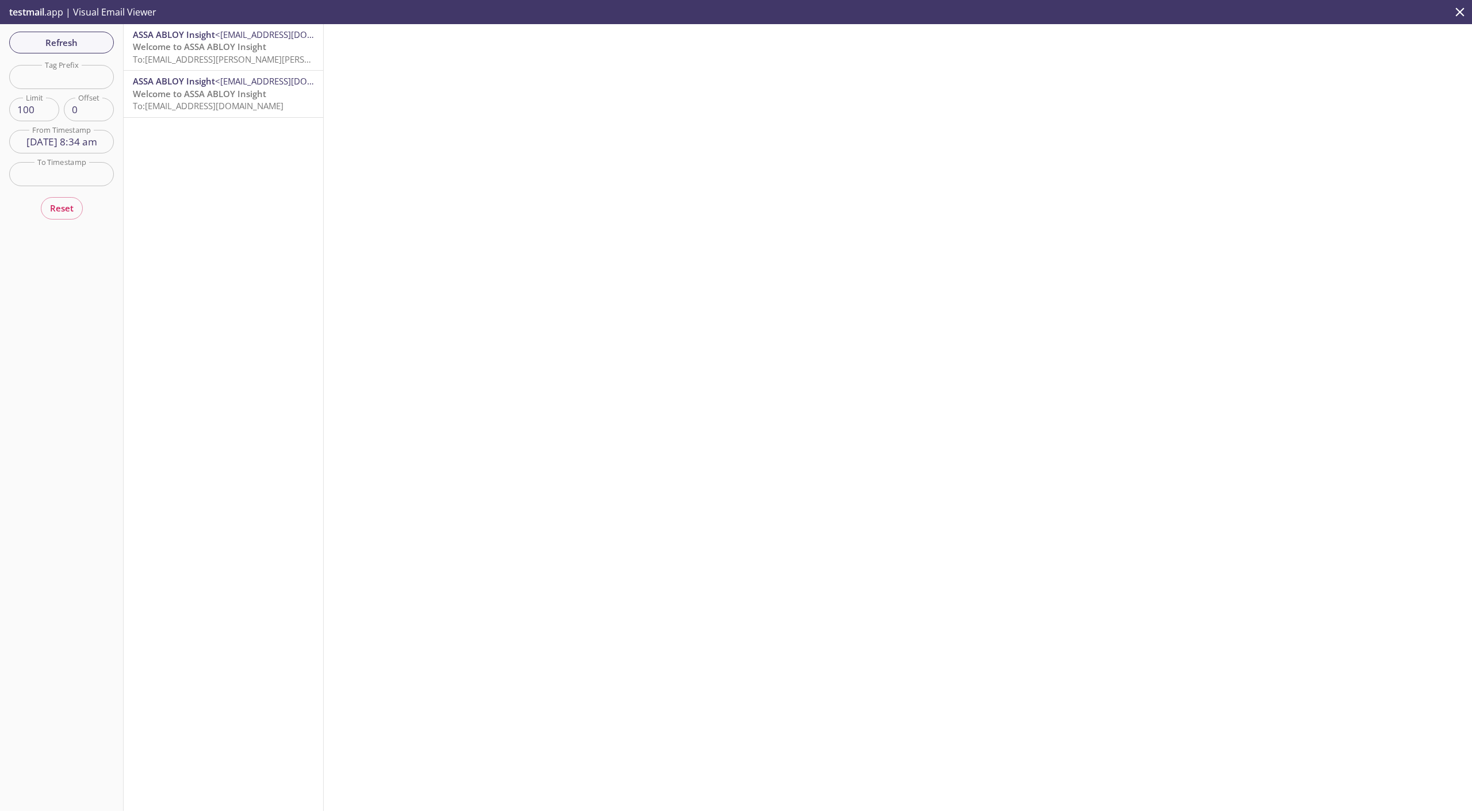
click at [266, 112] on div "ASSA ABLOY Insight <[EMAIL_ADDRESS][DOMAIN_NAME]> Welcome to ASSA ABLOY Insight…" at bounding box center [223, 93] width 200 height 46
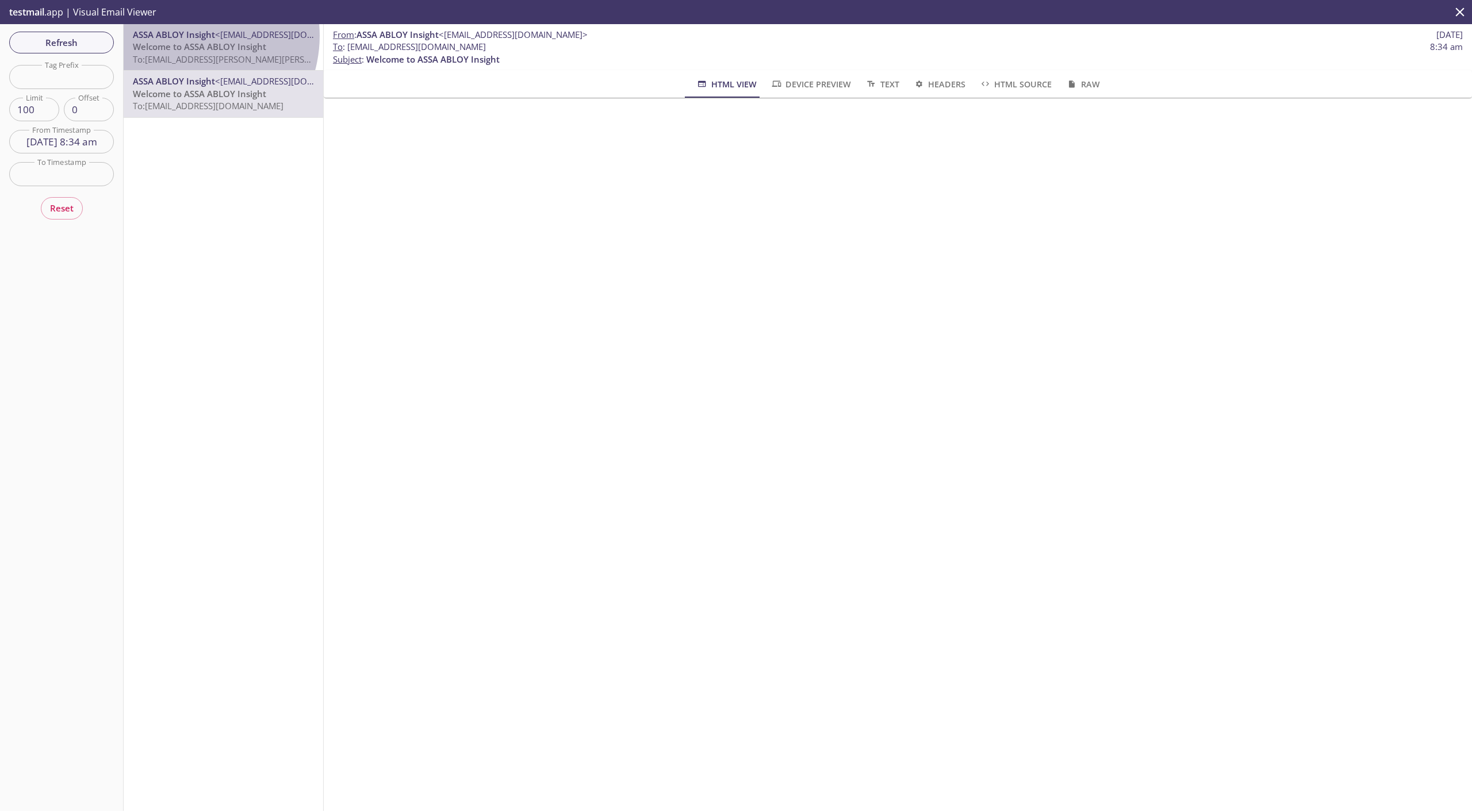
click at [185, 36] on span "ASSA ABLOY Insight" at bounding box center [174, 35] width 82 height 12
